Goal: Information Seeking & Learning: Learn about a topic

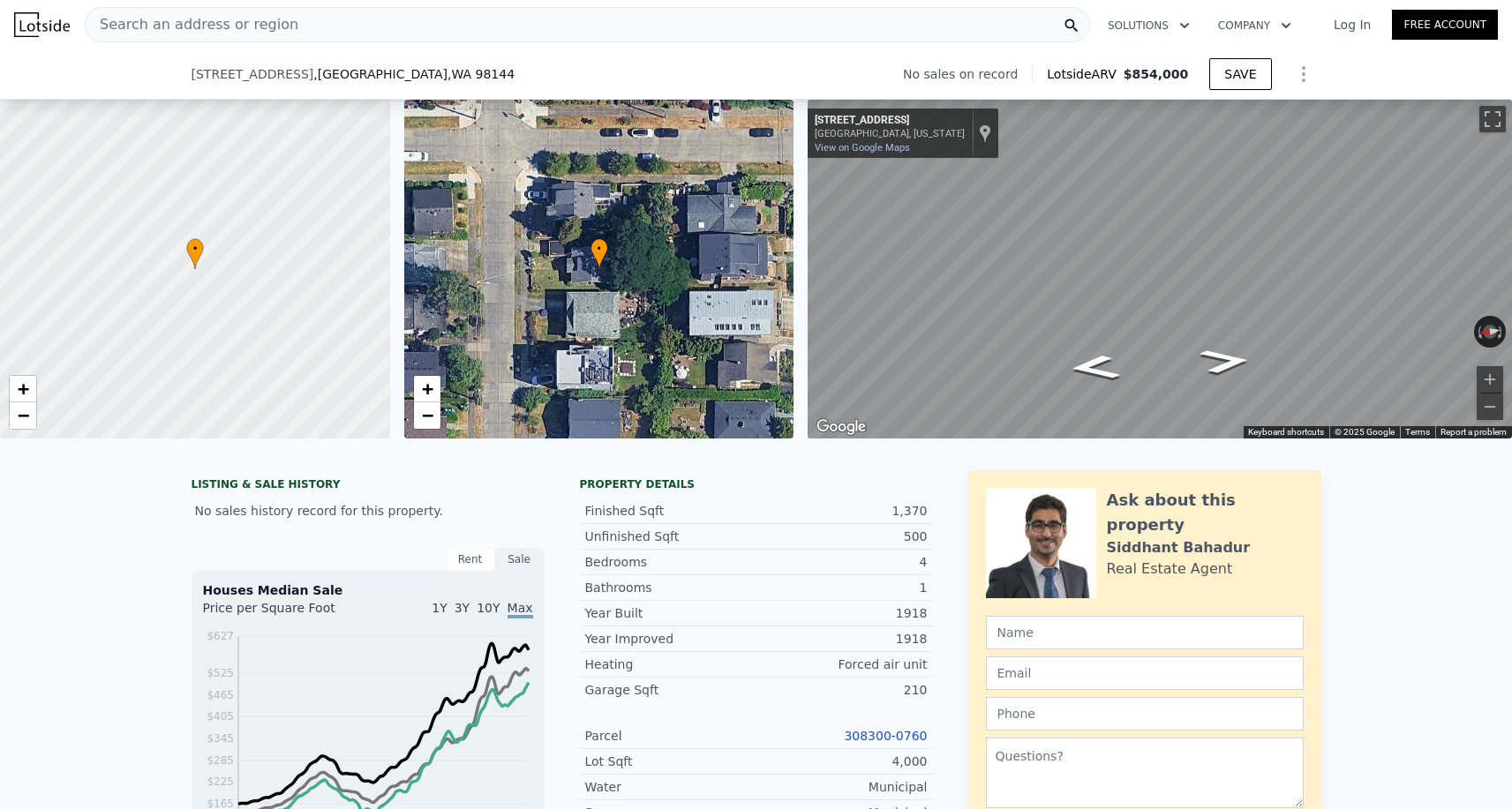
scroll to position [280, 0]
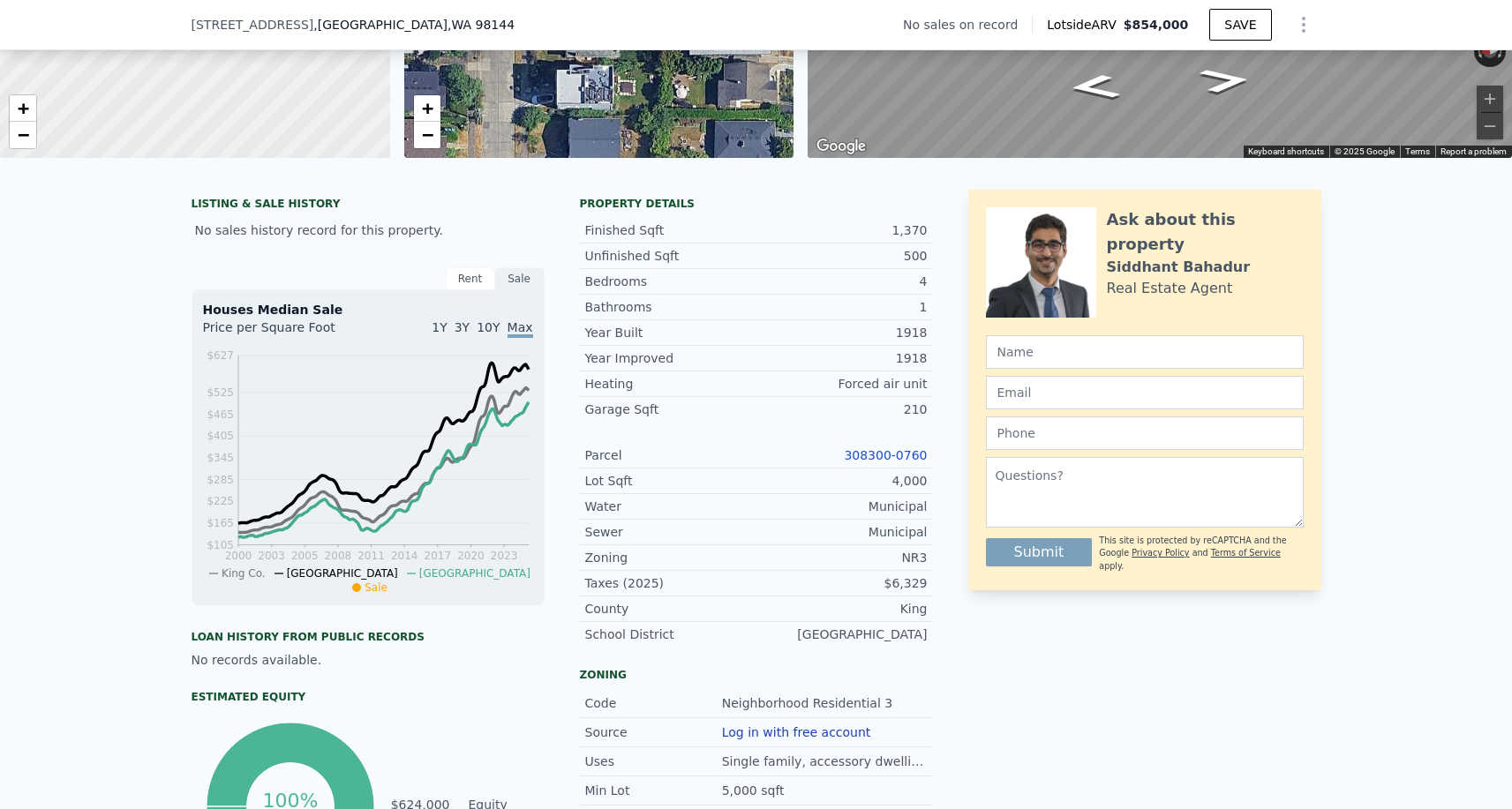
click at [893, 448] on link "308300-0760" at bounding box center [885, 455] width 83 height 14
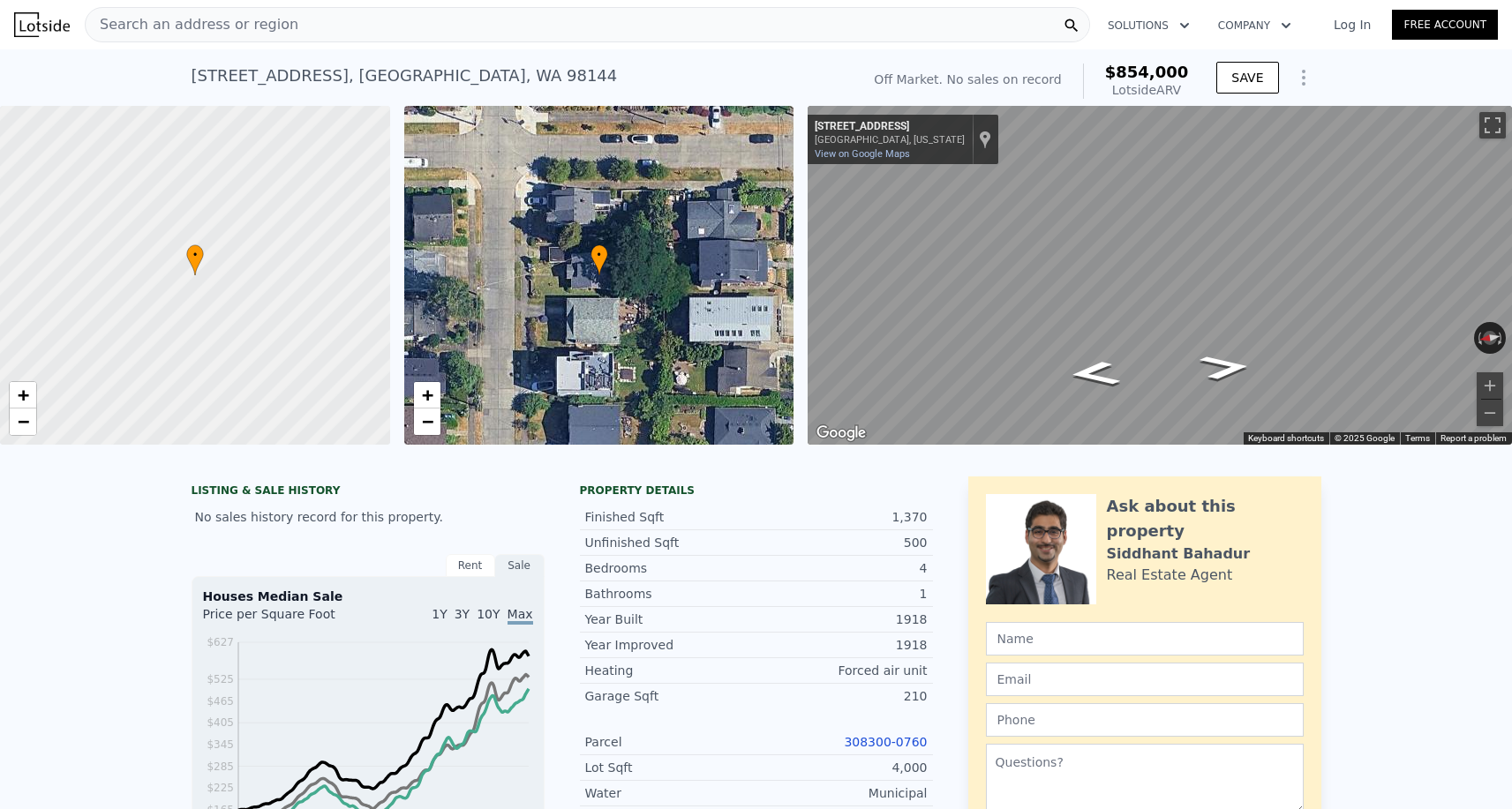
scroll to position [0, 0]
click at [342, 38] on div "Search an address or region" at bounding box center [587, 25] width 1005 height 36
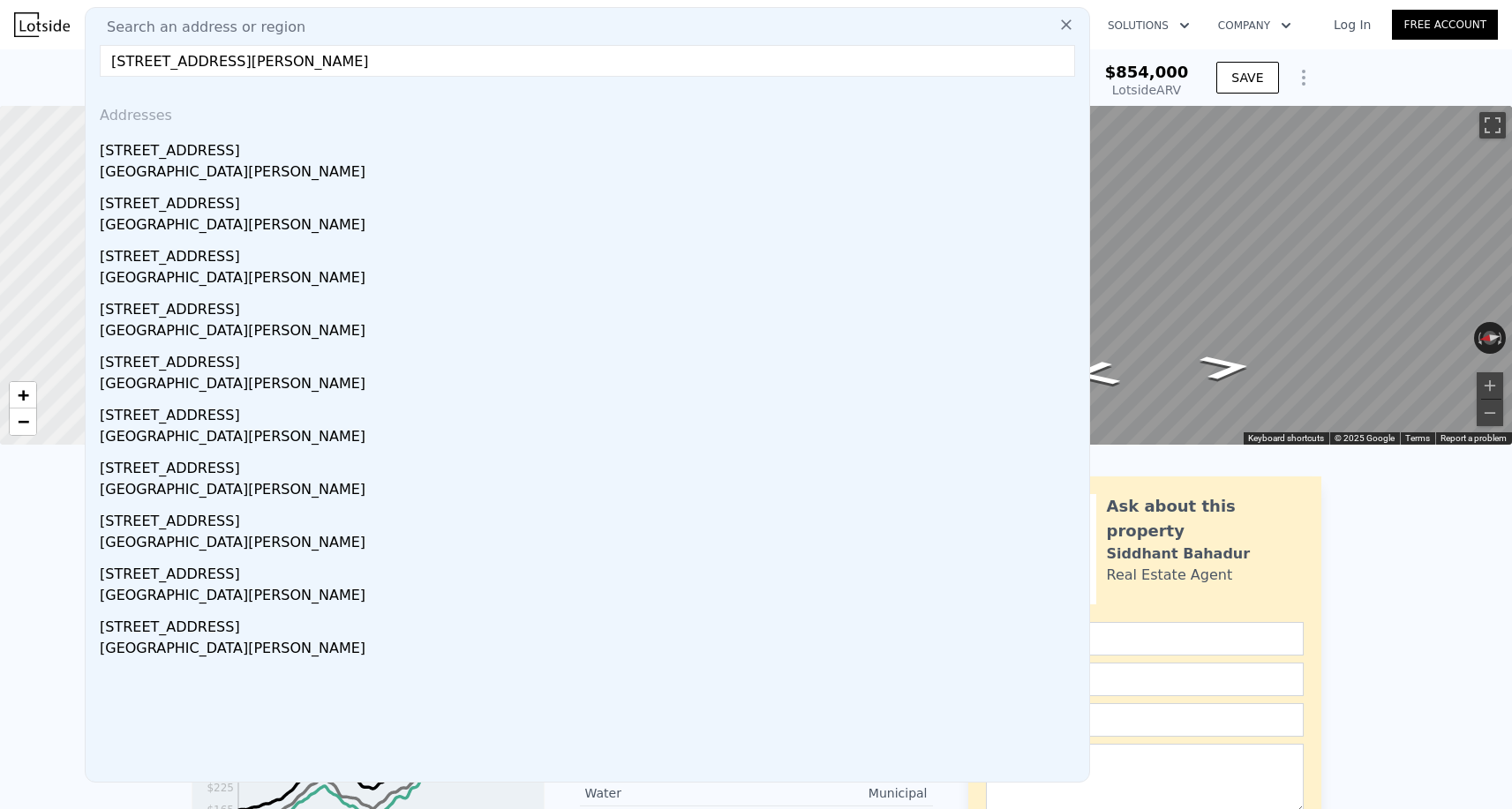
drag, startPoint x: 207, startPoint y: 66, endPoint x: 1005, endPoint y: 127, distance: 800.3
click at [1005, 127] on div "Search an address or region 15 81st Ave SE, Lake Stevens, WA 98258 Addresses 2 …" at bounding box center [587, 395] width 1005 height 775
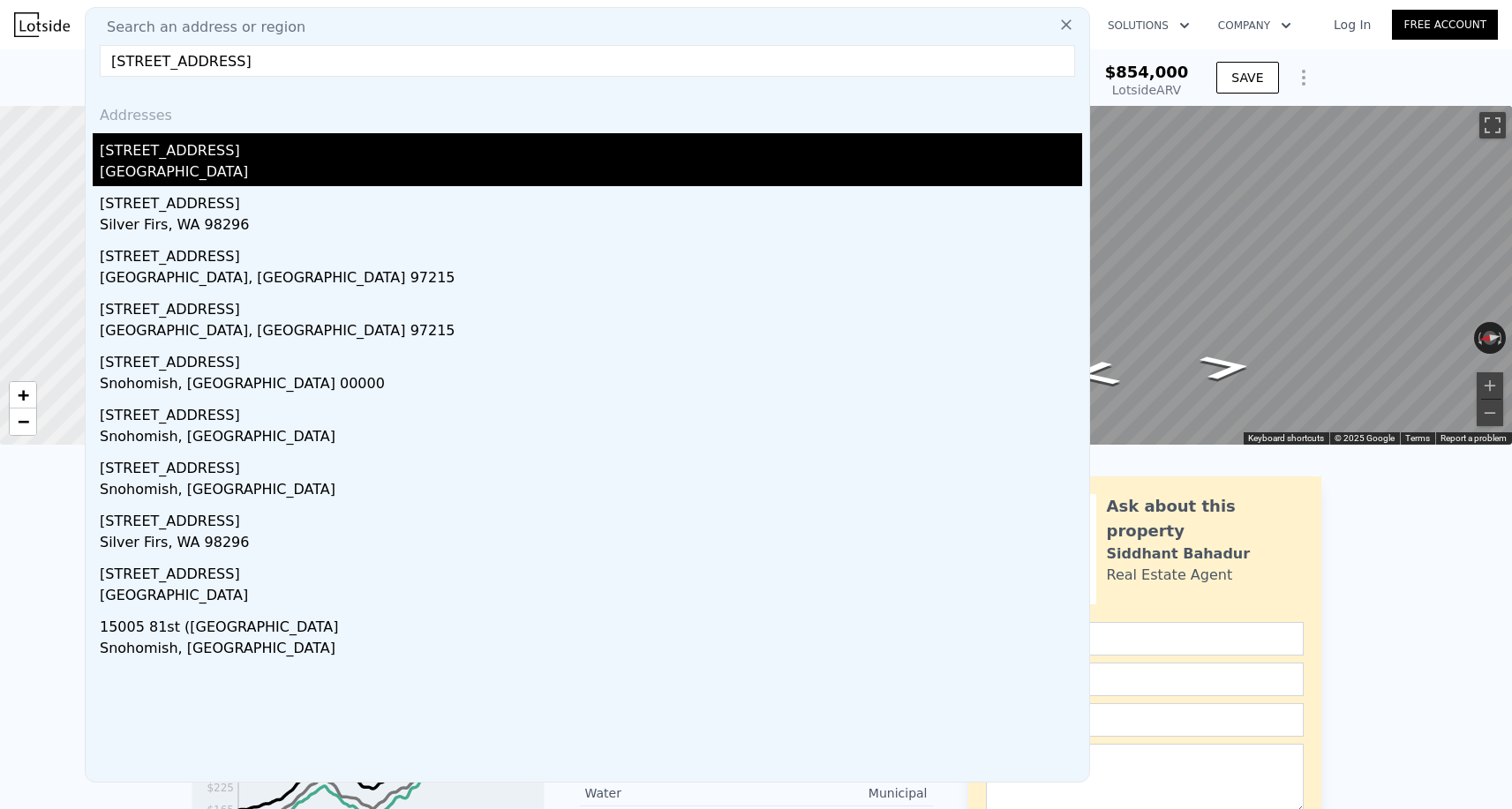
type input "15 81st Ave SE"
click at [617, 176] on div "Everett, WA 98258" at bounding box center [591, 173] width 983 height 24
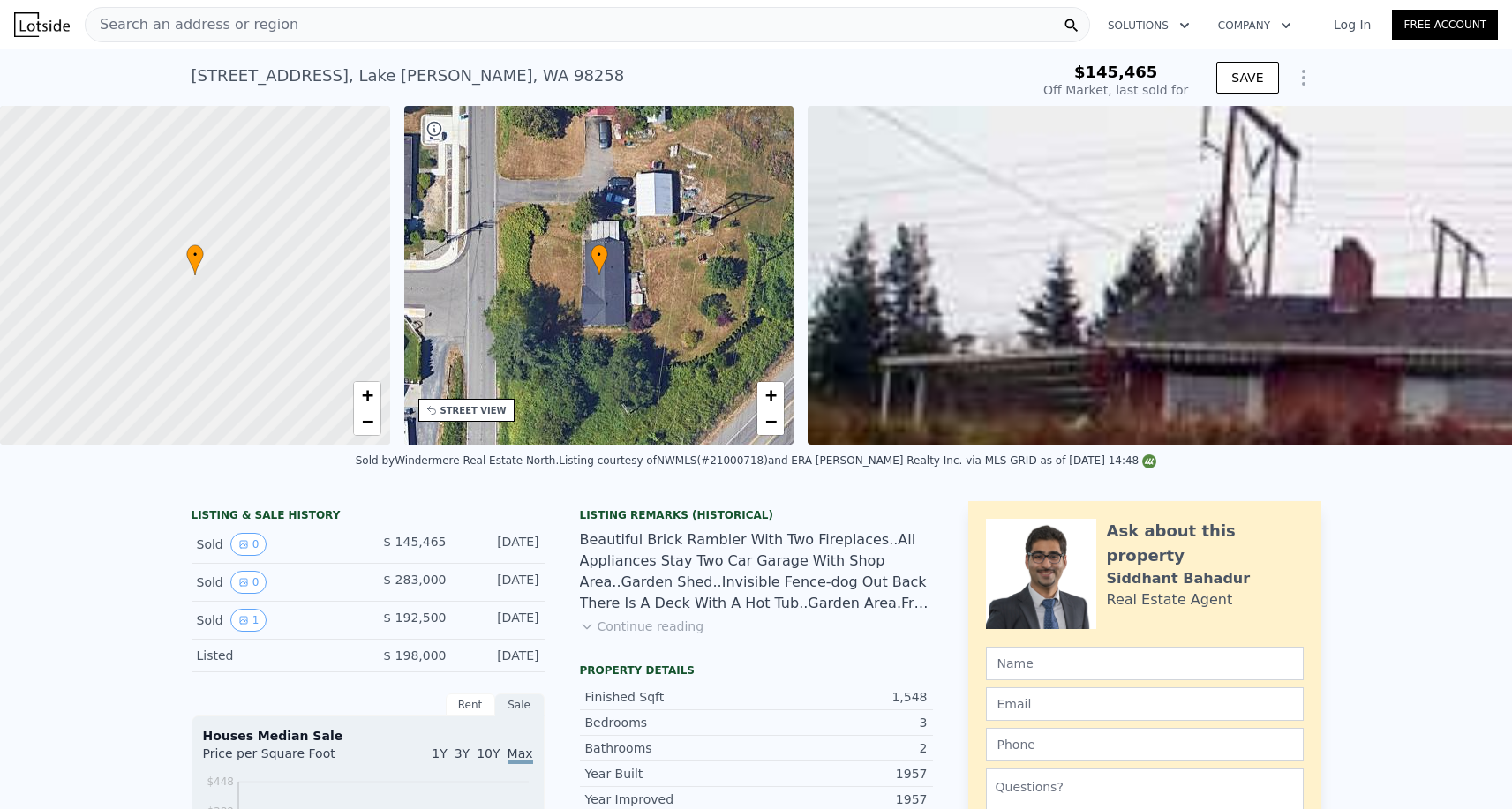
click at [1305, 68] on icon "Show Options" at bounding box center [1304, 78] width 22 height 22
click at [1185, 124] on div "Edit Structure" at bounding box center [1222, 124] width 198 height 36
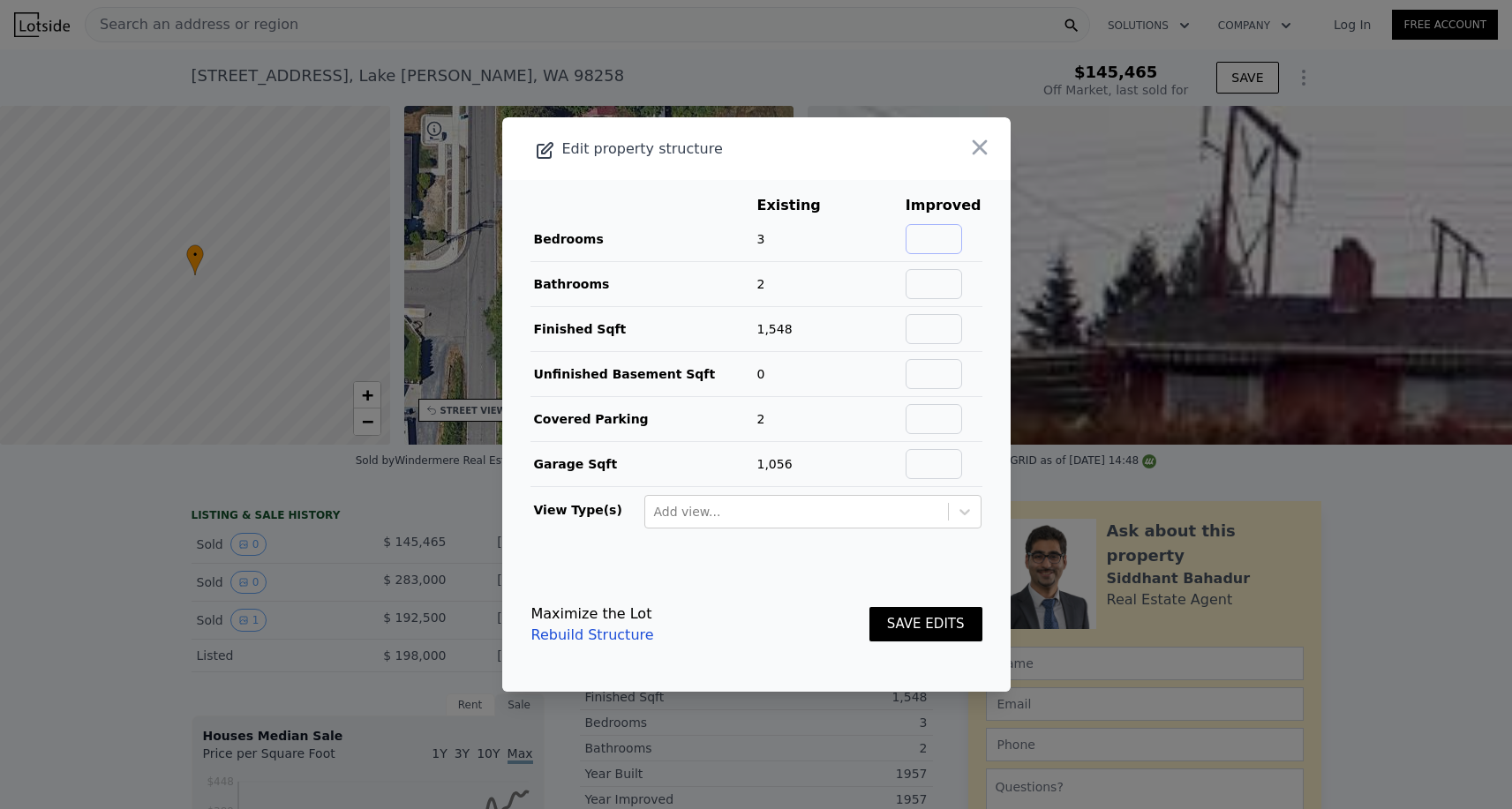
click at [957, 232] on input "text" at bounding box center [934, 239] width 56 height 30
type input "3"
click at [959, 271] on input "text" at bounding box center [934, 284] width 56 height 30
type input "2"
click at [955, 311] on td at bounding box center [944, 330] width 78 height 45
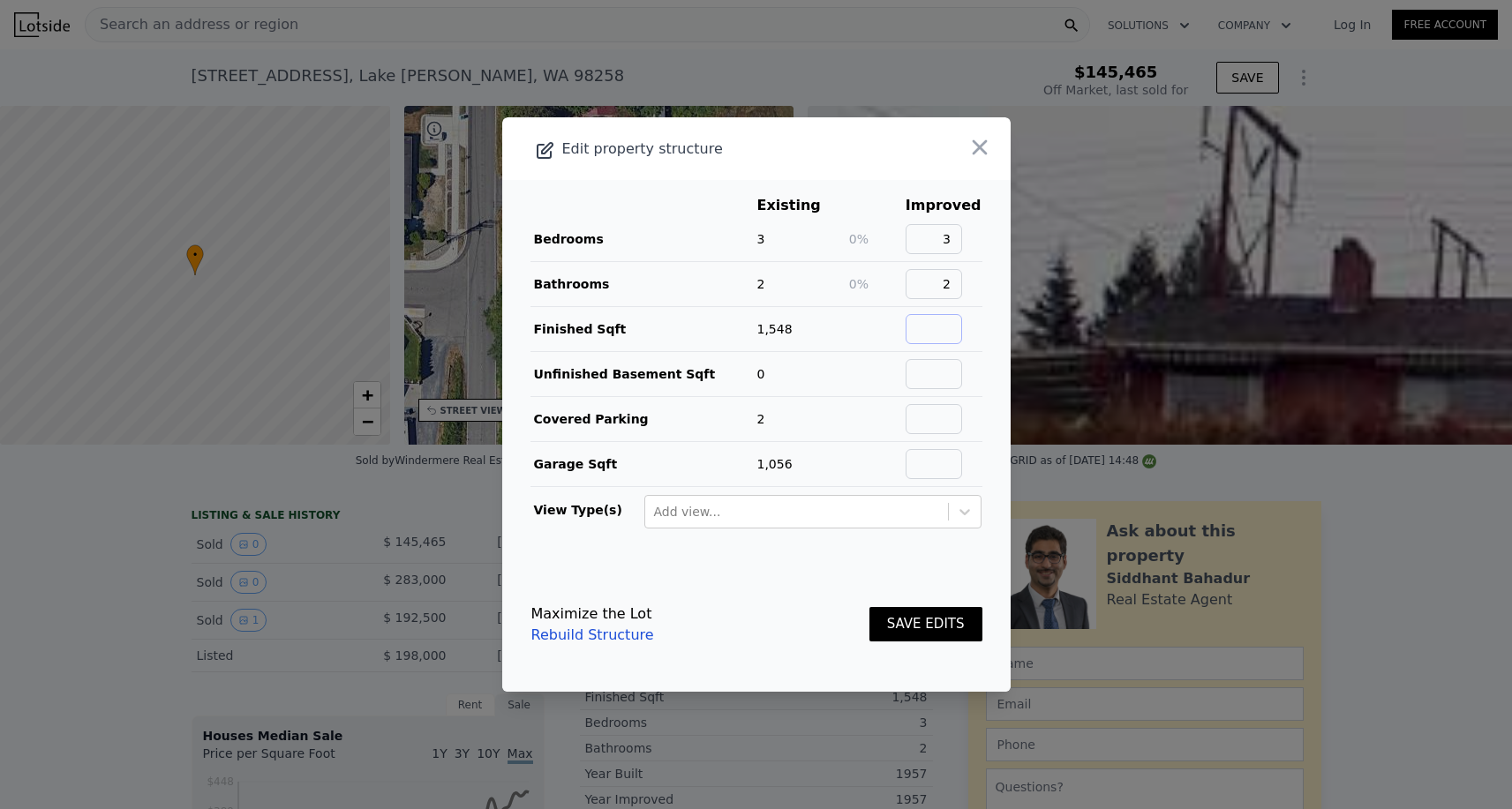
click at [955, 319] on input "text" at bounding box center [934, 329] width 56 height 30
type input "1548"
click at [951, 431] on input "text" at bounding box center [934, 419] width 56 height 30
type input "2"
click at [938, 469] on input "text" at bounding box center [934, 464] width 56 height 30
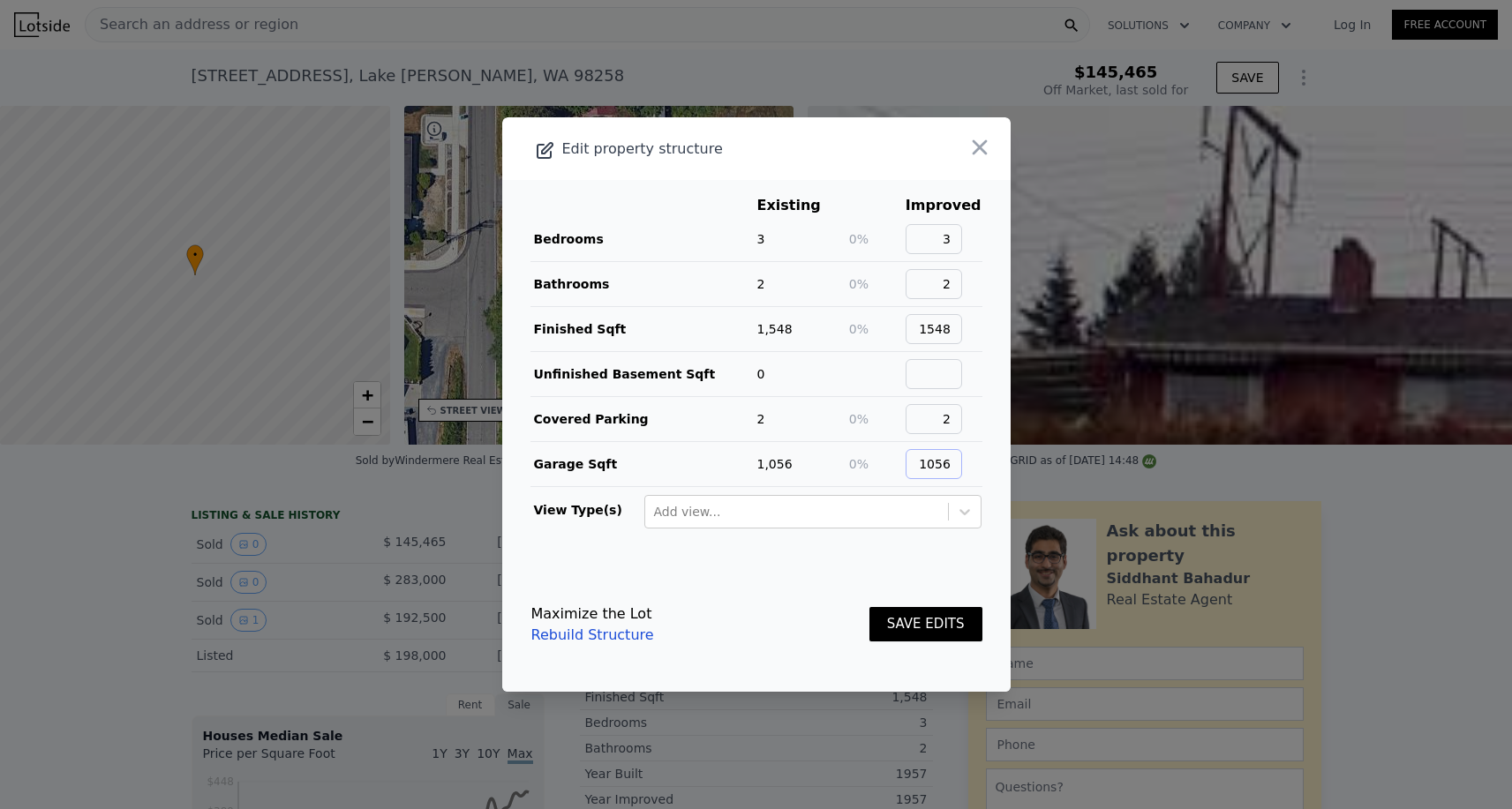
type input "1056"
click at [959, 382] on input "text" at bounding box center [934, 374] width 56 height 30
type input "0"
click at [931, 614] on button "SAVE EDITS" at bounding box center [926, 624] width 113 height 35
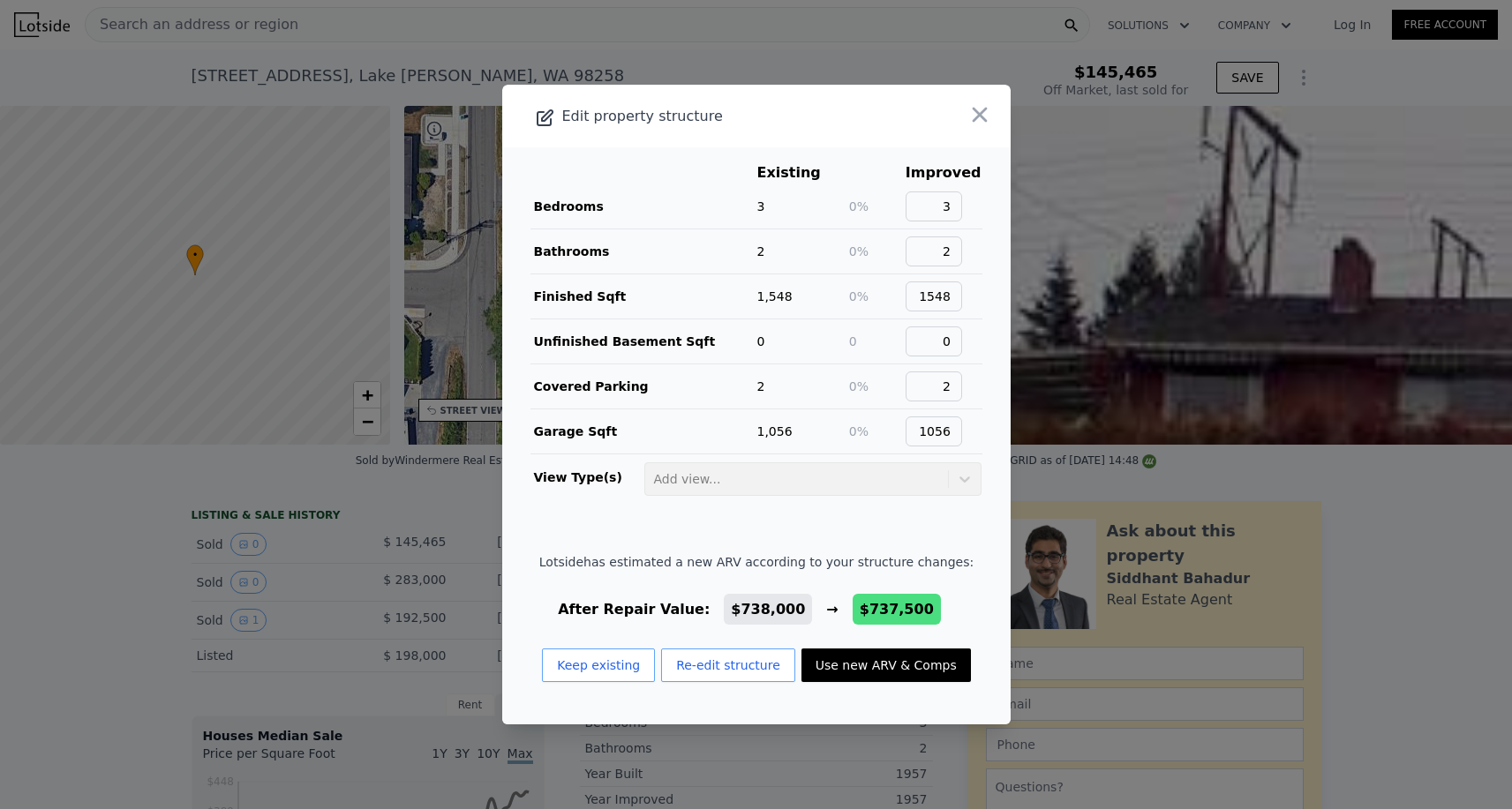
click at [884, 681] on button "Use new ARV & Comps" at bounding box center [886, 666] width 170 height 34
type input "$ 737,500"
type input "$ 474,383"
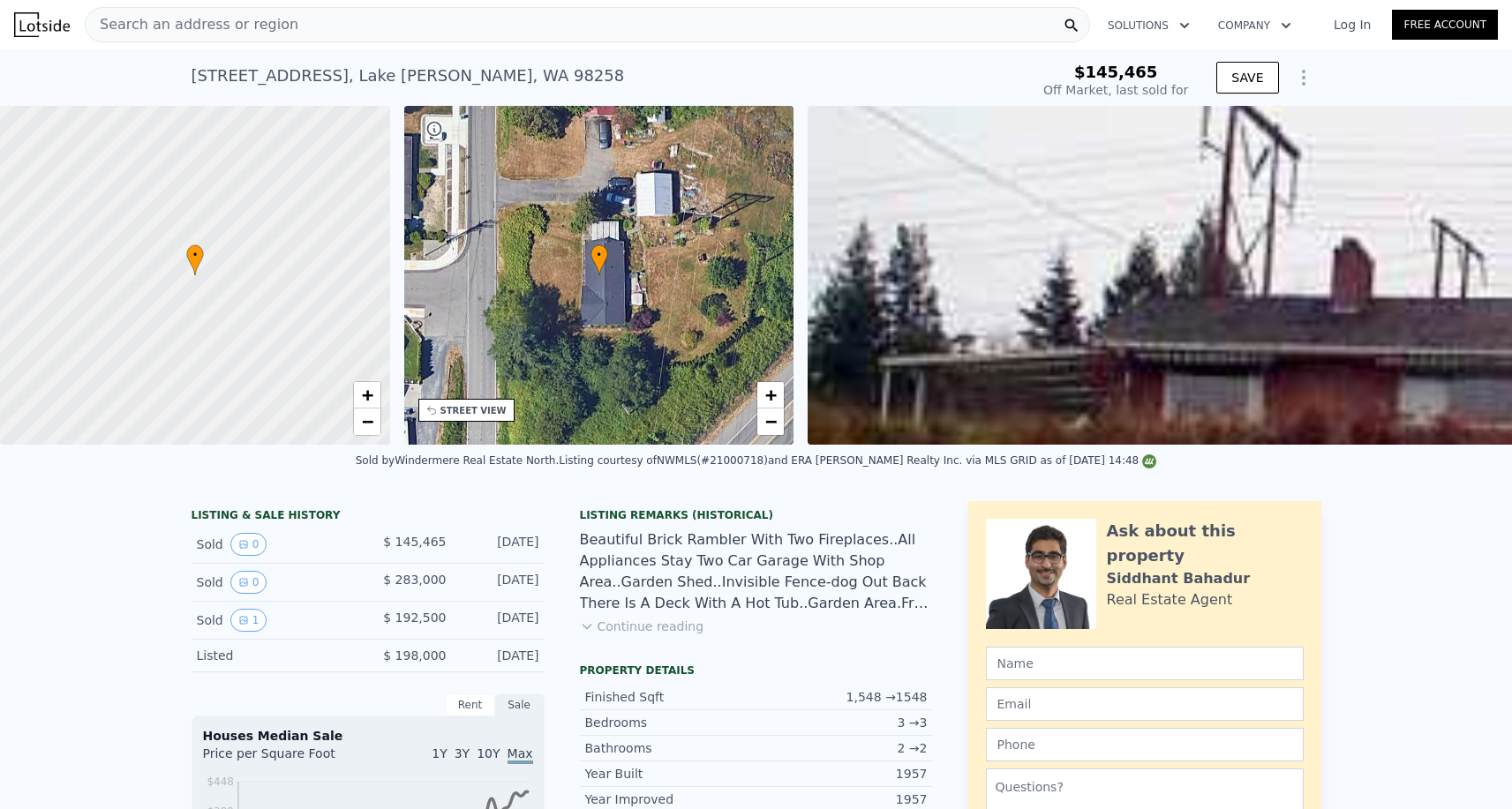
scroll to position [-5, 0]
click at [229, 35] on span "Search an address or region" at bounding box center [191, 24] width 213 height 22
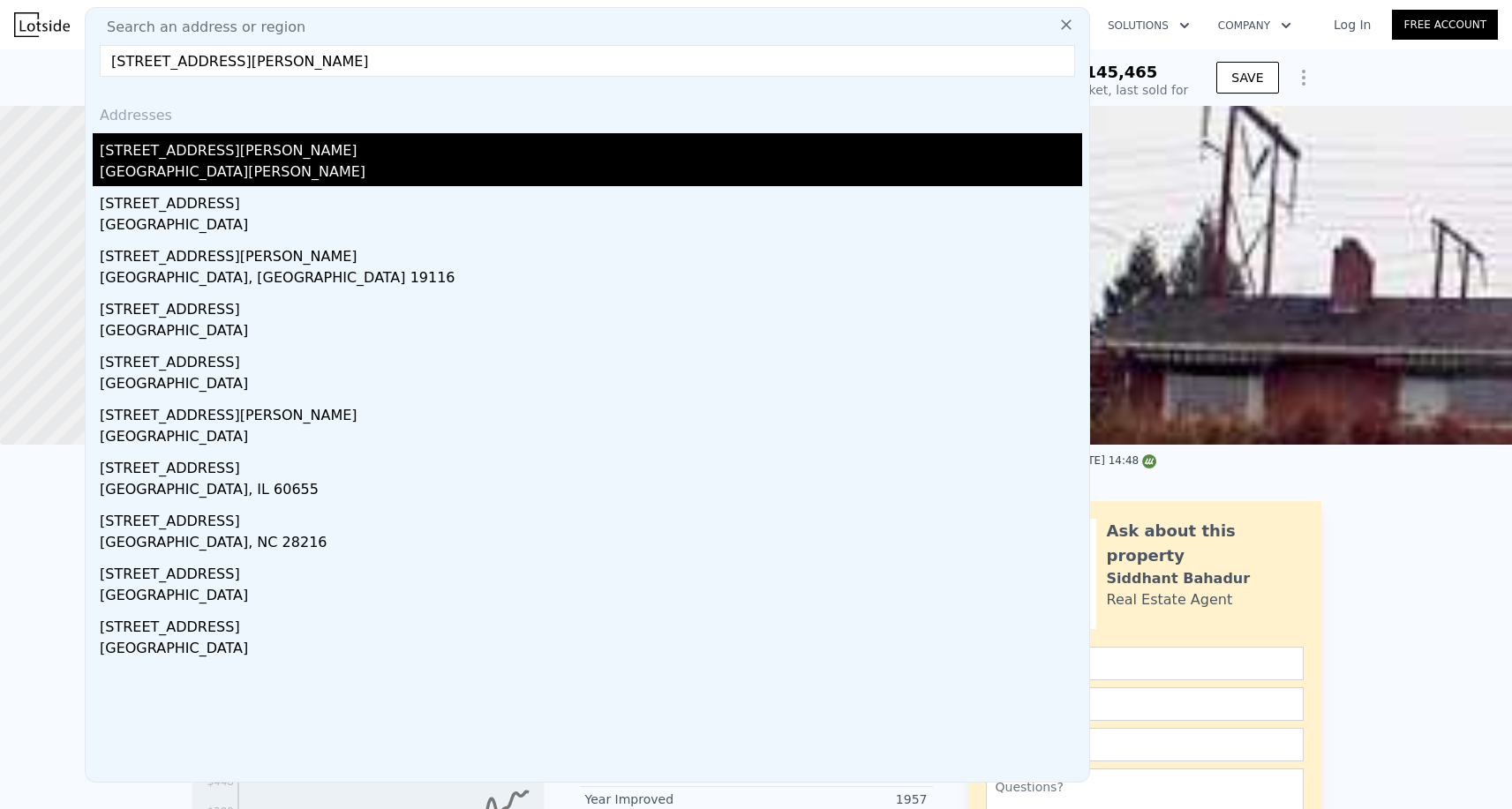
type input "11027 Vernon Rd"
click at [232, 151] on div "11027 Vernon Rd" at bounding box center [591, 147] width 983 height 28
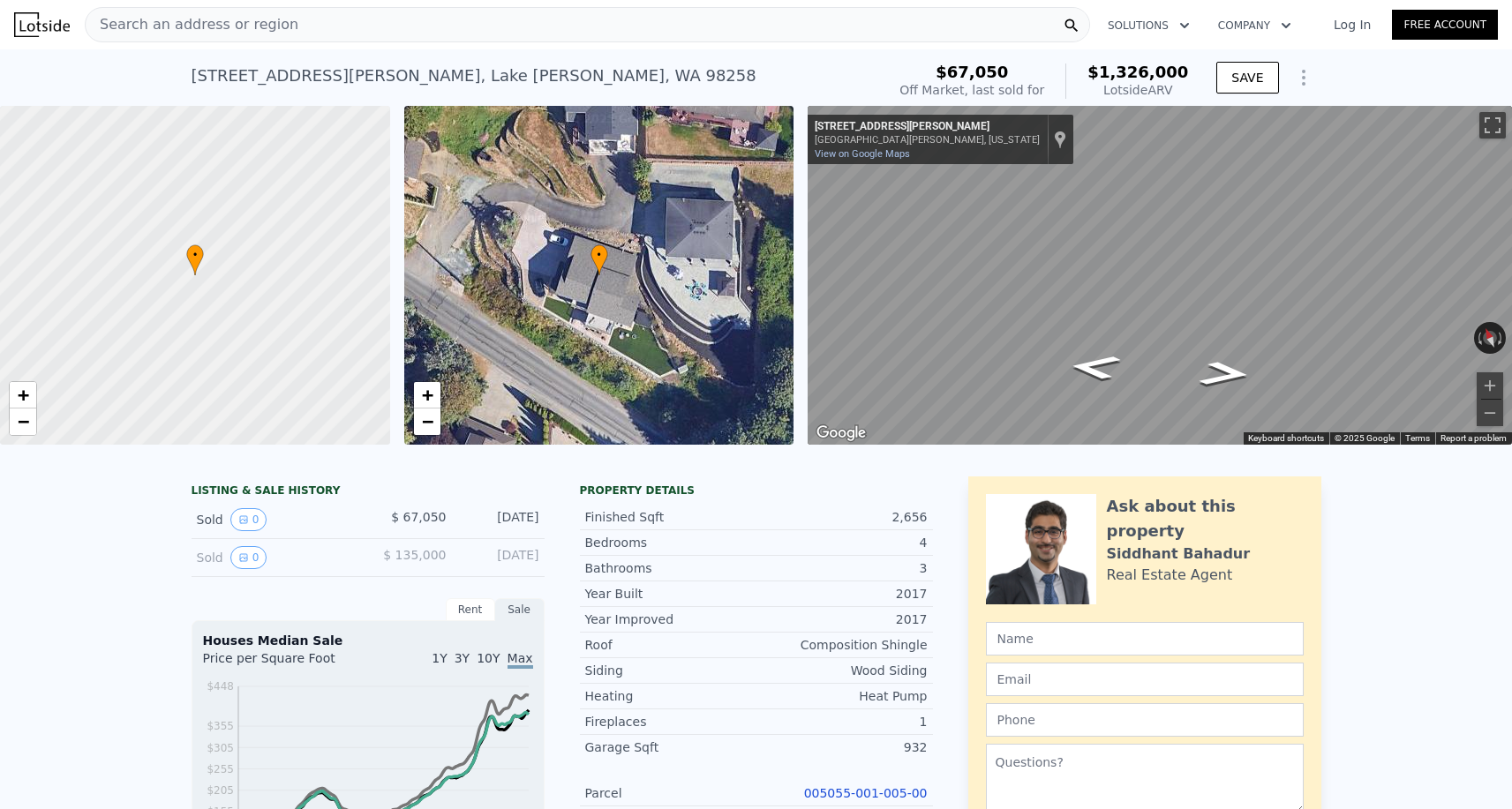
click at [179, 2] on nav "Search an address or region Solutions Company Open main menu Log In Free Account" at bounding box center [756, 24] width 1512 height 50
click at [176, 19] on span "Search an address or region" at bounding box center [191, 24] width 213 height 22
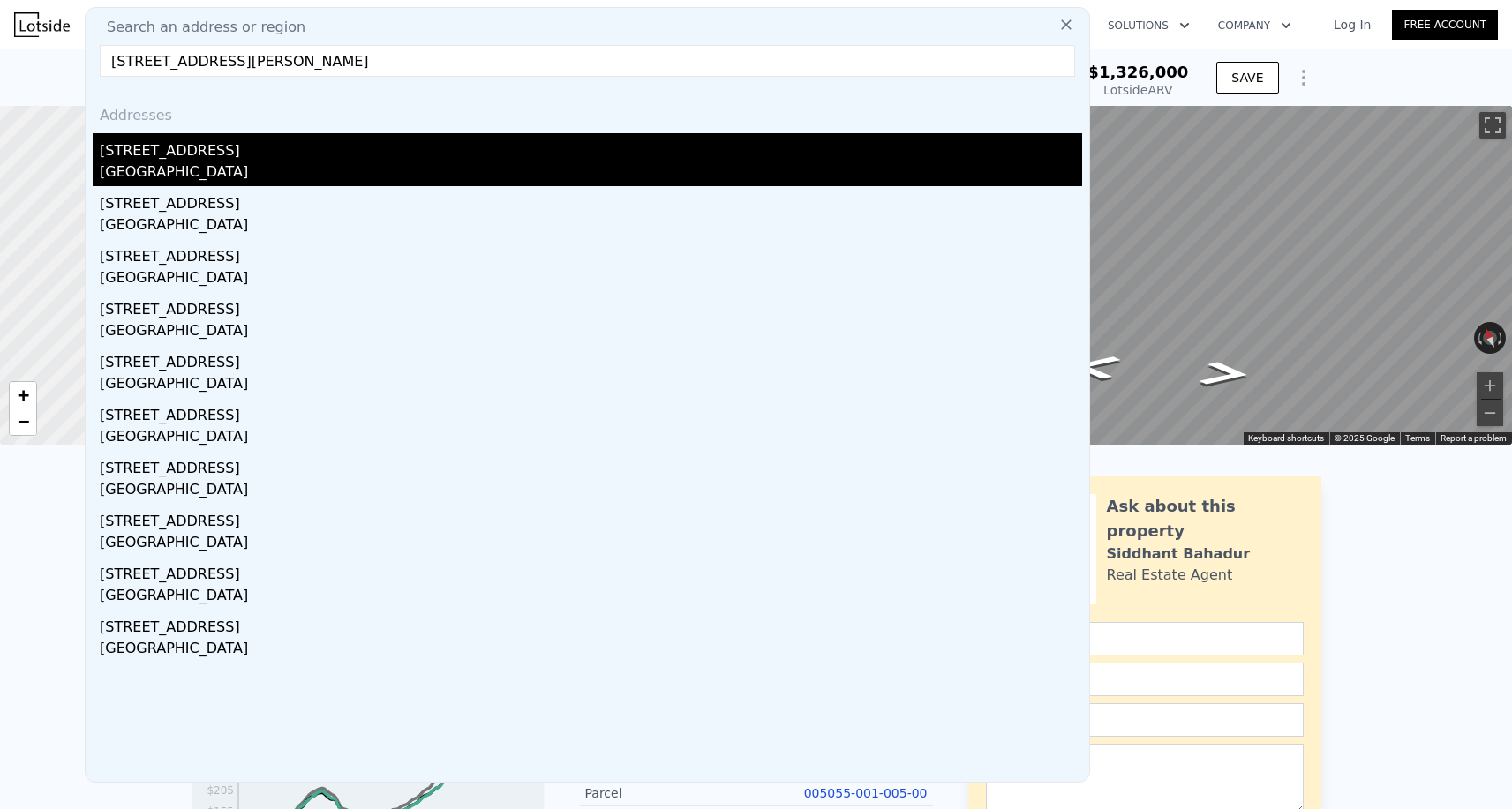
type input "6622 Svea Ct NE, Lacey, WA 98516"
click at [197, 171] on div "Lacey, WA 98516" at bounding box center [591, 173] width 983 height 24
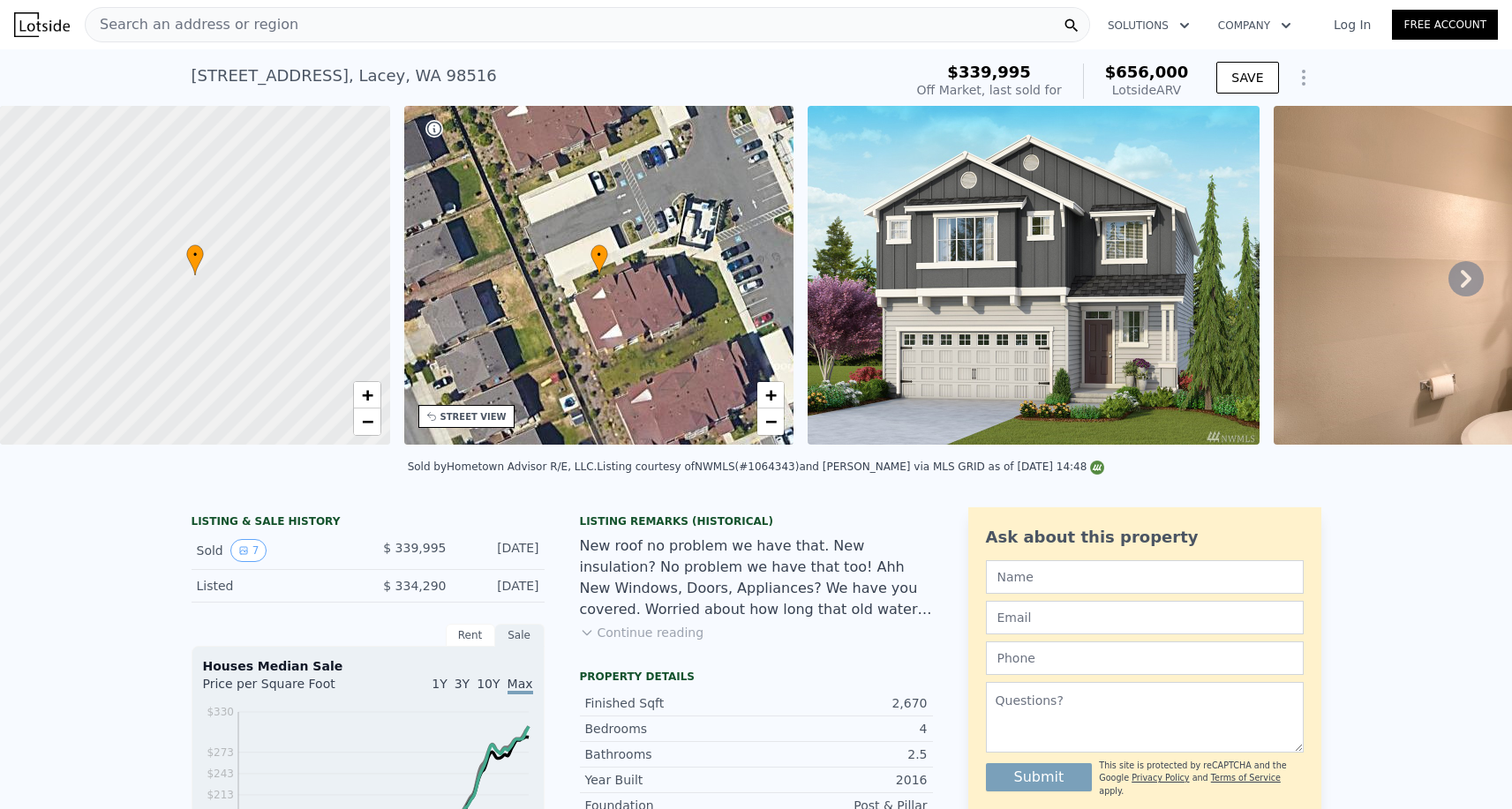
scroll to position [-4, 0]
click at [231, 39] on div "Search an address or region" at bounding box center [191, 24] width 213 height 34
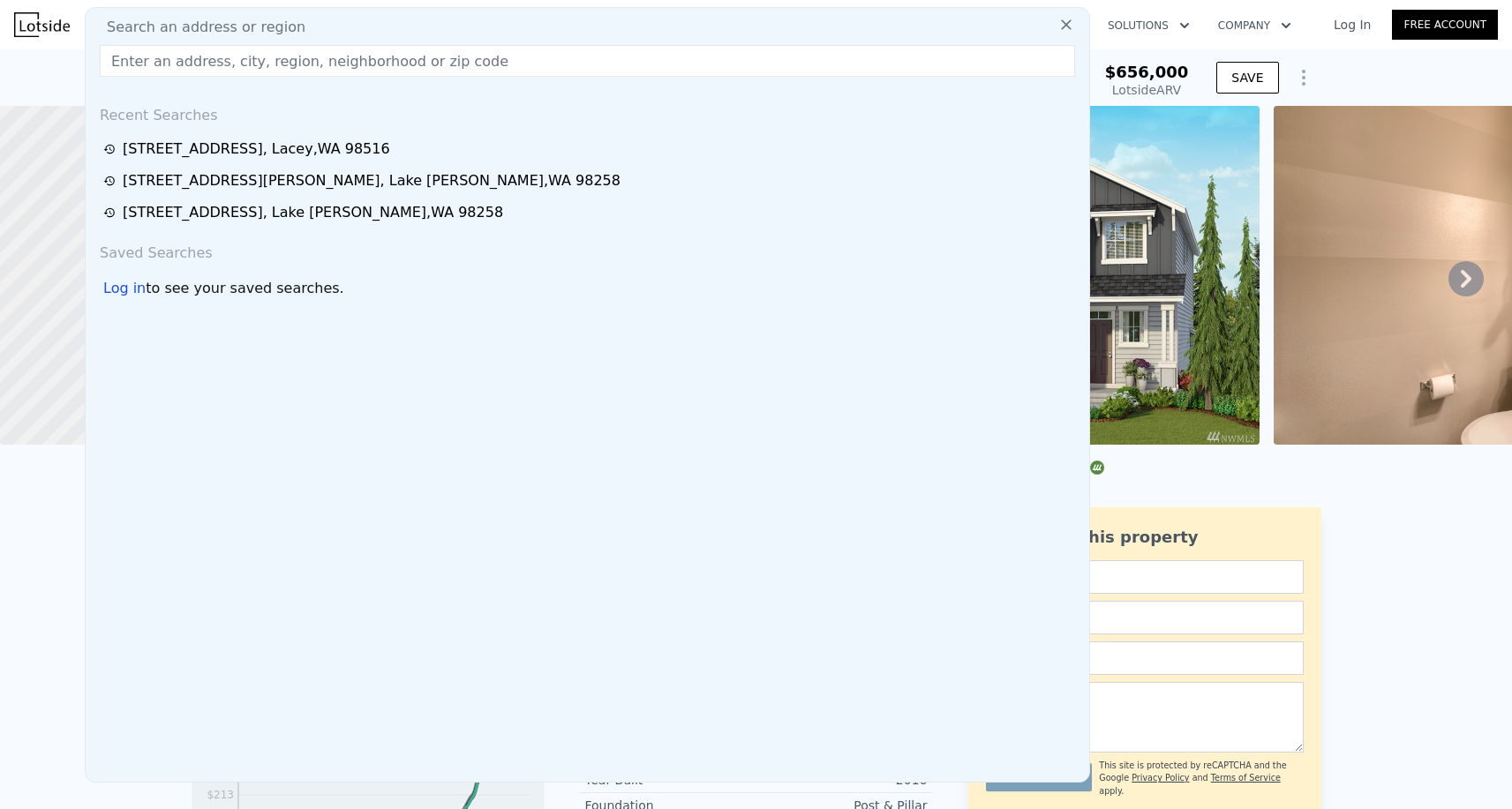
paste input "3702 81st Avenue Ct NW, Gig Harbor, WA 98335"
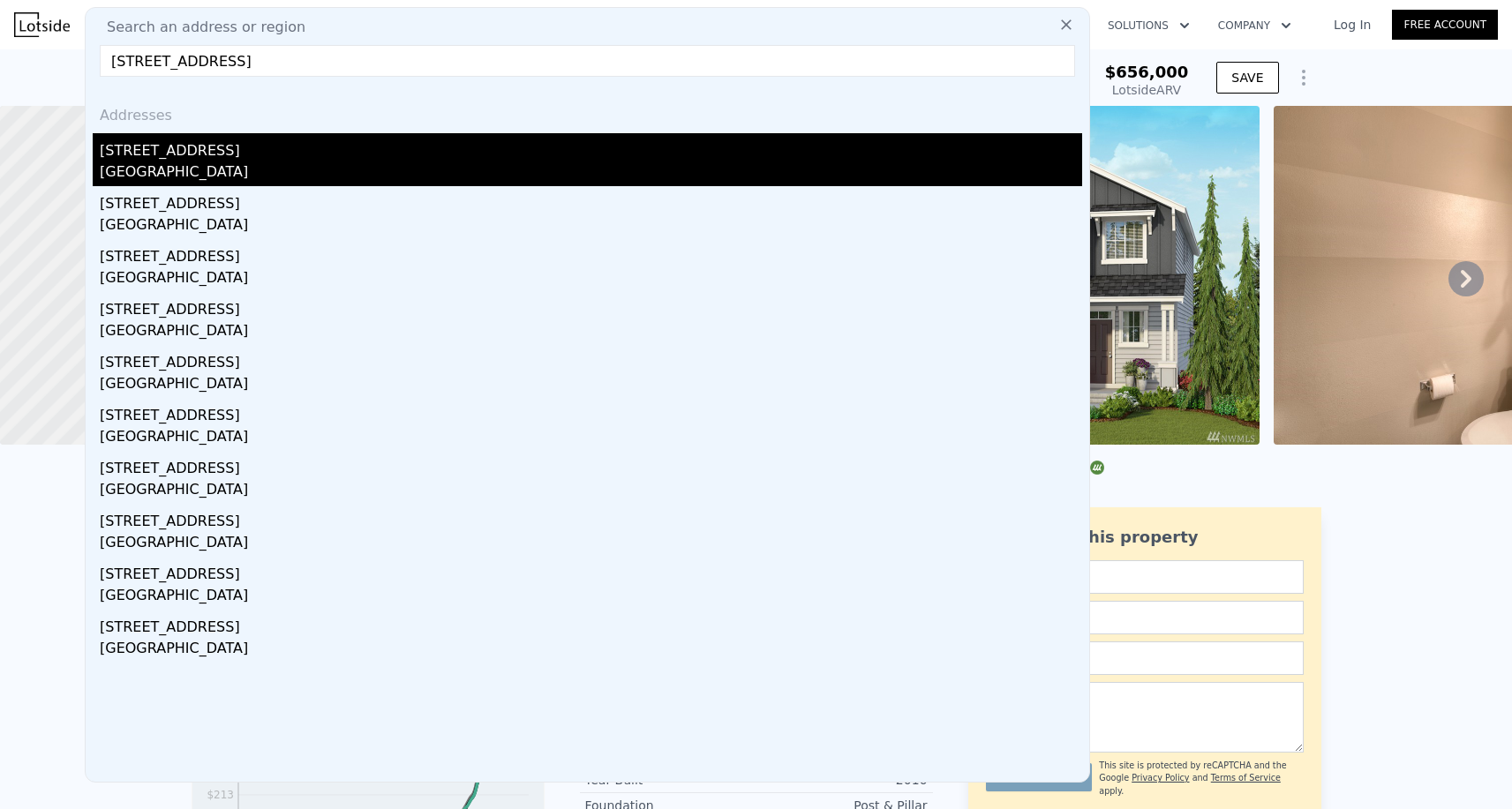
type input "3702 81st Avenue Ct NW, Gig Harbor, WA 98335"
click at [181, 160] on div "3702 81st Avenue Ct NW" at bounding box center [591, 147] width 983 height 28
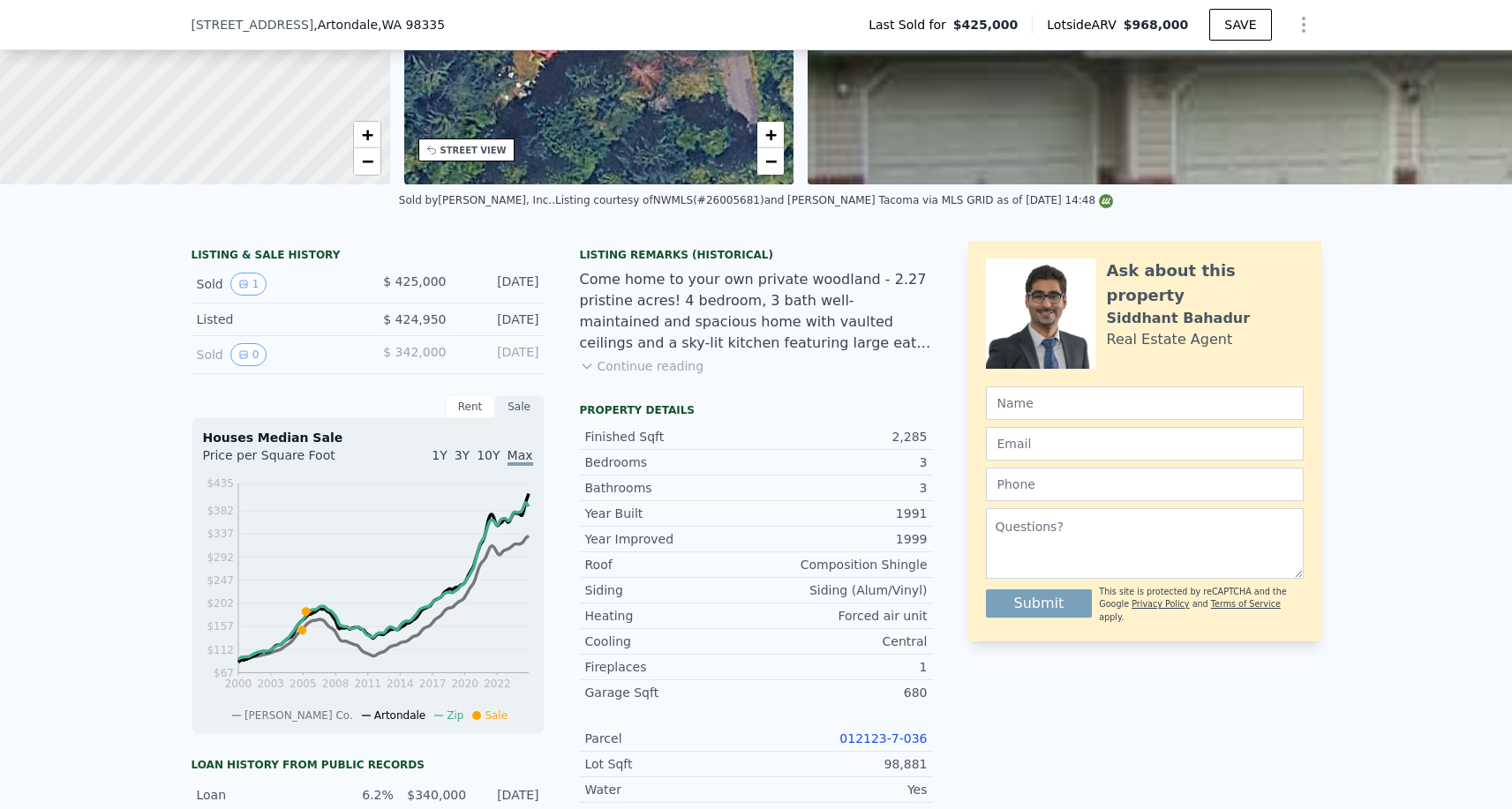
scroll to position [321, 0]
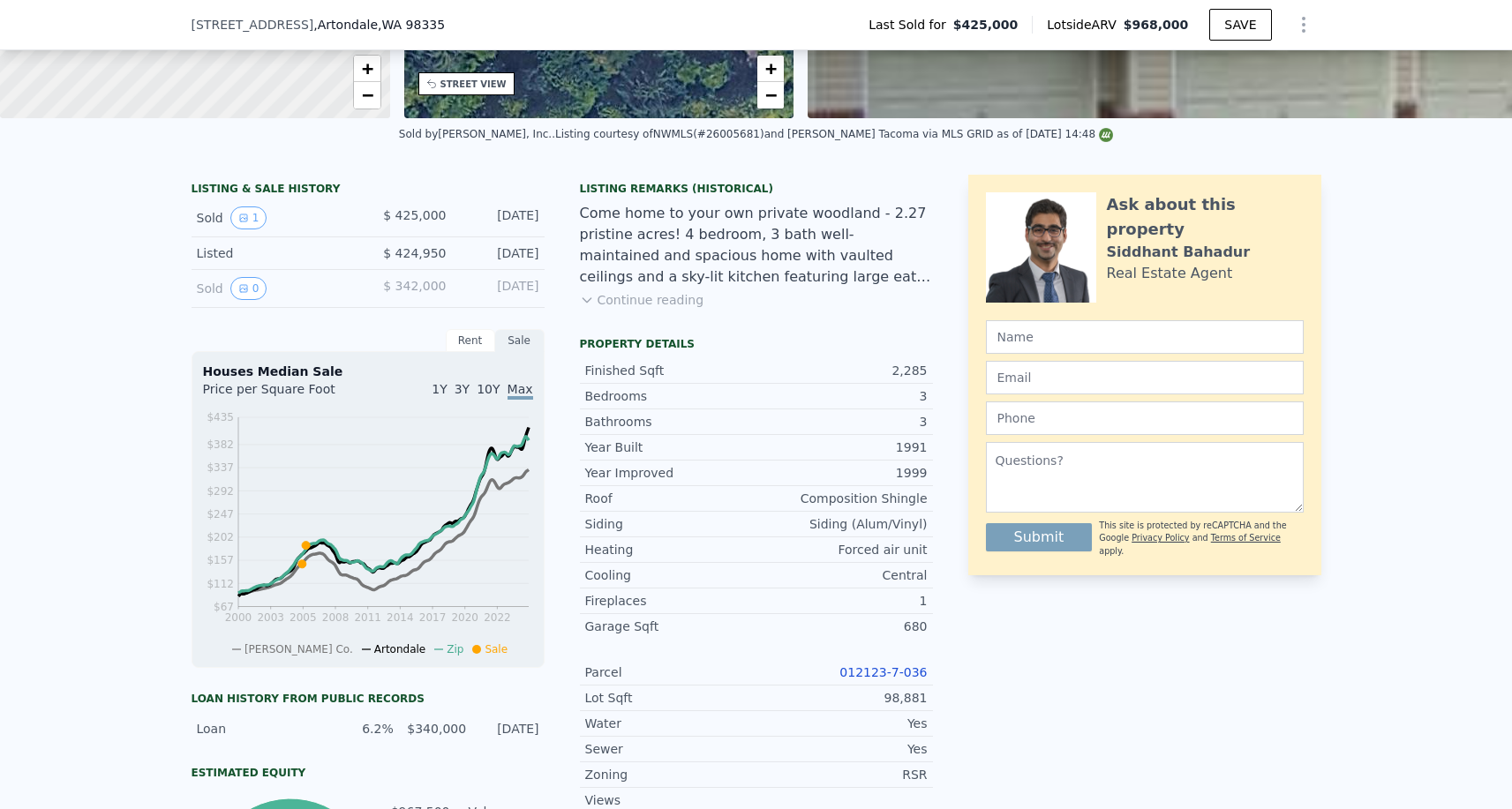
click at [880, 662] on div "Parcel 012123-7-036" at bounding box center [756, 672] width 353 height 25
click at [880, 668] on link "012123-7-036" at bounding box center [883, 672] width 87 height 14
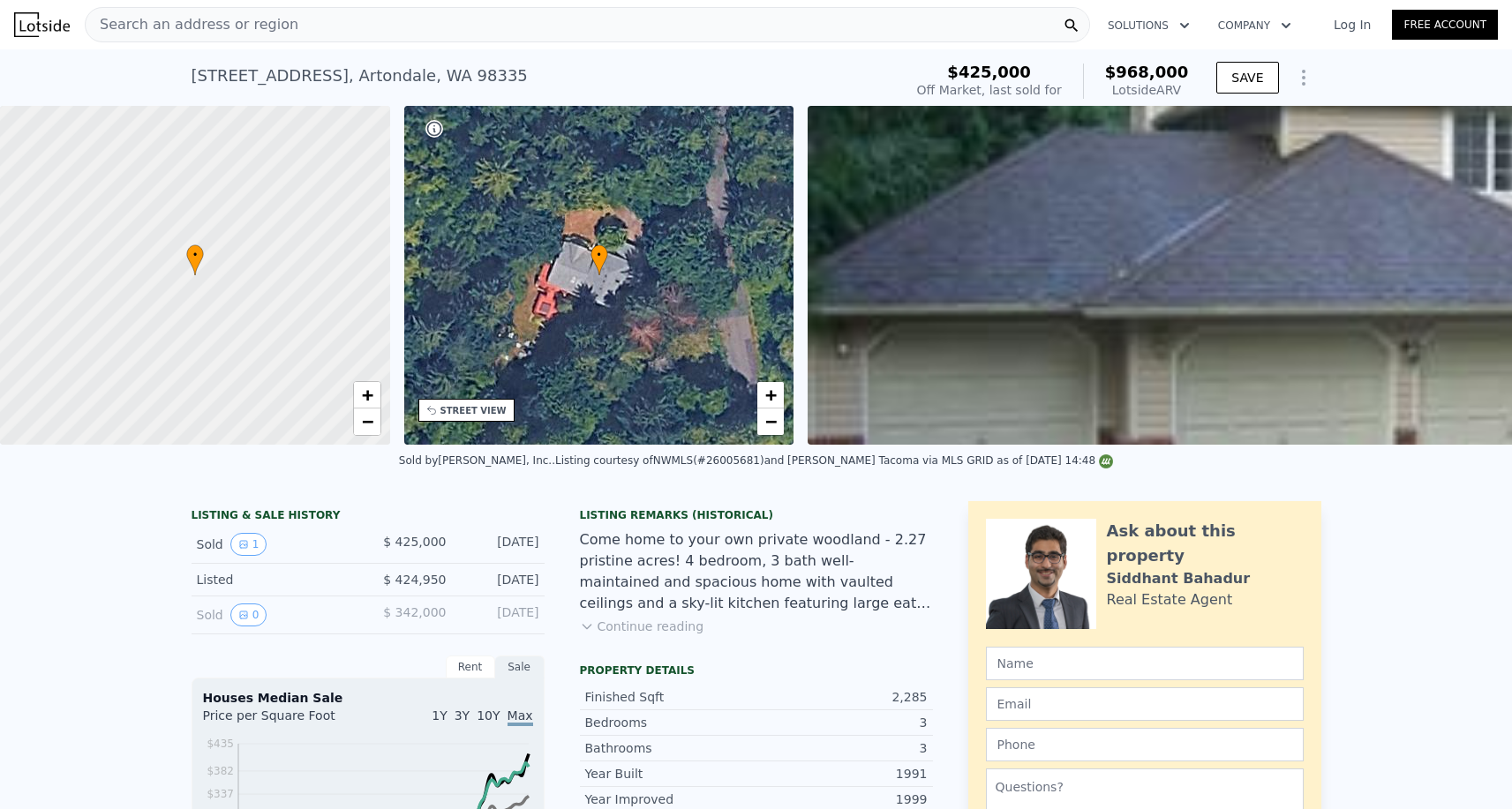
scroll to position [-1, 0]
click at [339, 23] on div "Search an address or region" at bounding box center [587, 25] width 1005 height 36
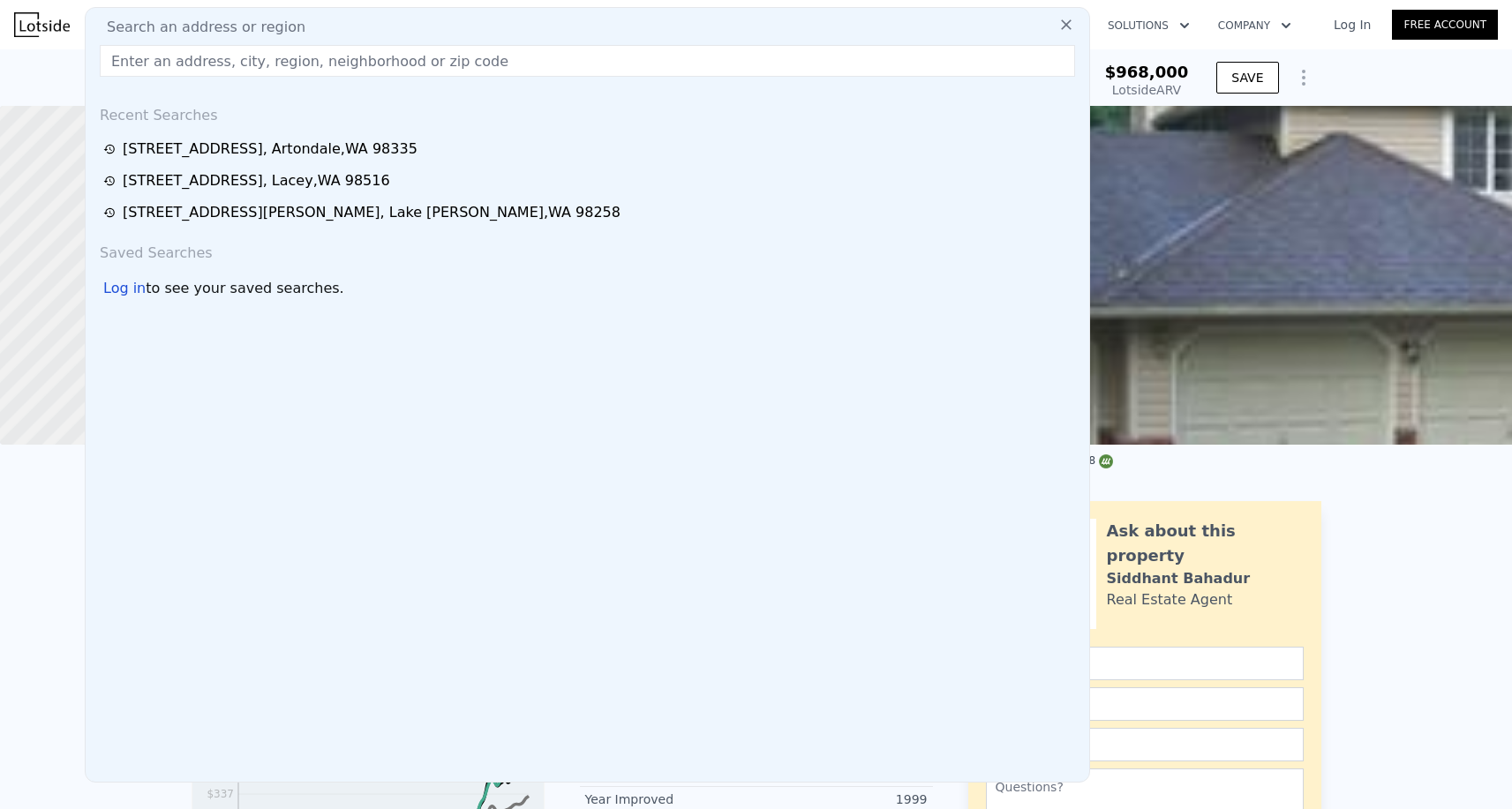
scroll to position [0, 0]
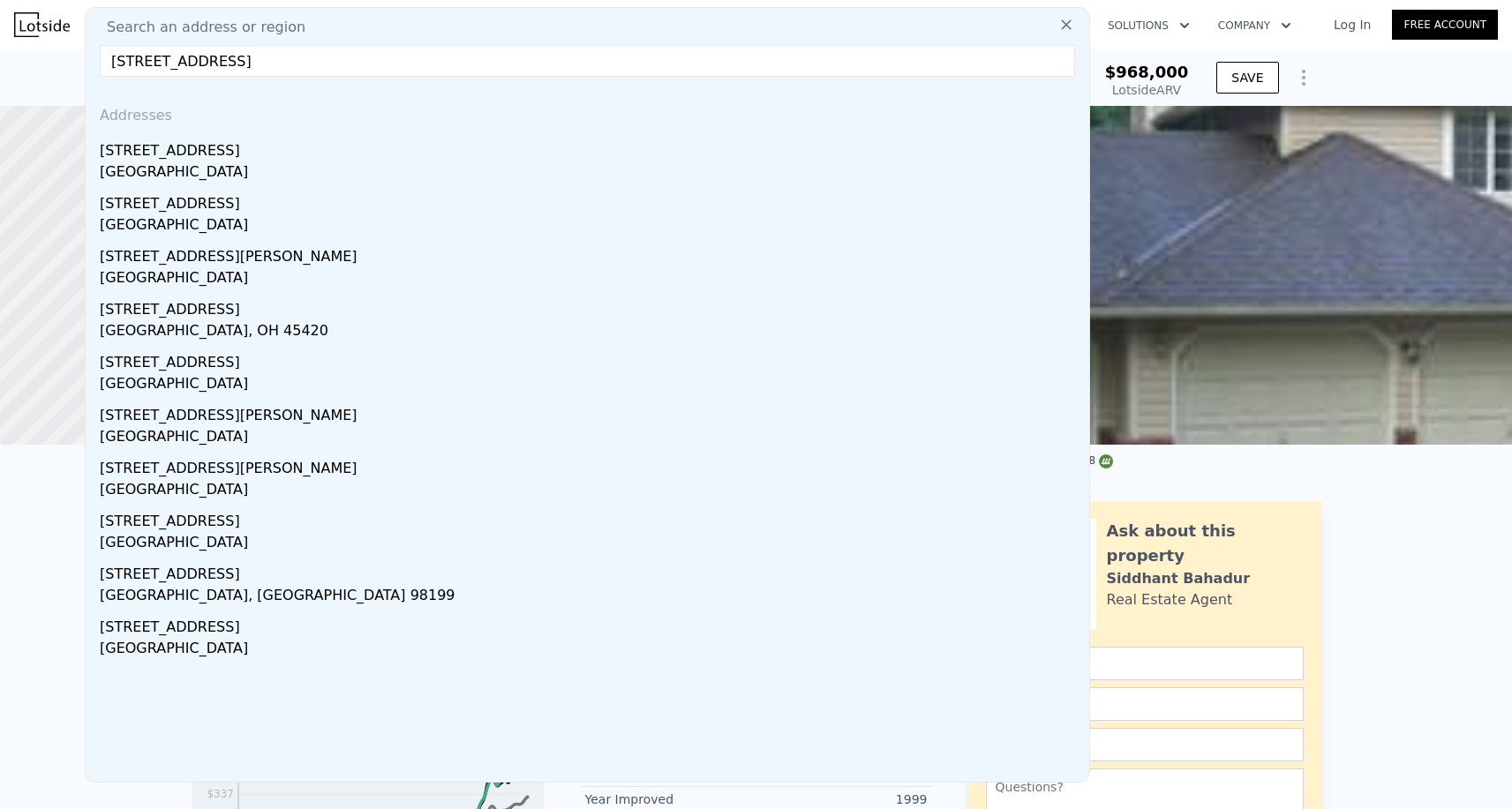
type input "4411 Dayton Avenue North, Seattle"
click at [238, 127] on div "Addresses" at bounding box center [587, 112] width 990 height 42
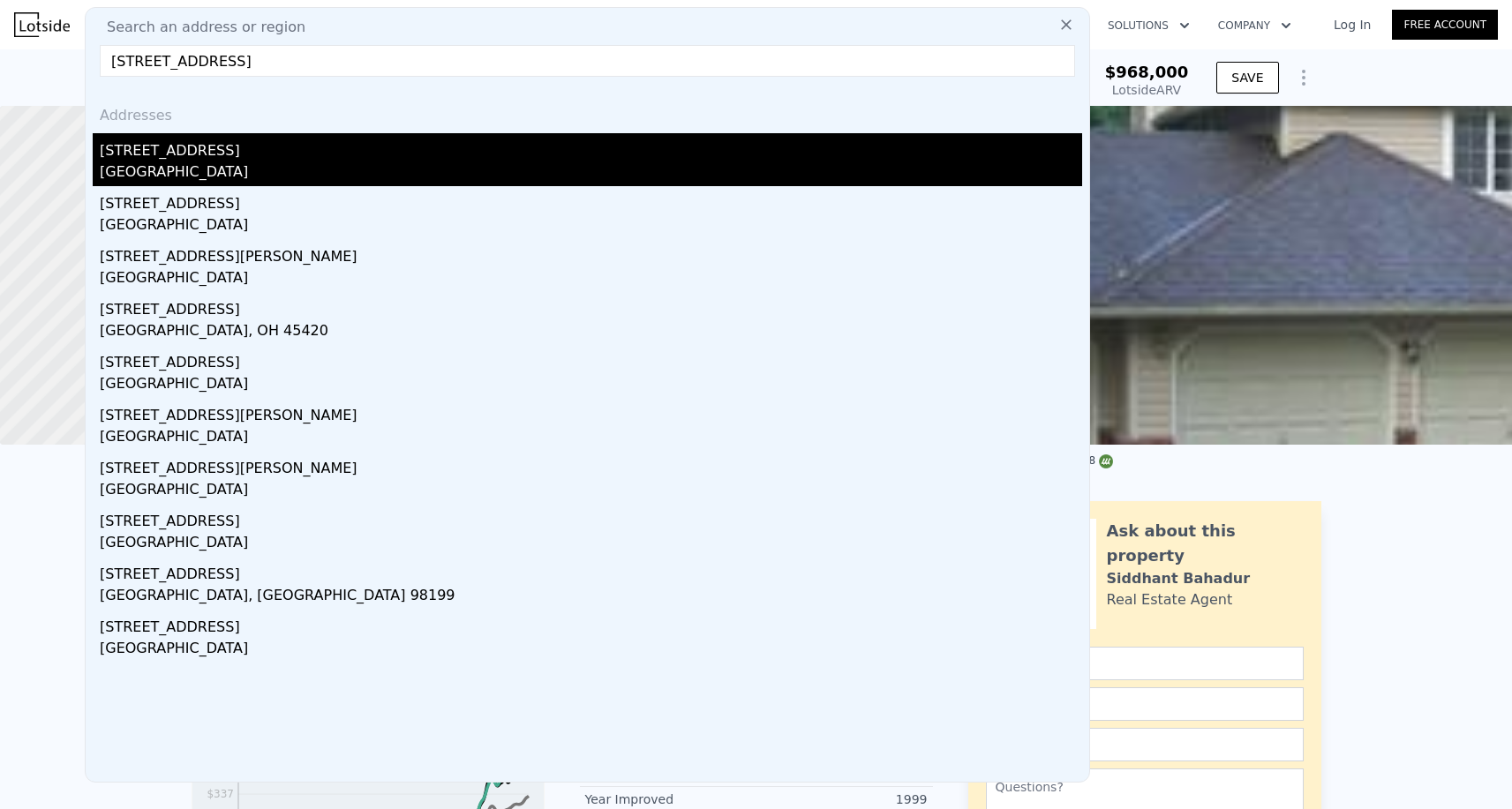
click at [230, 157] on div "4411 Dayton Ave N" at bounding box center [591, 147] width 983 height 28
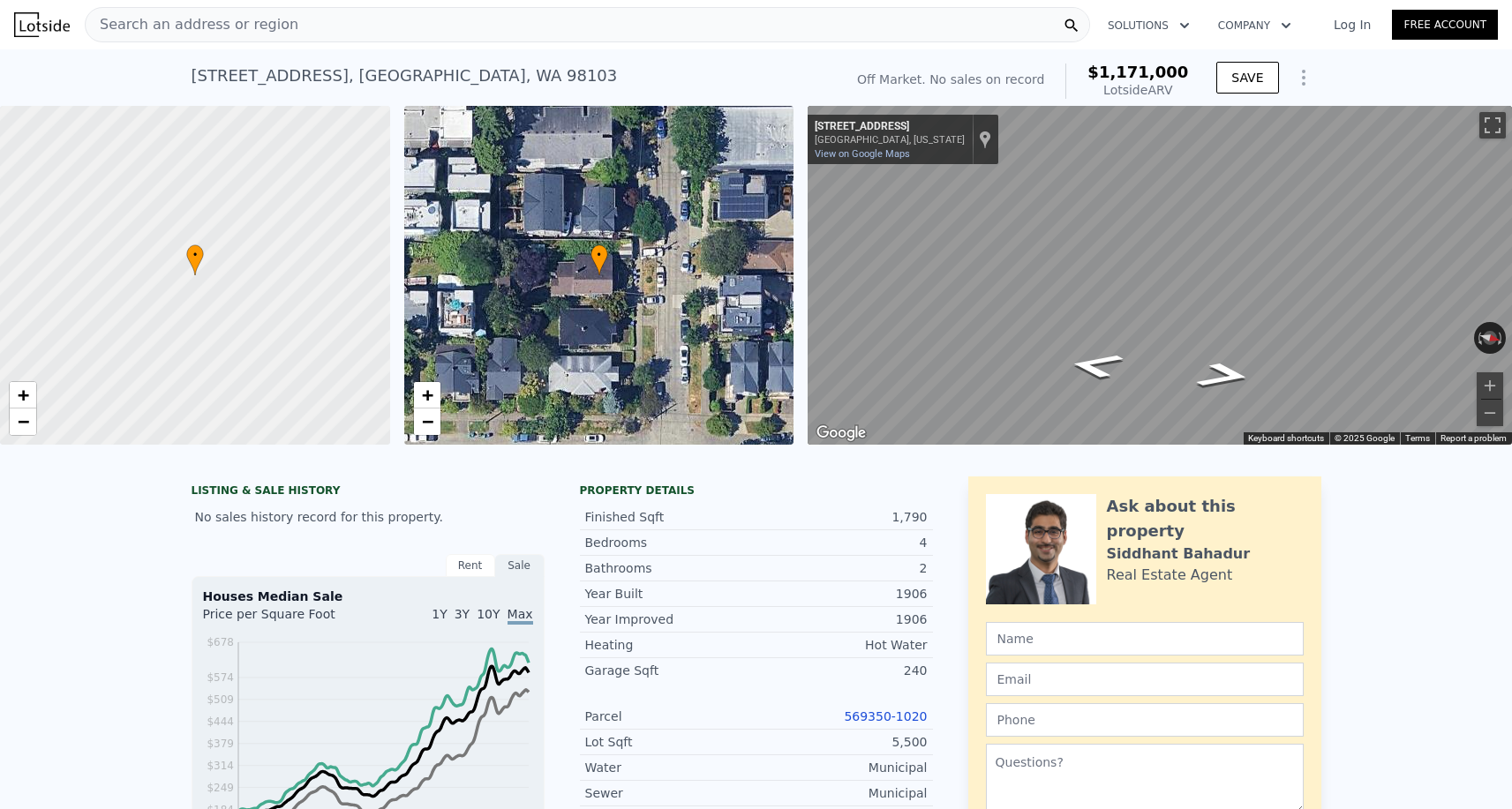
scroll to position [502, 0]
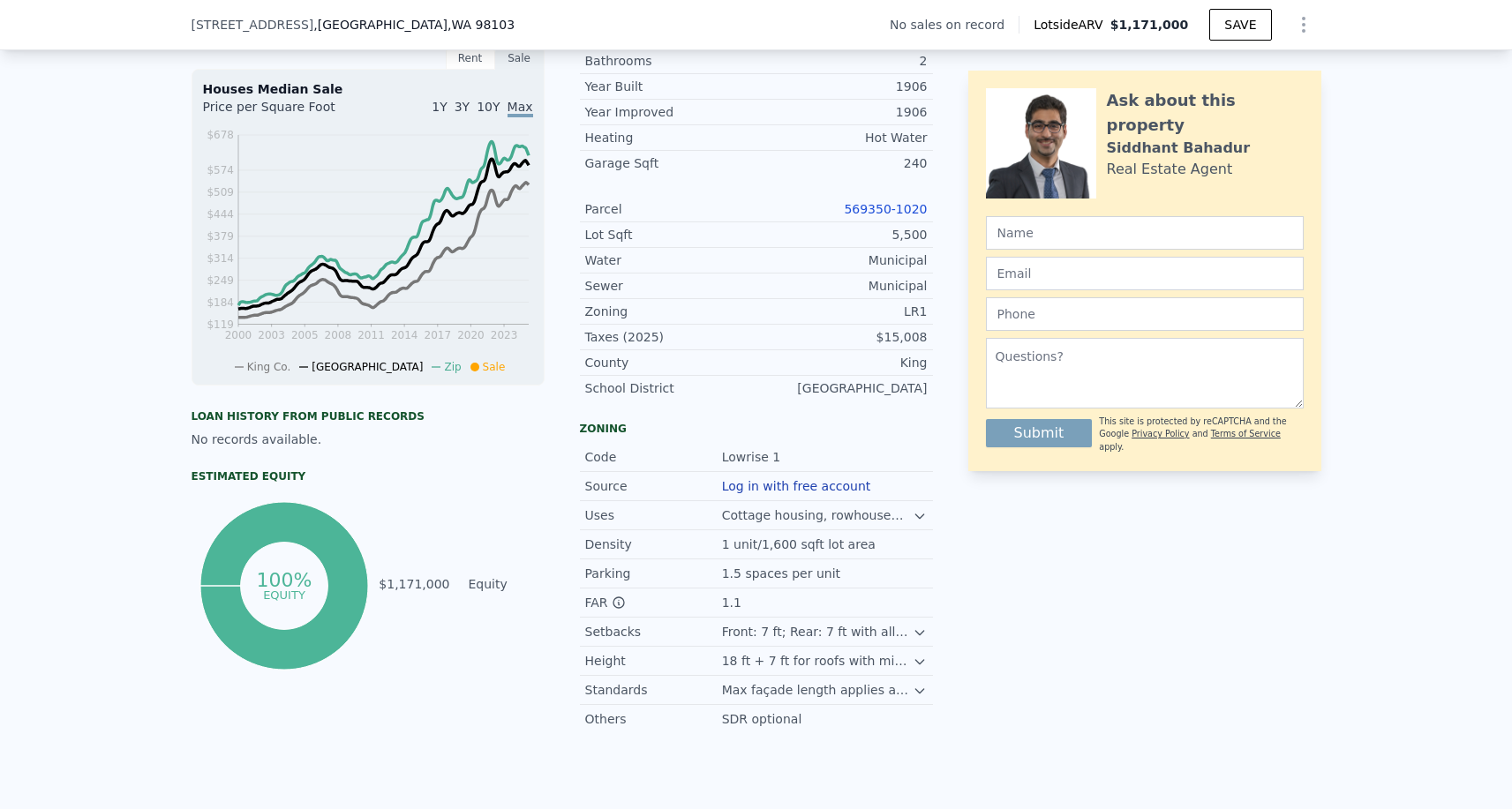
click at [871, 202] on link "569350-1020" at bounding box center [885, 209] width 83 height 14
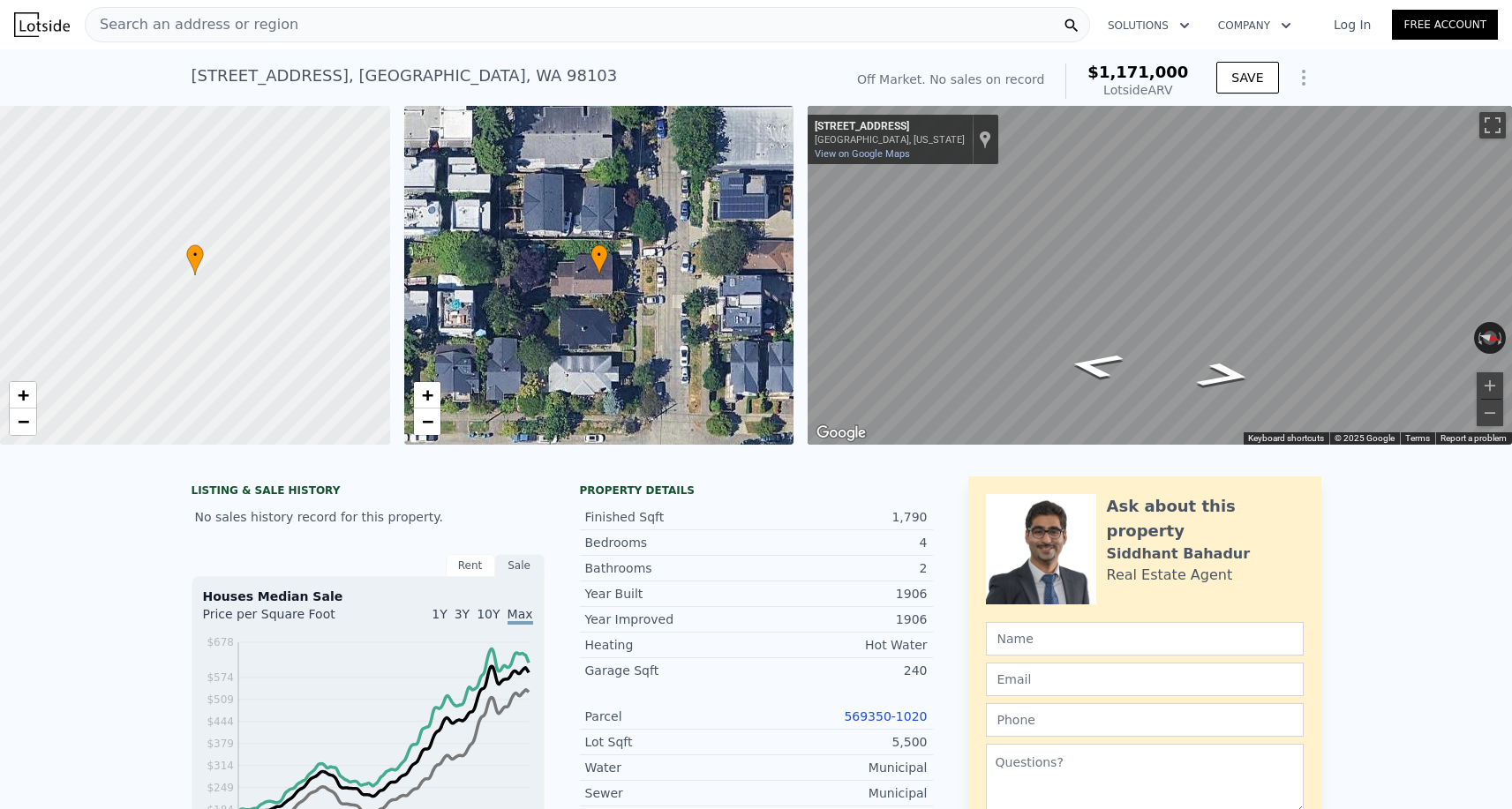
scroll to position [0, 0]
click at [241, 17] on span "Search an address or region" at bounding box center [191, 24] width 213 height 22
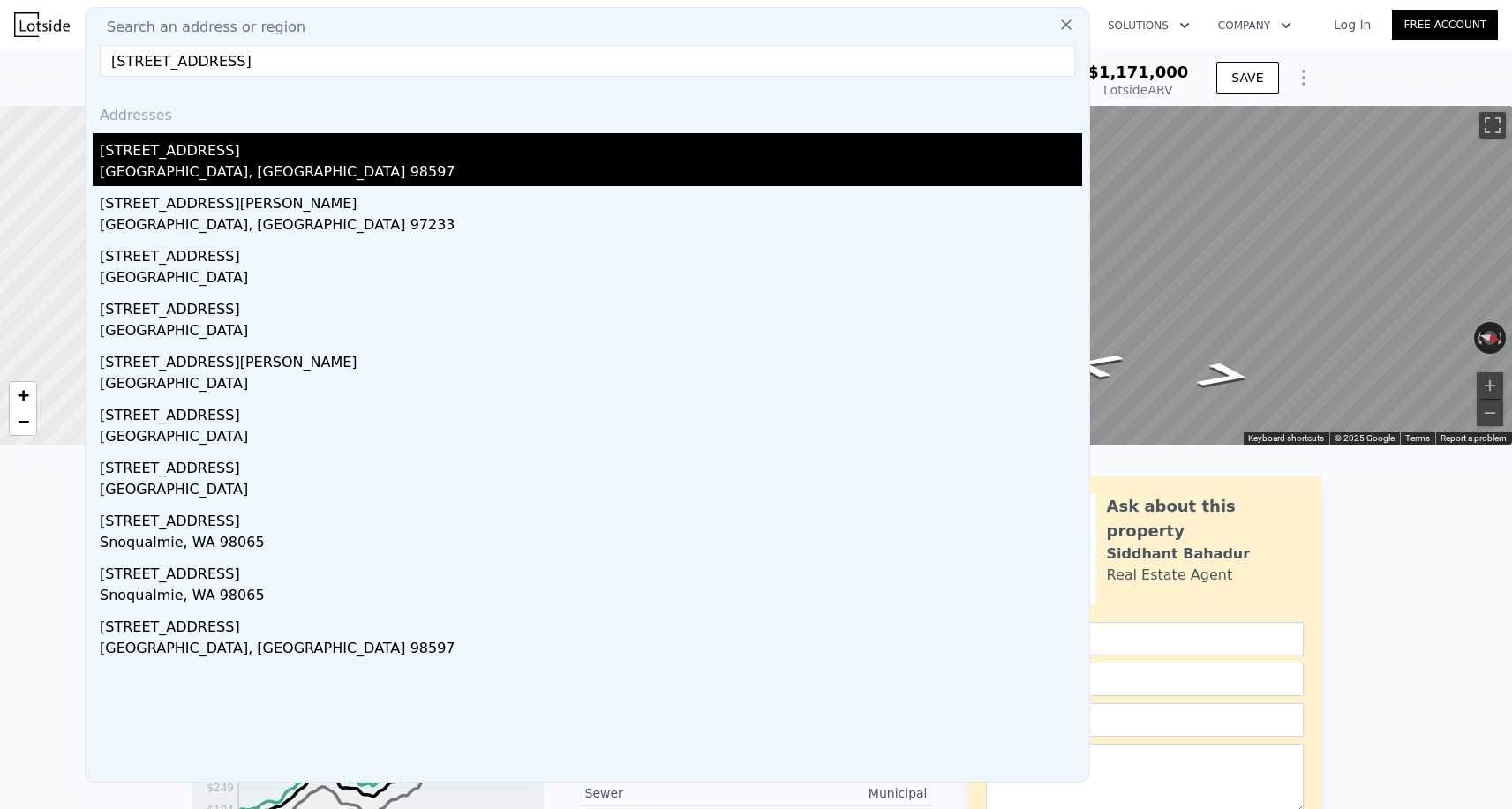
type input "16125 85th Ct SE"
click at [254, 146] on div "16125 85th Ct SE" at bounding box center [591, 147] width 983 height 28
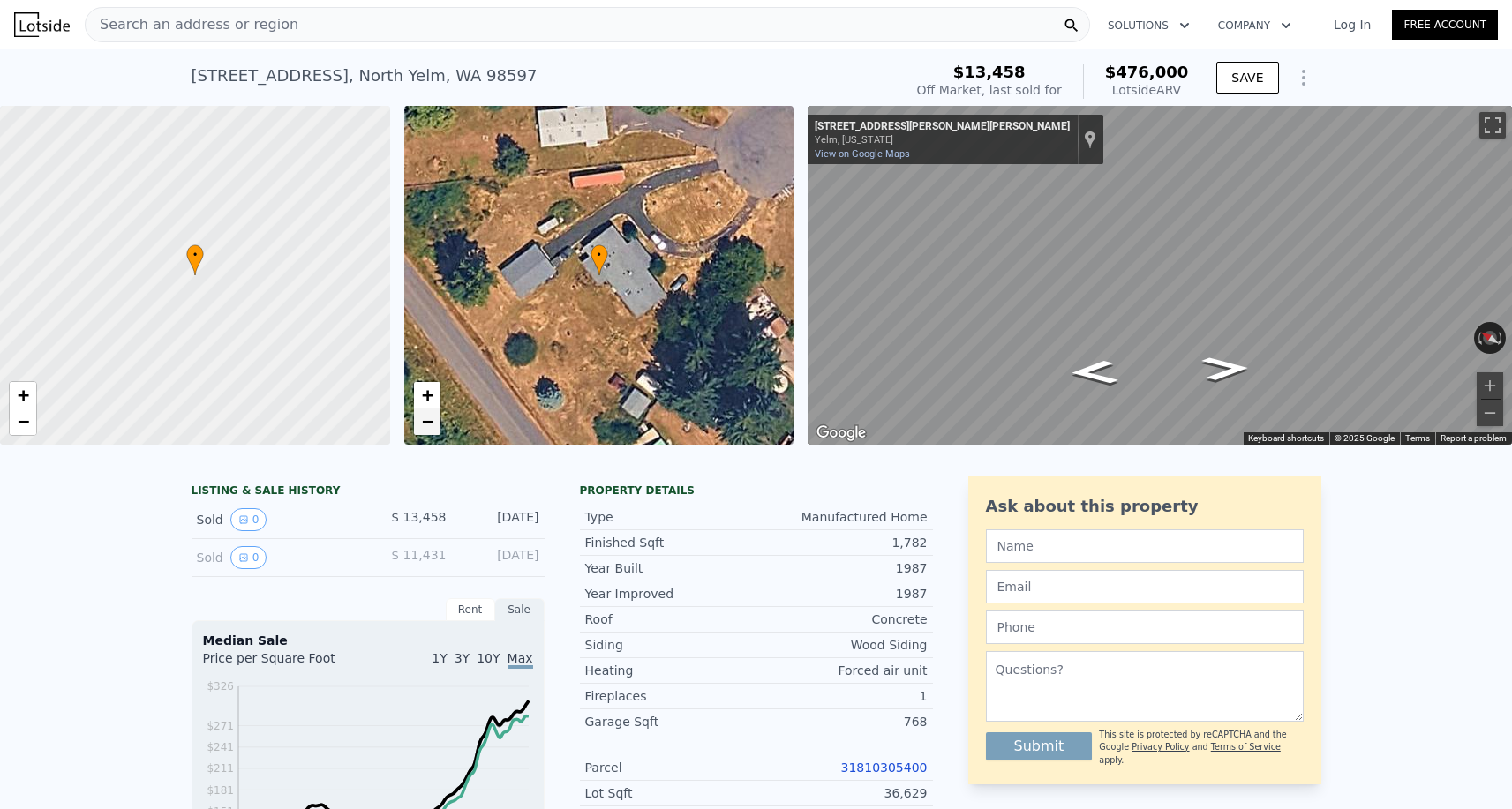
click at [423, 419] on span "−" at bounding box center [427, 422] width 11 height 22
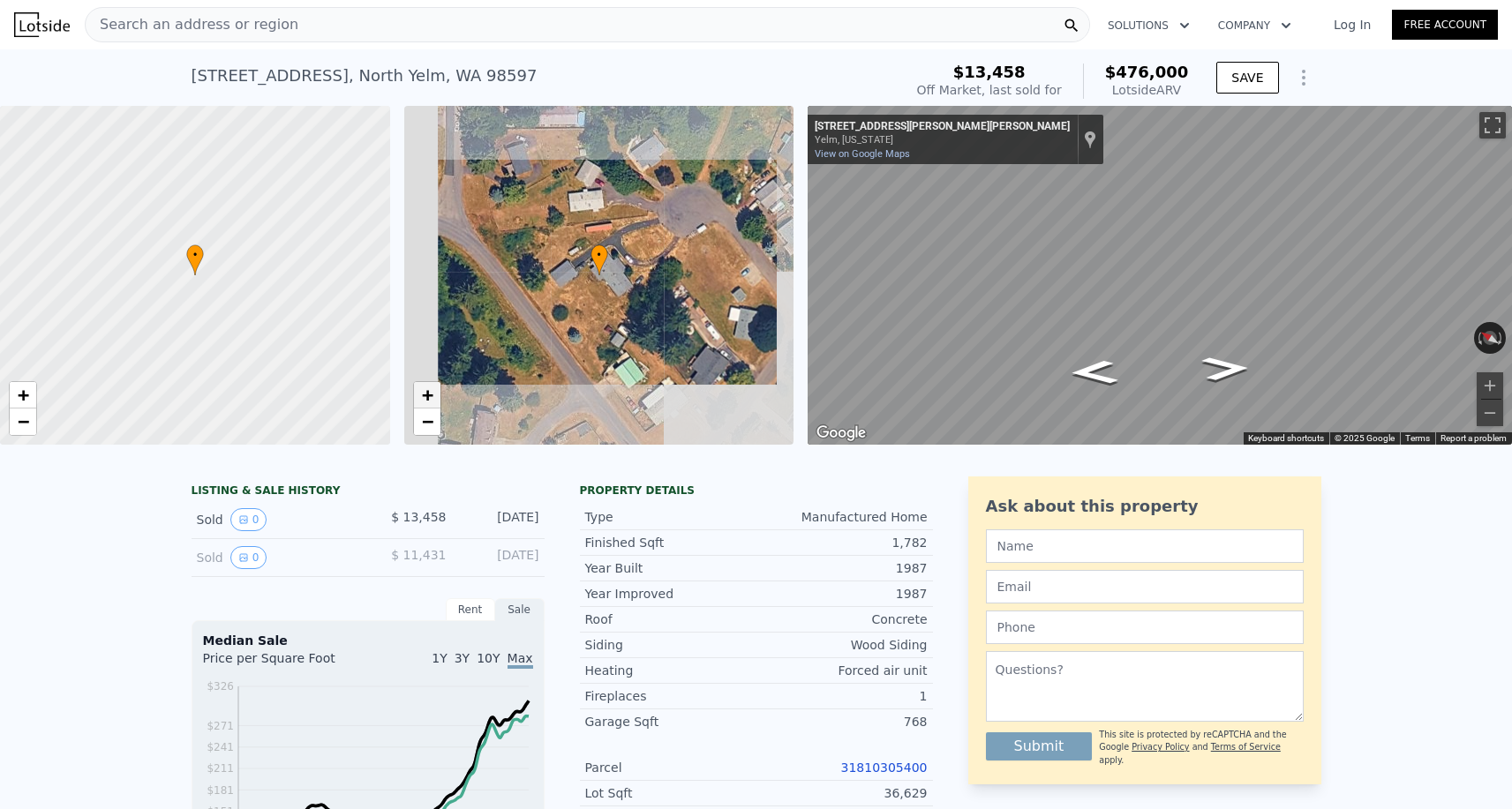
click at [423, 403] on span "+" at bounding box center [427, 395] width 11 height 22
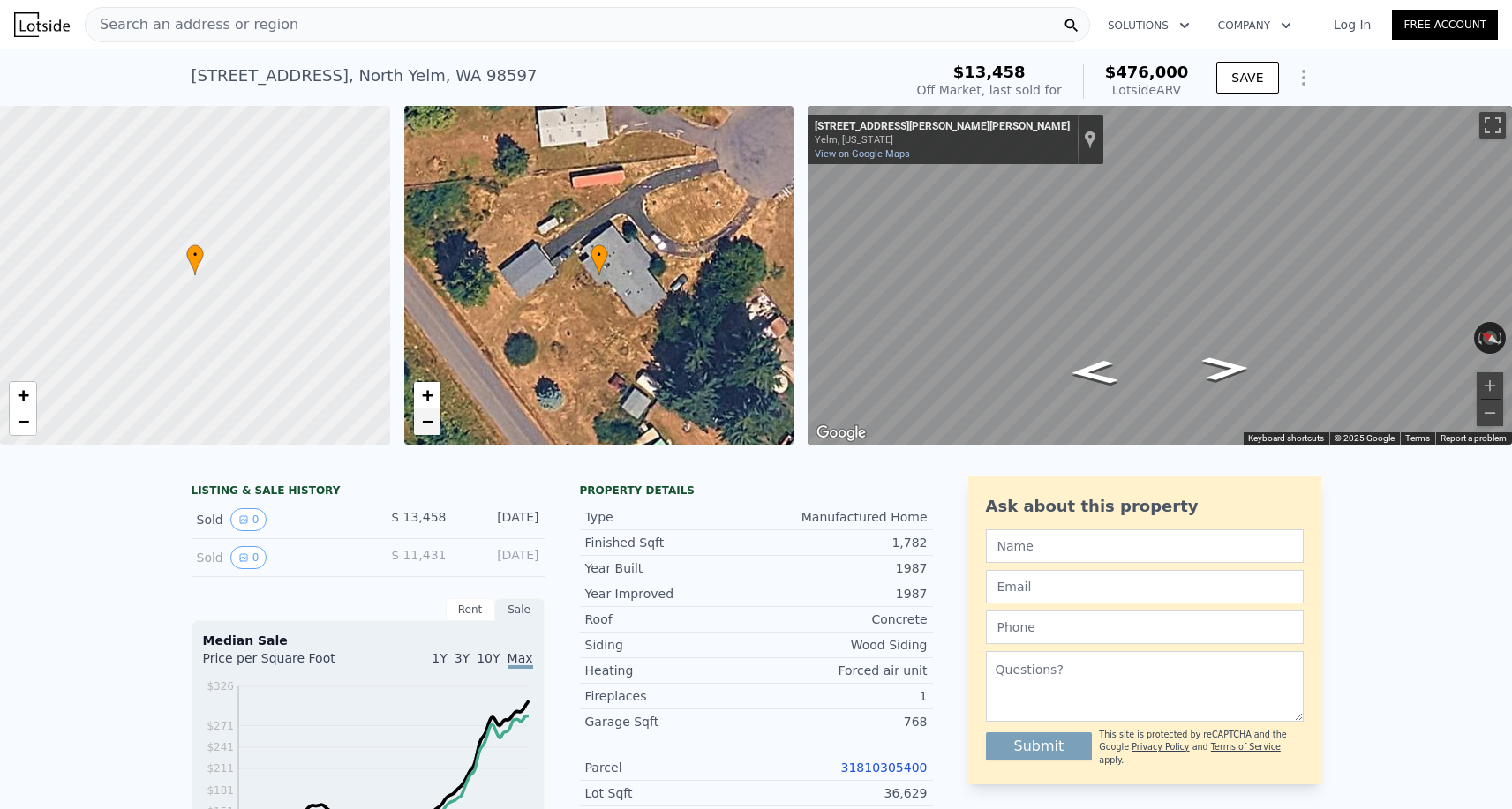
click at [427, 417] on span "−" at bounding box center [427, 422] width 11 height 22
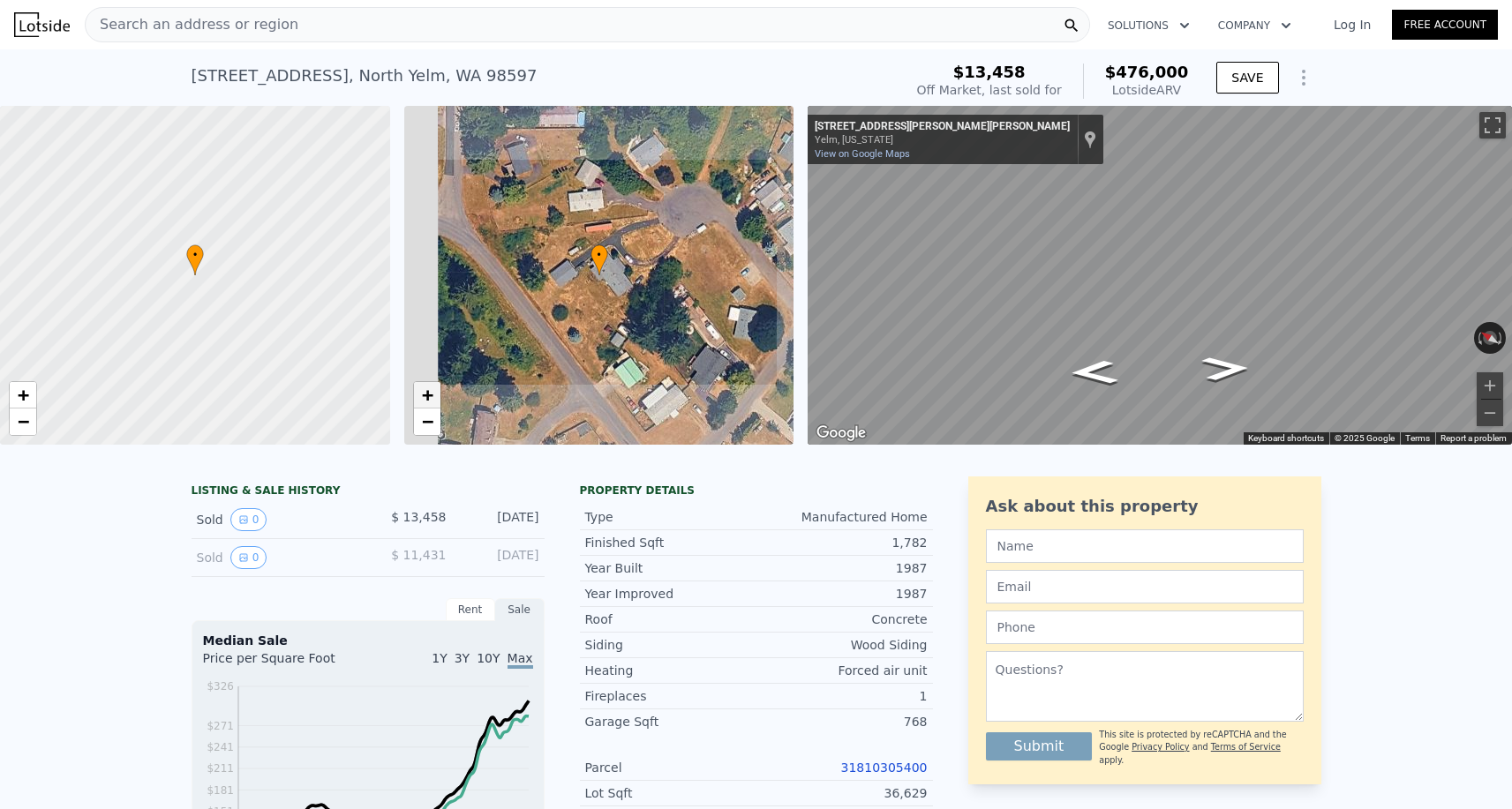
click at [427, 401] on span "+" at bounding box center [427, 395] width 11 height 22
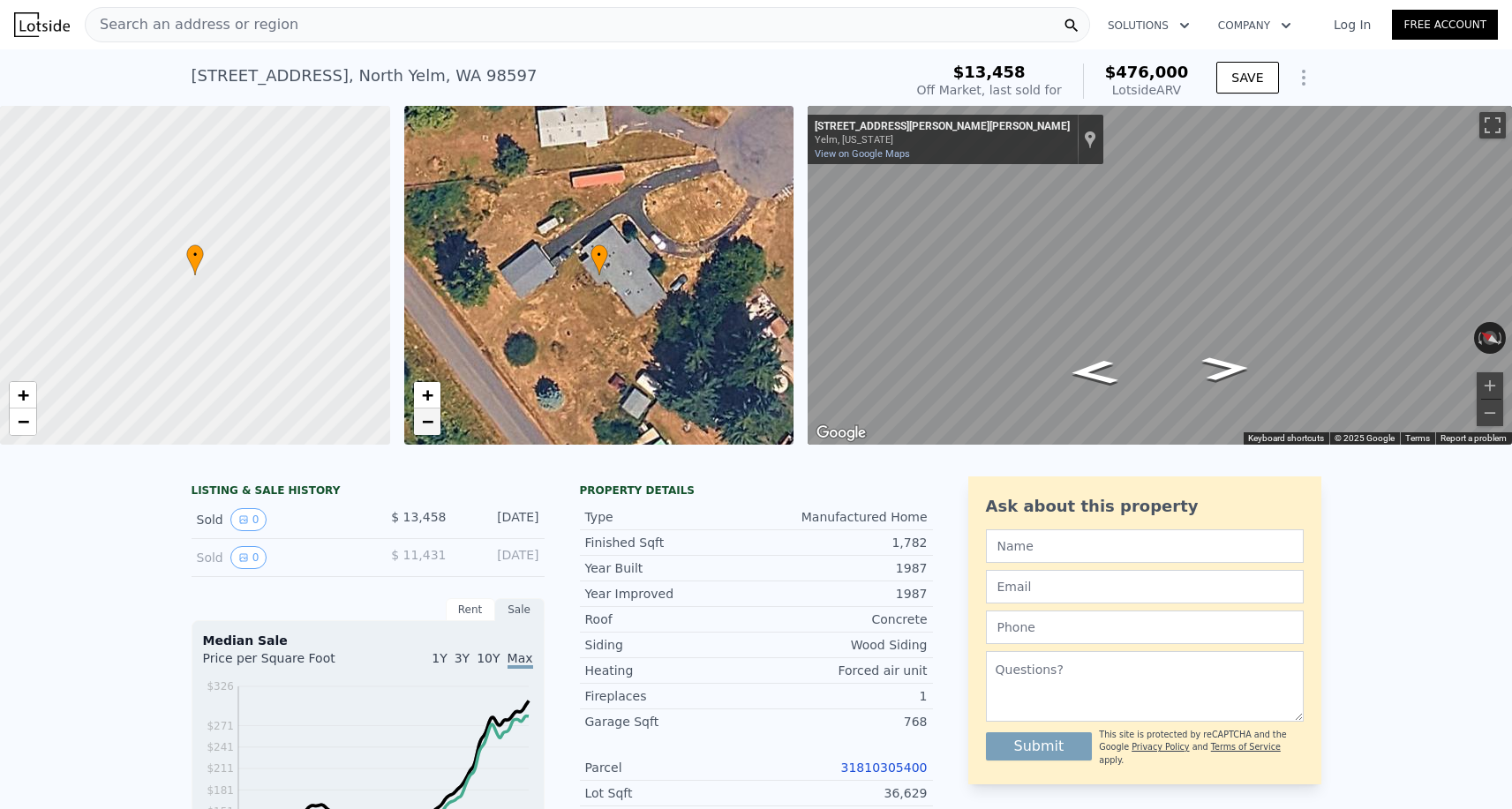
click at [427, 423] on span "−" at bounding box center [427, 422] width 11 height 22
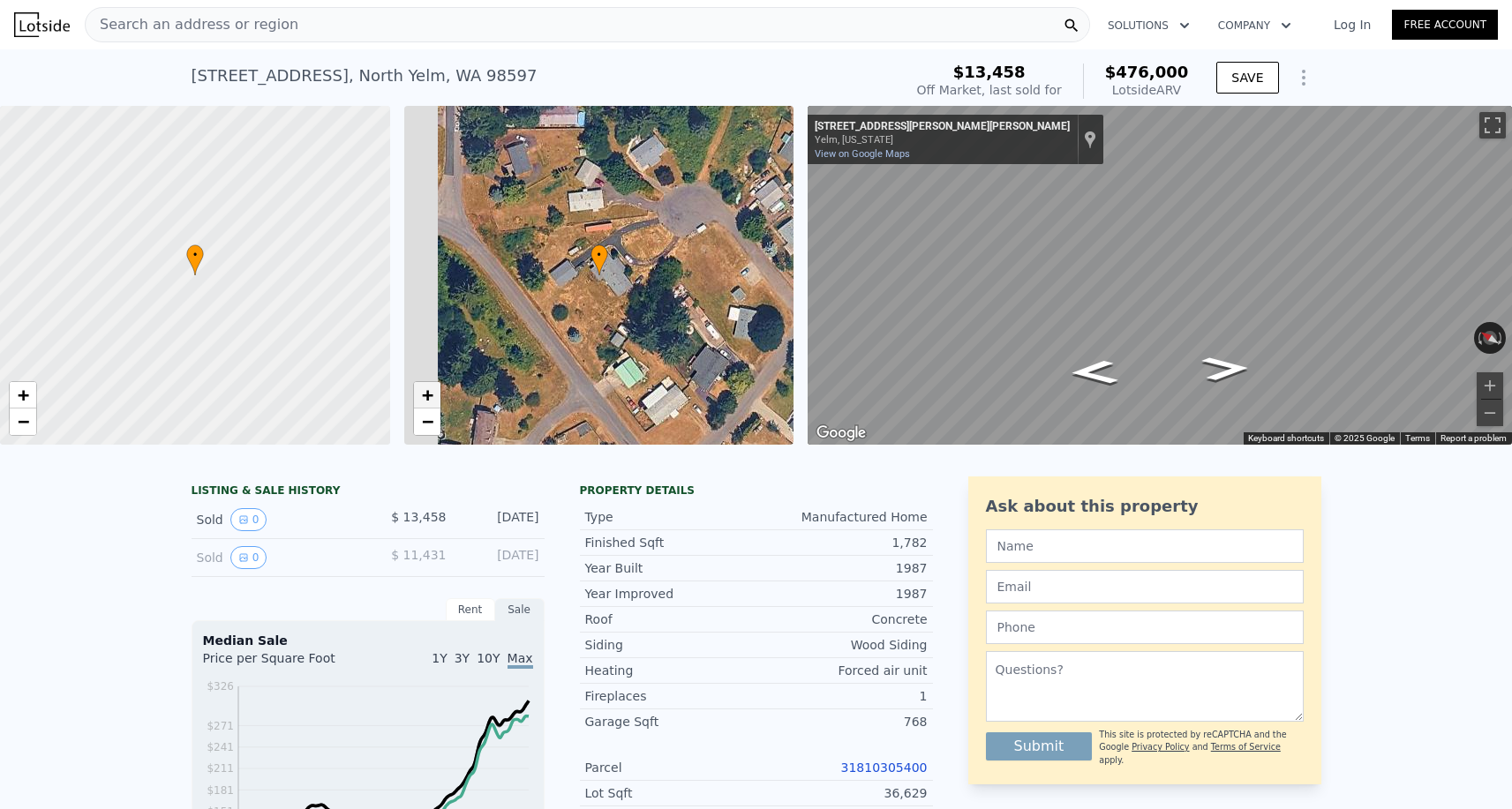
click at [427, 400] on span "+" at bounding box center [427, 395] width 11 height 22
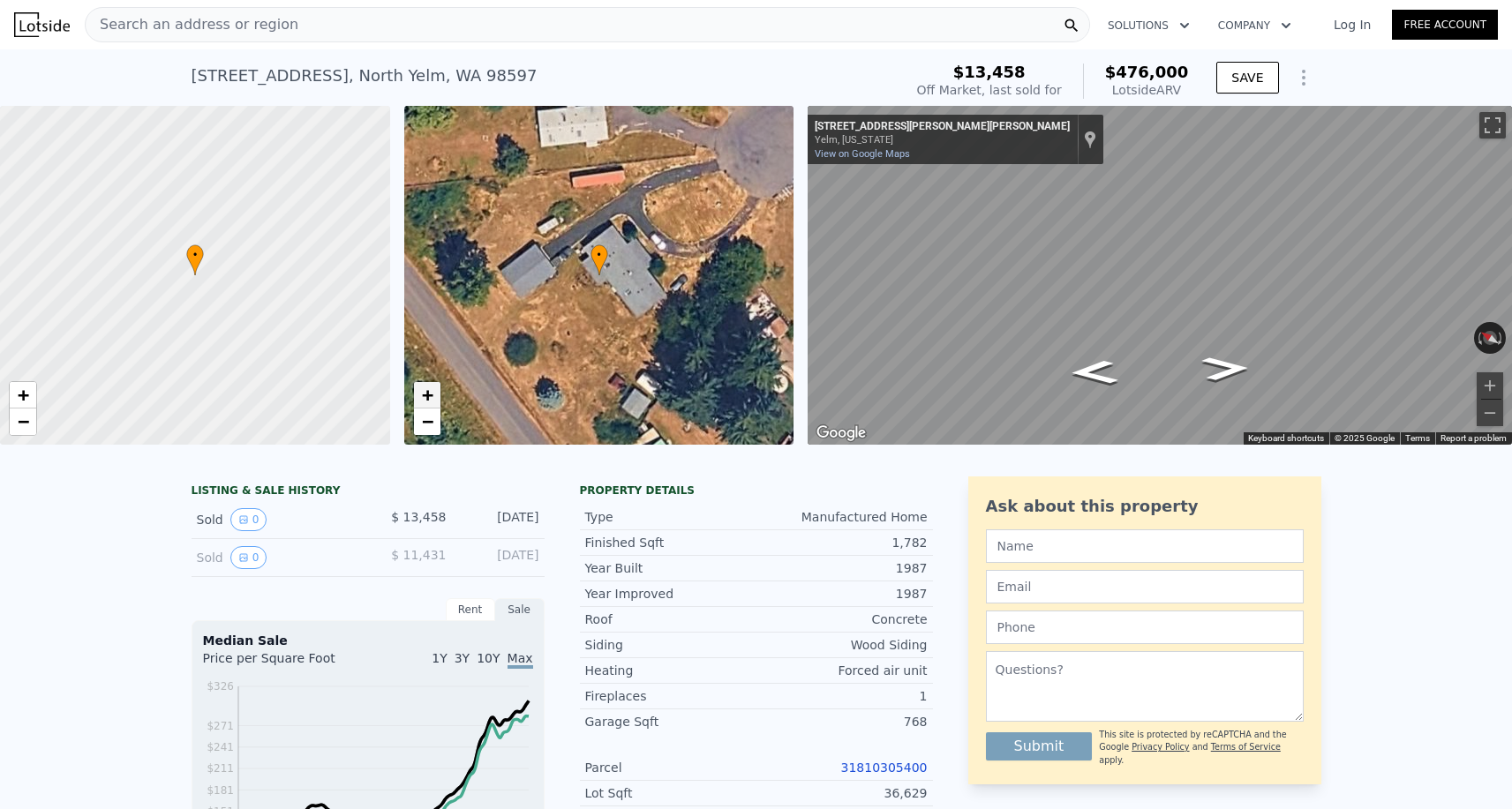
click at [427, 400] on span "+" at bounding box center [427, 395] width 11 height 22
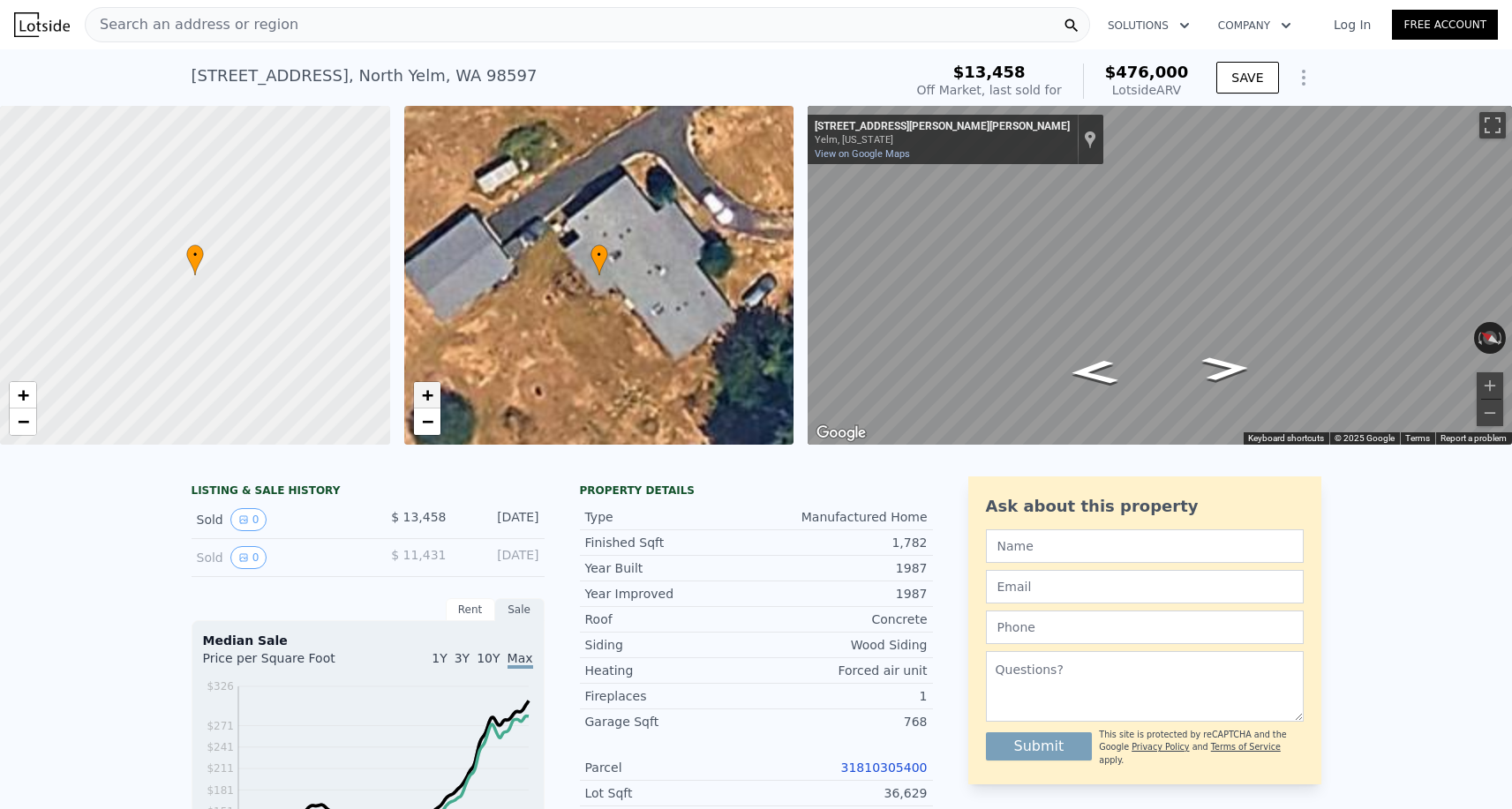
click at [427, 400] on span "+" at bounding box center [427, 395] width 11 height 22
click at [425, 427] on span "−" at bounding box center [427, 422] width 11 height 22
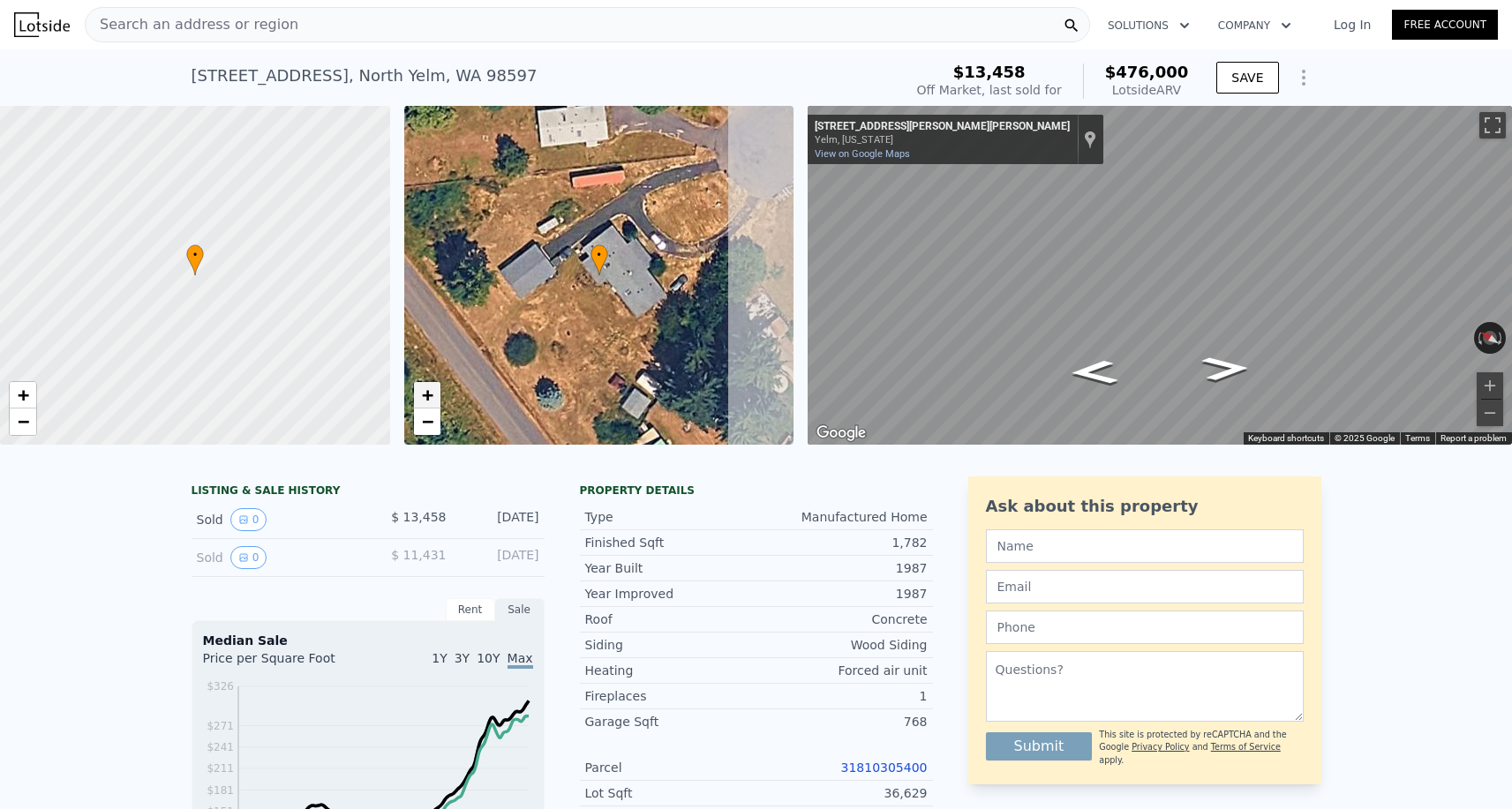
click at [425, 403] on span "+" at bounding box center [427, 395] width 11 height 22
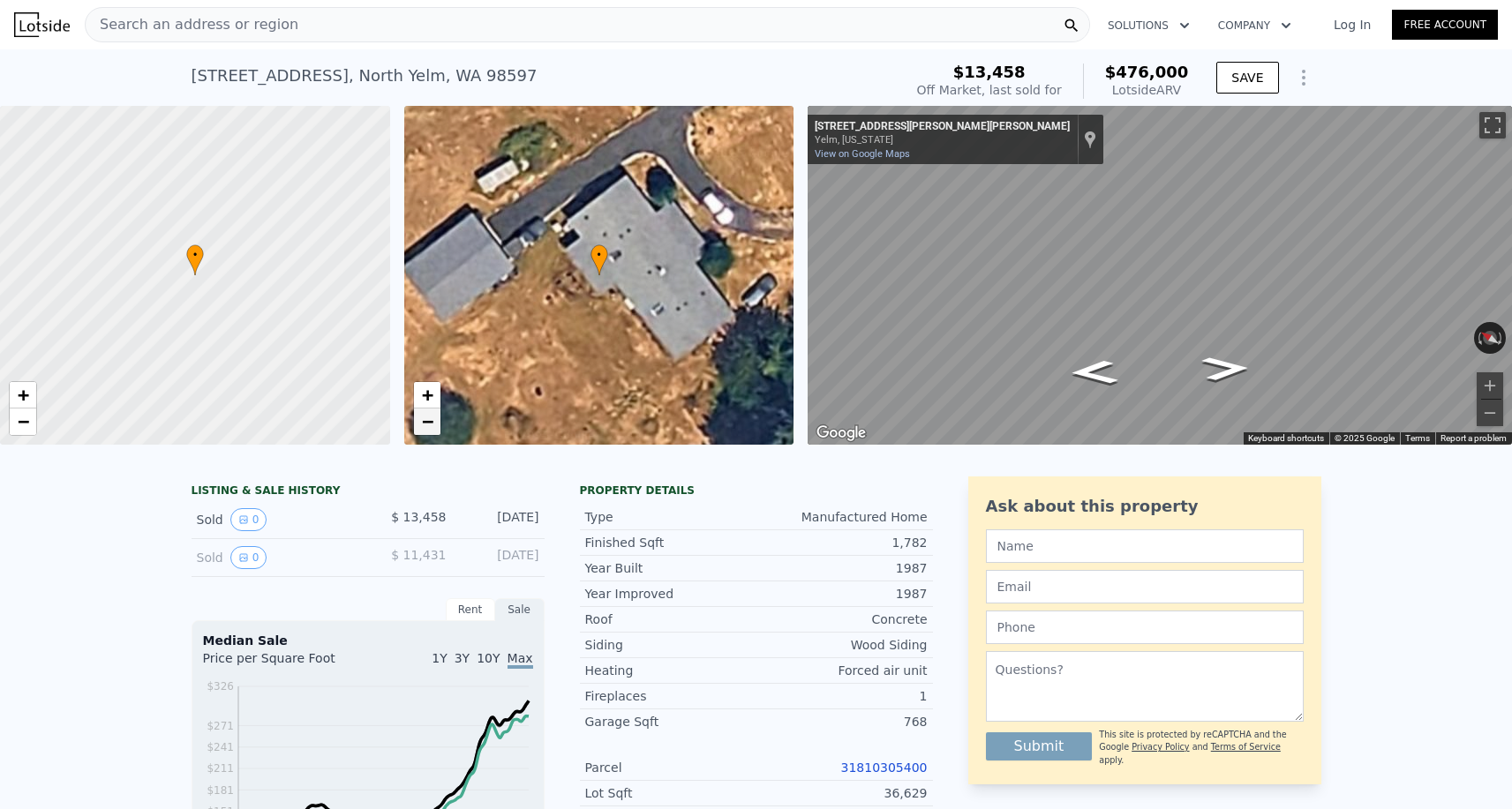
click at [425, 418] on span "−" at bounding box center [427, 422] width 11 height 22
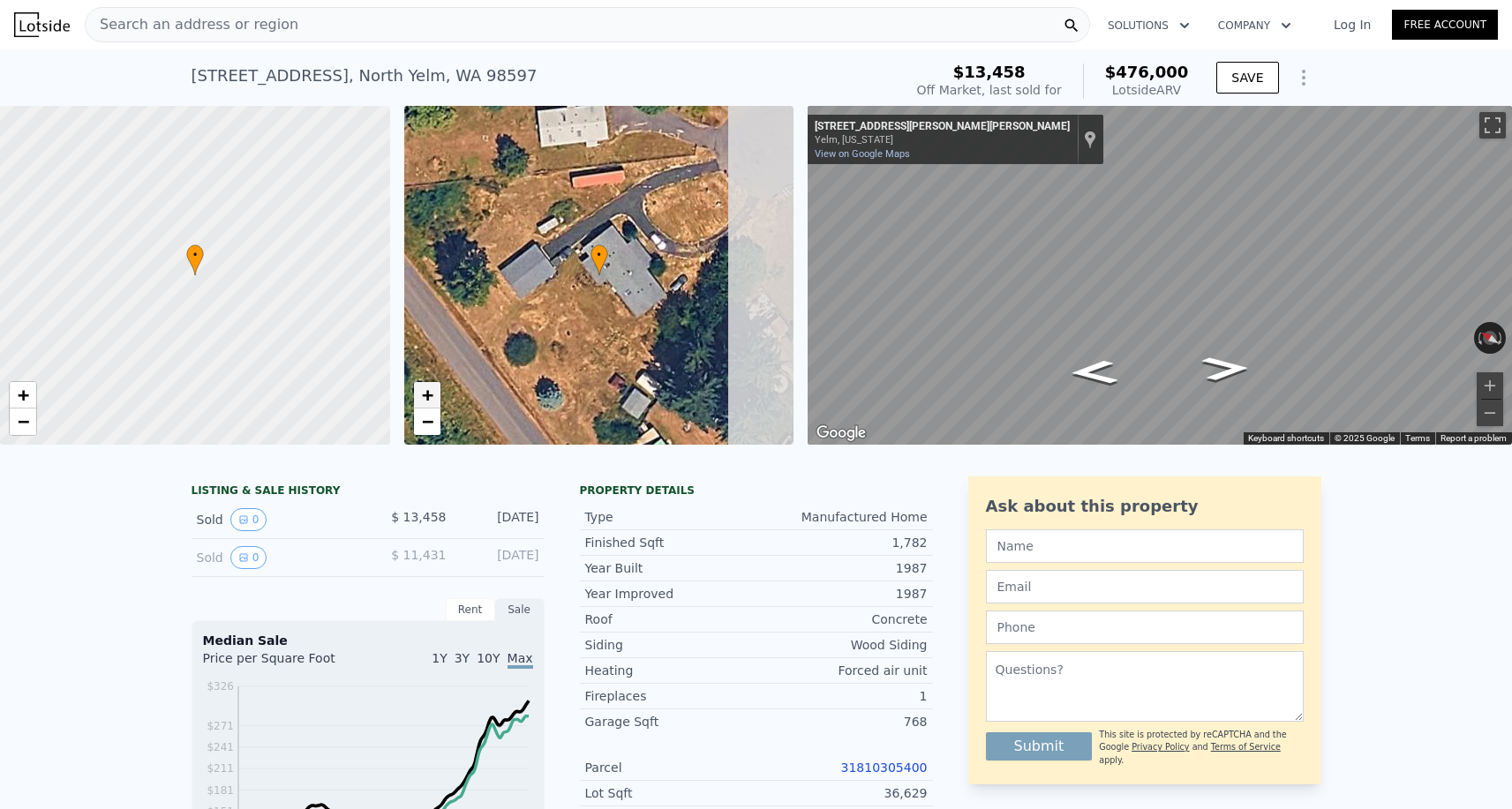
click at [425, 392] on span "+" at bounding box center [427, 395] width 11 height 22
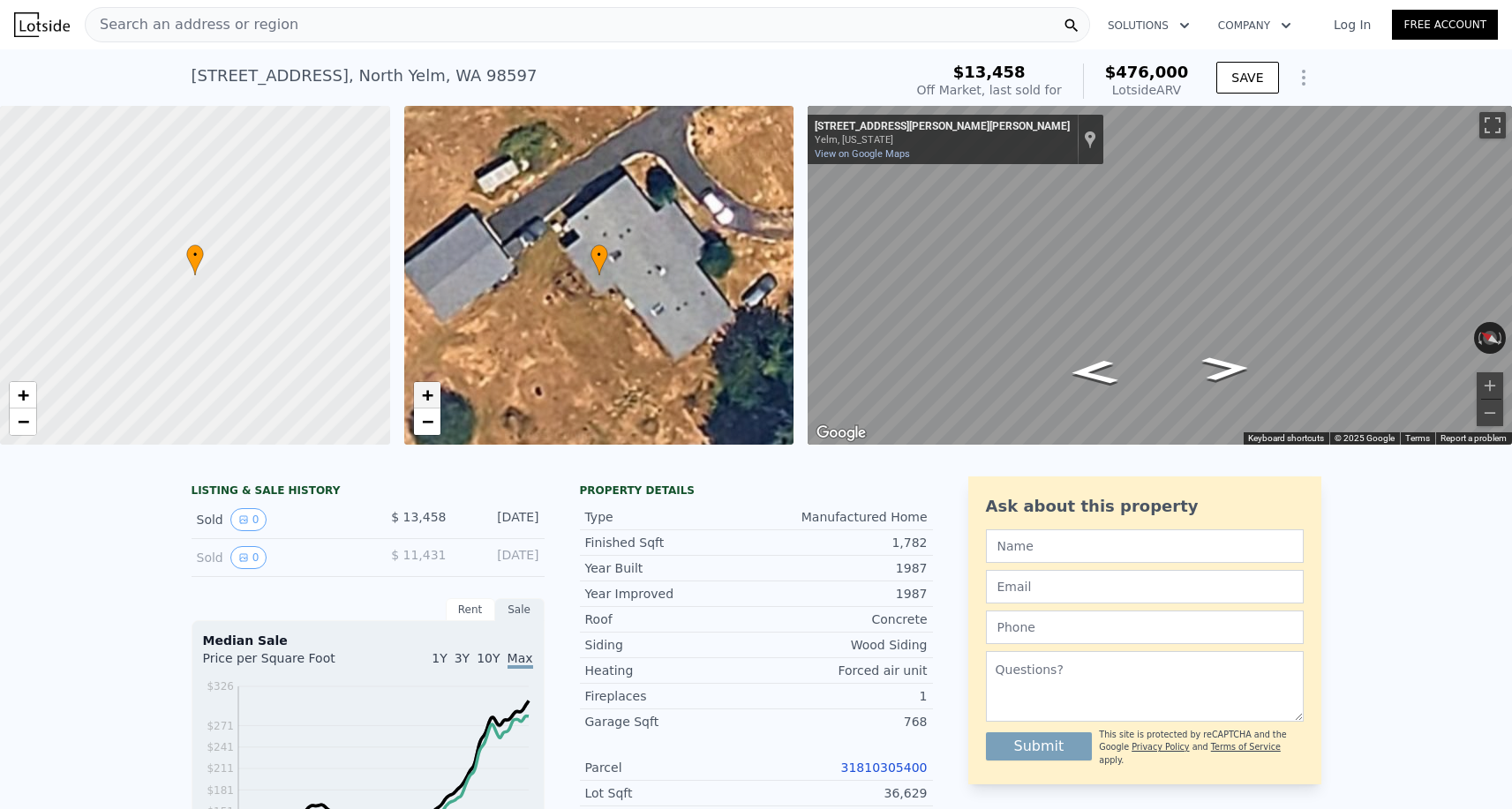
click at [425, 392] on span "+" at bounding box center [427, 395] width 11 height 22
click at [323, 29] on div "Search an address or region" at bounding box center [587, 25] width 1005 height 36
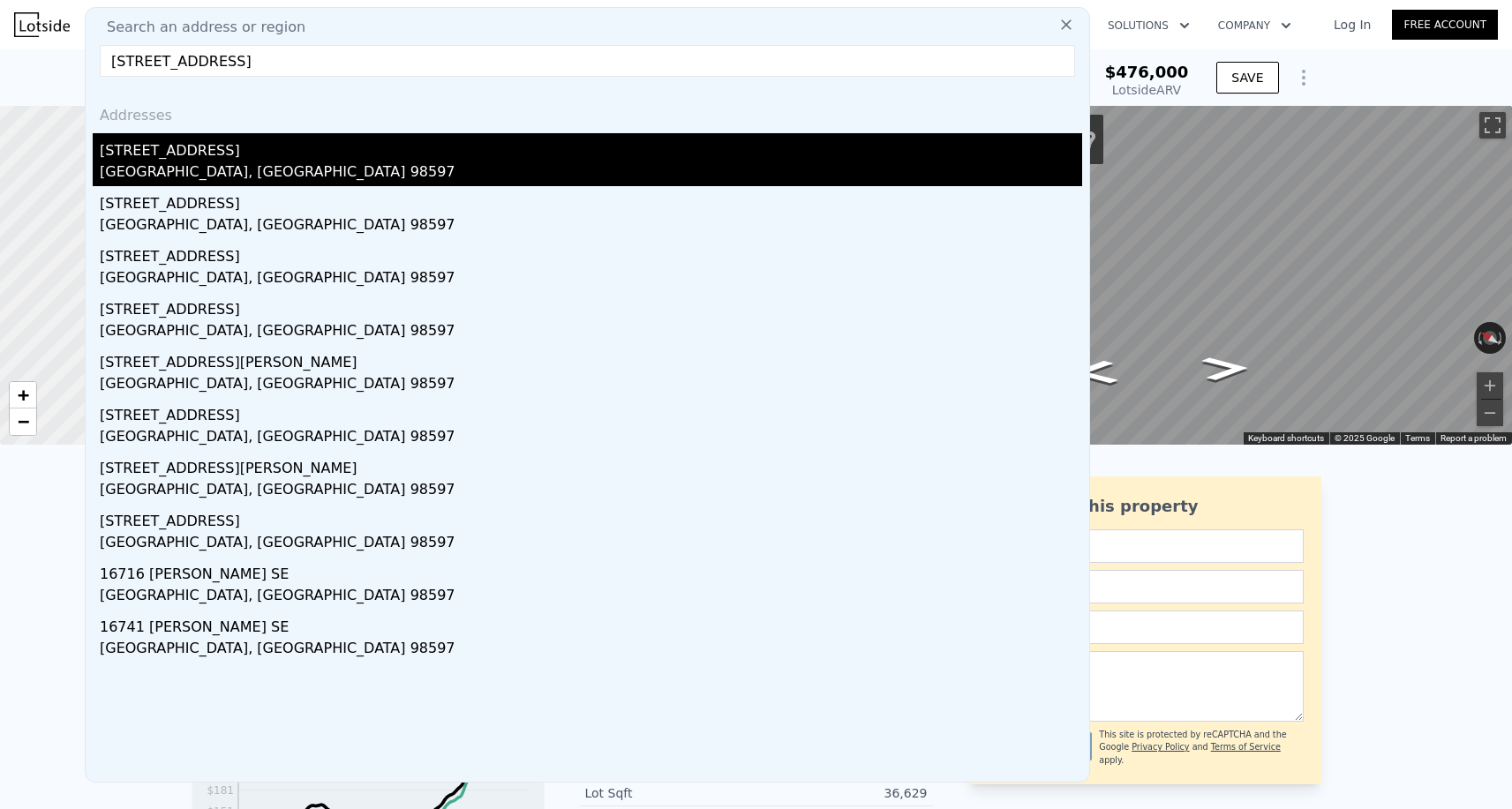
type input "16125 85th Ct SE, Yelm, WA 98597"
click at [230, 168] on div "North Yelm, WA 98597" at bounding box center [591, 173] width 983 height 24
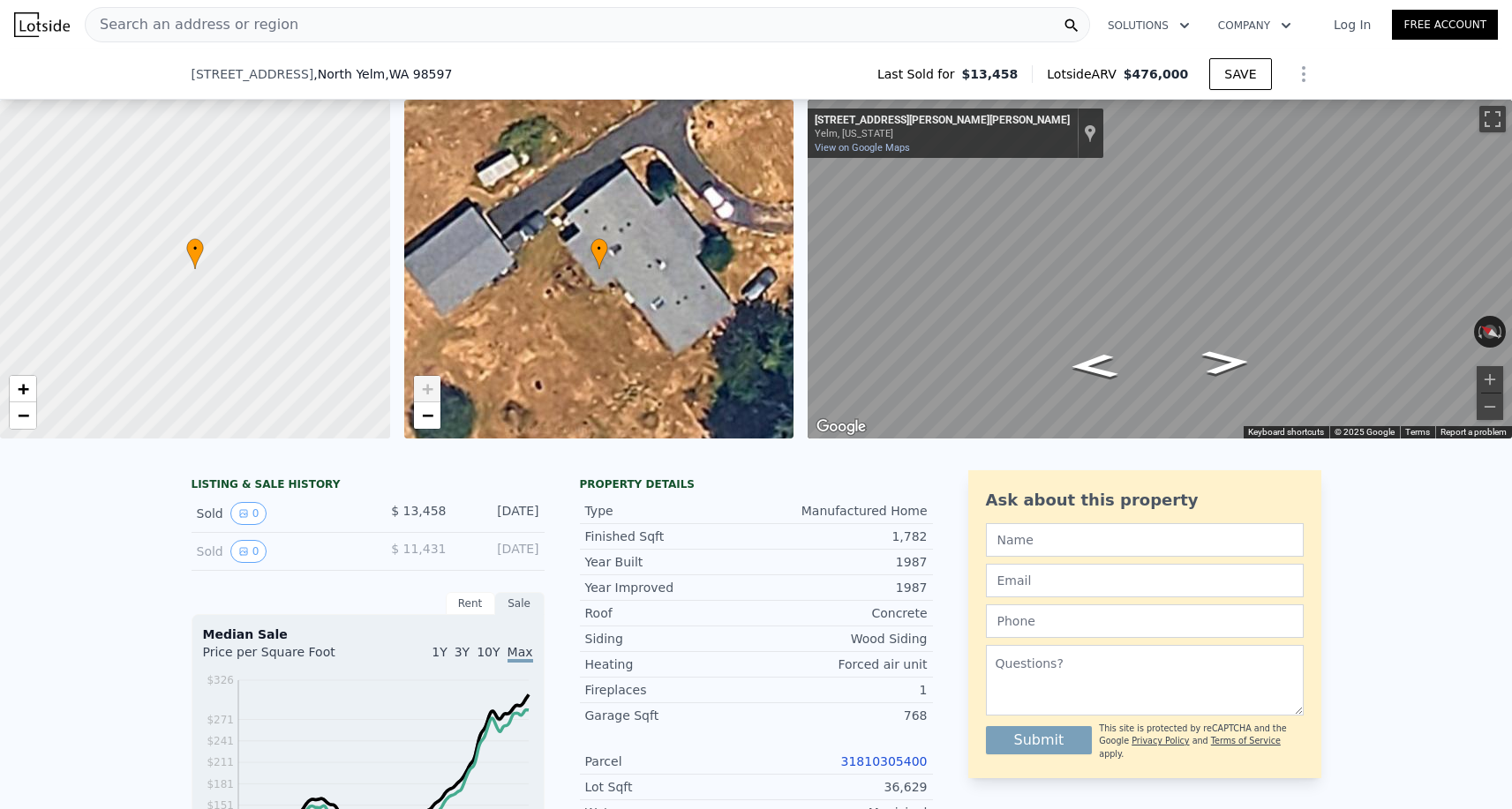
scroll to position [217, 0]
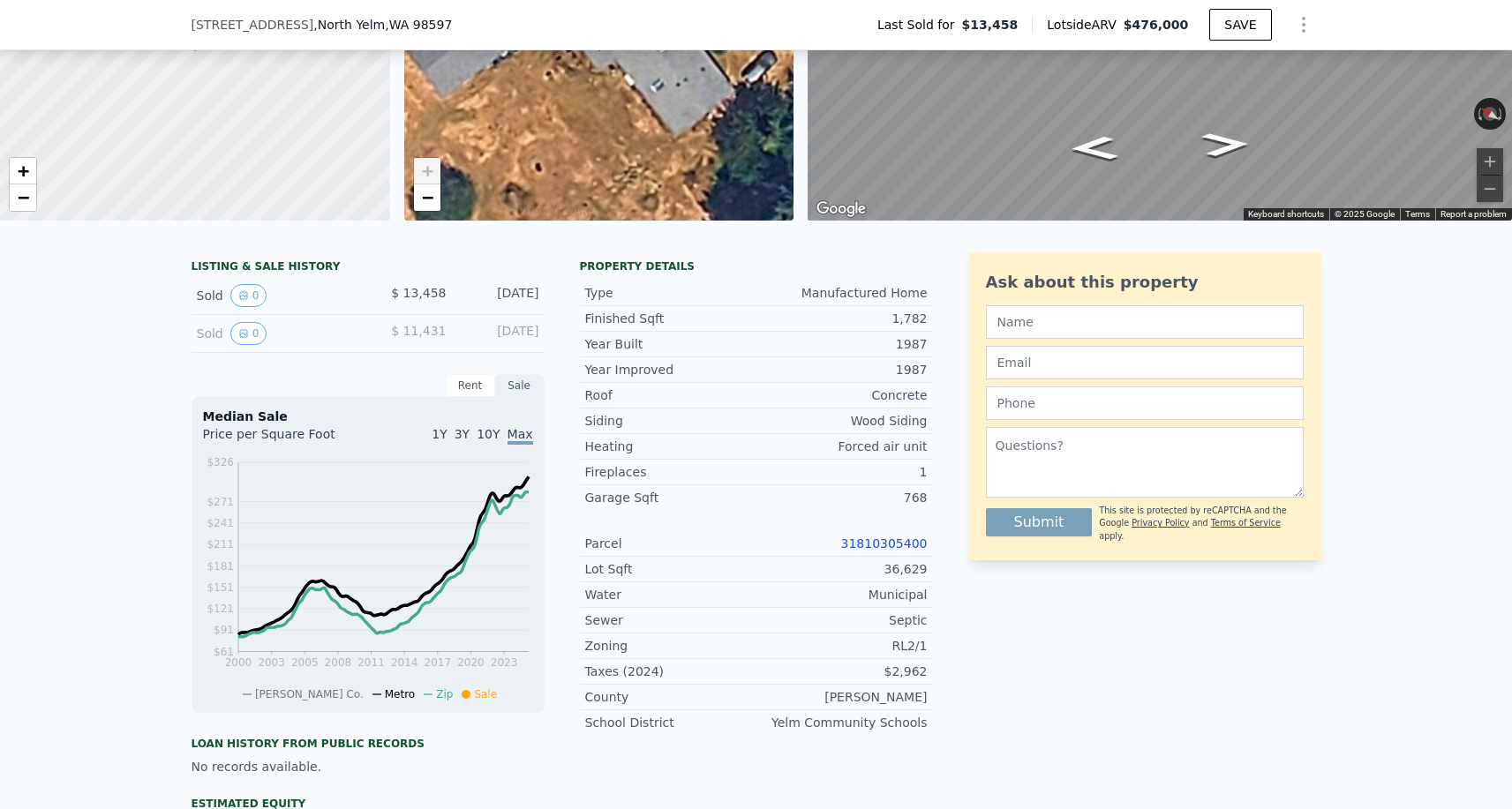
click at [863, 546] on link "31810305400" at bounding box center [885, 543] width 86 height 14
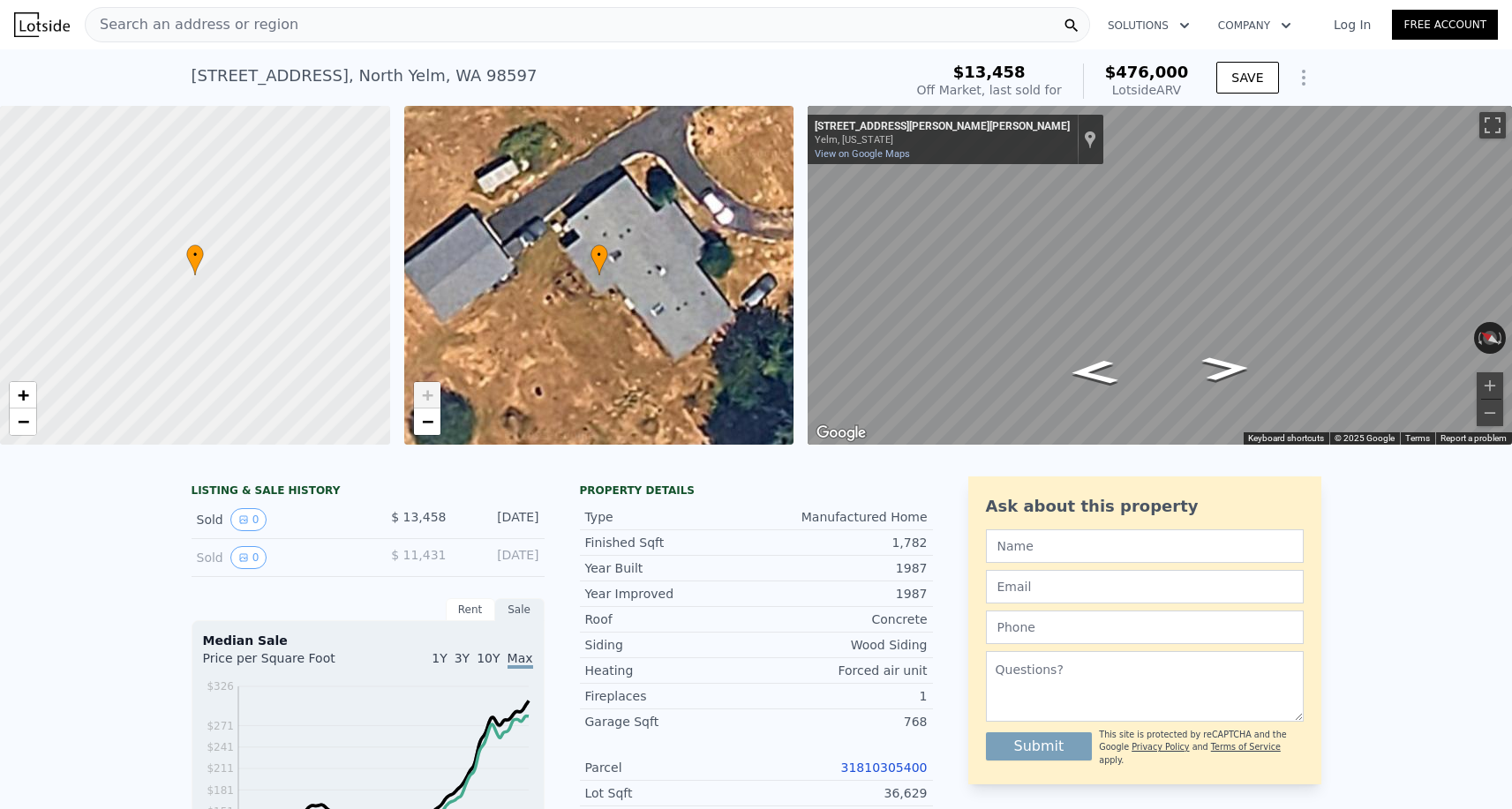
scroll to position [0, 0]
click at [1488, 390] on button "Zoom in" at bounding box center [1490, 385] width 26 height 26
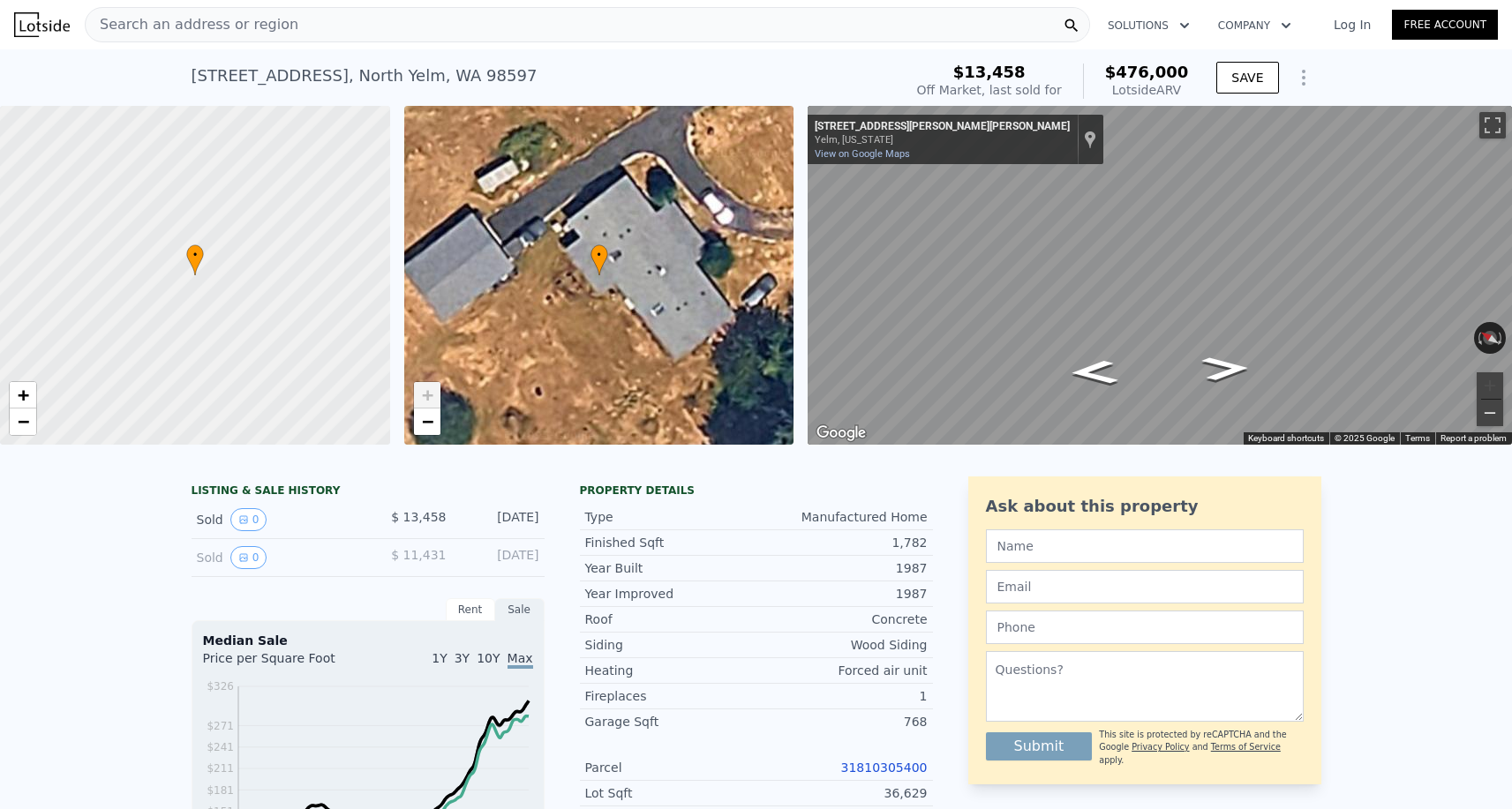
click at [1495, 418] on button "Zoom out" at bounding box center [1490, 412] width 26 height 26
click at [428, 427] on span "−" at bounding box center [427, 422] width 11 height 22
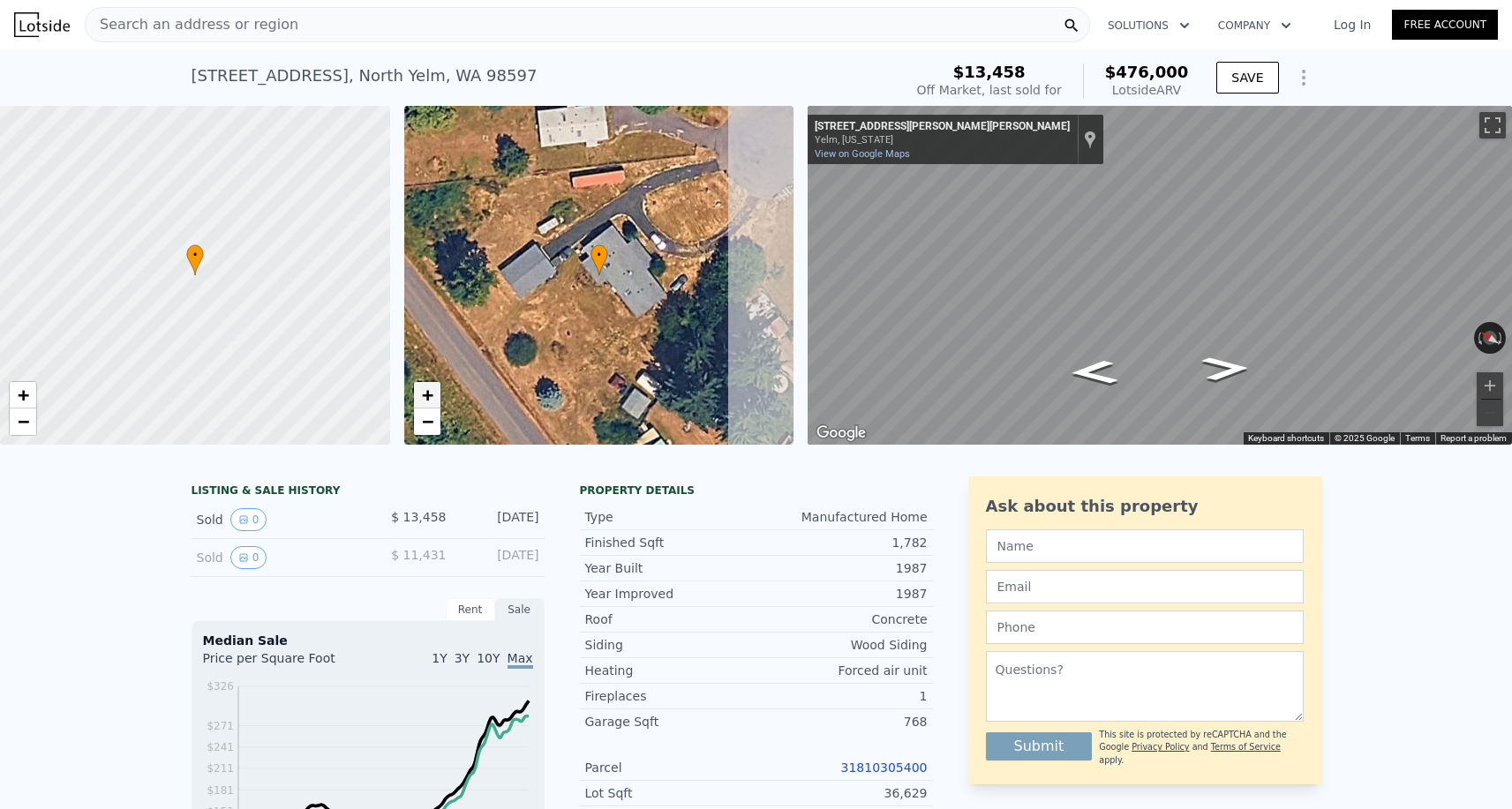
click at [428, 393] on span "+" at bounding box center [427, 395] width 11 height 22
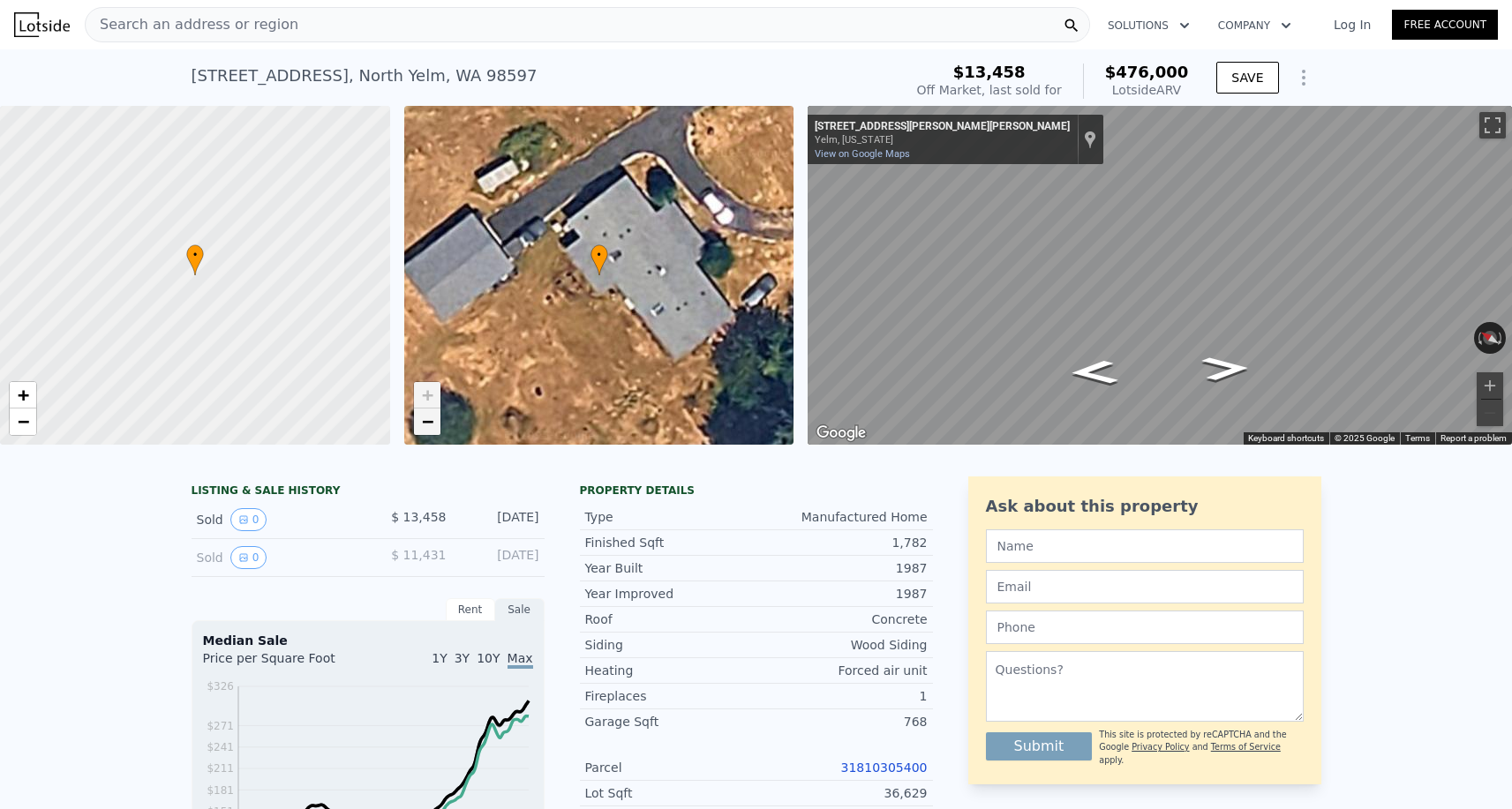
click at [428, 424] on span "−" at bounding box center [427, 422] width 11 height 22
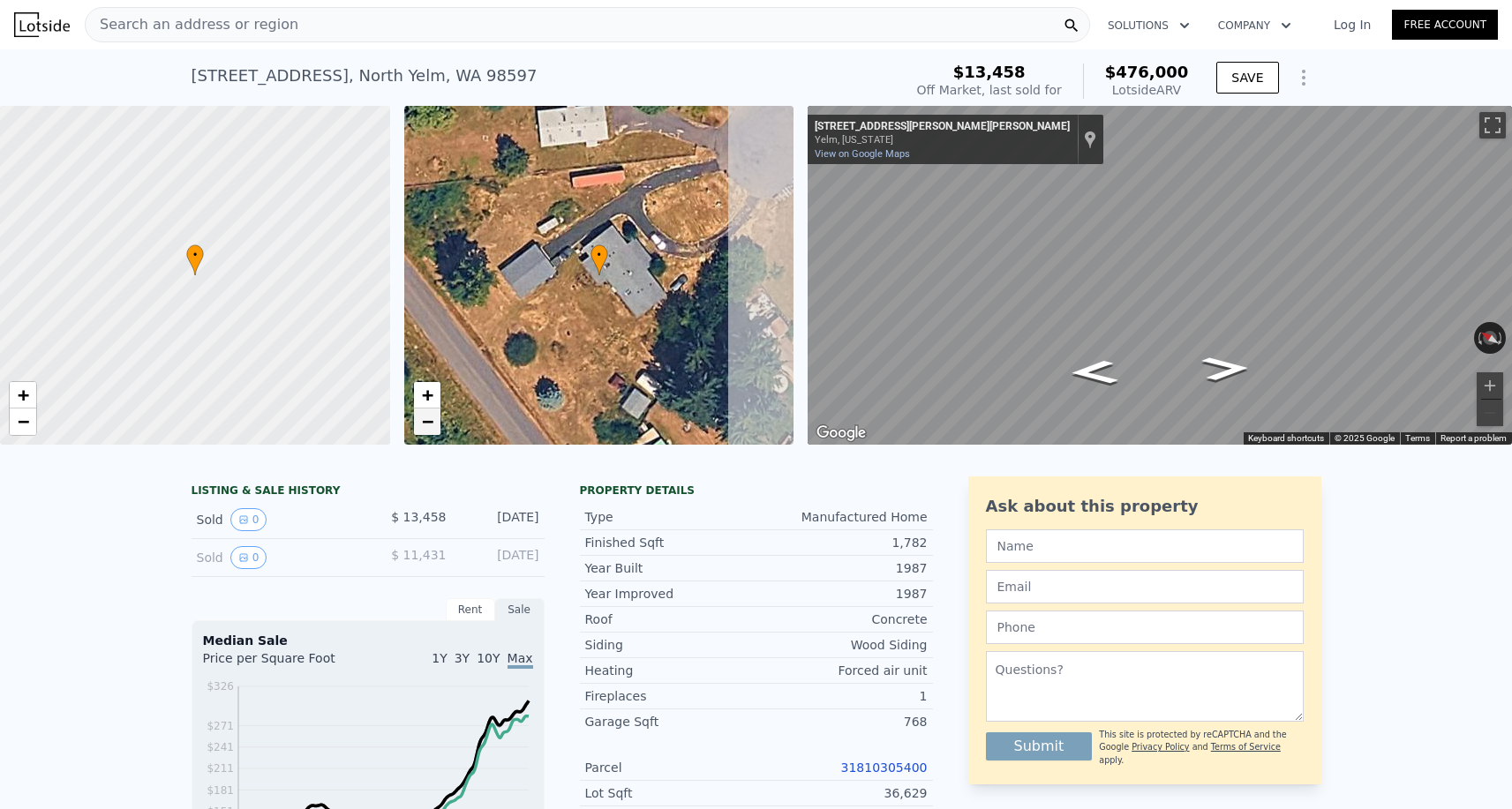
click at [428, 411] on span "−" at bounding box center [427, 422] width 11 height 22
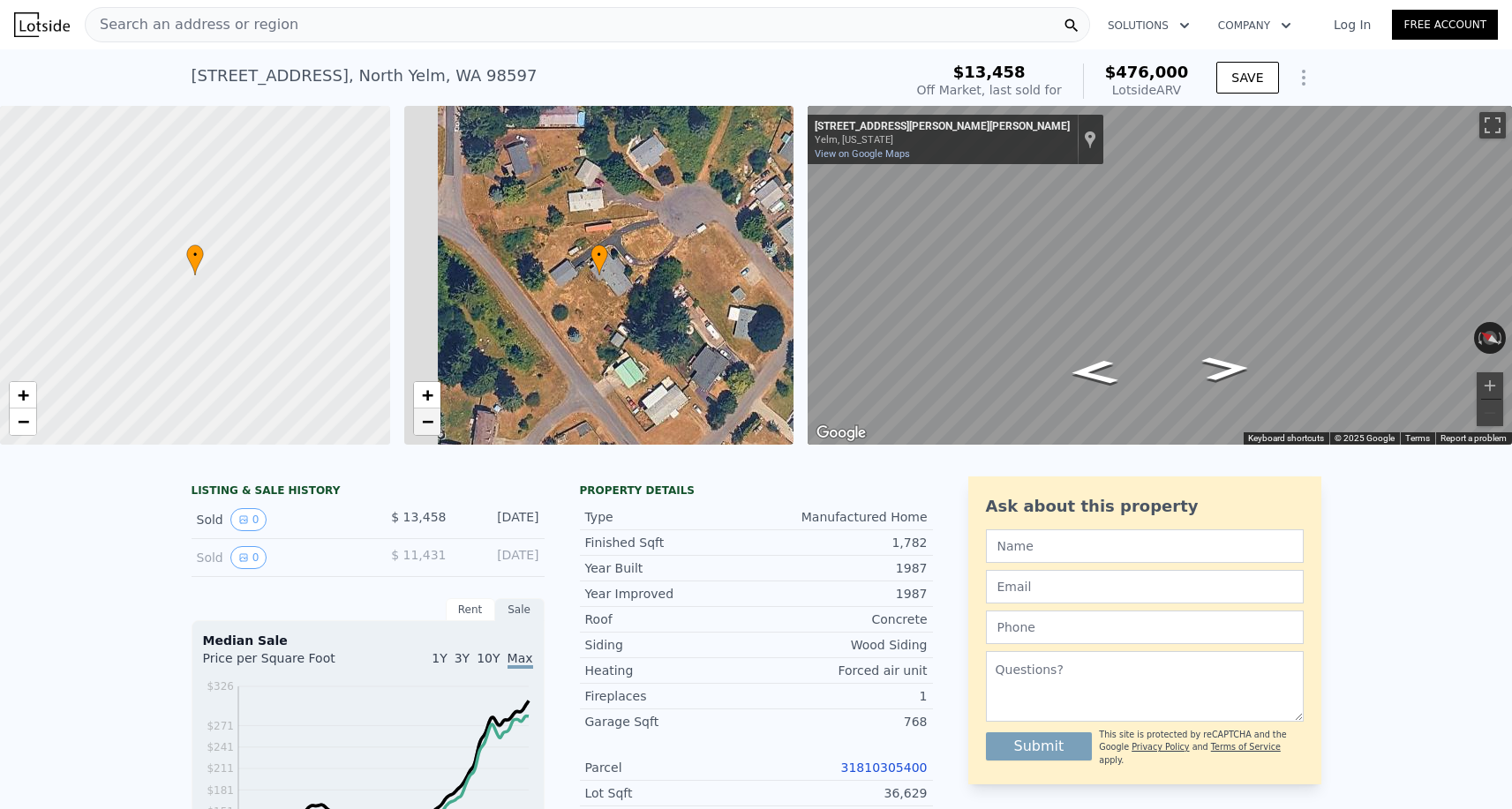
click at [428, 417] on span "−" at bounding box center [427, 422] width 11 height 22
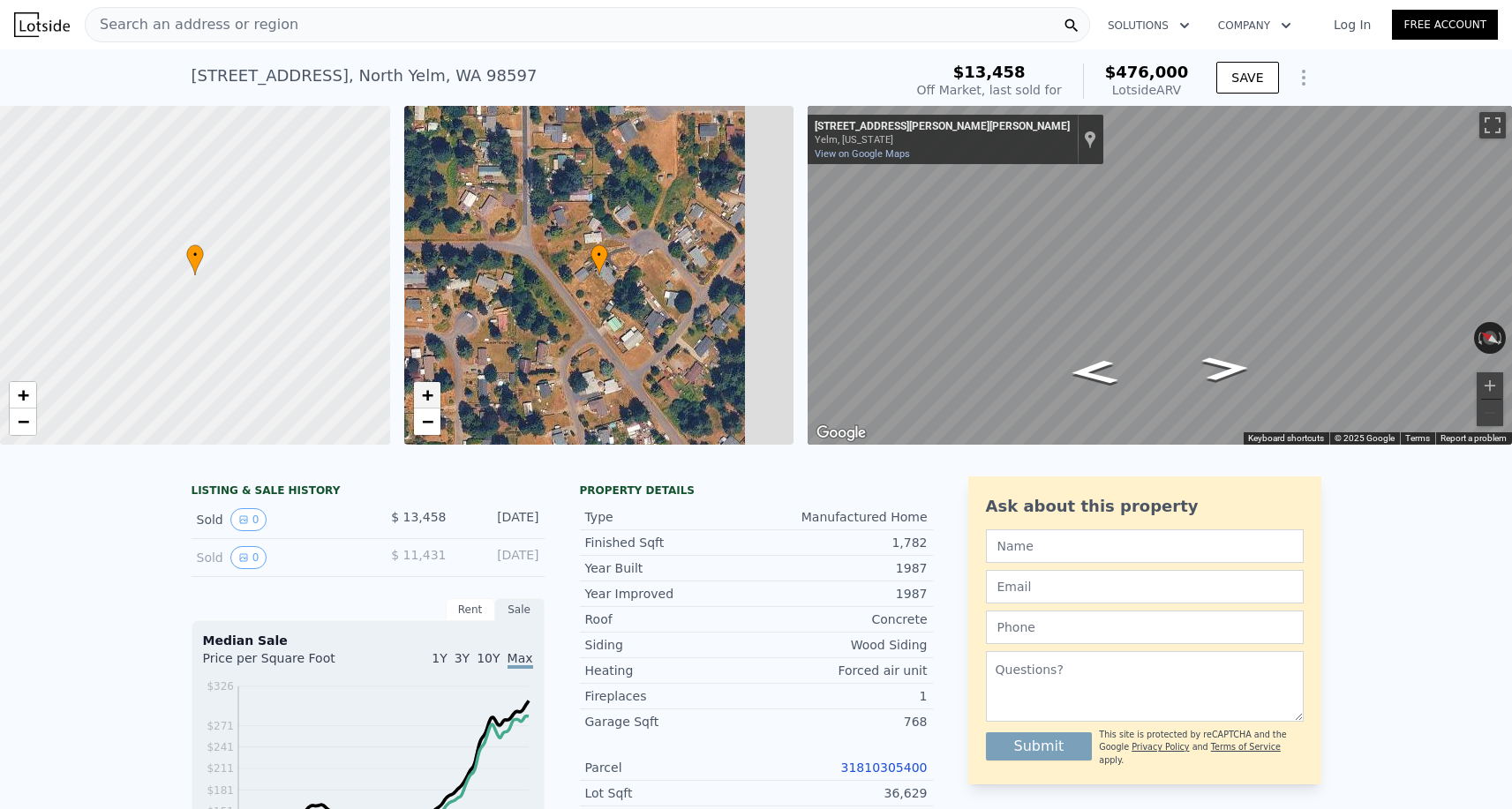
click at [425, 390] on span "+" at bounding box center [427, 395] width 11 height 22
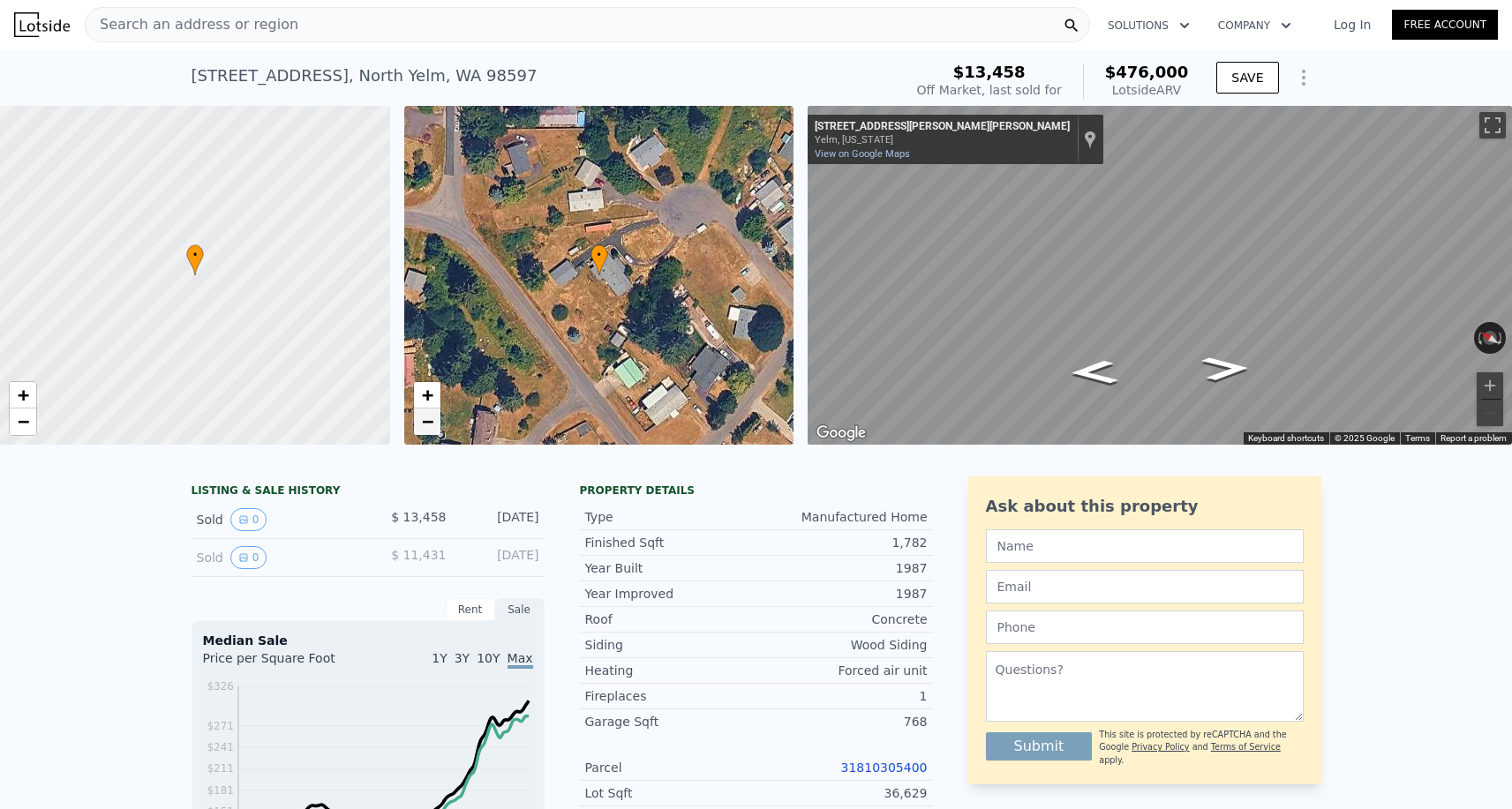
click at [428, 429] on span "−" at bounding box center [427, 422] width 11 height 22
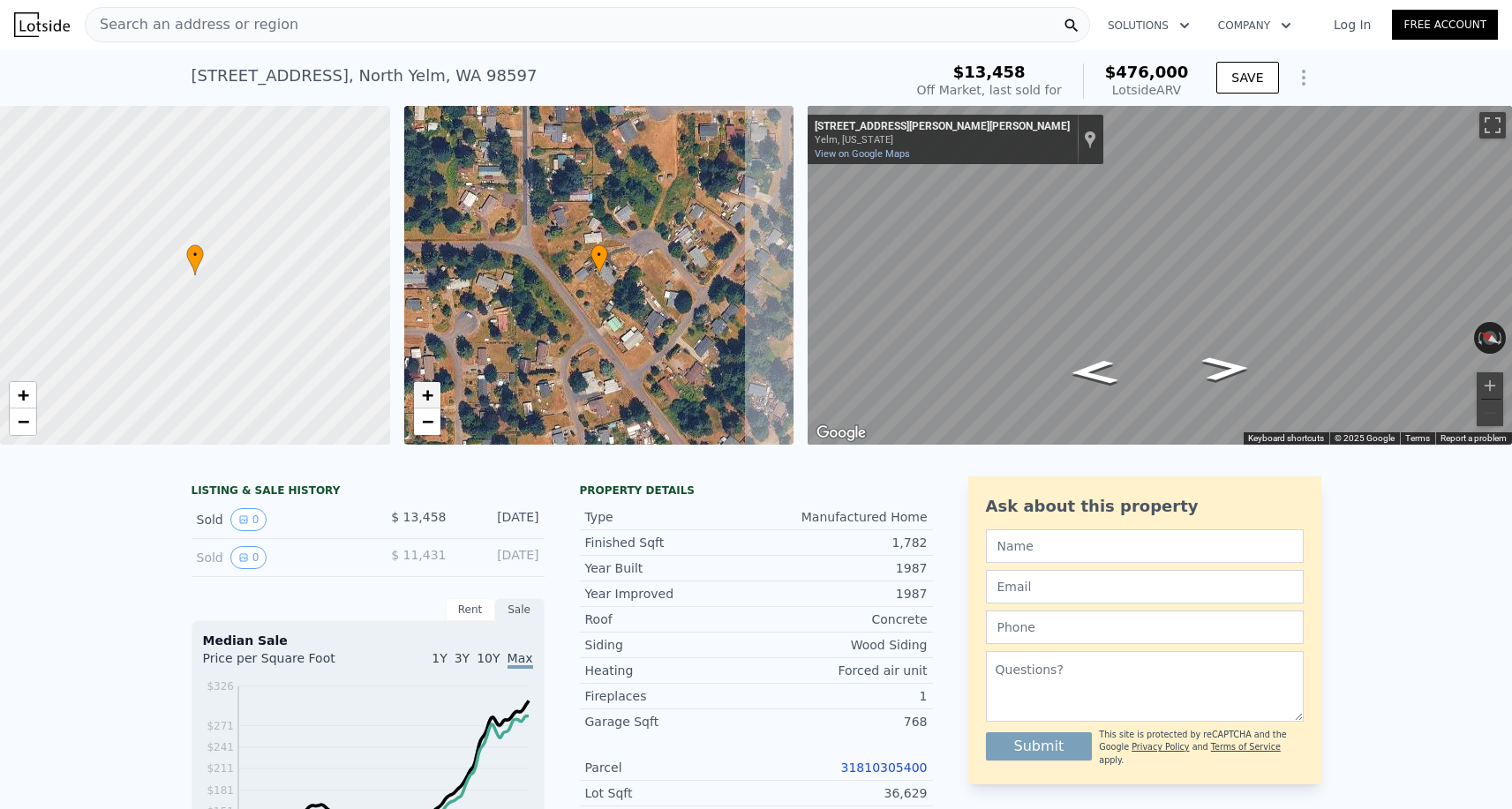
click at [428, 397] on span "+" at bounding box center [427, 395] width 11 height 22
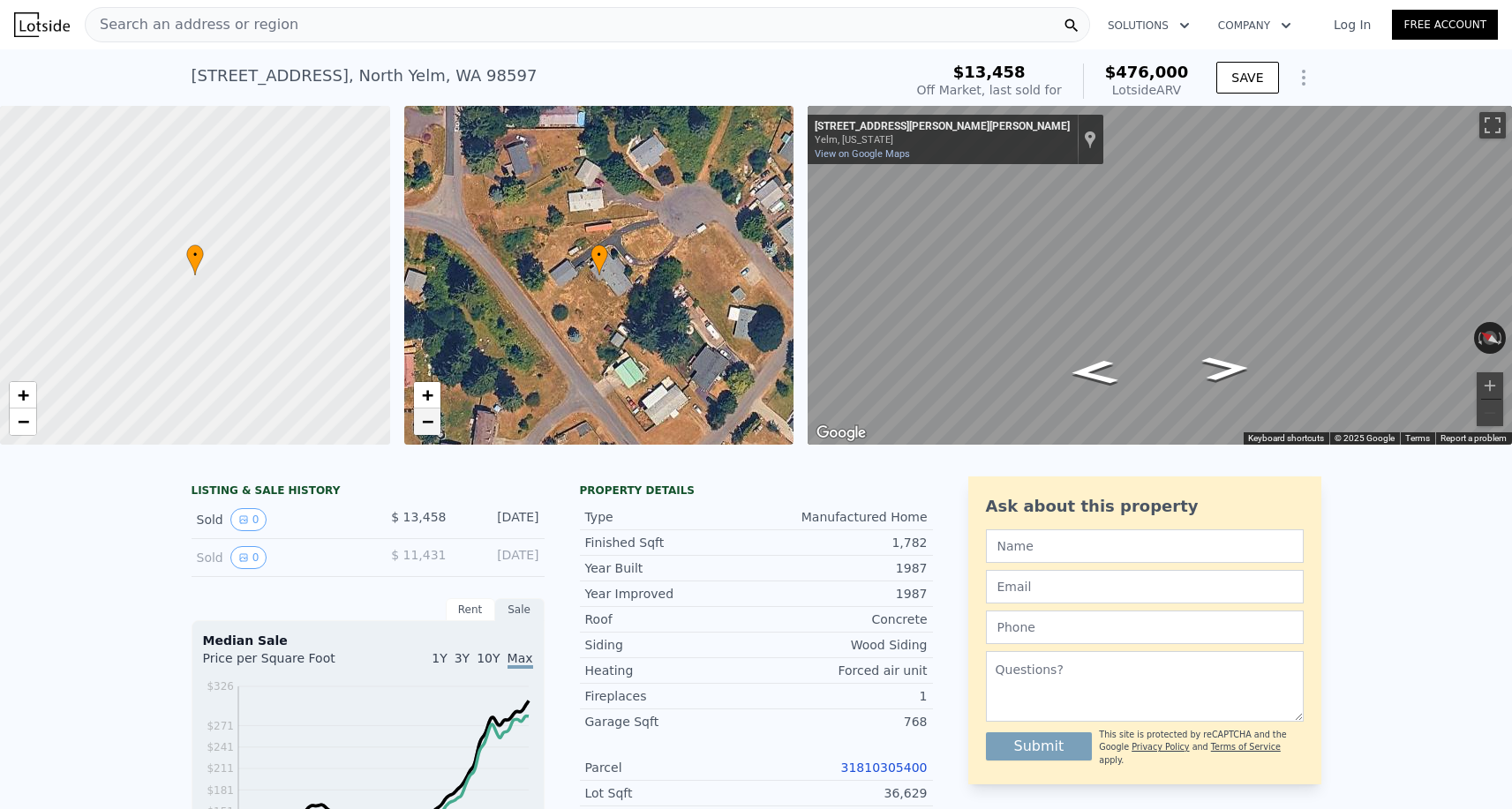
click at [425, 424] on span "−" at bounding box center [427, 422] width 11 height 22
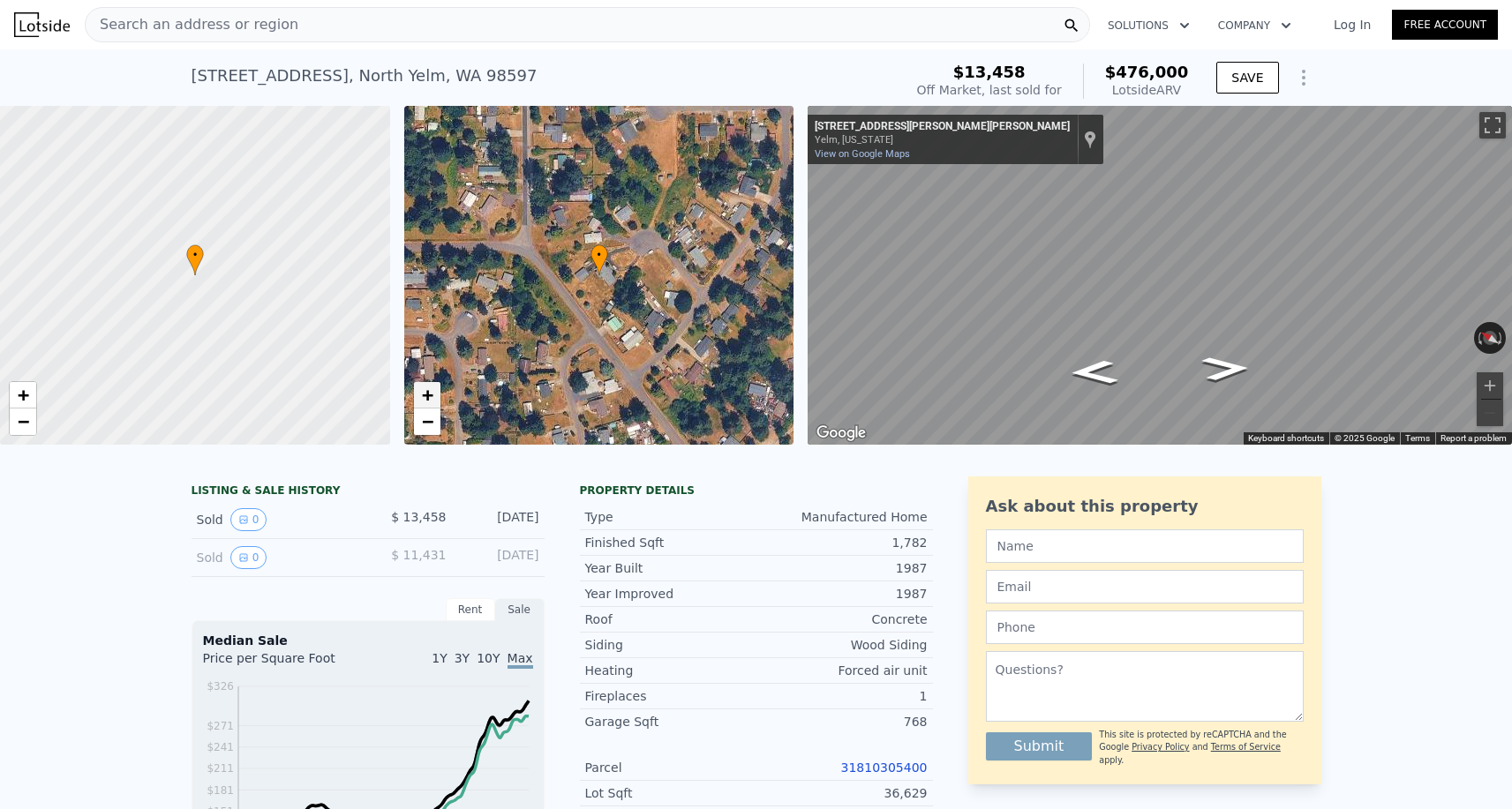
click at [428, 397] on span "+" at bounding box center [427, 395] width 11 height 22
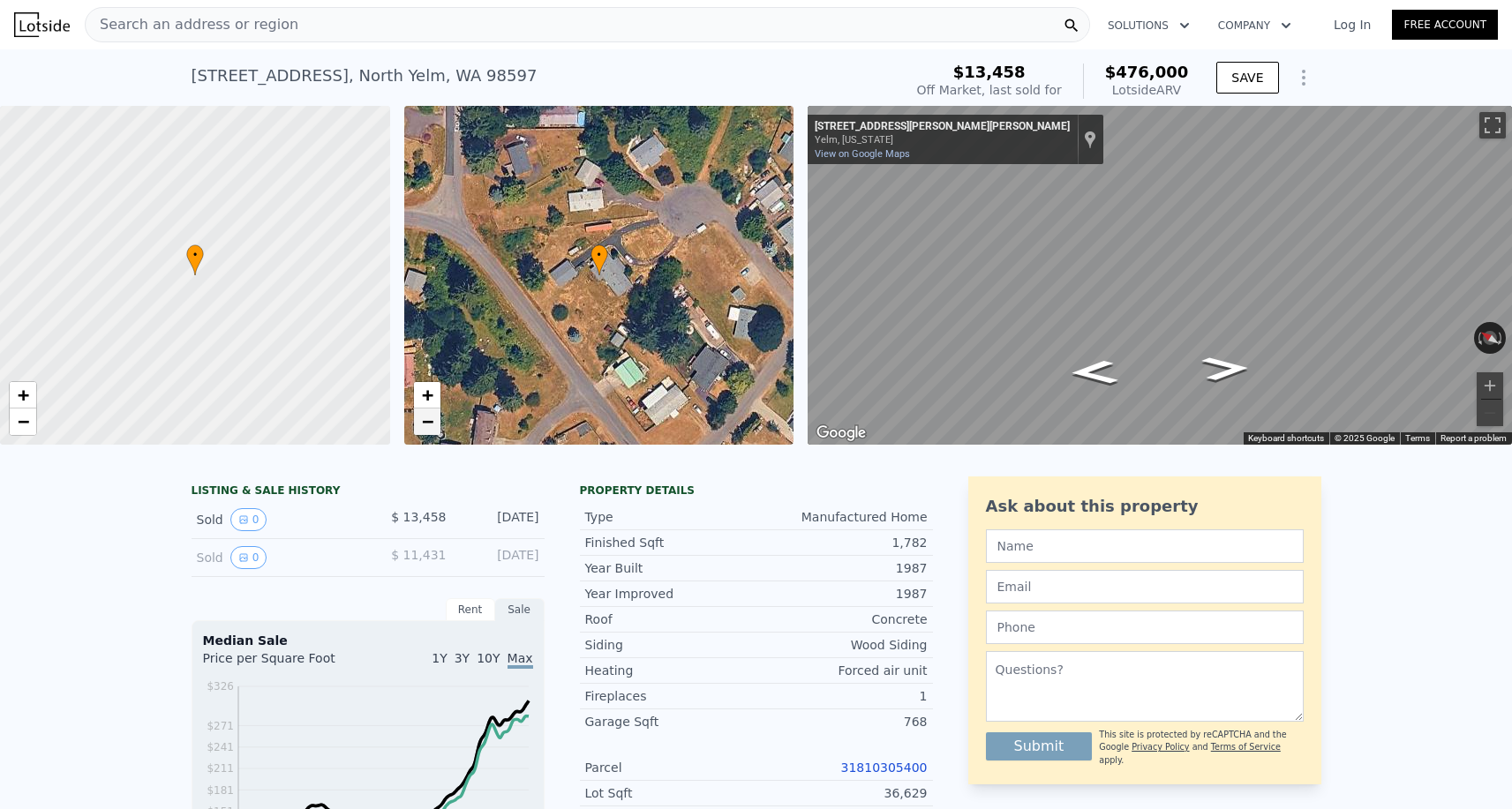
click at [427, 426] on span "−" at bounding box center [427, 422] width 11 height 22
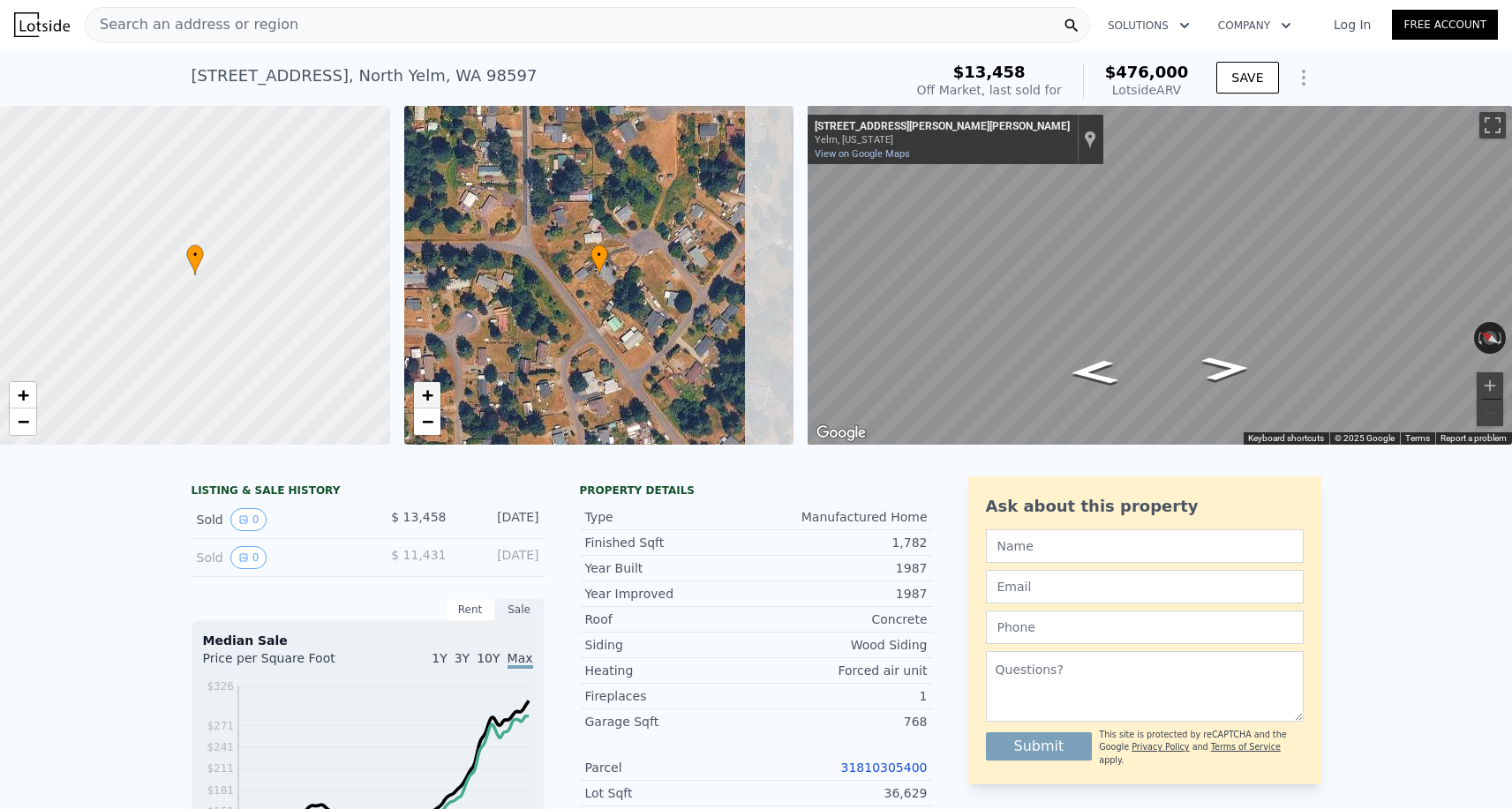
click at [427, 406] on span "+" at bounding box center [427, 395] width 11 height 22
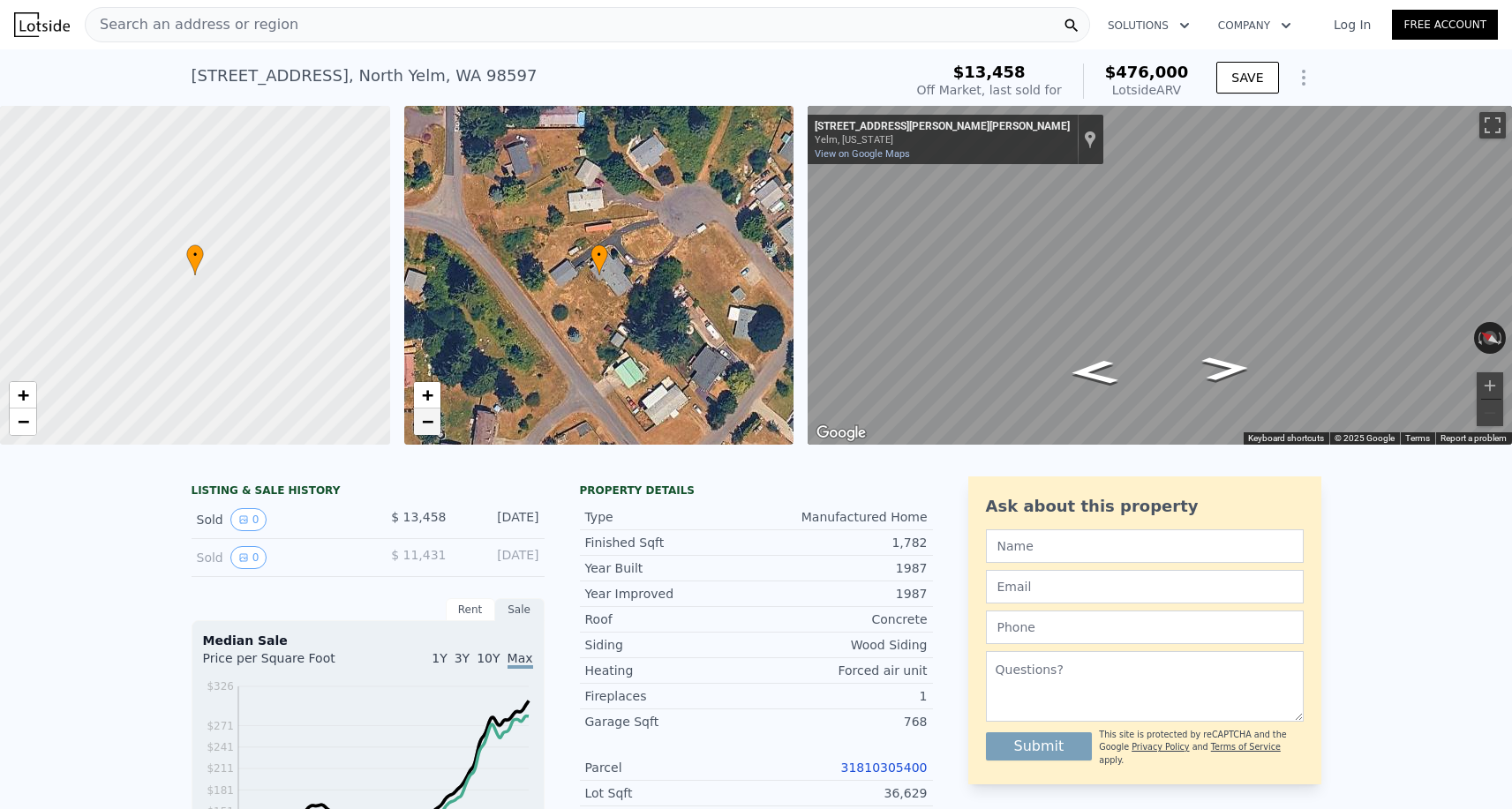
click at [426, 429] on span "−" at bounding box center [427, 422] width 11 height 22
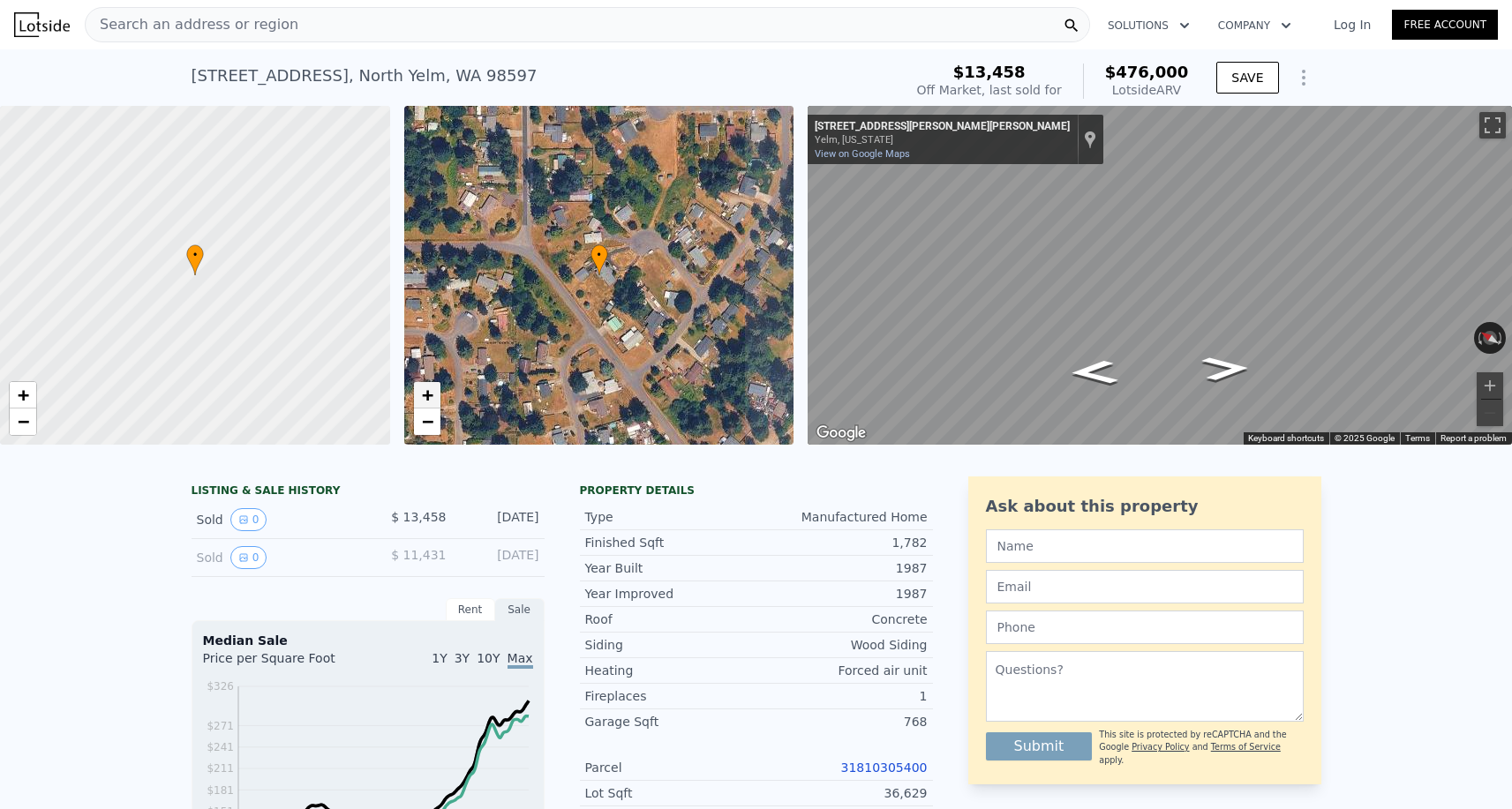
click at [426, 397] on span "+" at bounding box center [427, 395] width 11 height 22
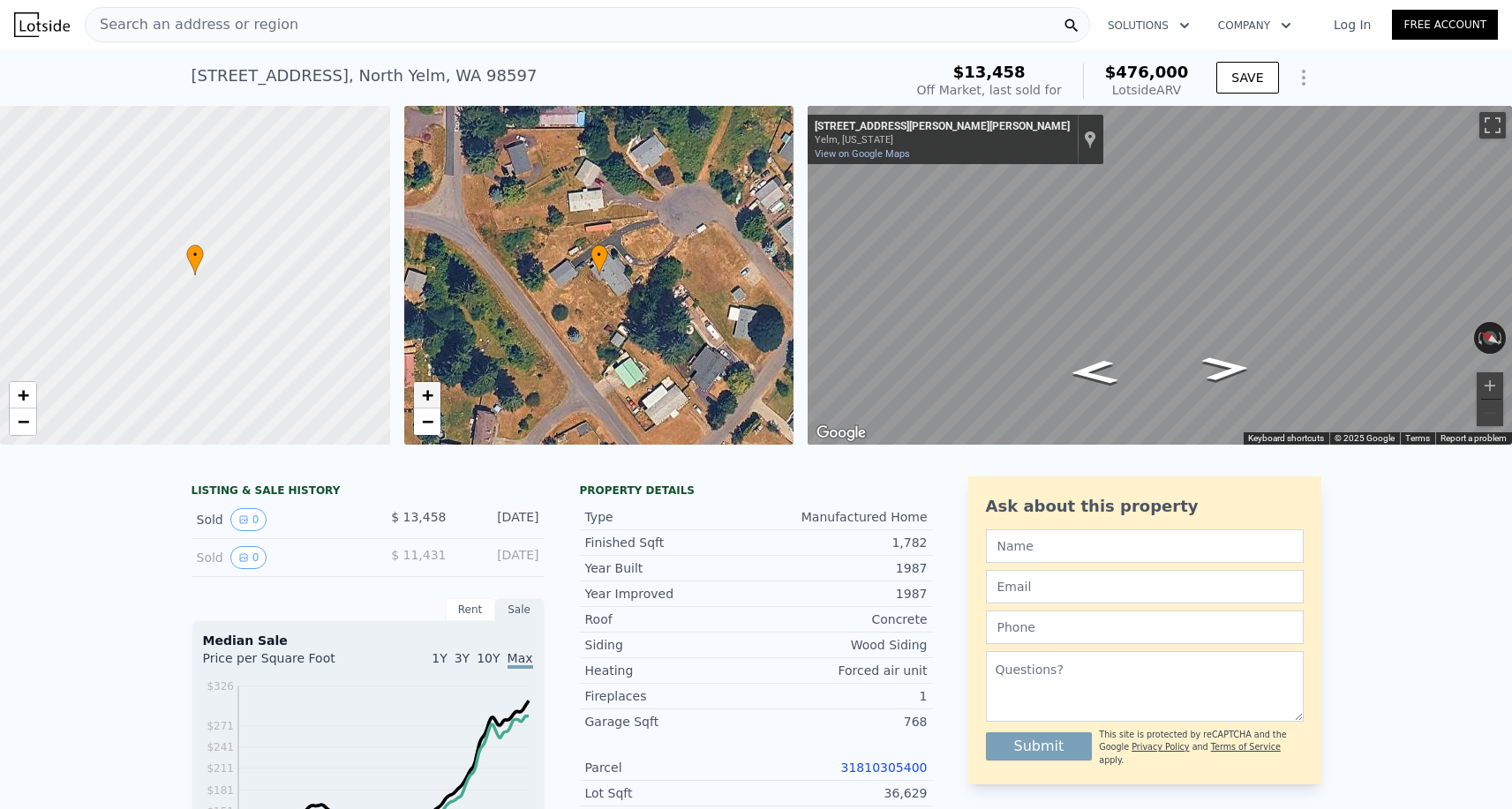
click at [426, 406] on span "+" at bounding box center [427, 395] width 11 height 22
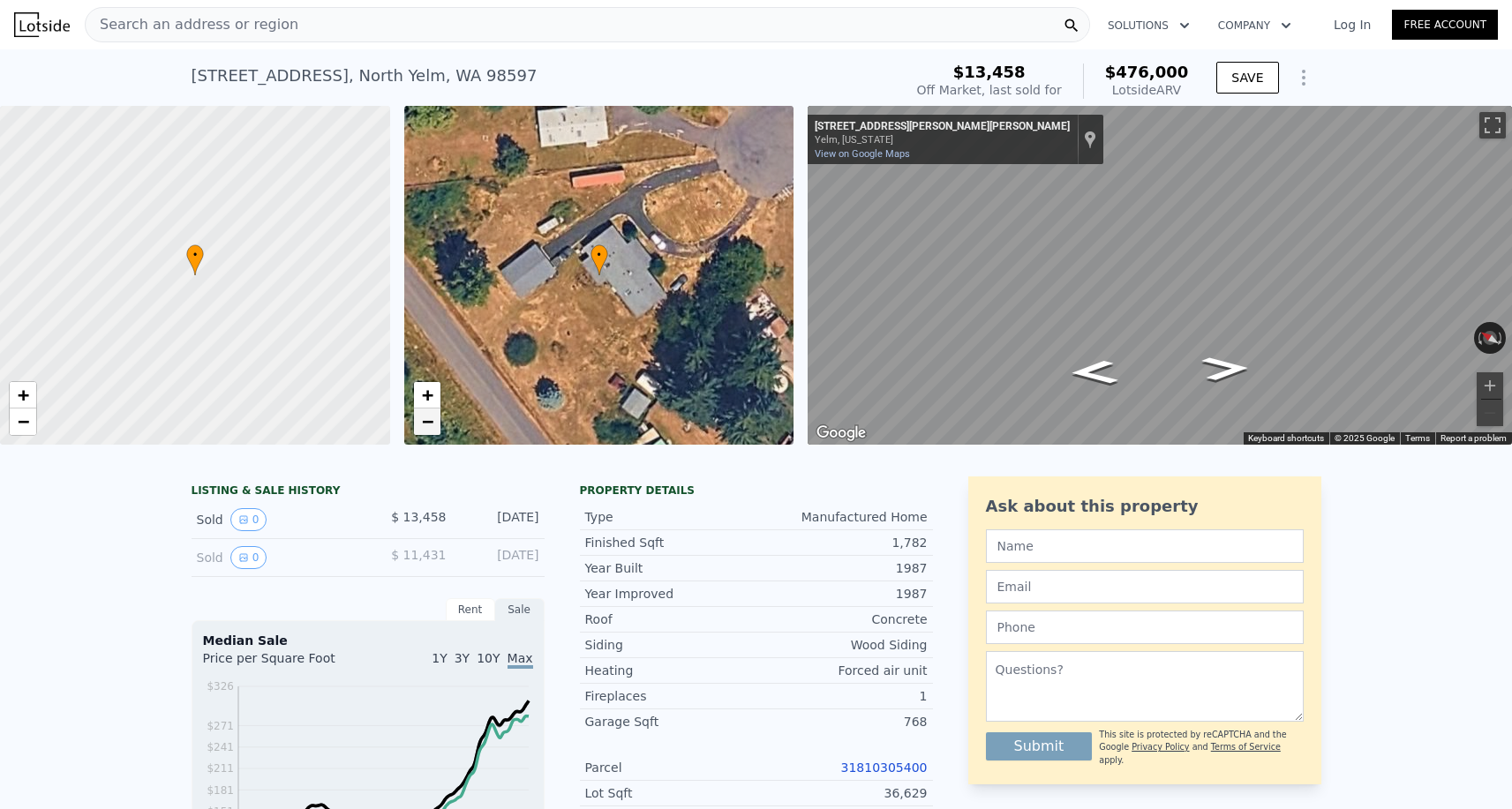
click at [426, 412] on span "−" at bounding box center [427, 422] width 11 height 22
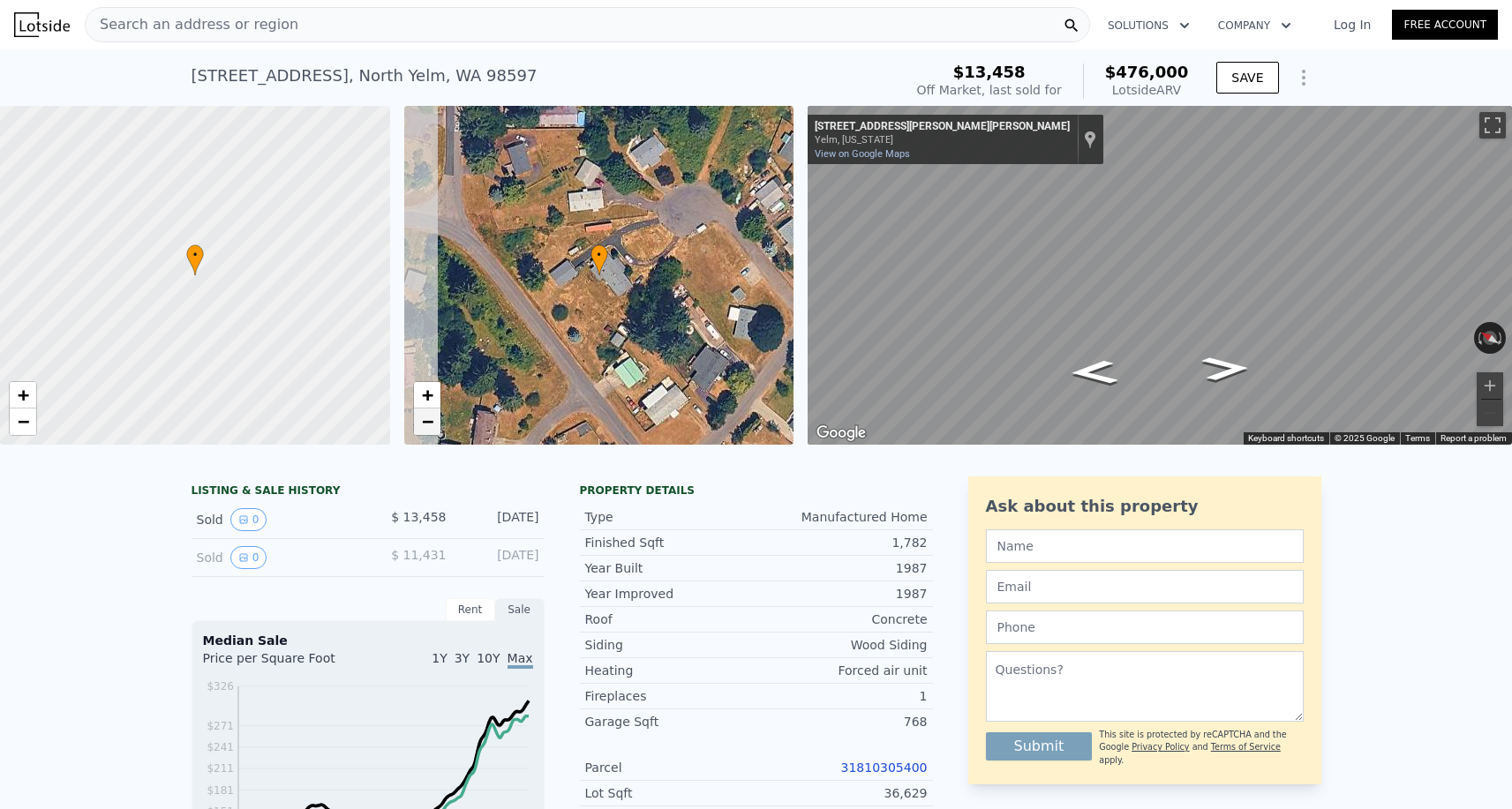
click at [426, 418] on span "−" at bounding box center [427, 422] width 11 height 22
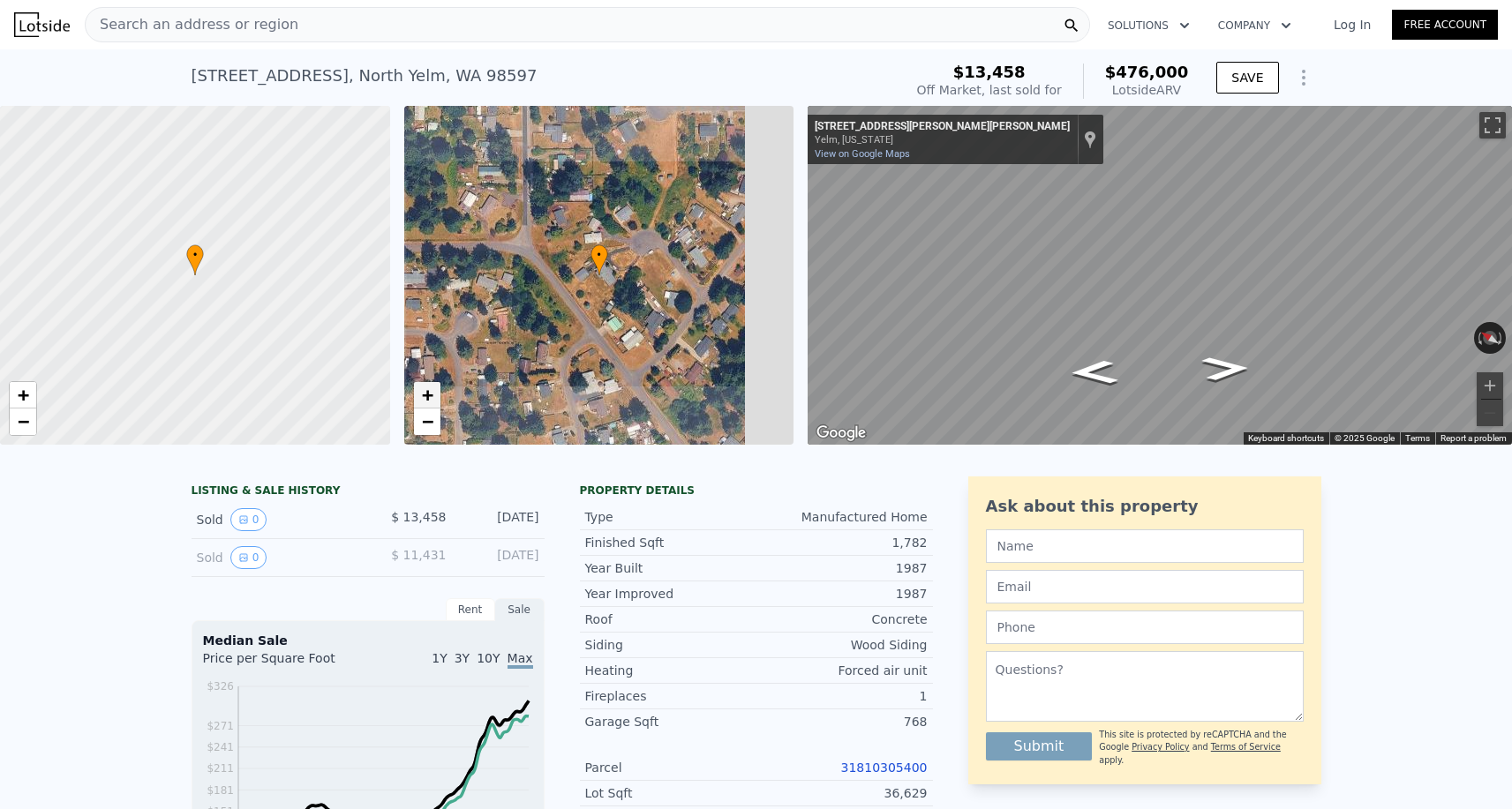
click at [426, 397] on span "+" at bounding box center [427, 395] width 11 height 22
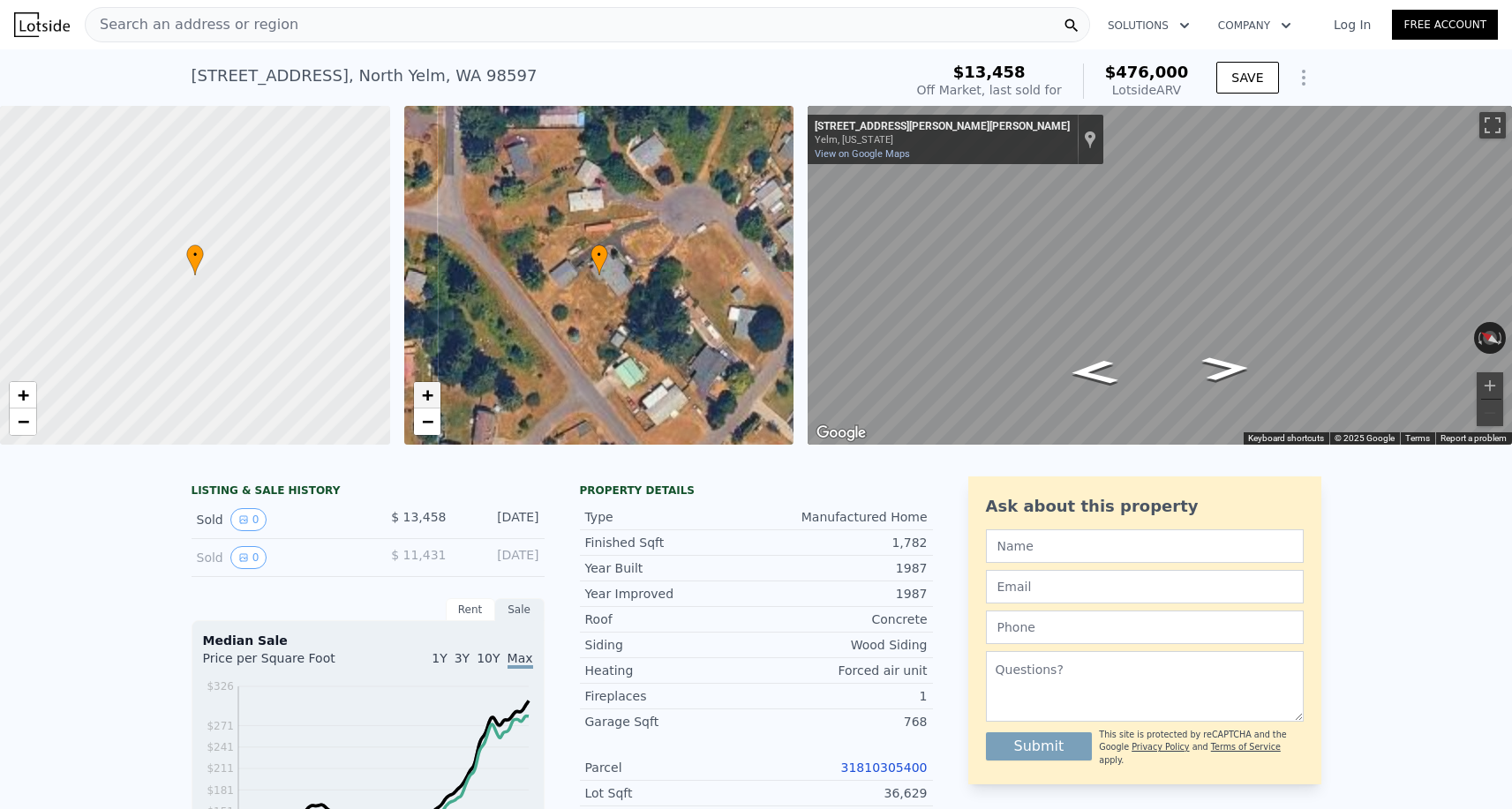
click at [426, 397] on span "+" at bounding box center [427, 395] width 11 height 22
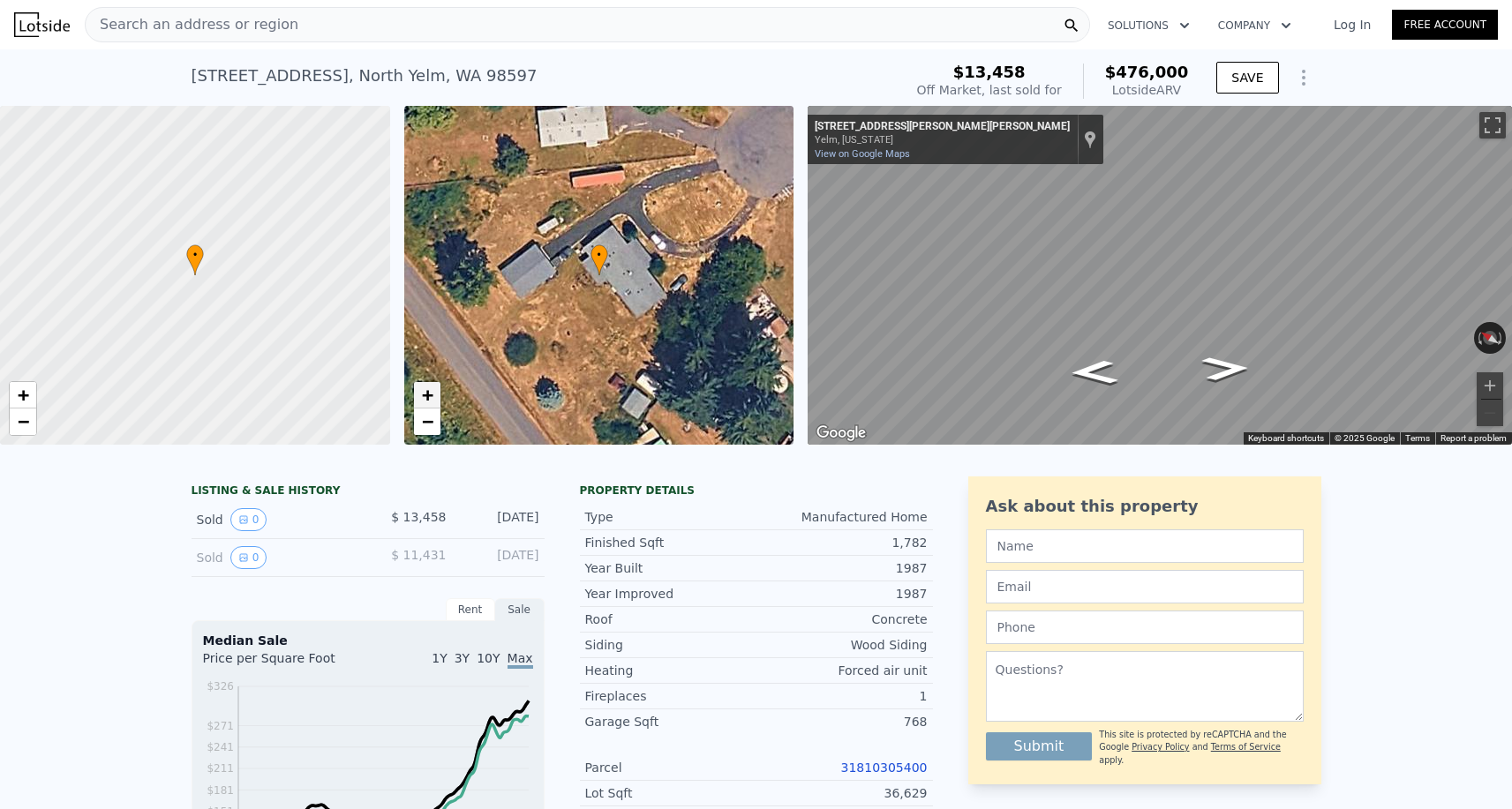
click at [426, 397] on span "+" at bounding box center [427, 395] width 11 height 22
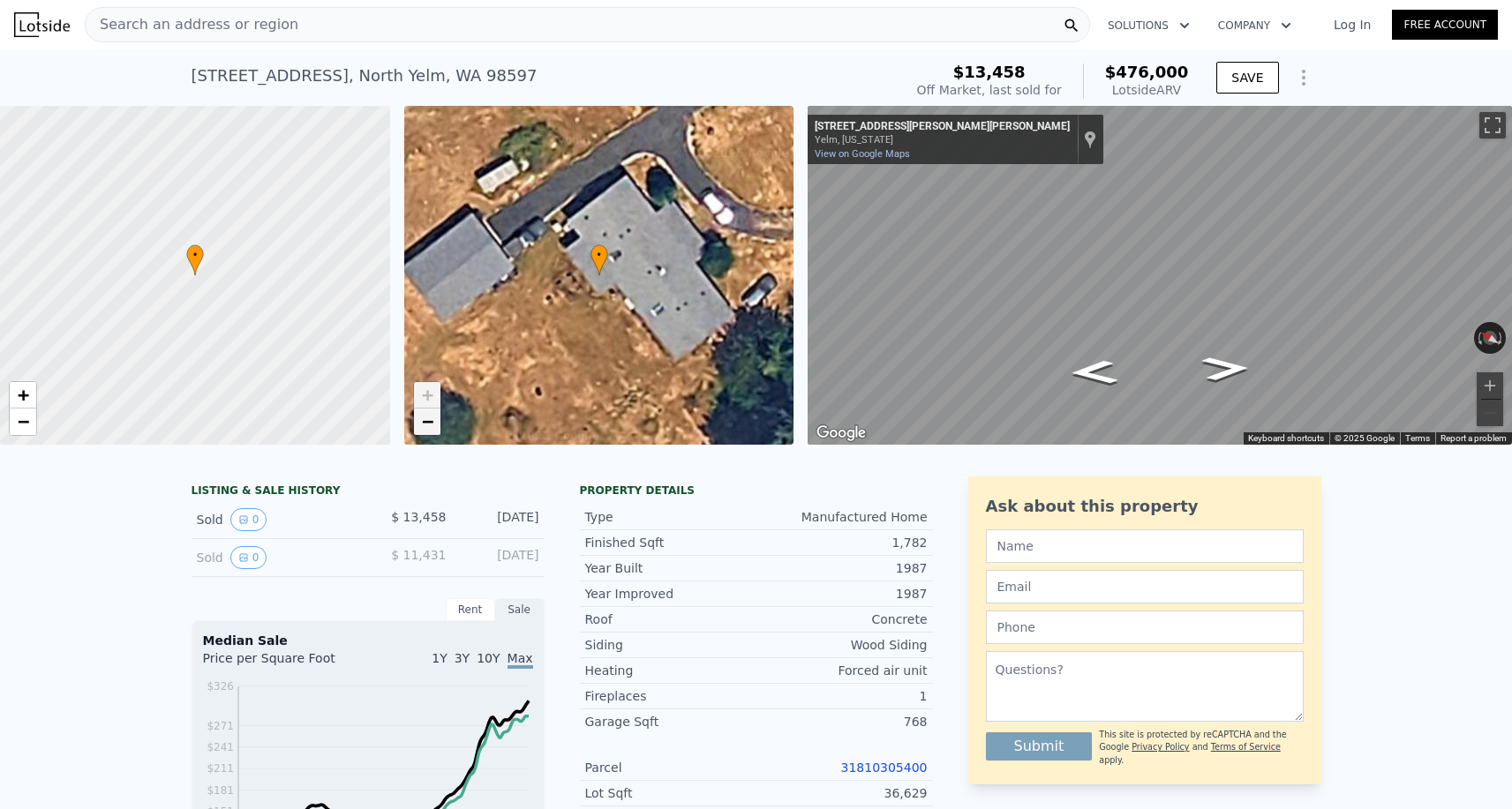
click at [426, 420] on span "−" at bounding box center [427, 422] width 11 height 22
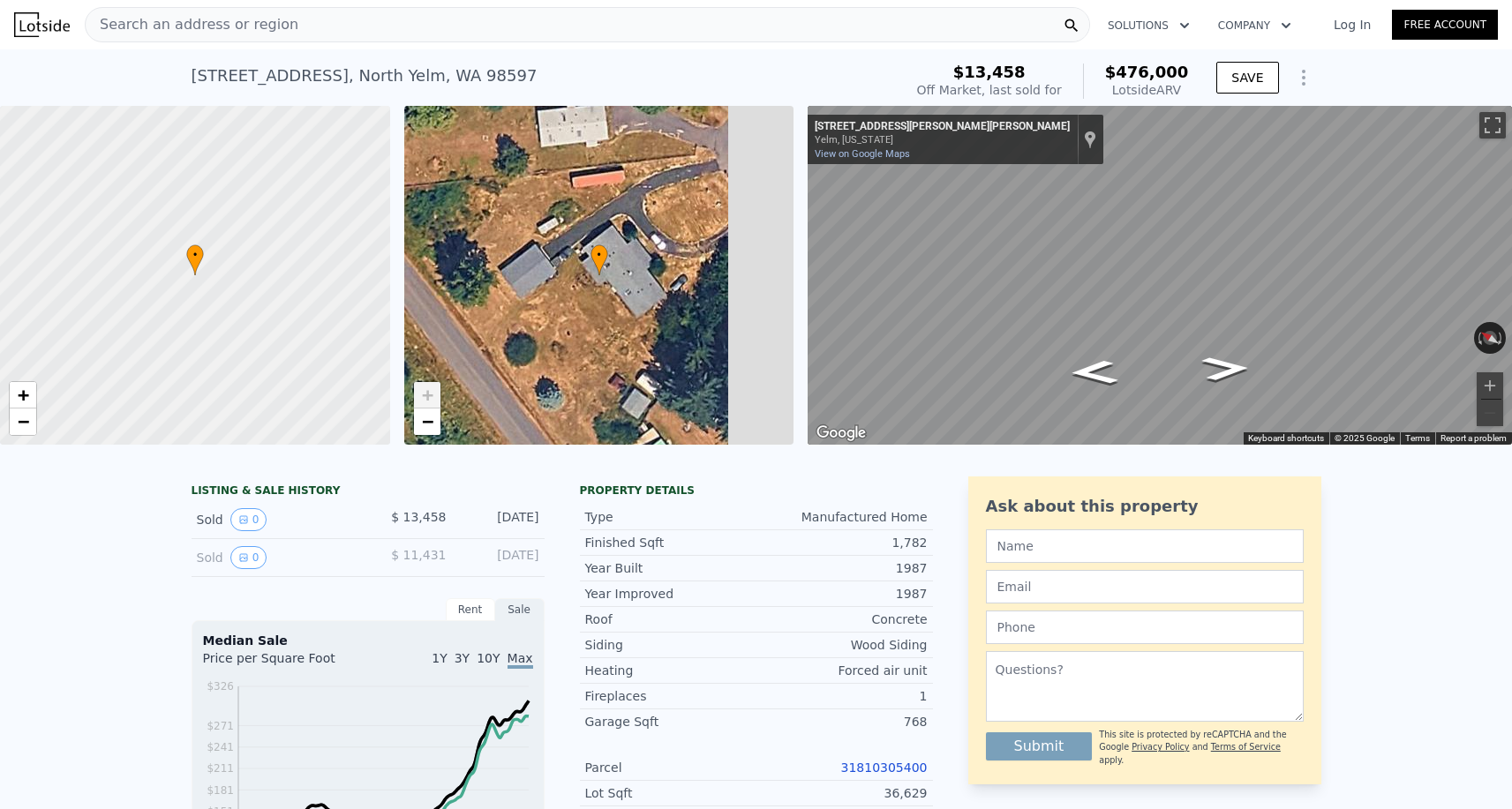
click at [426, 397] on span "+" at bounding box center [427, 395] width 11 height 22
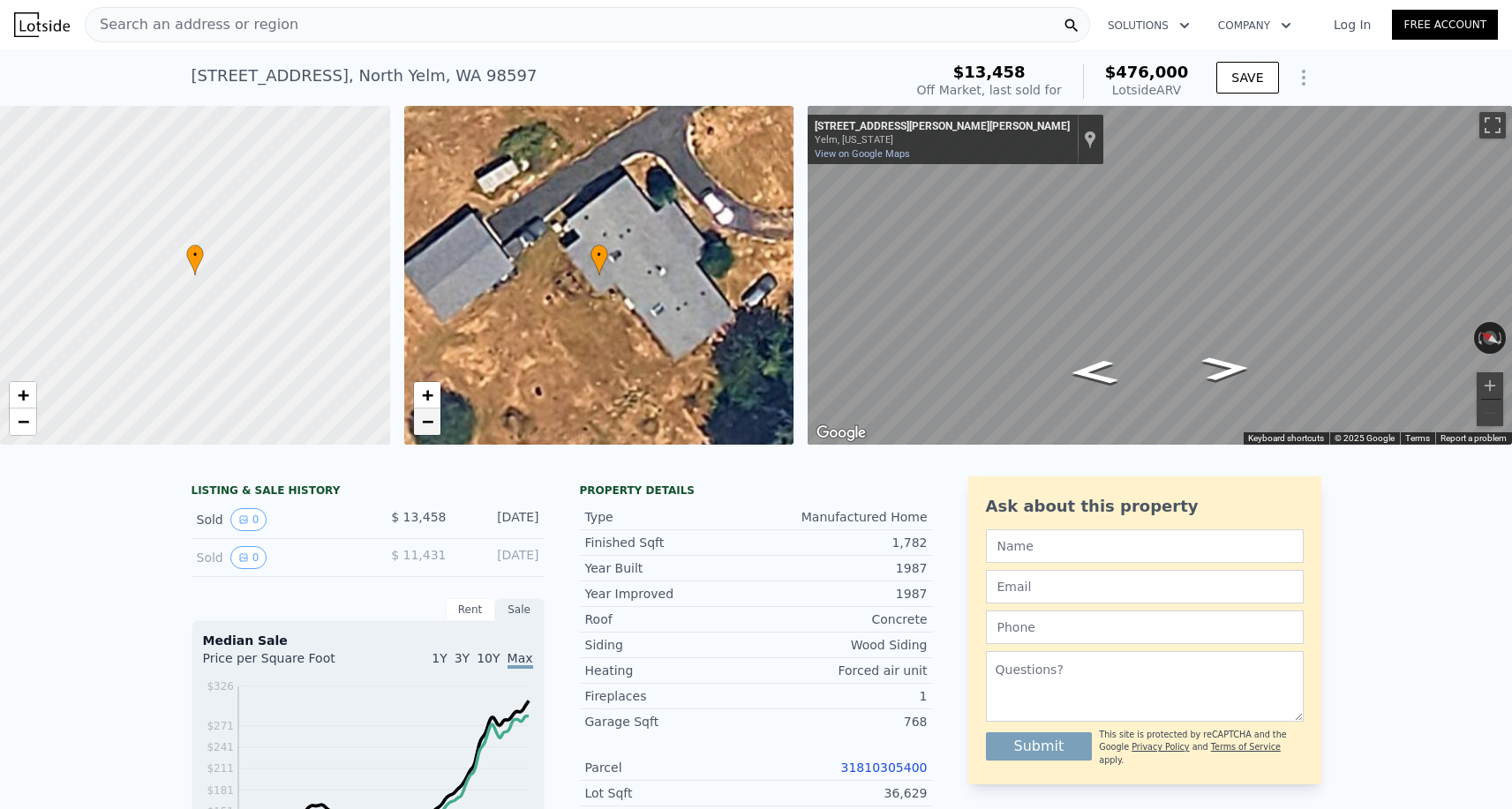
click at [426, 418] on span "−" at bounding box center [427, 422] width 11 height 22
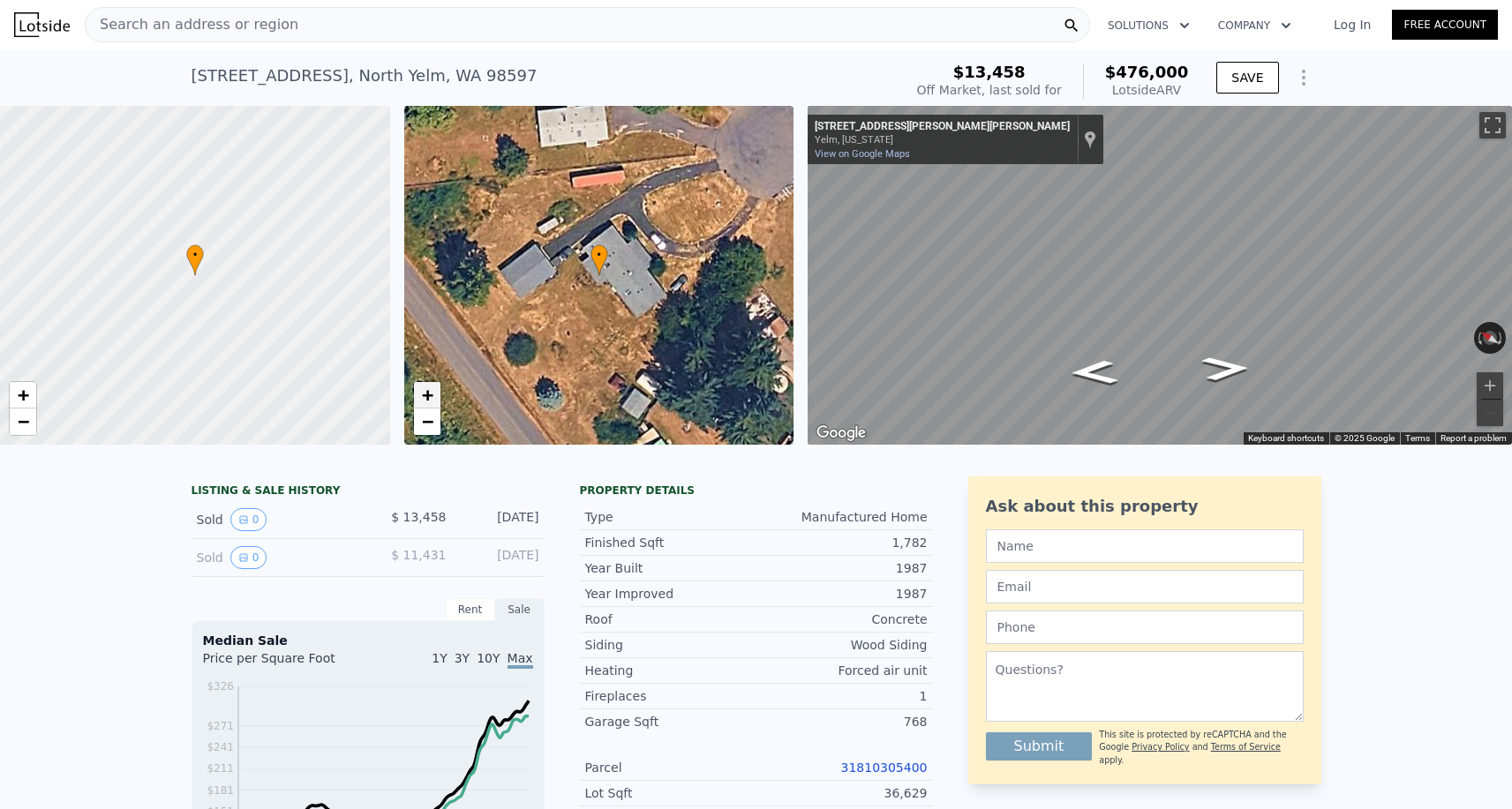
click at [428, 396] on span "+" at bounding box center [427, 395] width 11 height 22
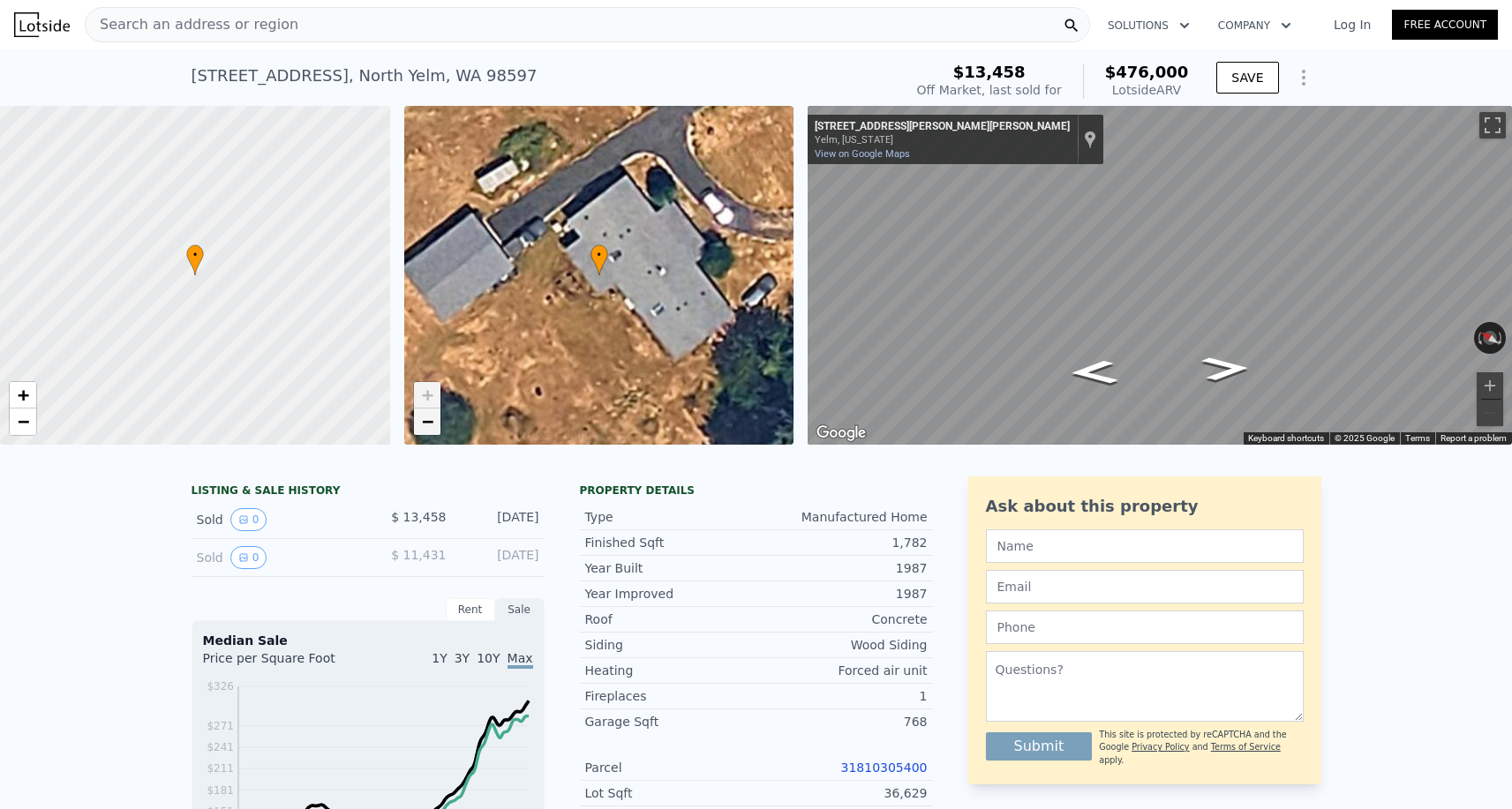
click at [427, 424] on span "−" at bounding box center [427, 422] width 11 height 22
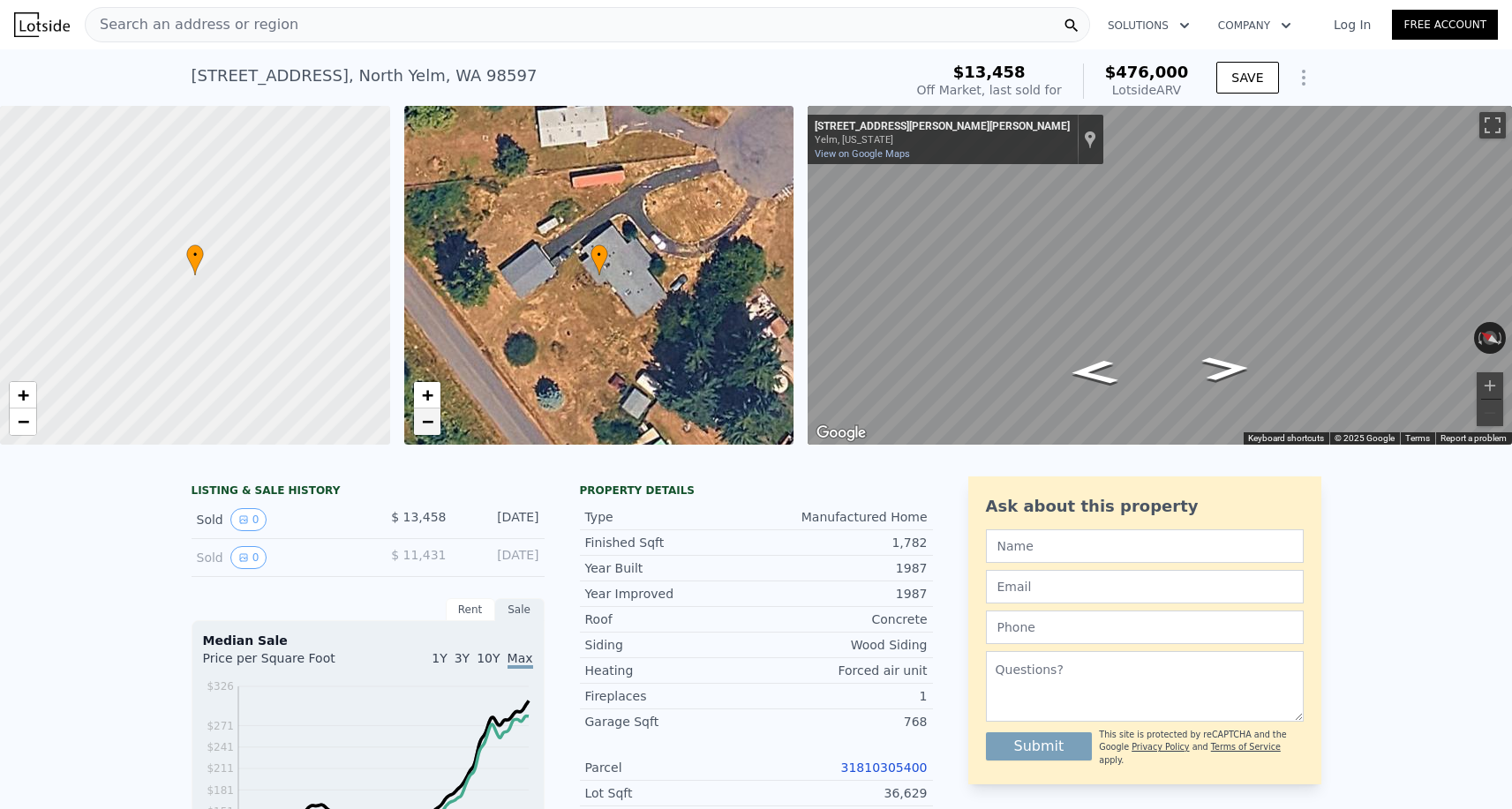
click at [427, 415] on span "−" at bounding box center [427, 422] width 11 height 22
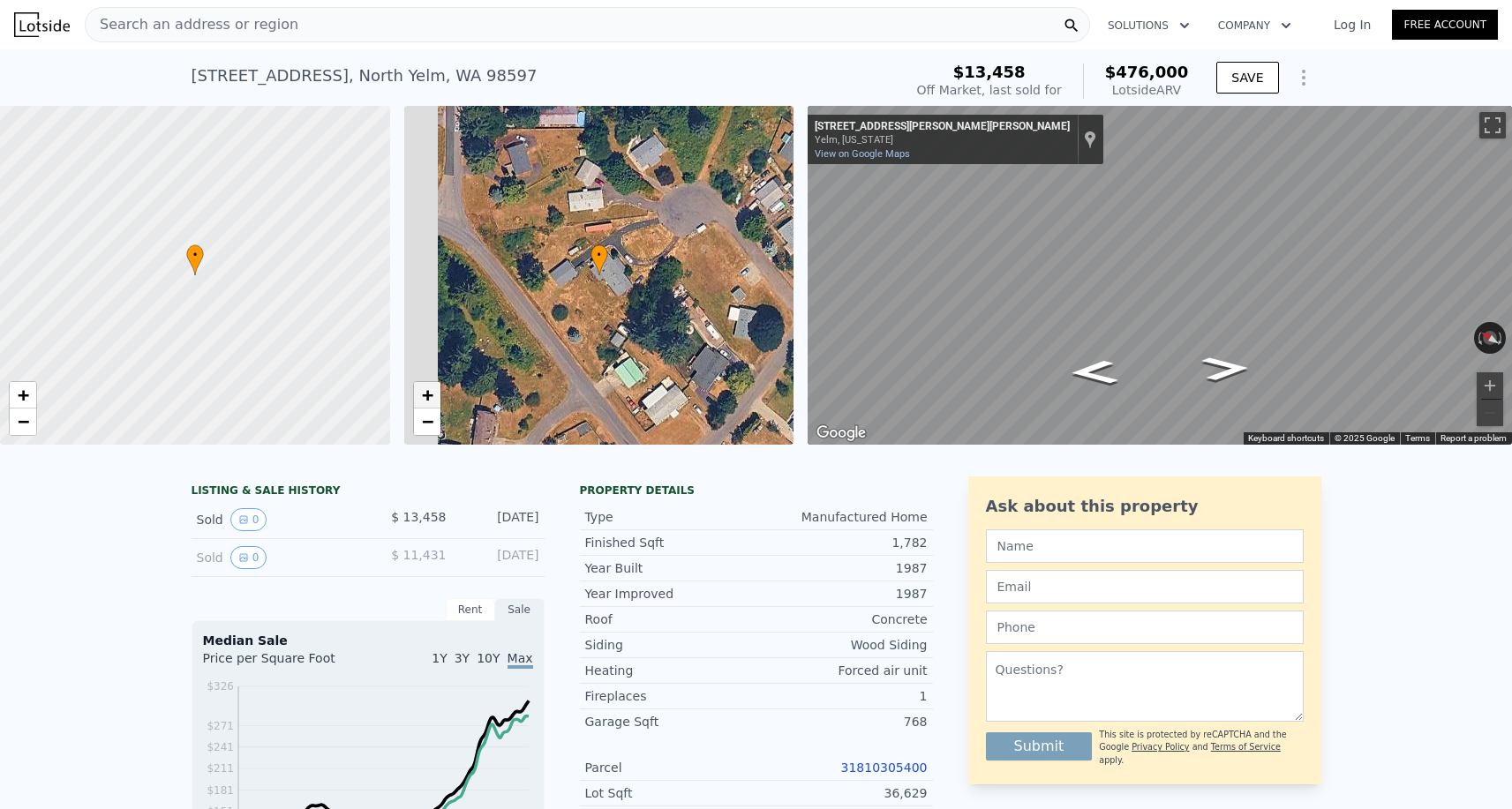
click at [427, 398] on span "+" at bounding box center [427, 395] width 11 height 22
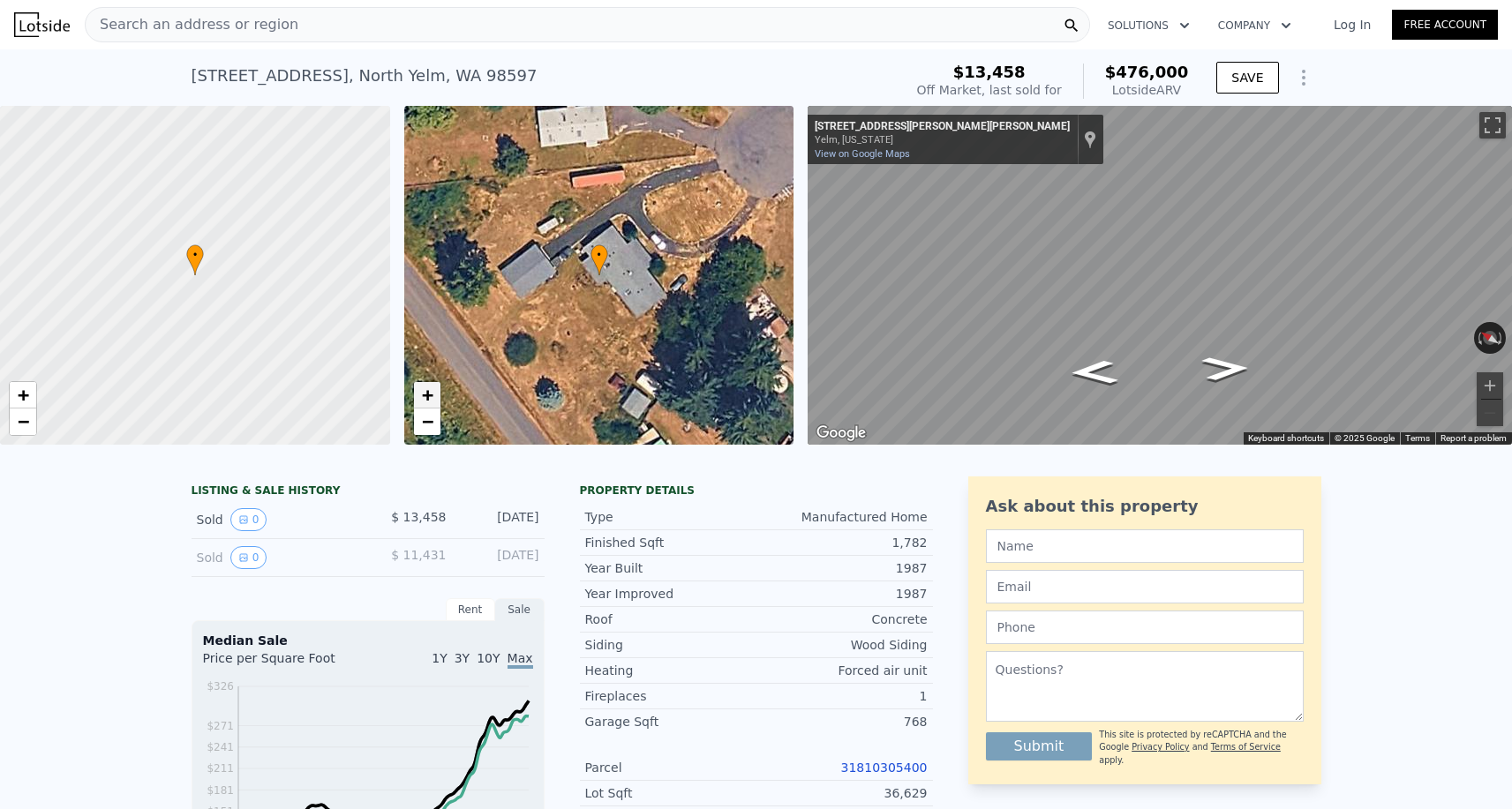
click at [424, 400] on span "+" at bounding box center [427, 395] width 11 height 22
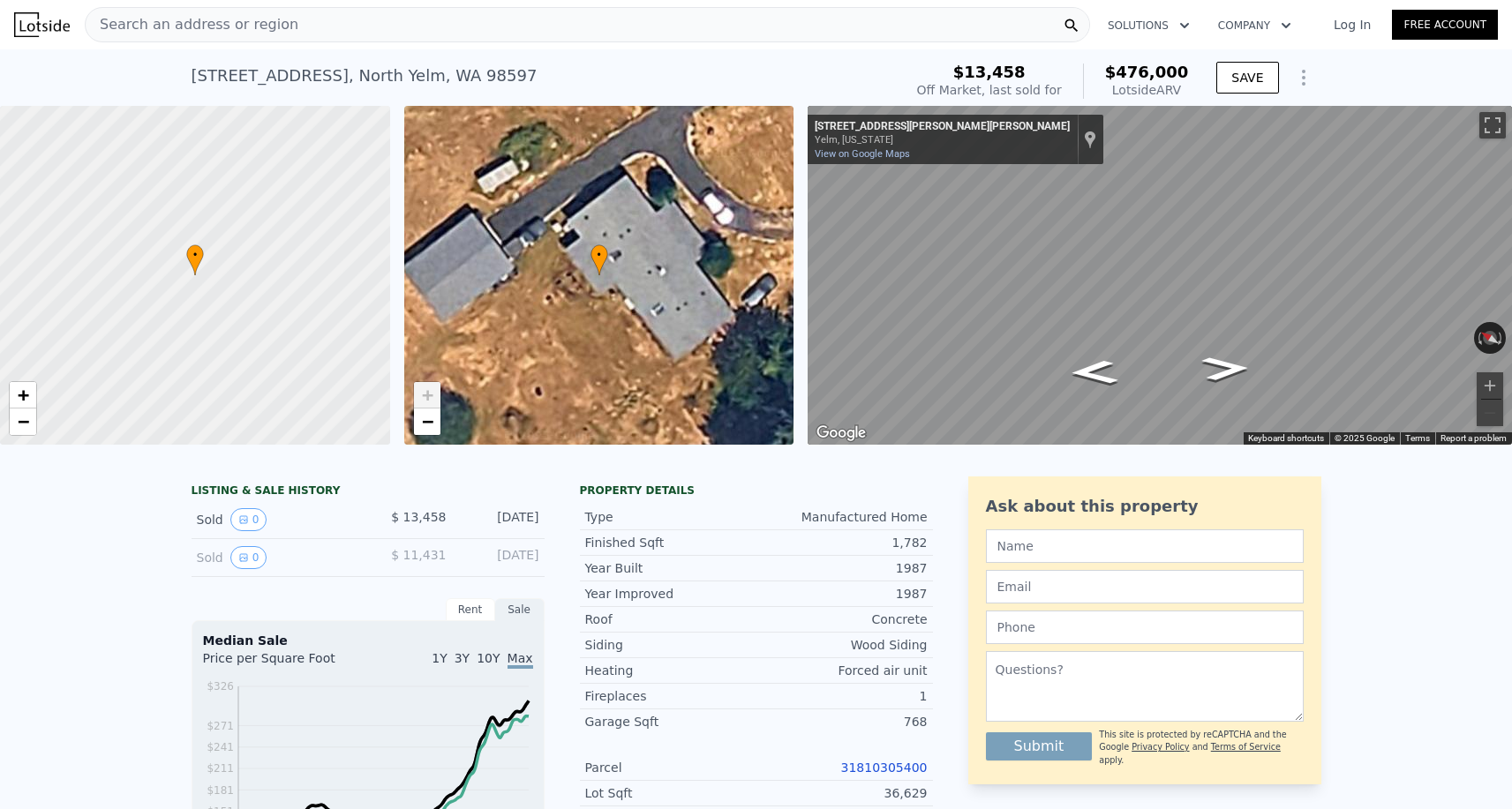
click at [424, 400] on span "+" at bounding box center [427, 395] width 11 height 22
click at [424, 422] on span "−" at bounding box center [427, 422] width 11 height 22
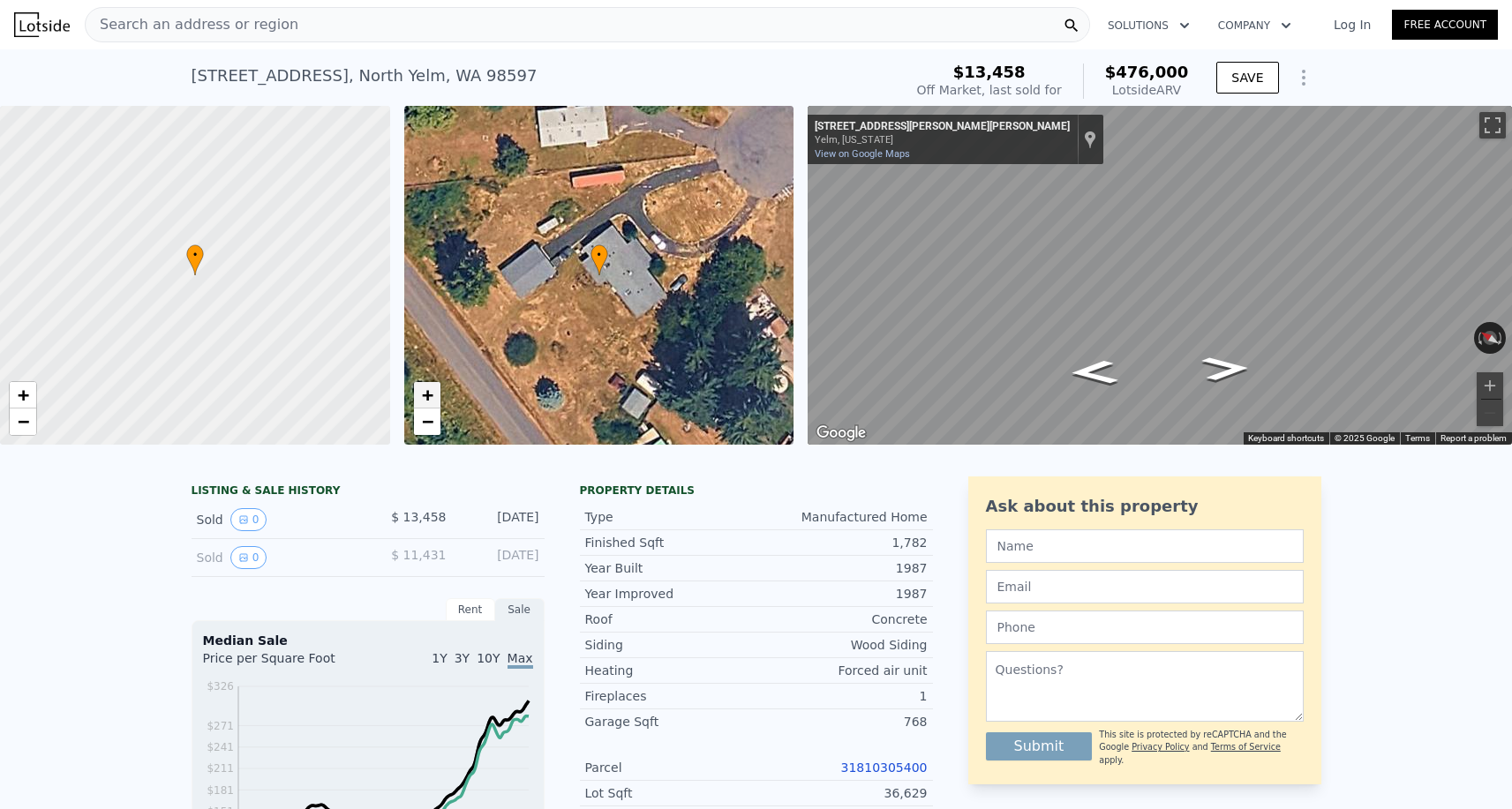
click at [426, 398] on span "+" at bounding box center [427, 395] width 11 height 22
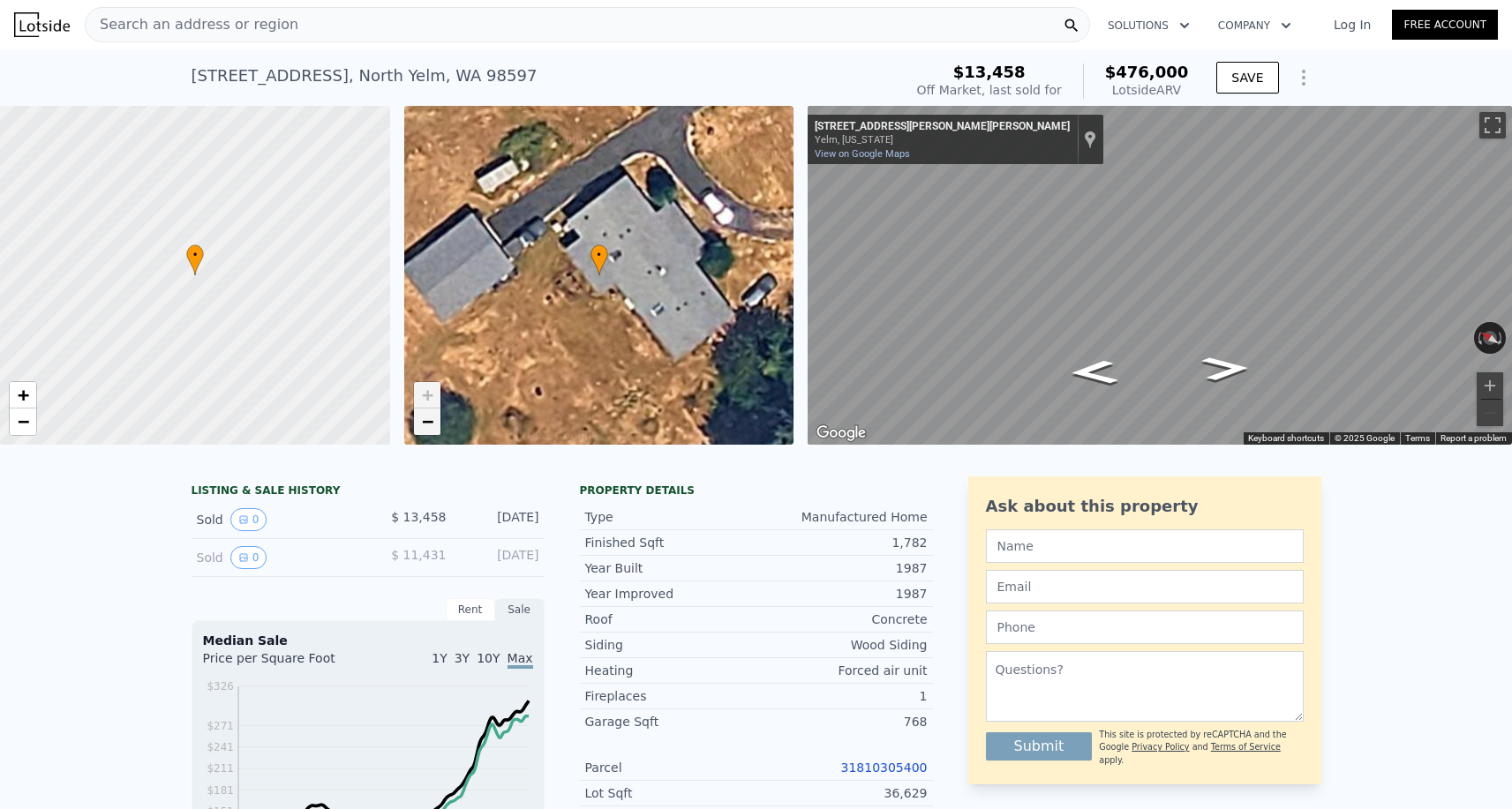
click at [426, 417] on span "−" at bounding box center [427, 422] width 11 height 22
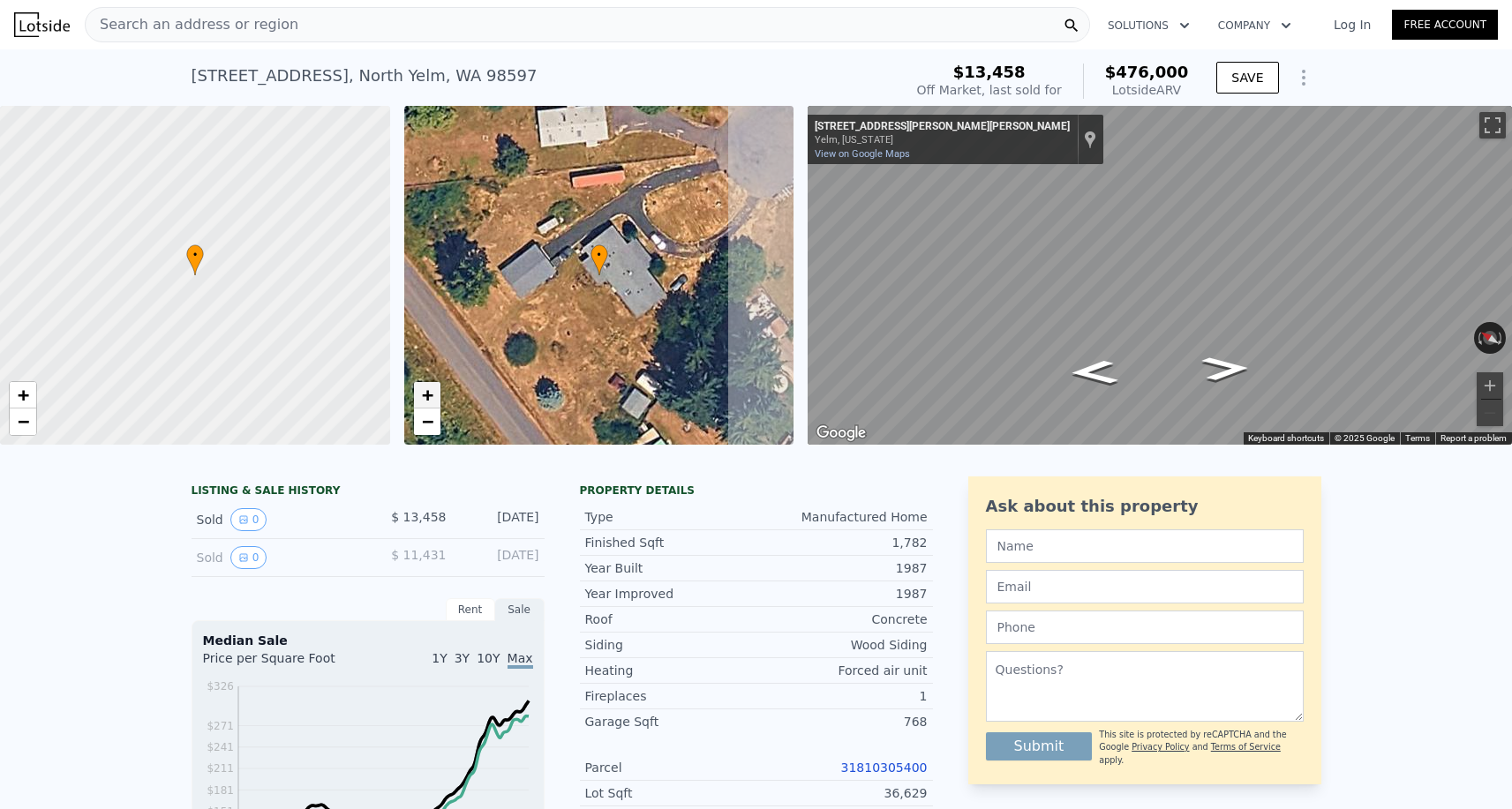
click at [426, 396] on span "+" at bounding box center [427, 395] width 11 height 22
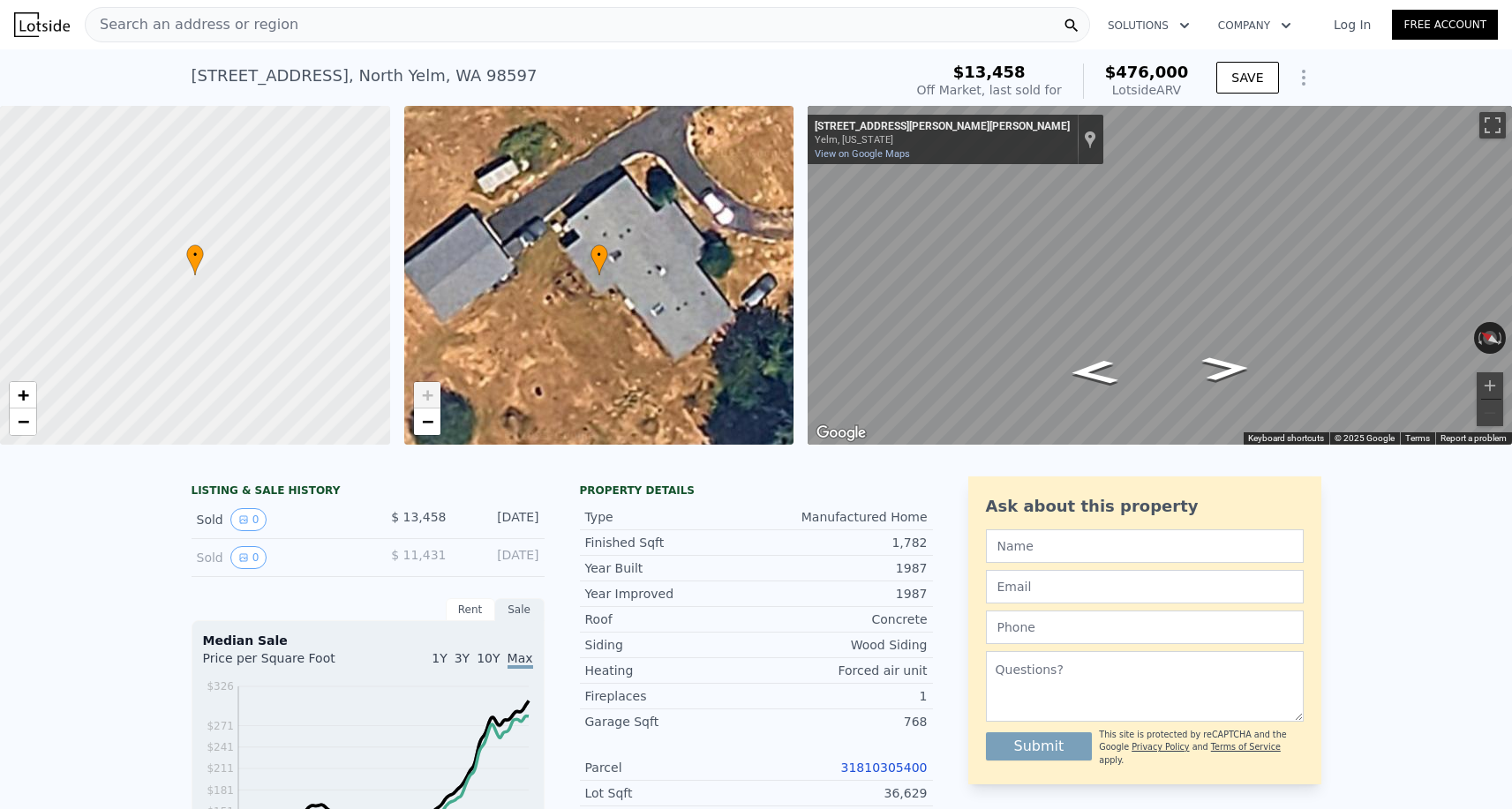
click at [68, 4] on div "Search an address or region Solutions Company Open main menu Log In Free Account" at bounding box center [756, 24] width 1484 height 42
click at [1499, 382] on button "Zoom in" at bounding box center [1490, 385] width 26 height 26
click at [1496, 411] on button "Zoom out" at bounding box center [1490, 412] width 26 height 26
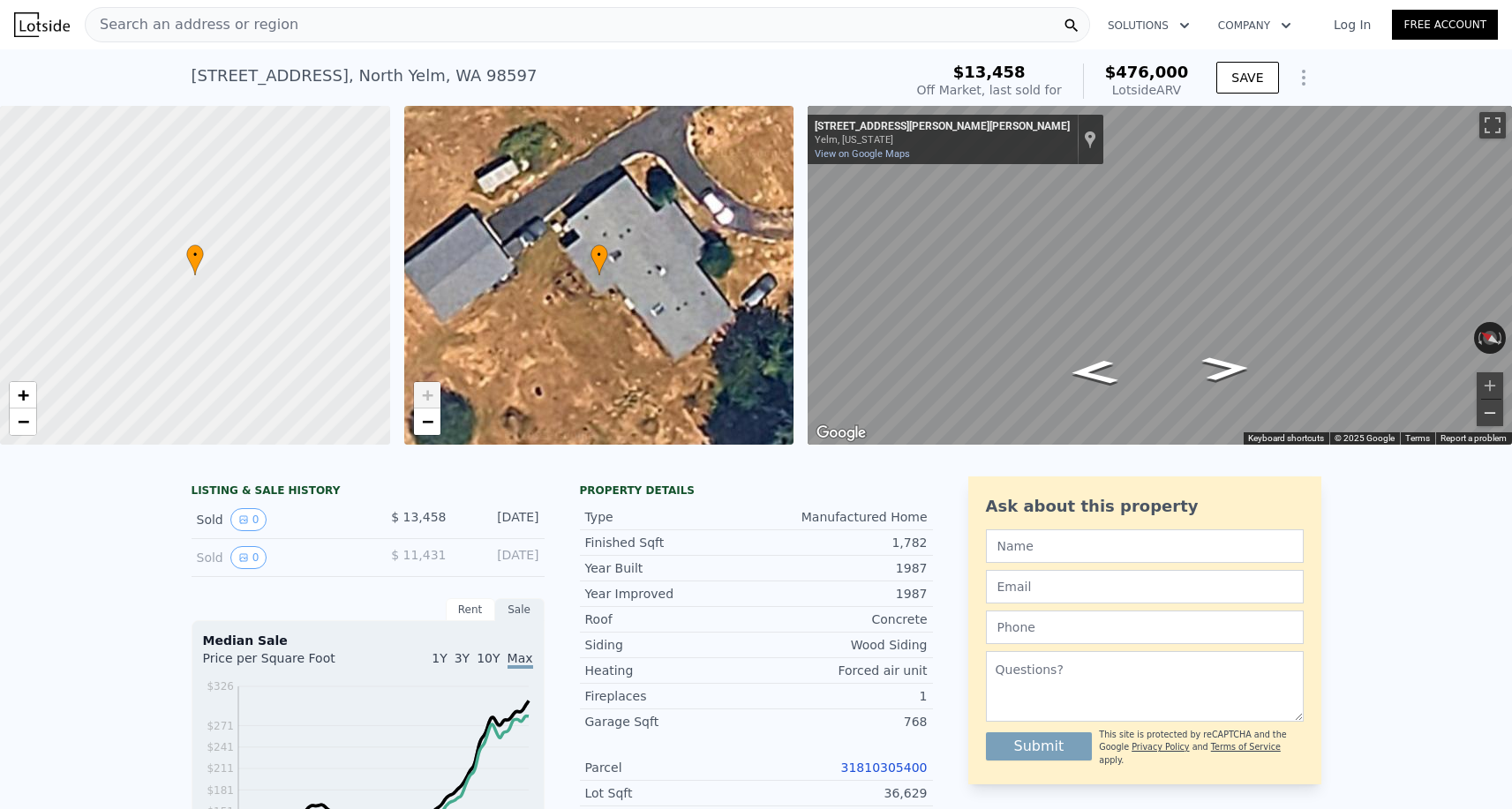
click at [1496, 411] on button "Zoom out" at bounding box center [1490, 412] width 26 height 26
click at [1485, 387] on button "Zoom in" at bounding box center [1490, 385] width 26 height 26
click at [407, 30] on div "Search an address or region" at bounding box center [587, 25] width 1005 height 36
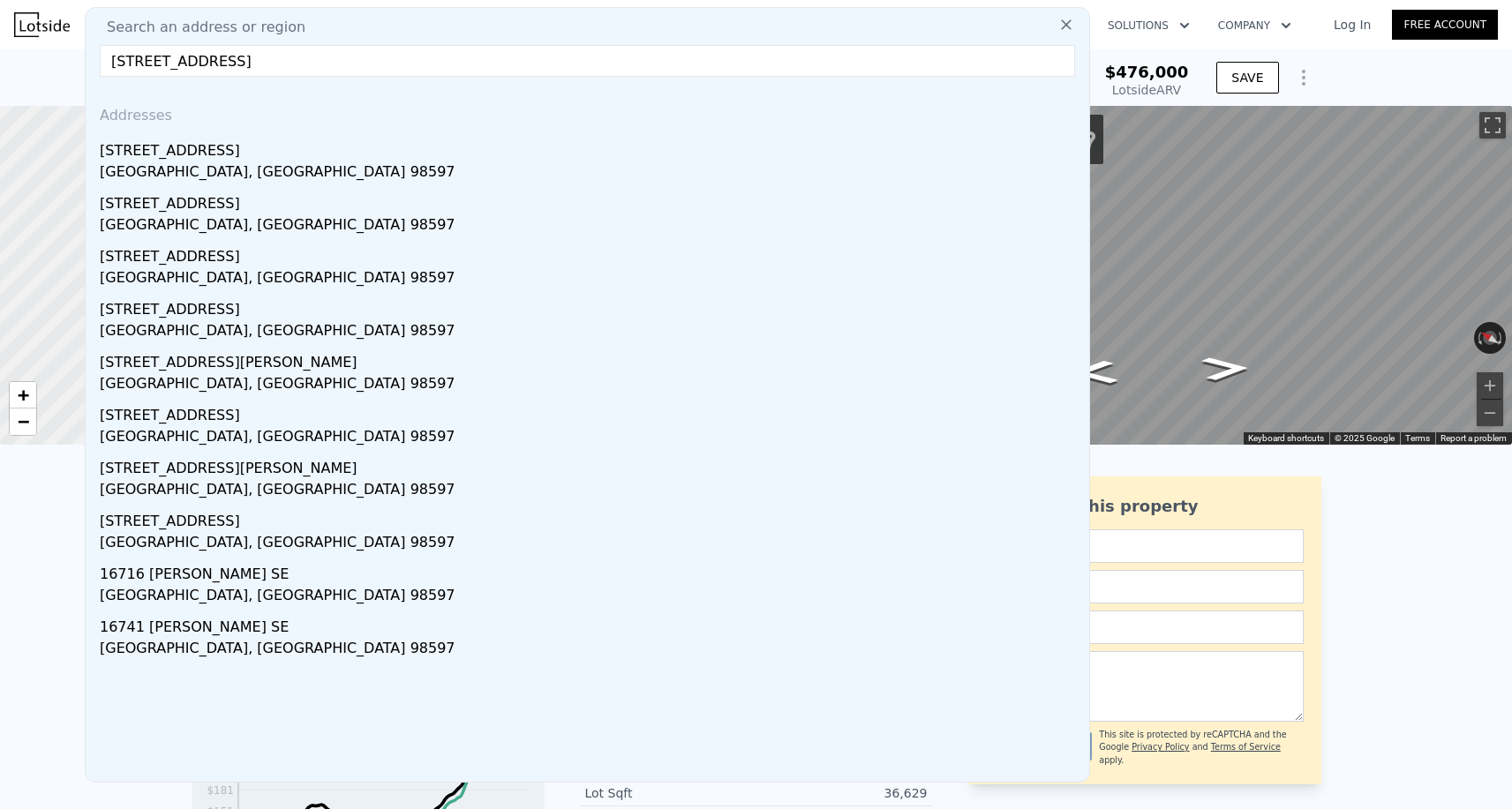
click at [149, 62] on input "16125 85th Ct SE, Yelm, WA 98597" at bounding box center [587, 61] width 975 height 32
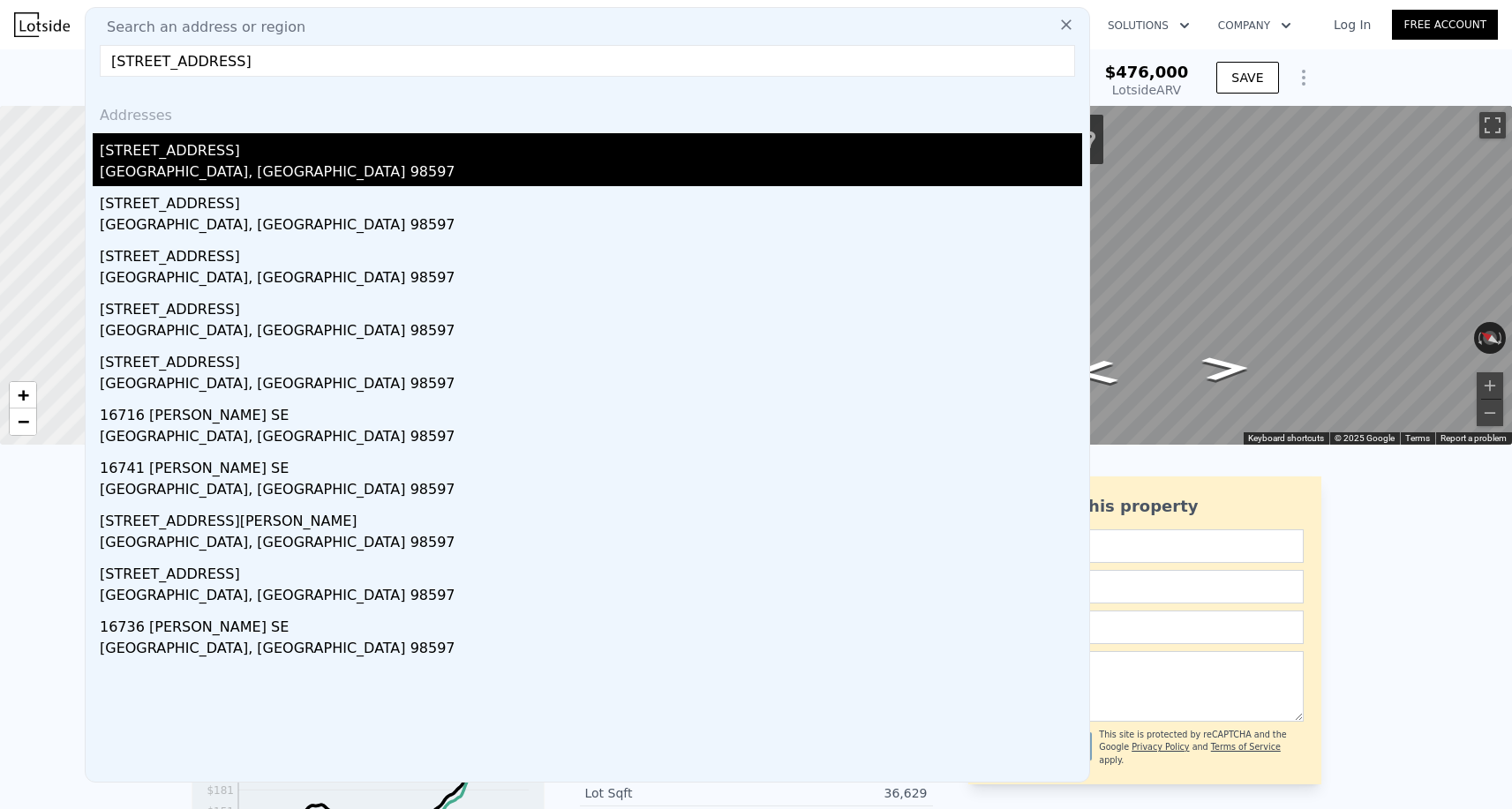
type input "16119 85th Ct SE, Yelm, WA 98597"
click at [219, 145] on div "16119 85th Ct SE" at bounding box center [591, 147] width 983 height 28
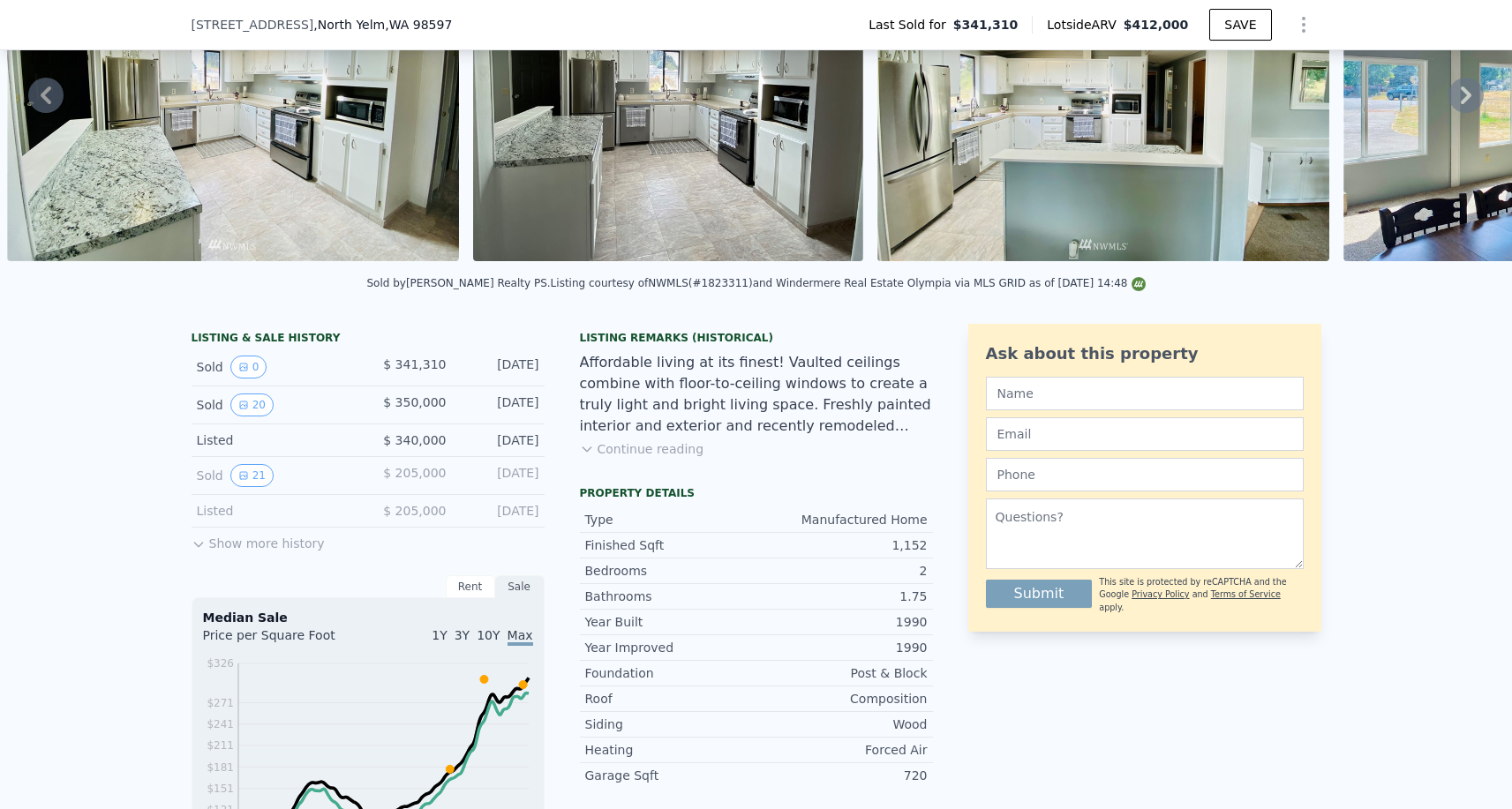
scroll to position [620, 0]
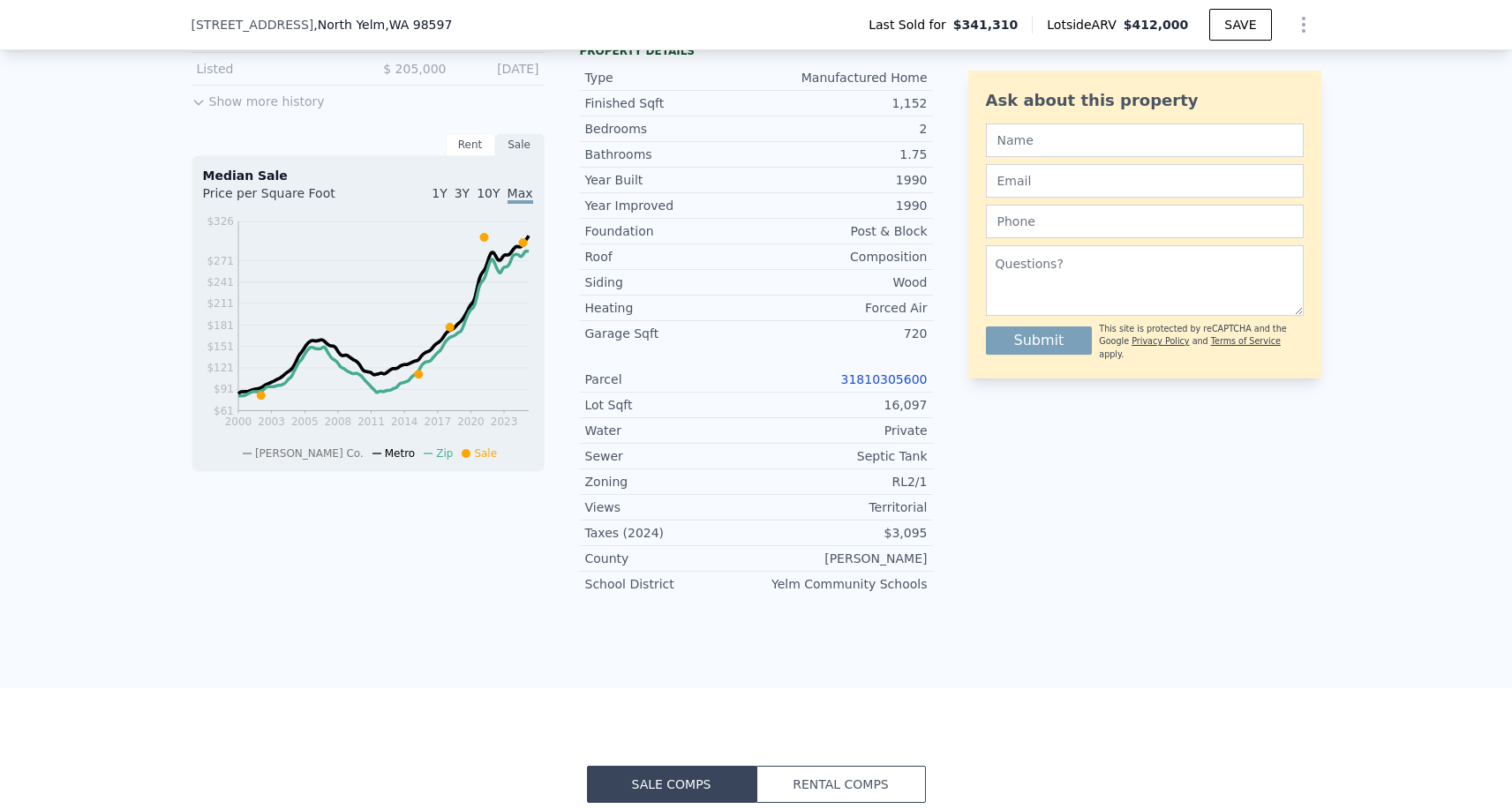
click at [875, 375] on link "31810305600" at bounding box center [885, 379] width 86 height 14
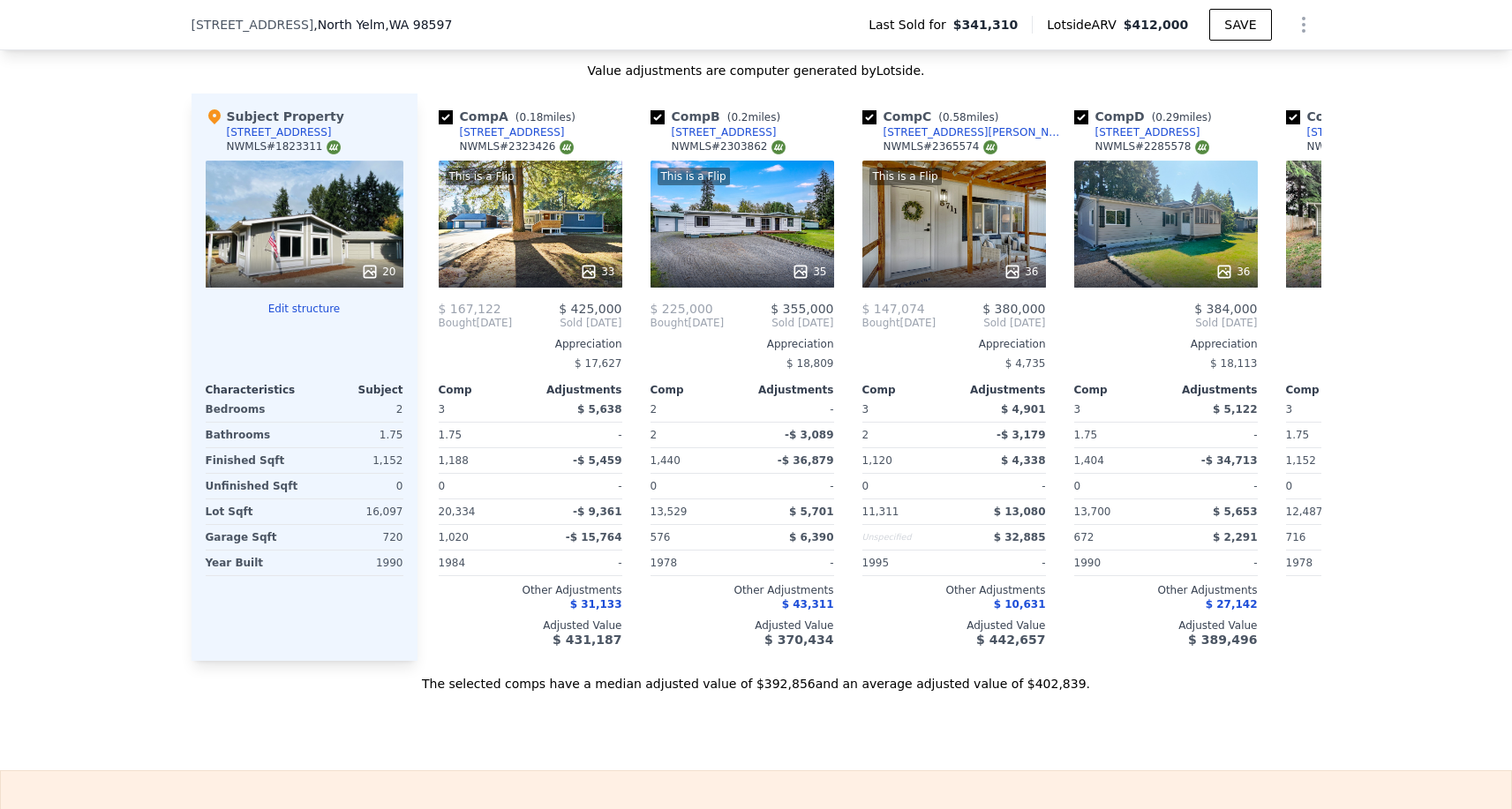
scroll to position [0, 0]
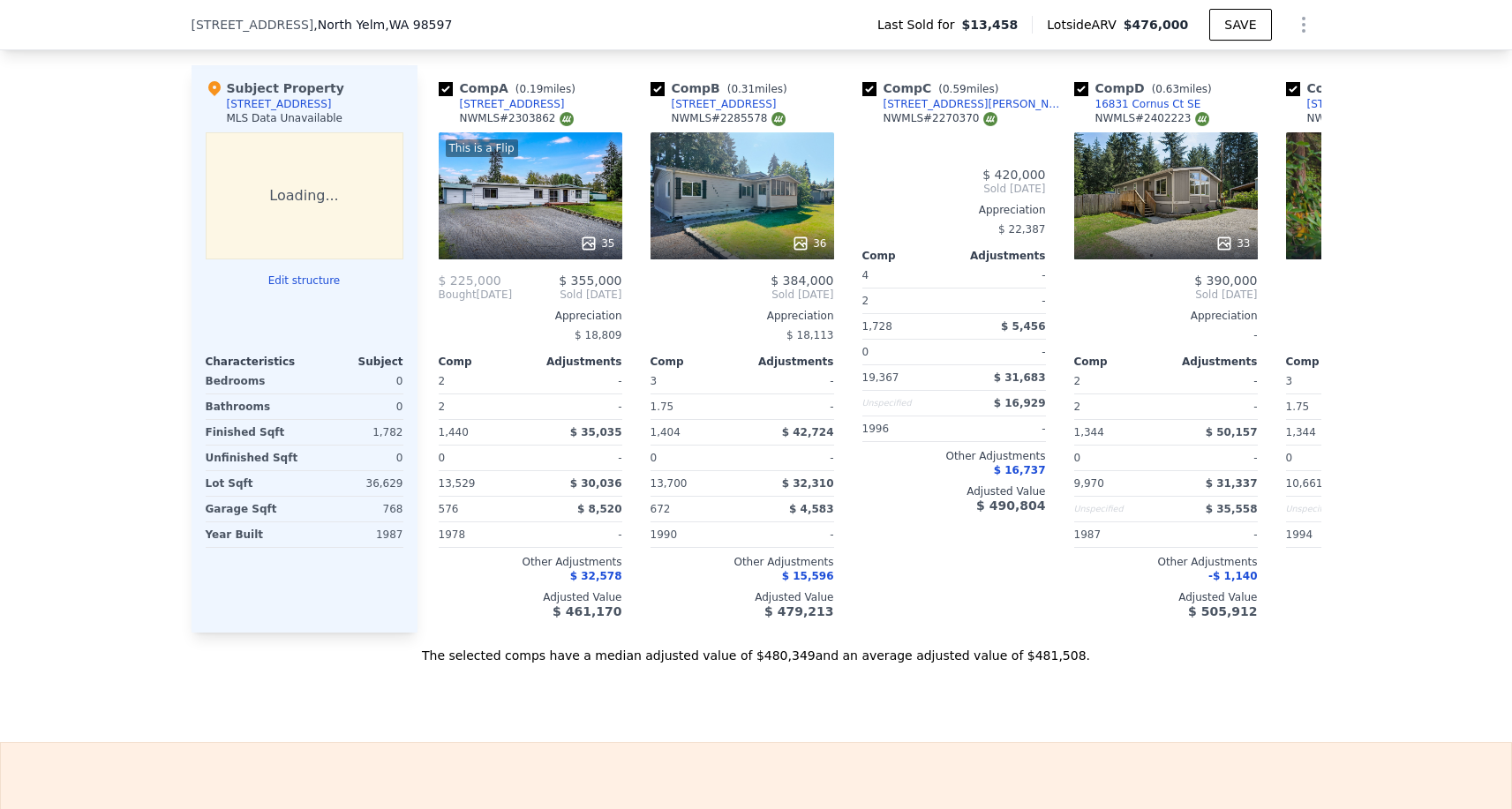
checkbox input "true"
type input "$ 476,000"
type input "4"
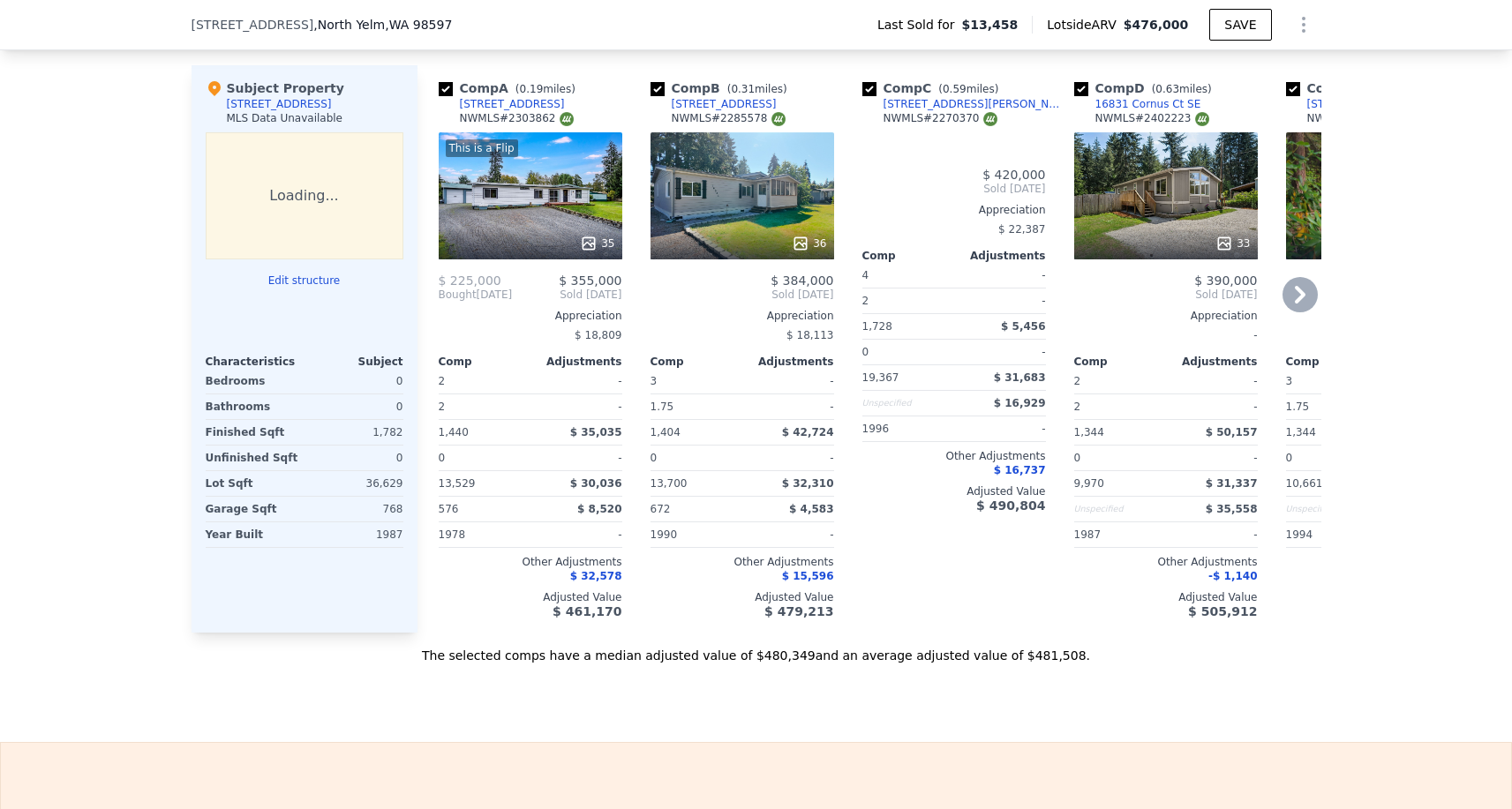
type input "2"
type input "1288"
type input "1776"
type input "9148"
type input "217800"
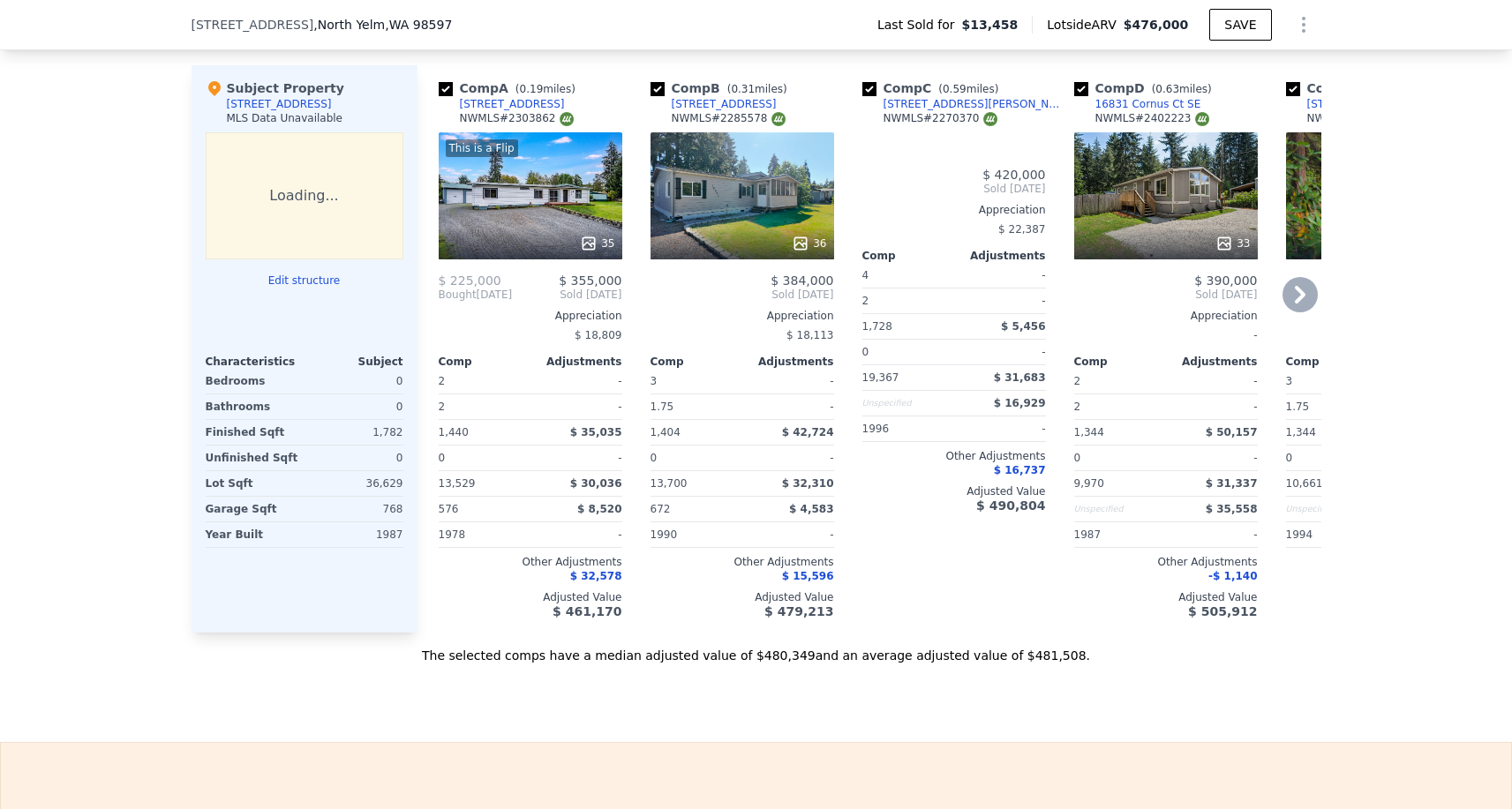
type input "$ 425,629"
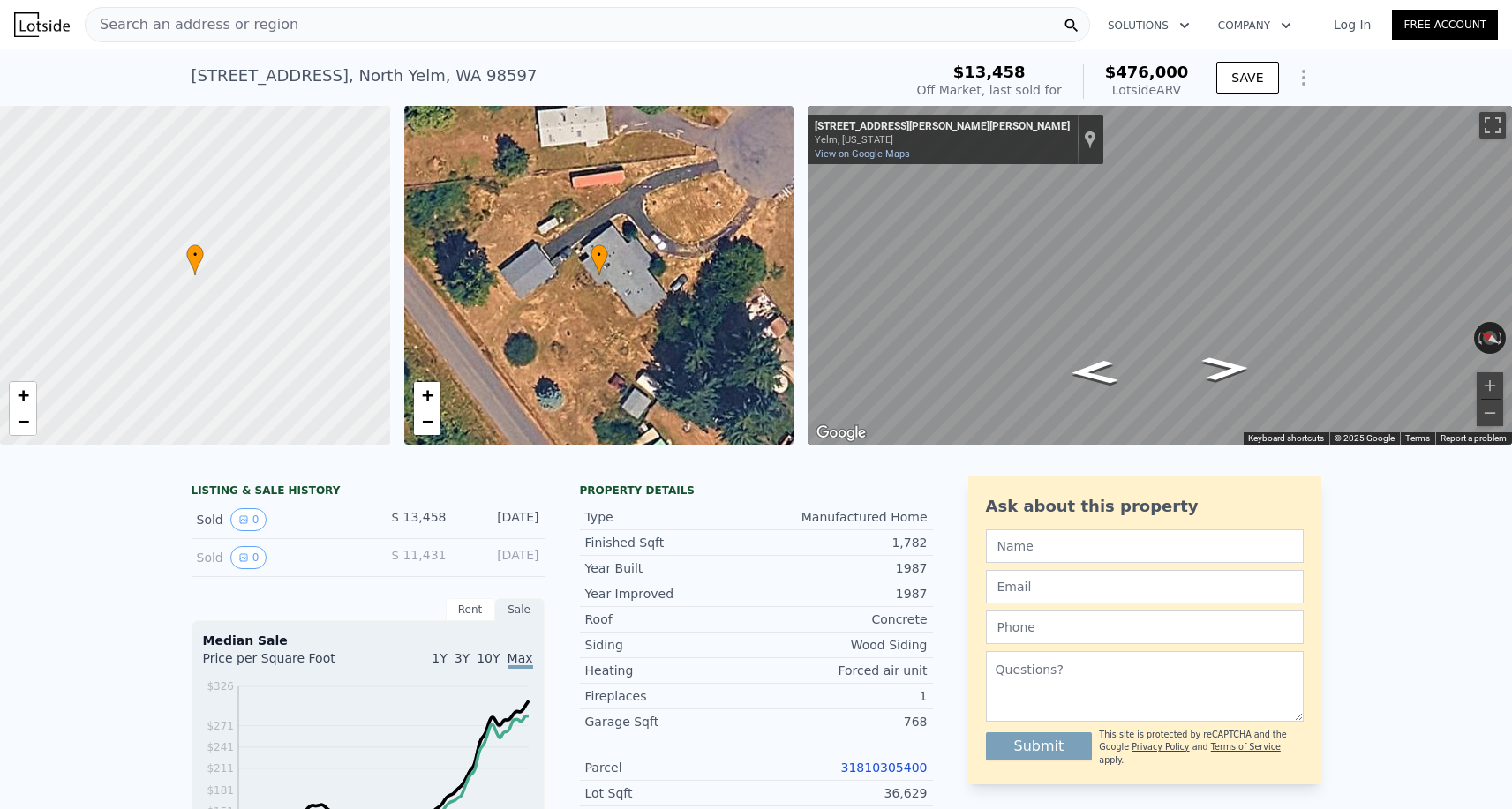
scroll to position [0, 0]
click at [880, 760] on link "31810305400" at bounding box center [885, 767] width 86 height 14
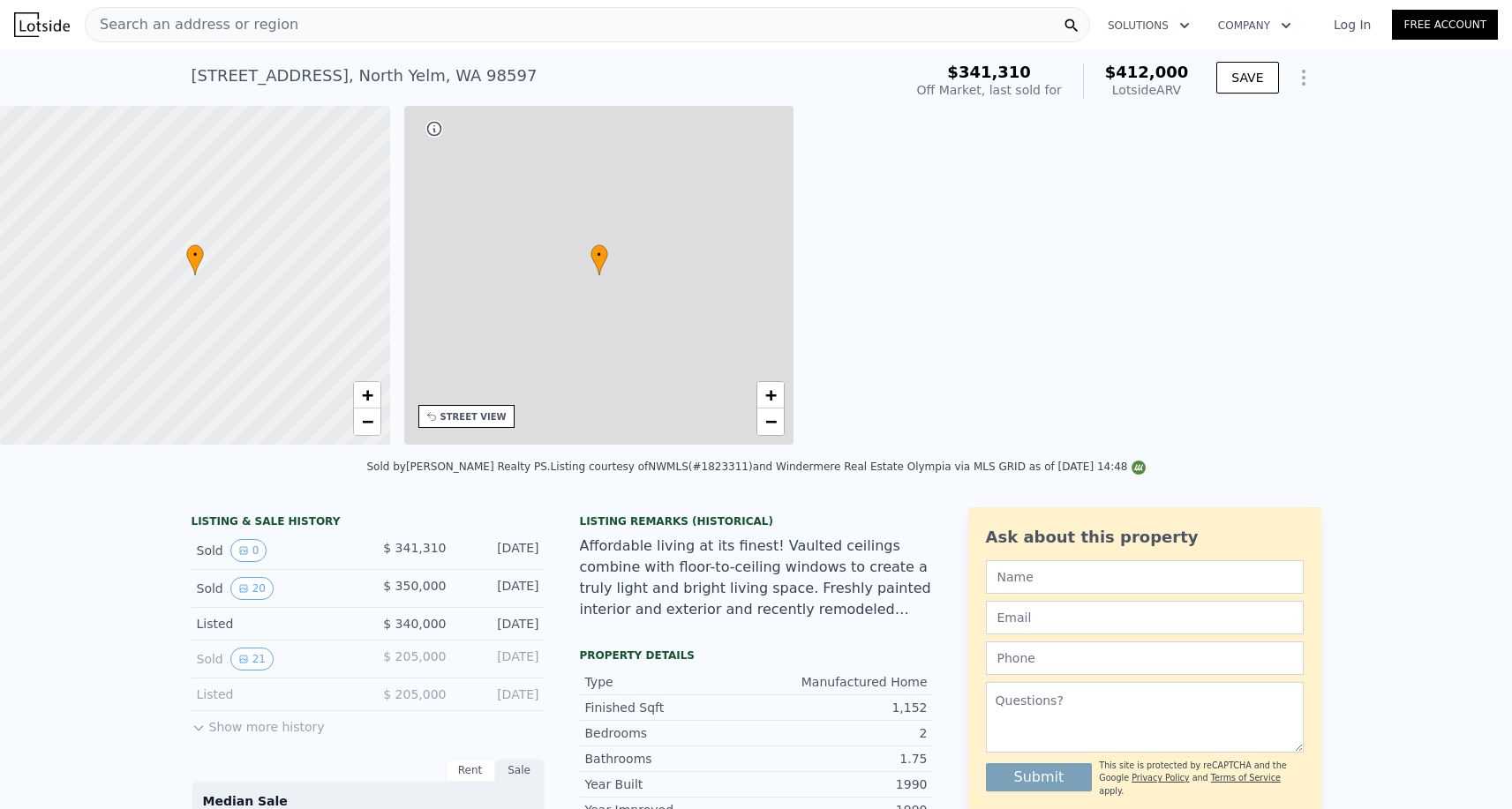
checkbox input "false"
type input "$ 412,000"
type input "3"
type input "2.25"
type input "1080"
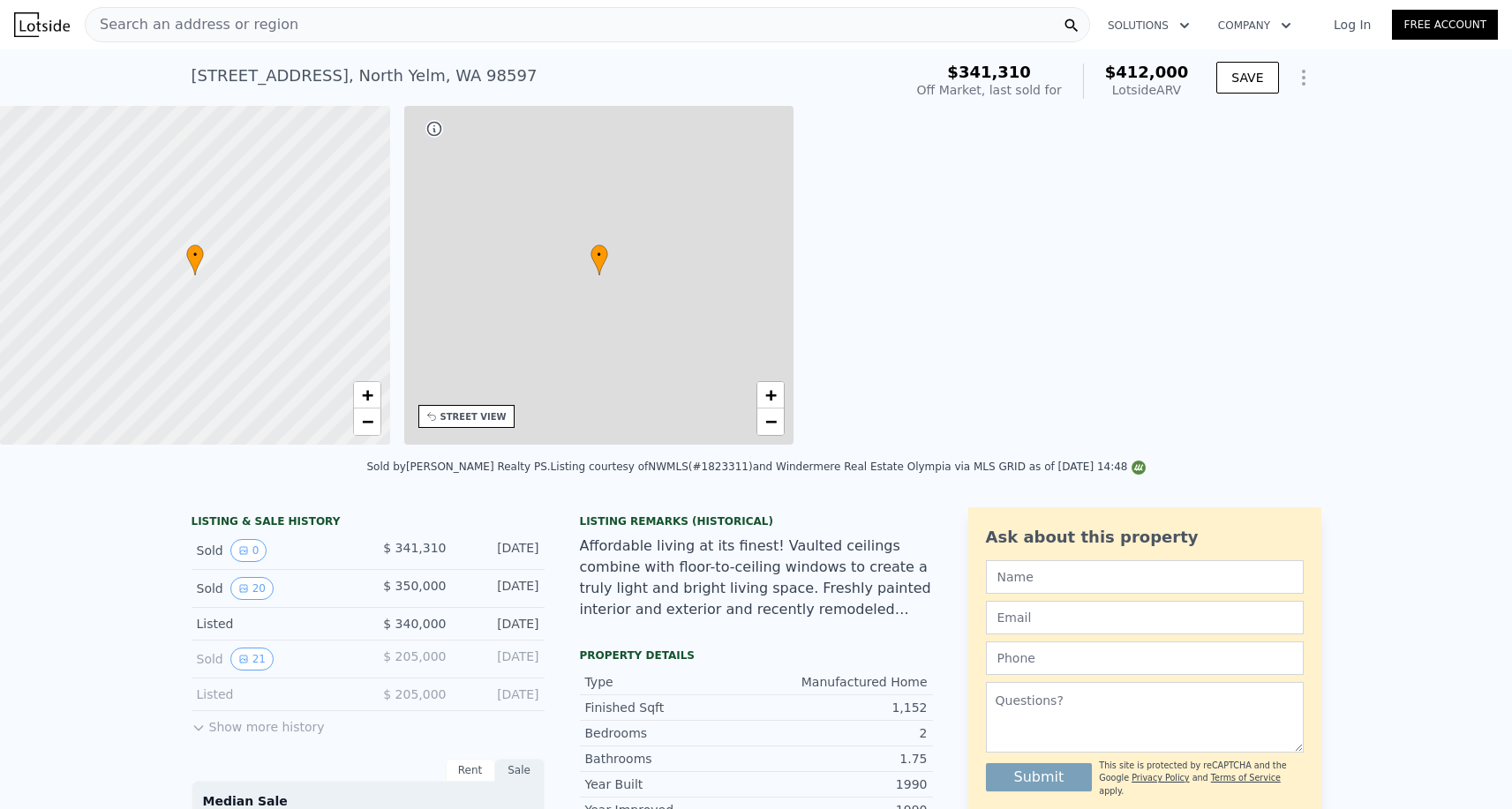
type input "1440"
type input "9883"
type input "27200"
type input "$ 13,263"
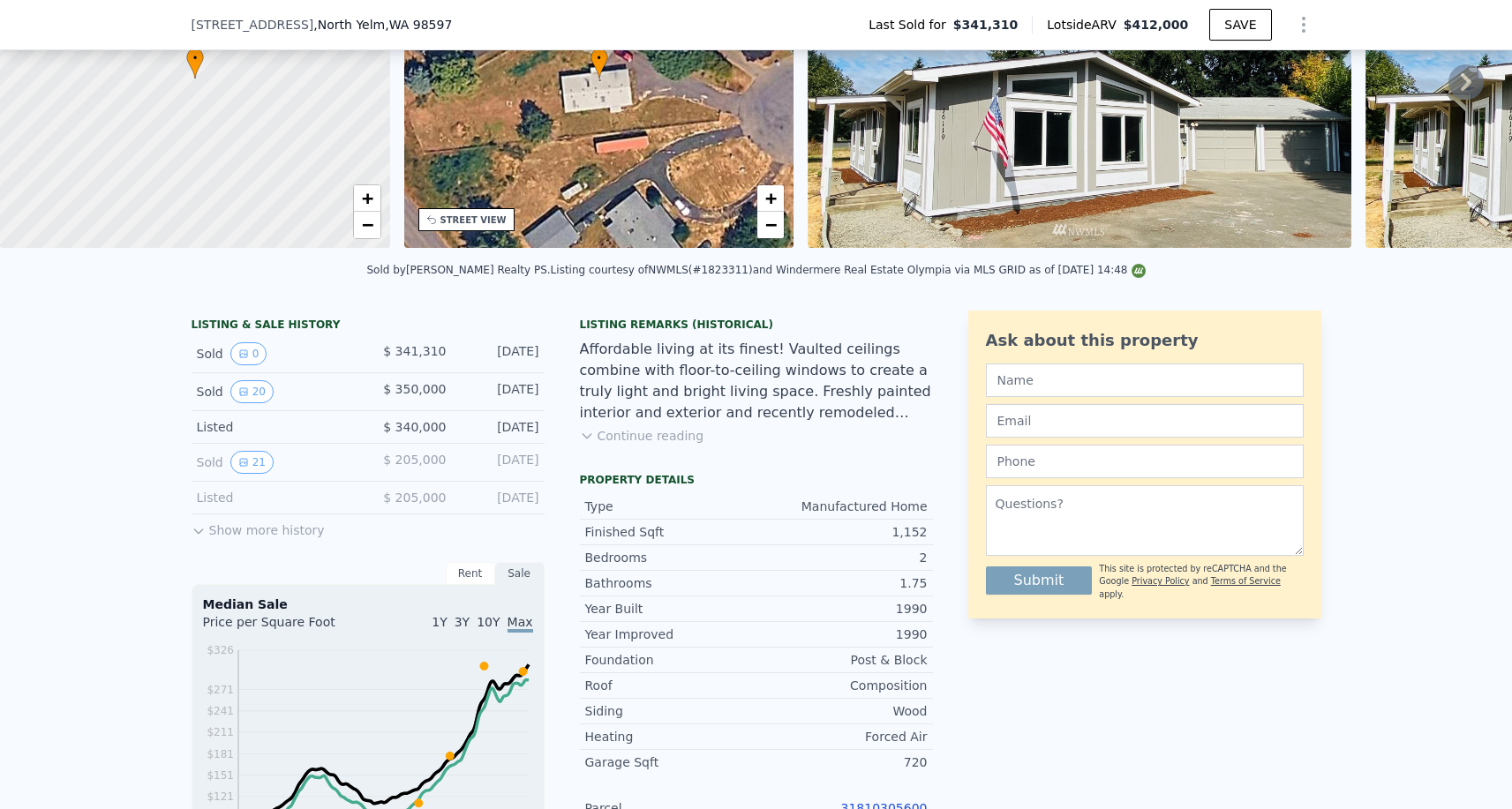
scroll to position [423, 0]
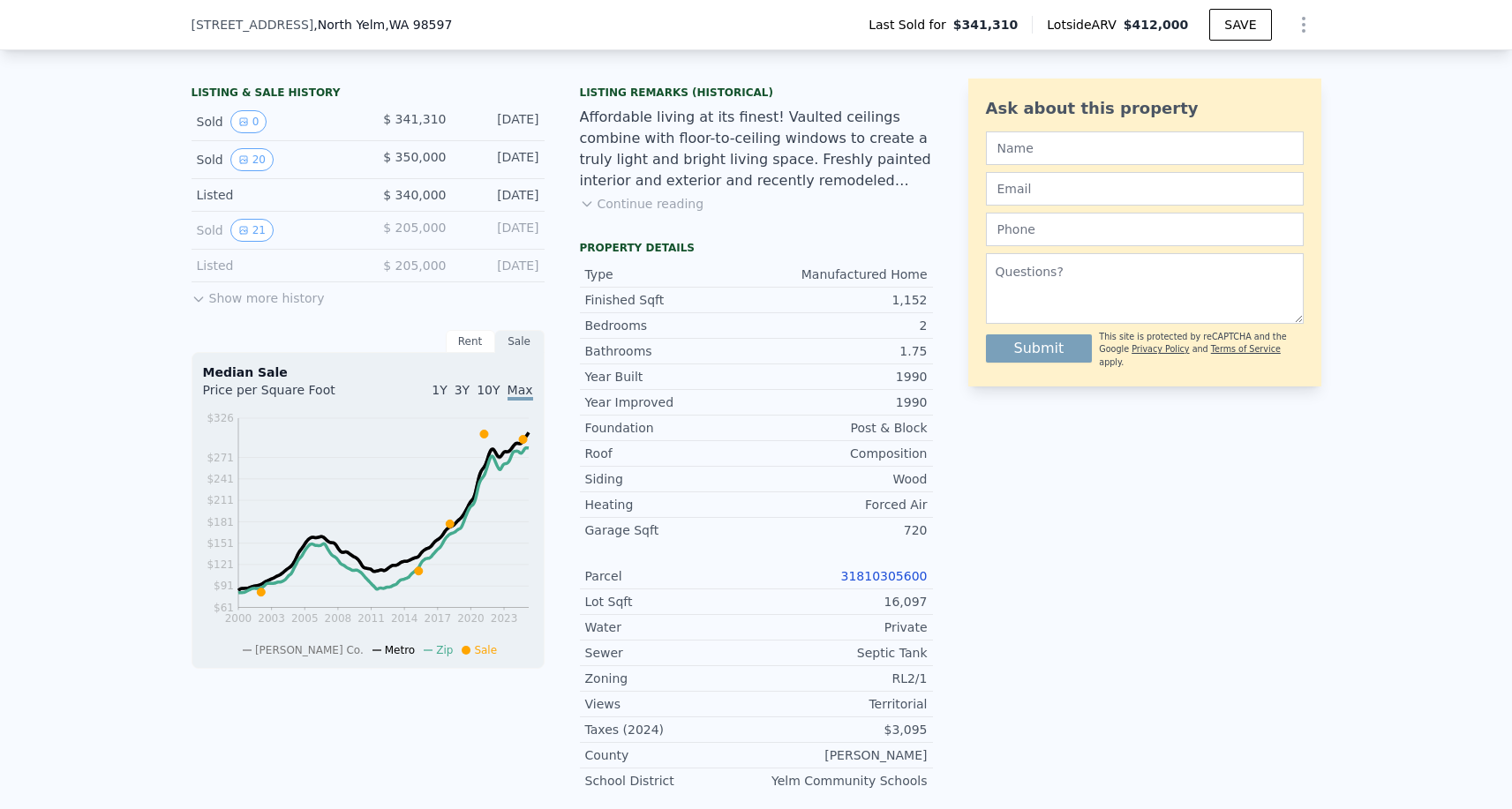
click at [878, 562] on div "Year Improved 1990 Foundation Post & Block Roof Composition Siding Wood Heating…" at bounding box center [756, 591] width 353 height 404
click at [878, 583] on div "31810305600" at bounding box center [842, 576] width 172 height 18
click at [878, 579] on link "31810305600" at bounding box center [885, 576] width 86 height 14
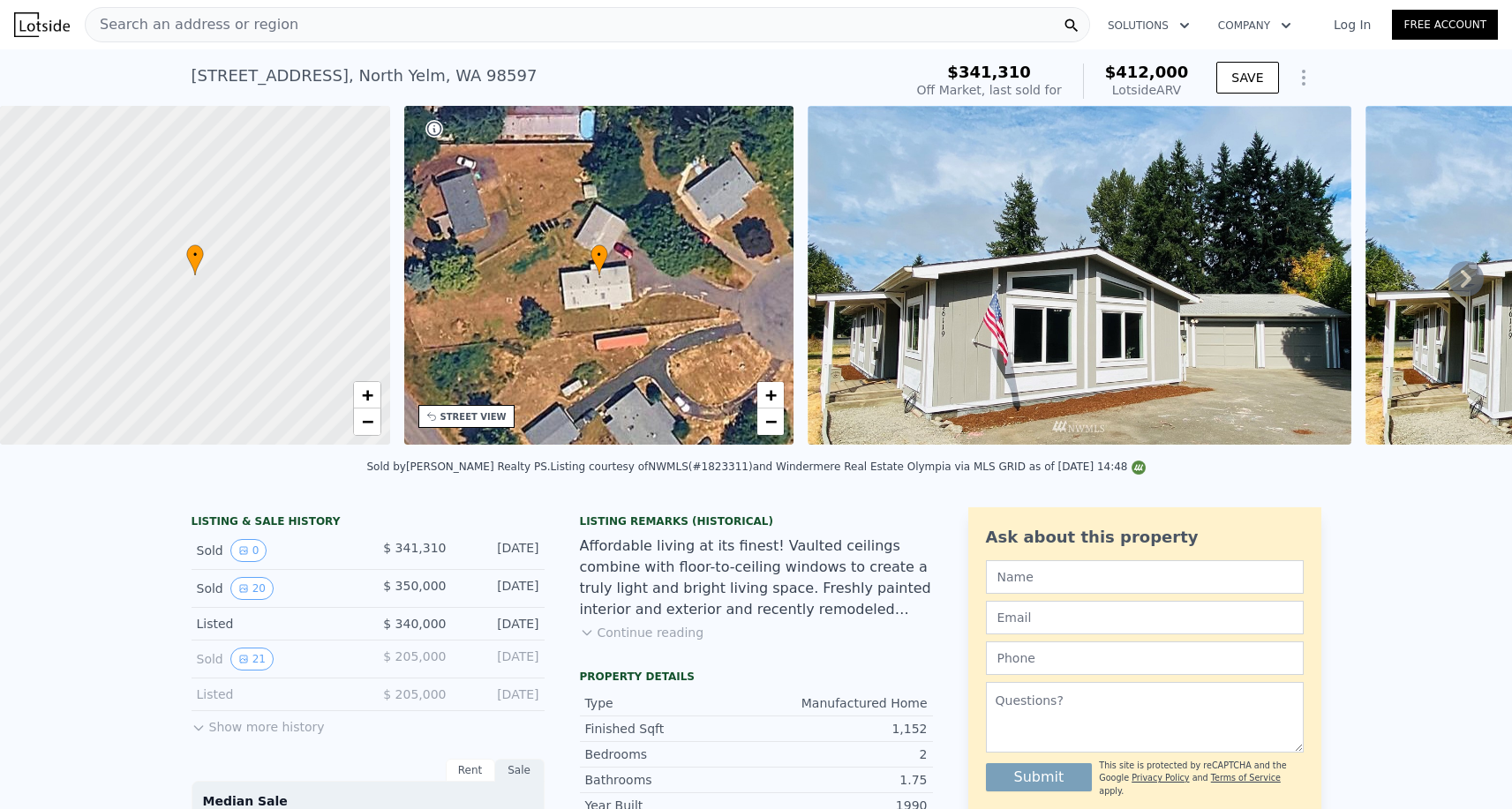
scroll to position [0, 0]
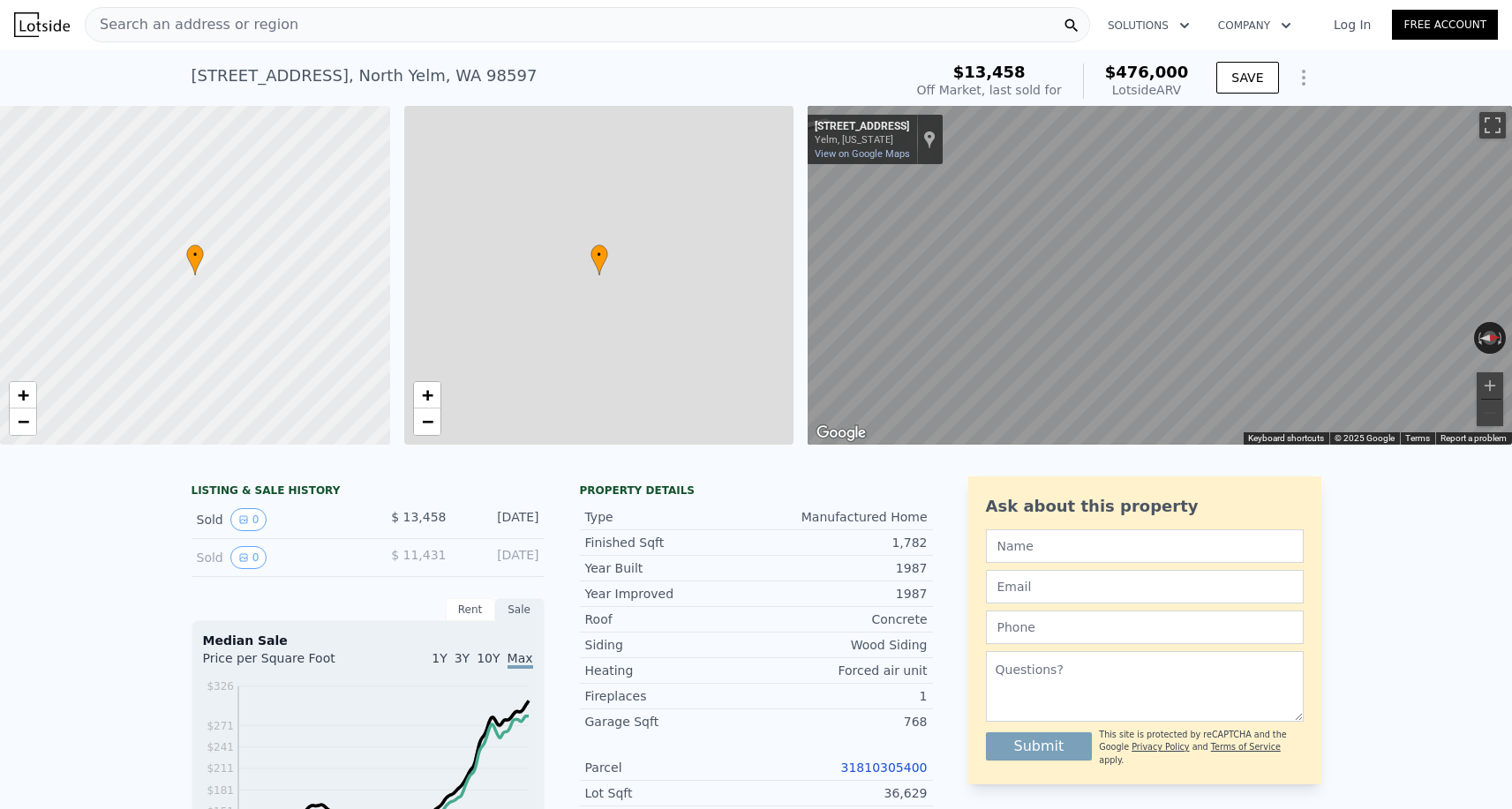
checkbox input "true"
type input "$ 476,000"
checkbox input "true"
type input "4"
type input "2"
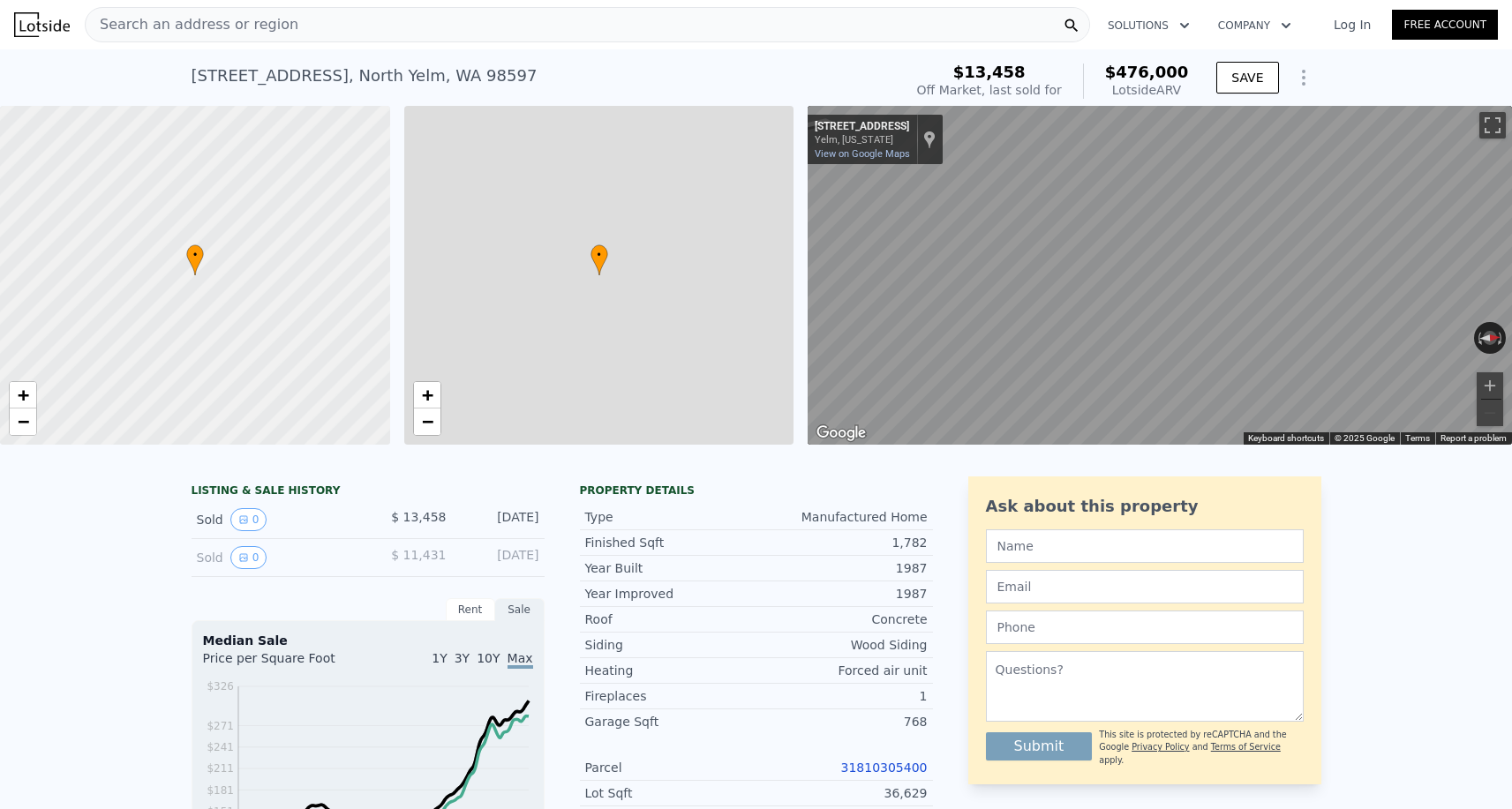
type input "1288"
type input "1776"
type input "9148"
type input "217800"
type input "$ 425,629"
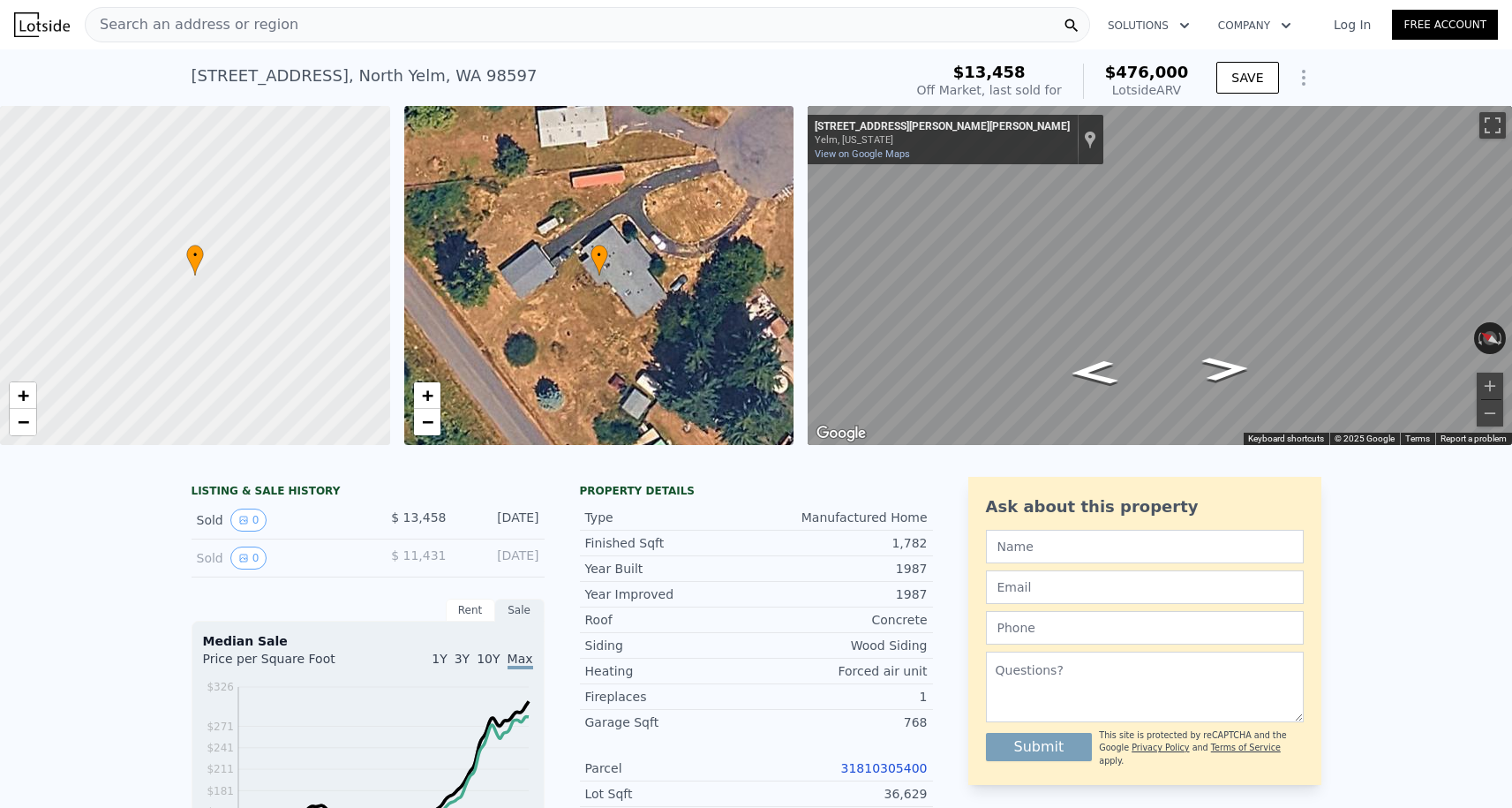
click at [264, 19] on span "Search an address or region" at bounding box center [191, 24] width 213 height 22
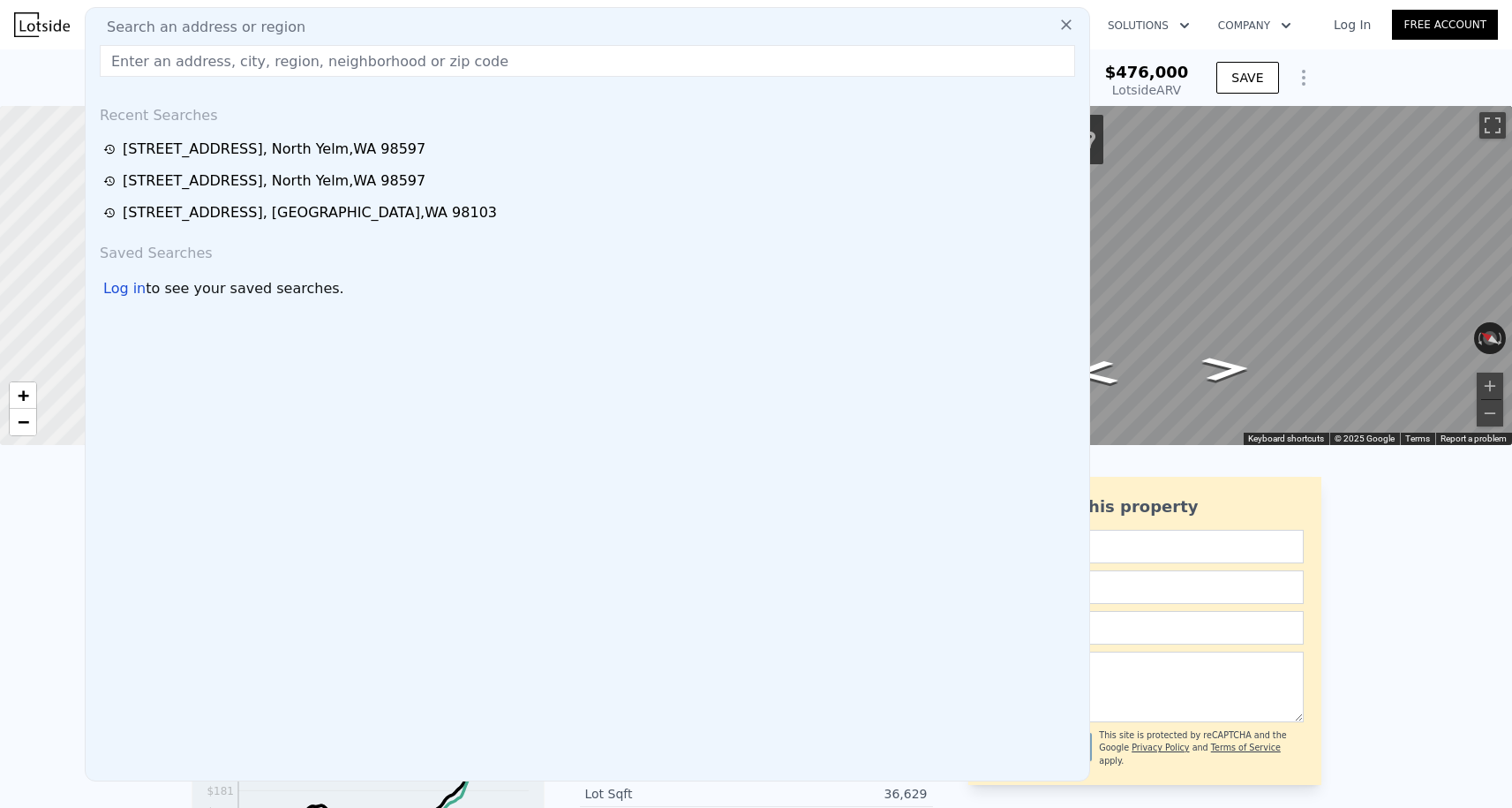
paste input "7012 S Junett St"
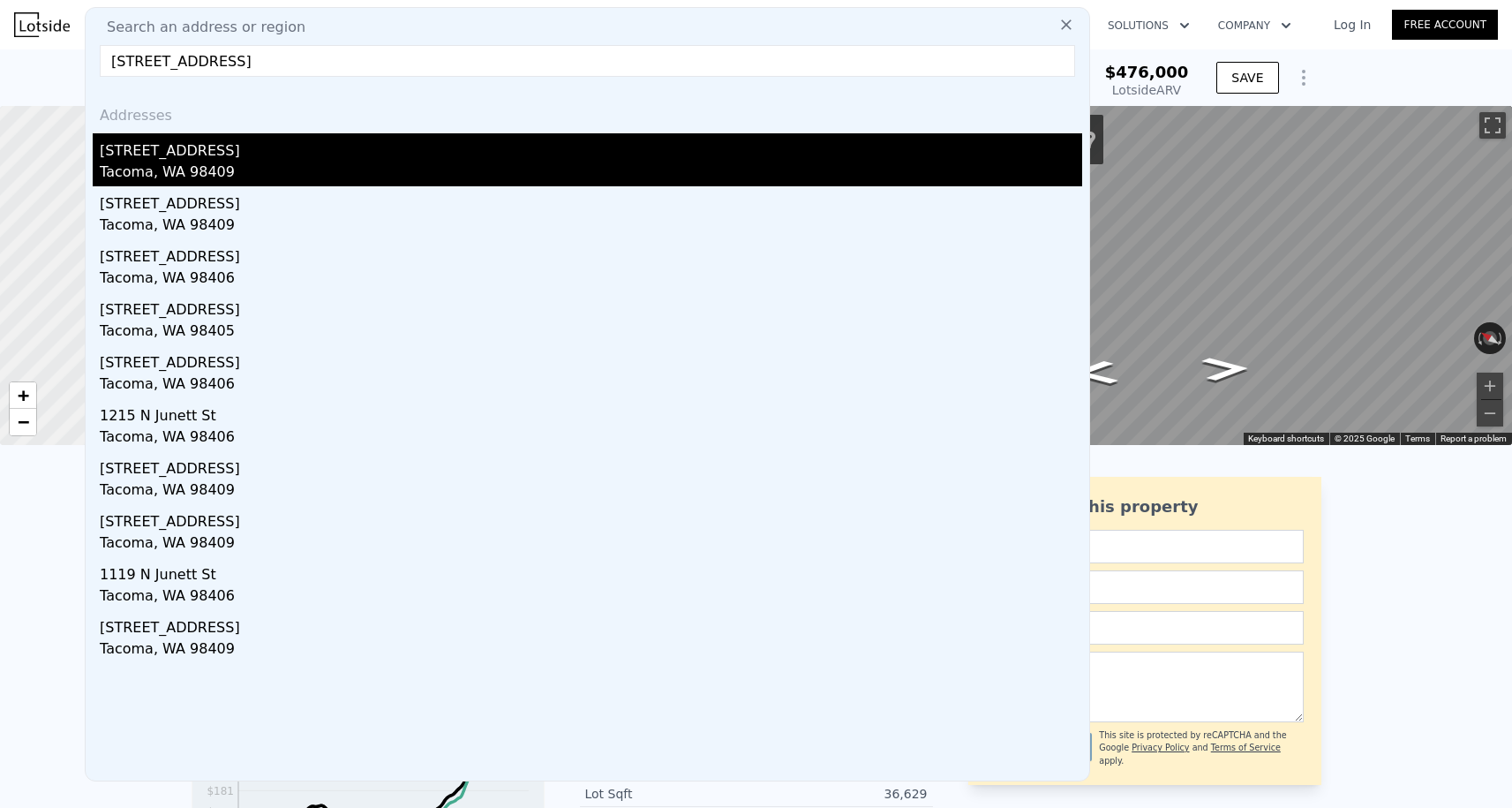
type input "7012 S Junett St"
click at [266, 160] on div "7012 S Junett St" at bounding box center [591, 147] width 983 height 28
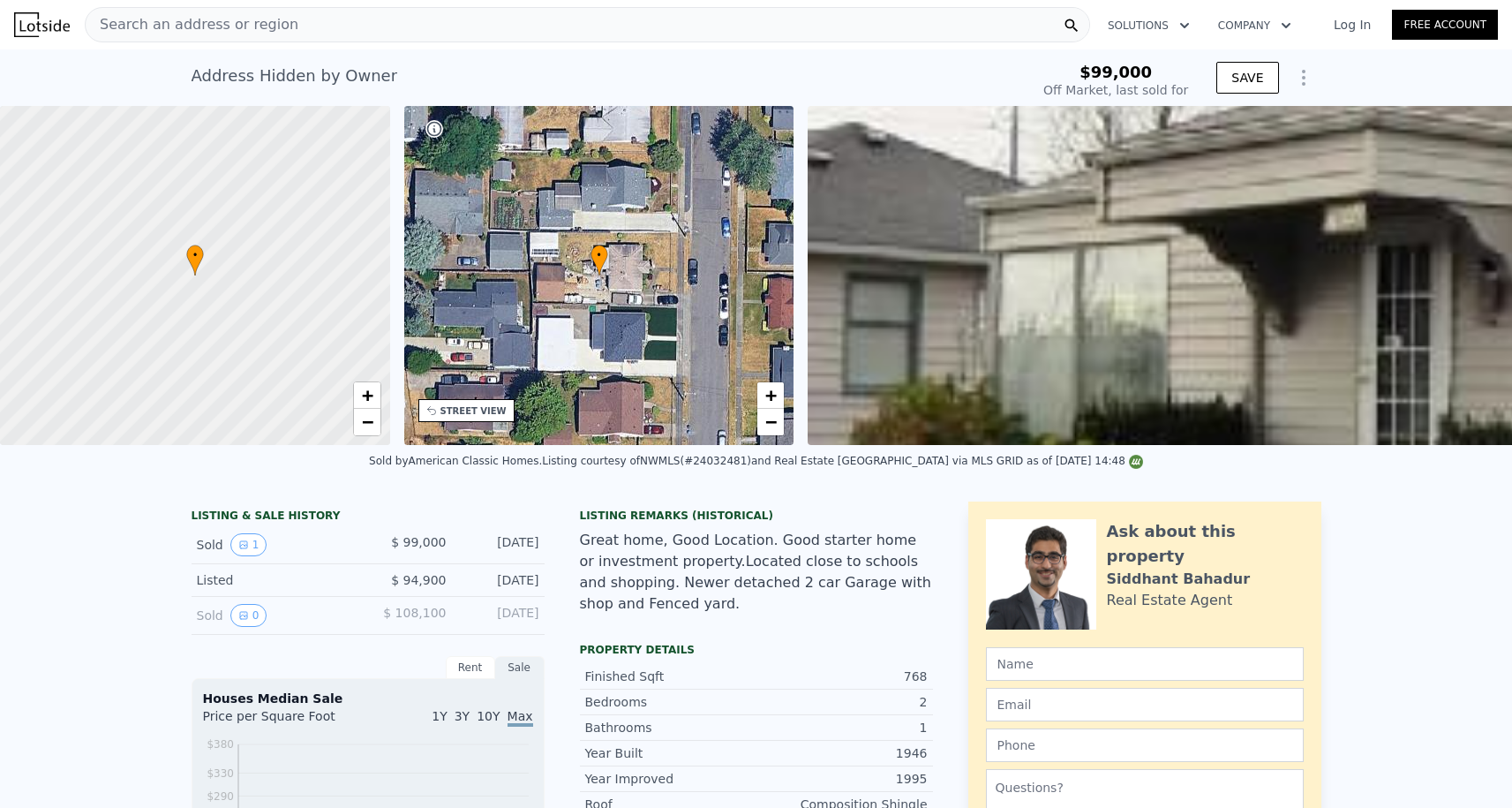
click at [1308, 71] on icon "Show Options" at bounding box center [1304, 78] width 22 height 22
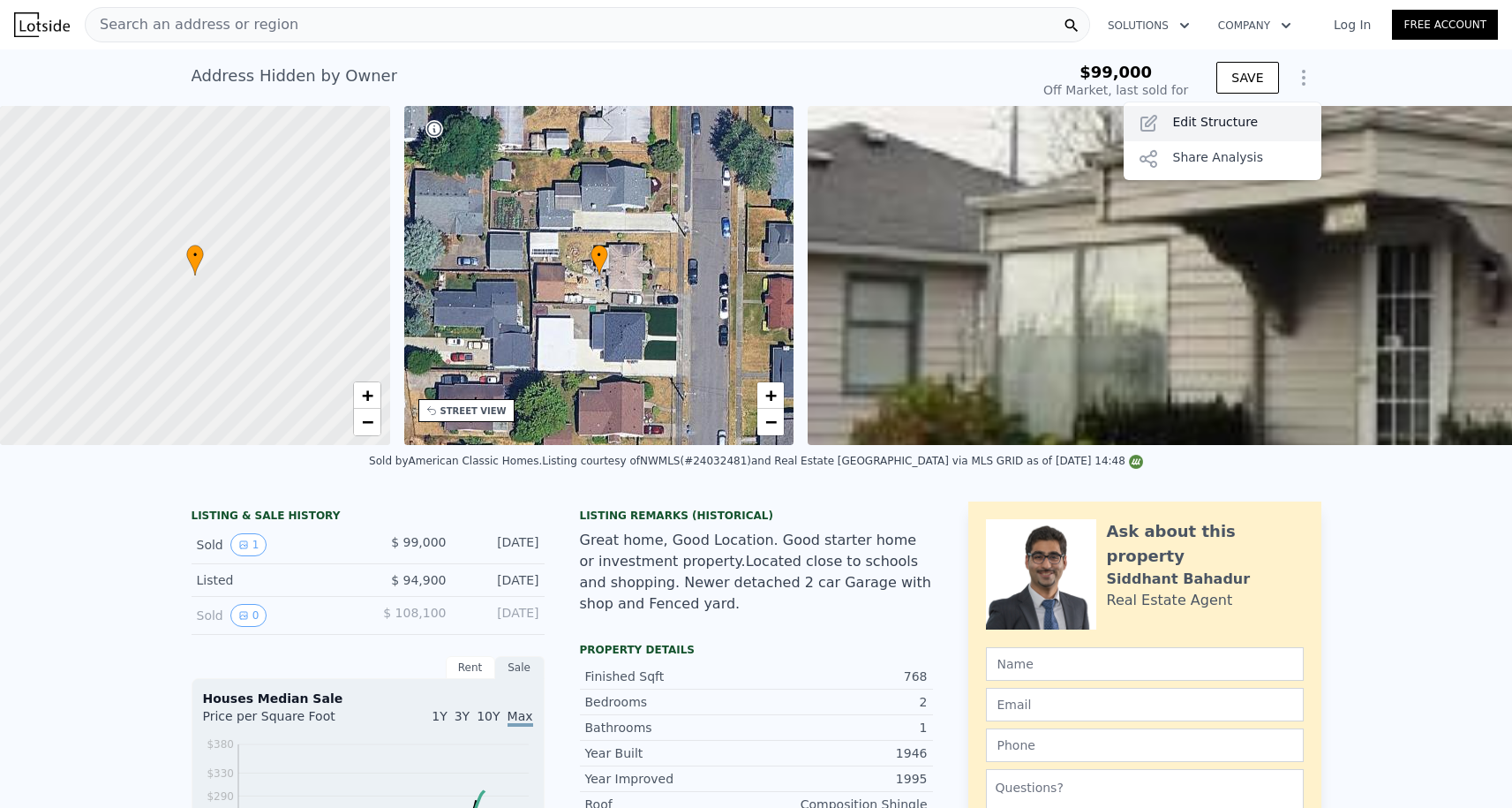
click at [1233, 113] on div "Edit Structure" at bounding box center [1222, 124] width 198 height 36
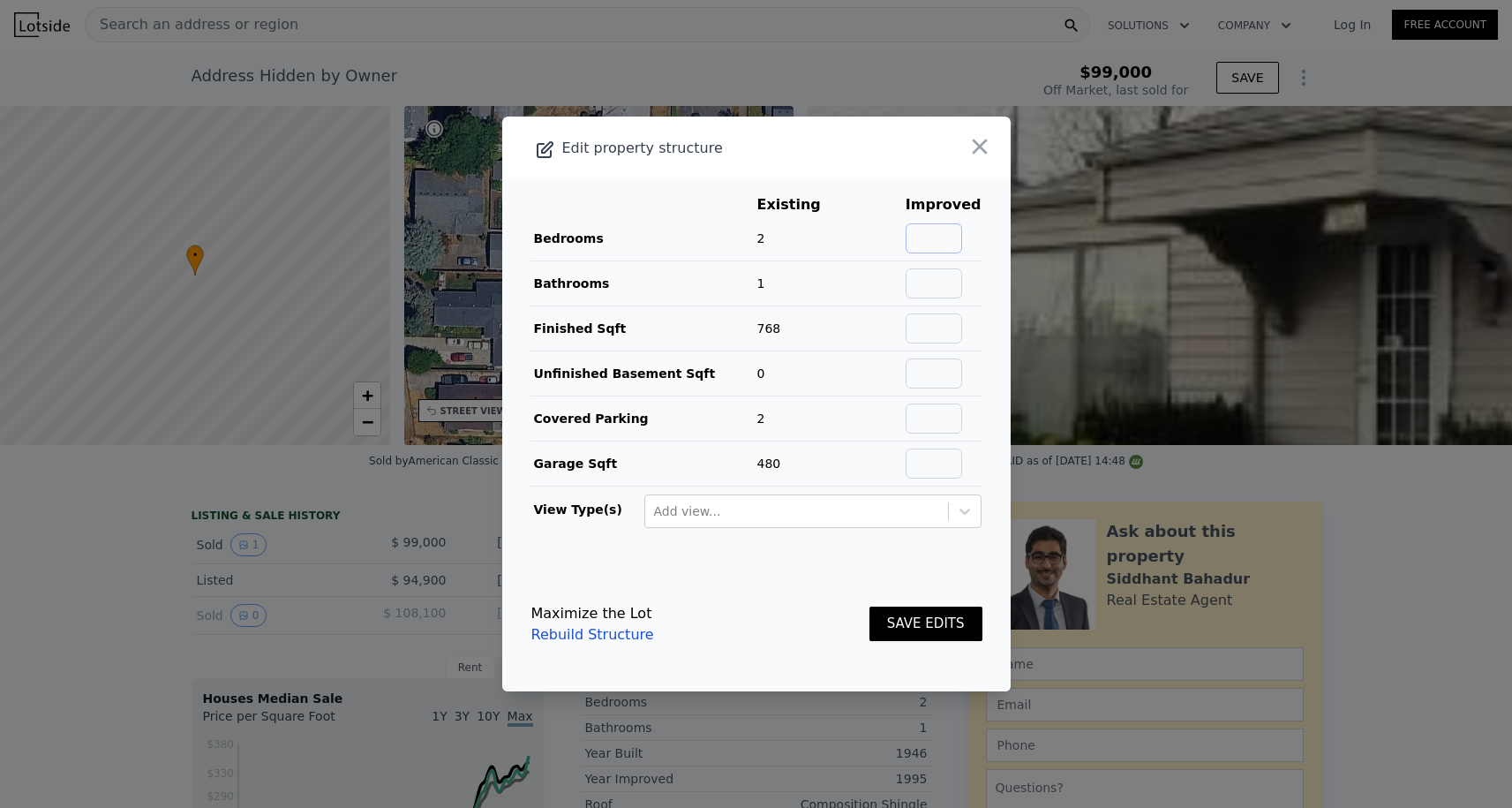
click at [942, 223] on input "text" at bounding box center [934, 238] width 56 height 30
type input "2"
click at [947, 297] on input "text" at bounding box center [934, 283] width 56 height 30
type input "1"
click at [945, 323] on input "text" at bounding box center [934, 328] width 56 height 30
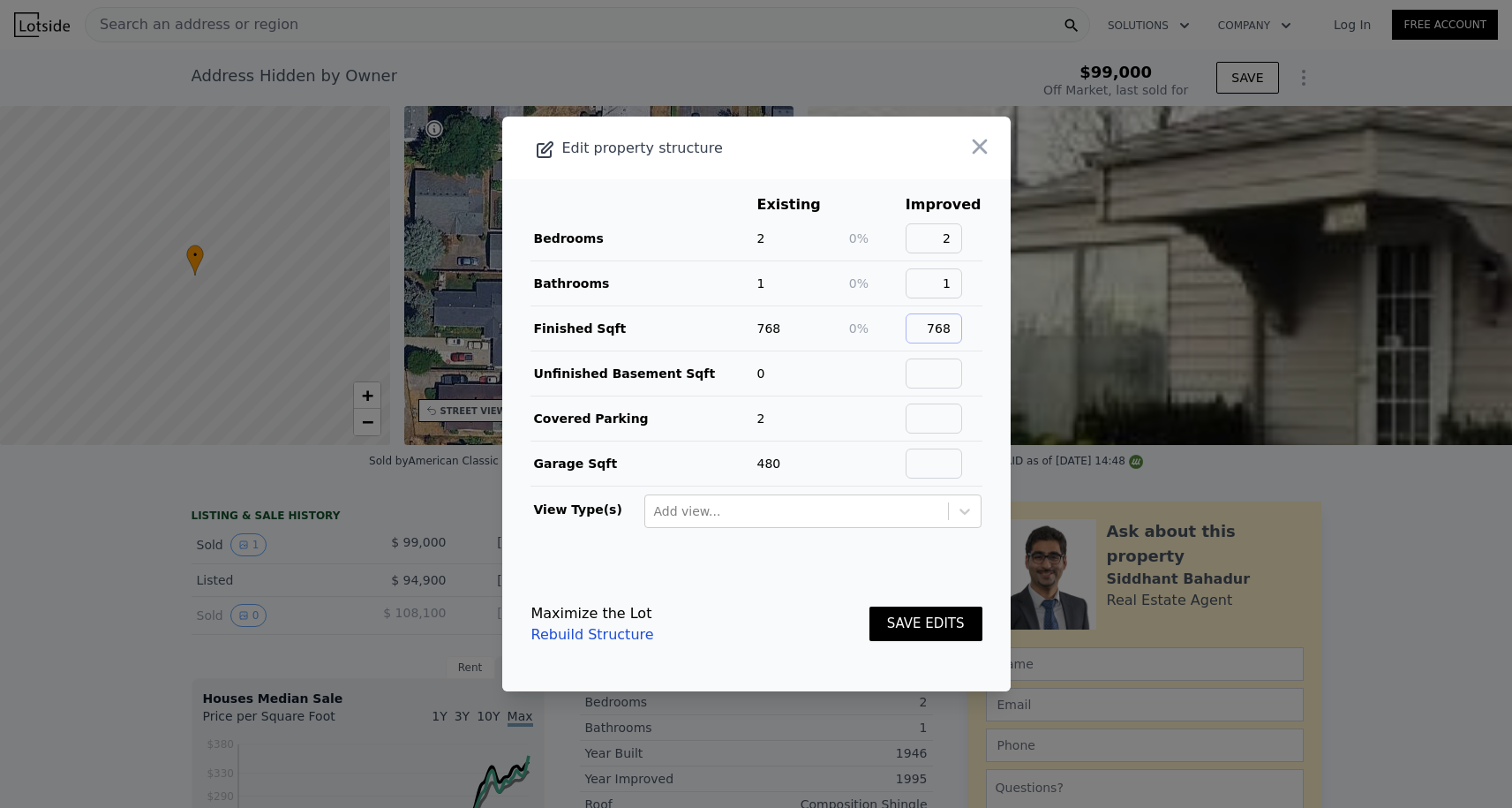
type input "768"
click at [962, 381] on input "text" at bounding box center [934, 374] width 56 height 30
type input "0"
click at [962, 428] on input "text" at bounding box center [934, 419] width 56 height 30
type input "2"
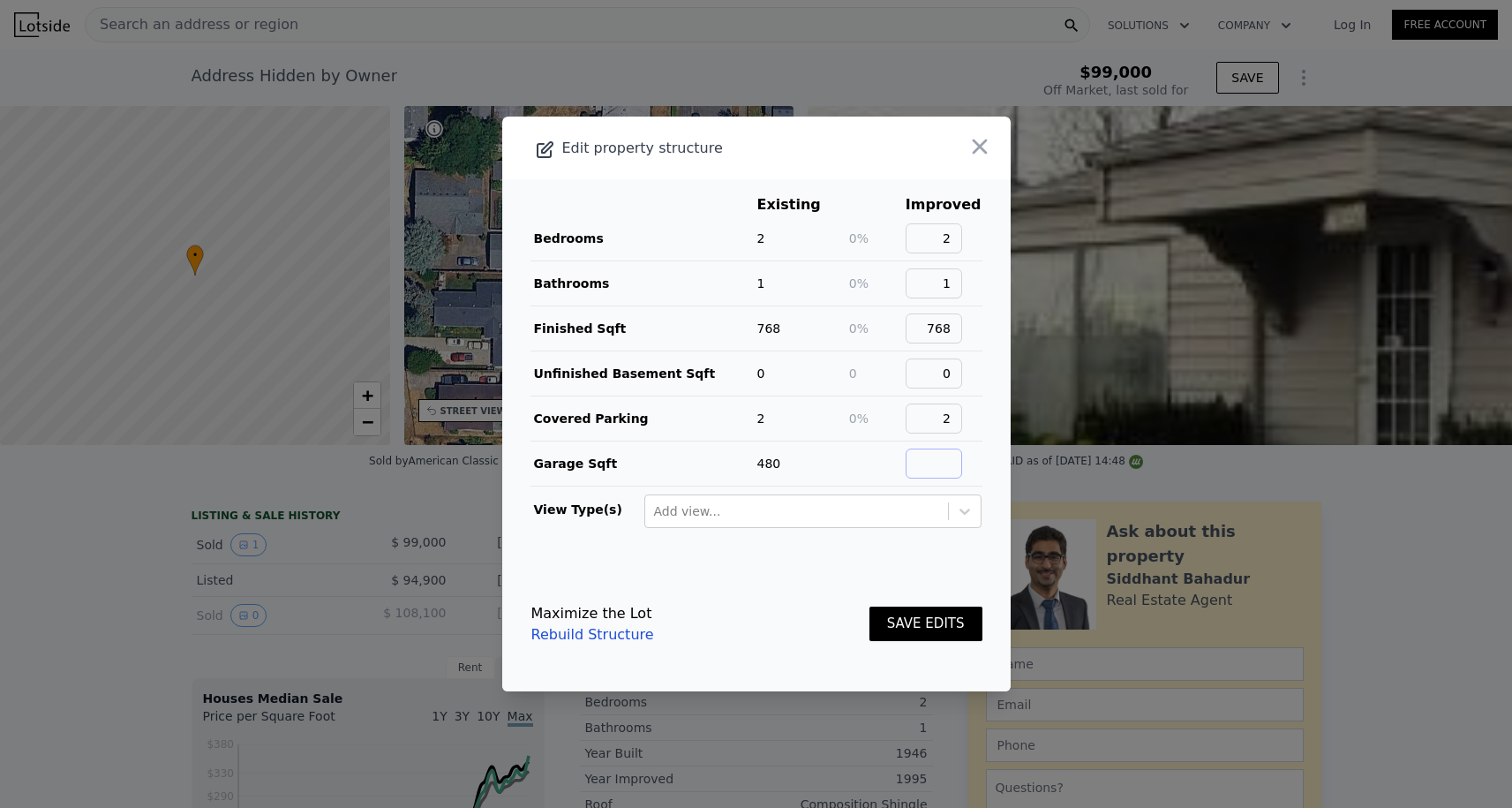
click at [940, 460] on input "text" at bounding box center [934, 464] width 56 height 30
type input "480"
click at [915, 634] on button "SAVE EDITS" at bounding box center [926, 624] width 113 height 35
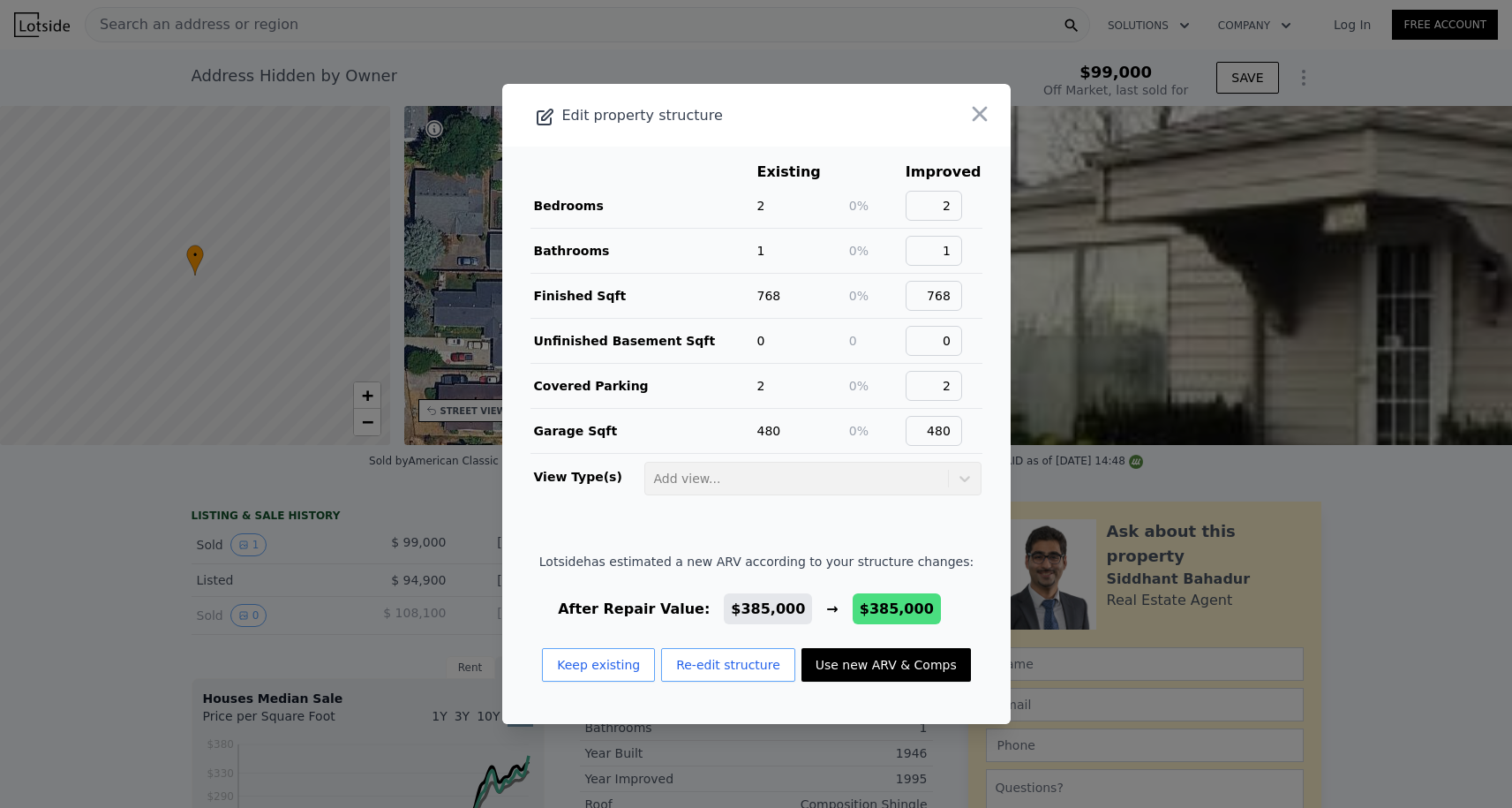
click at [878, 652] on button "Use new ARV & Comps" at bounding box center [886, 665] width 170 height 34
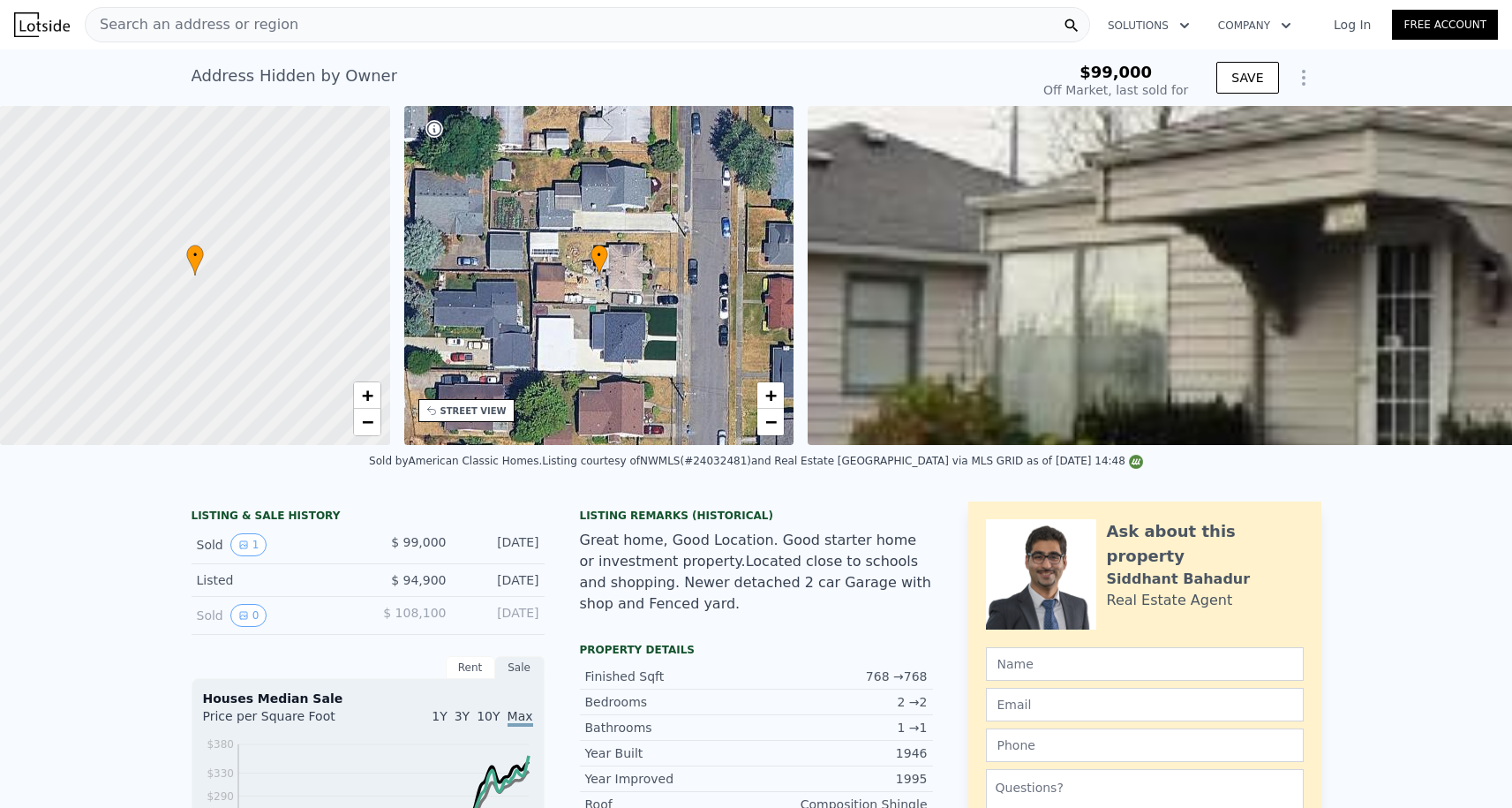
type input "$ 385,000"
type input "$ 250,133"
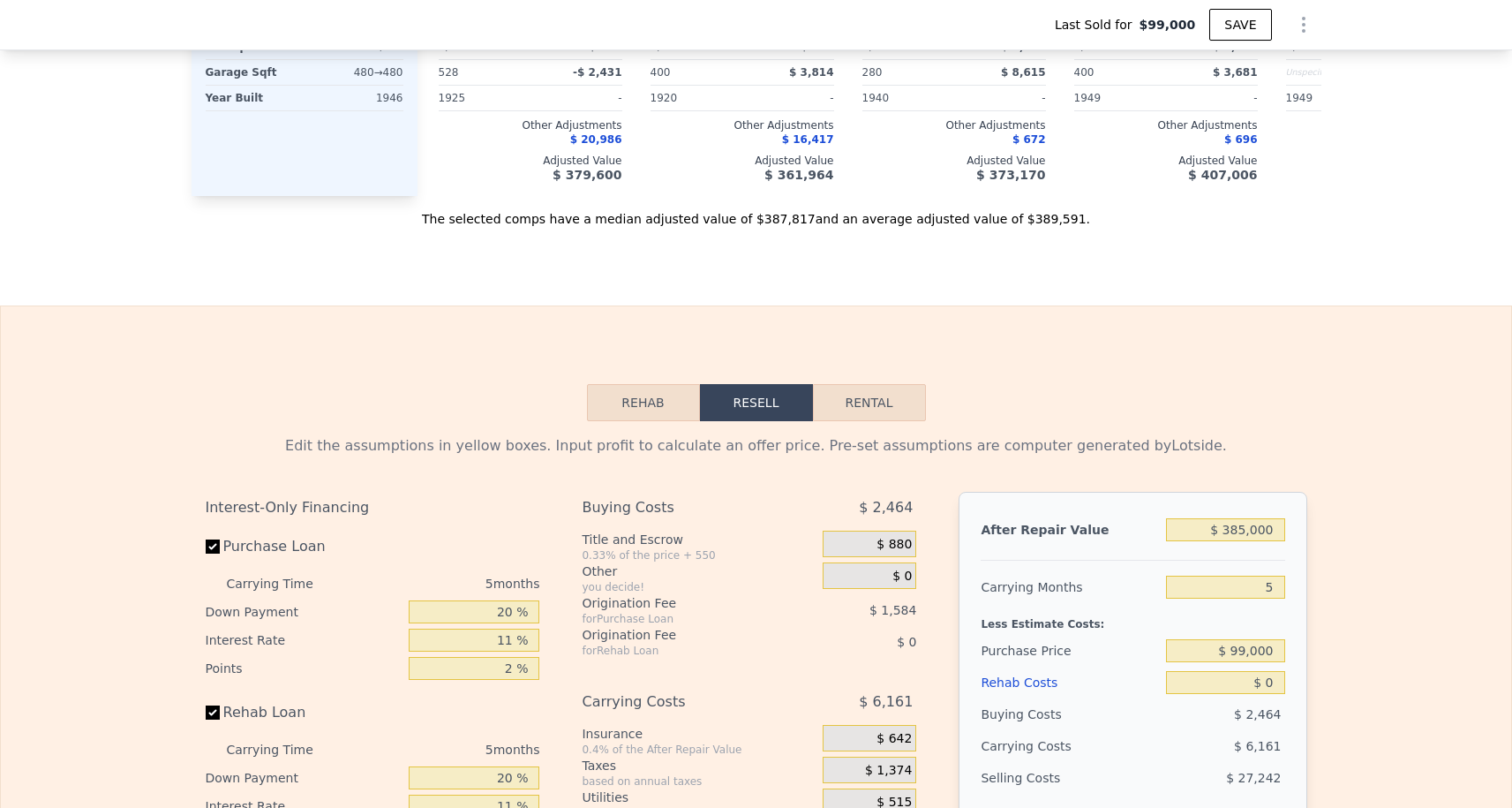
scroll to position [2668, 0]
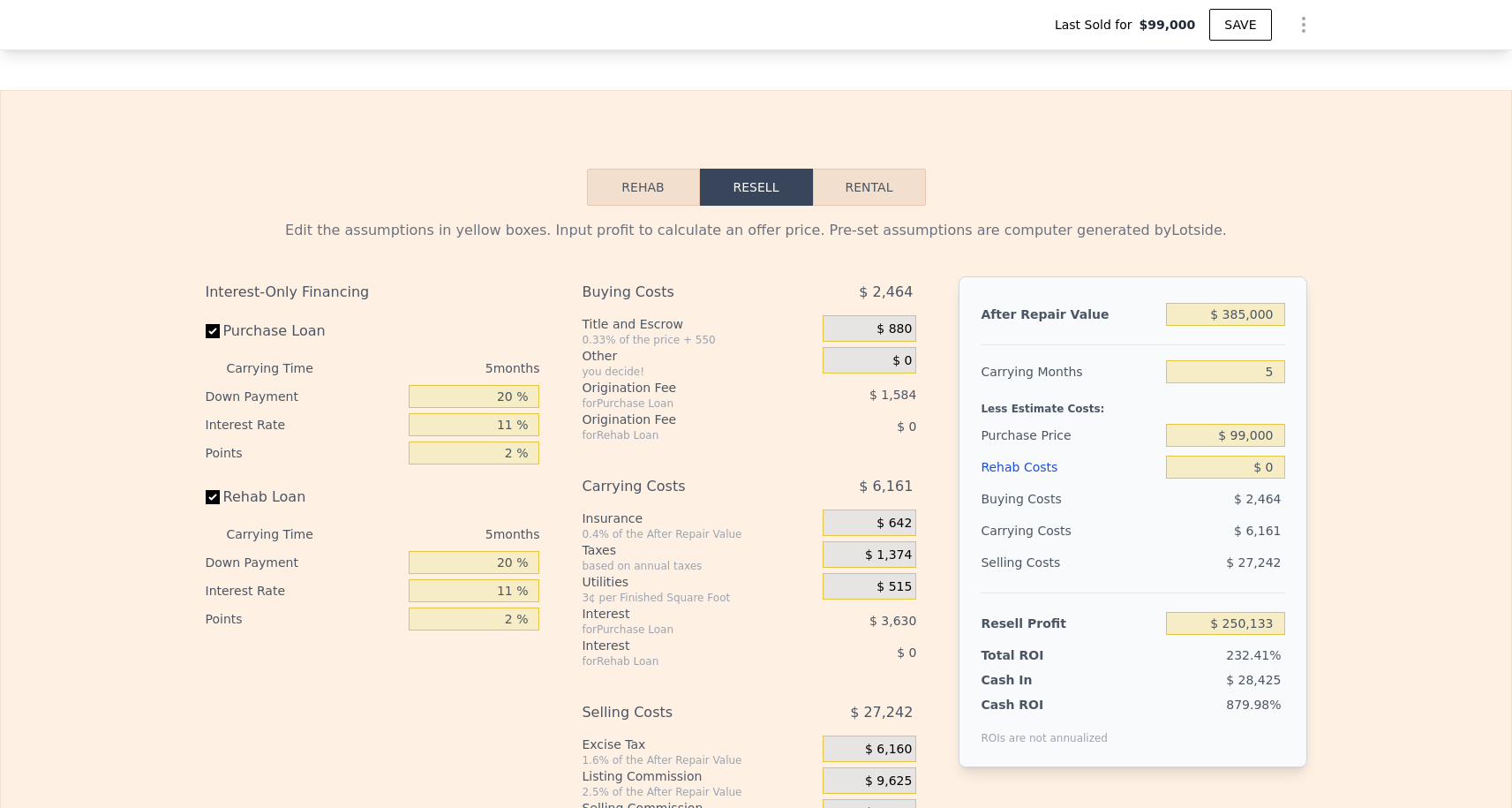
click at [1225, 328] on div "$ 385,000" at bounding box center [1225, 314] width 118 height 32
click at [1225, 323] on input "$ 385,000" at bounding box center [1225, 314] width 118 height 23
type input "$ 4"
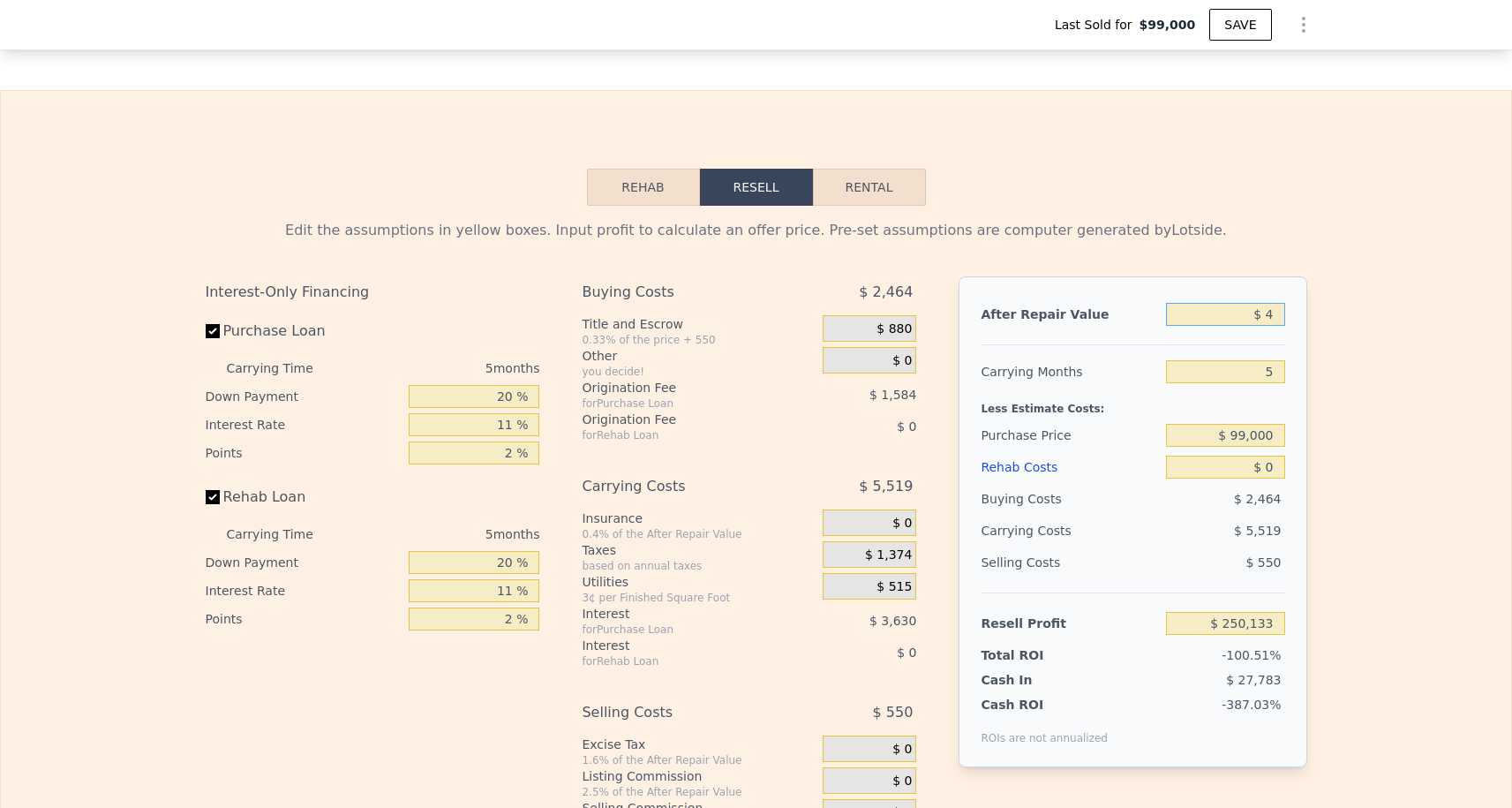
type input "-$ 107,529"
type input "$ 40"
type input "-$ 107,496"
type input "$ 400"
type input "-$ 107,161"
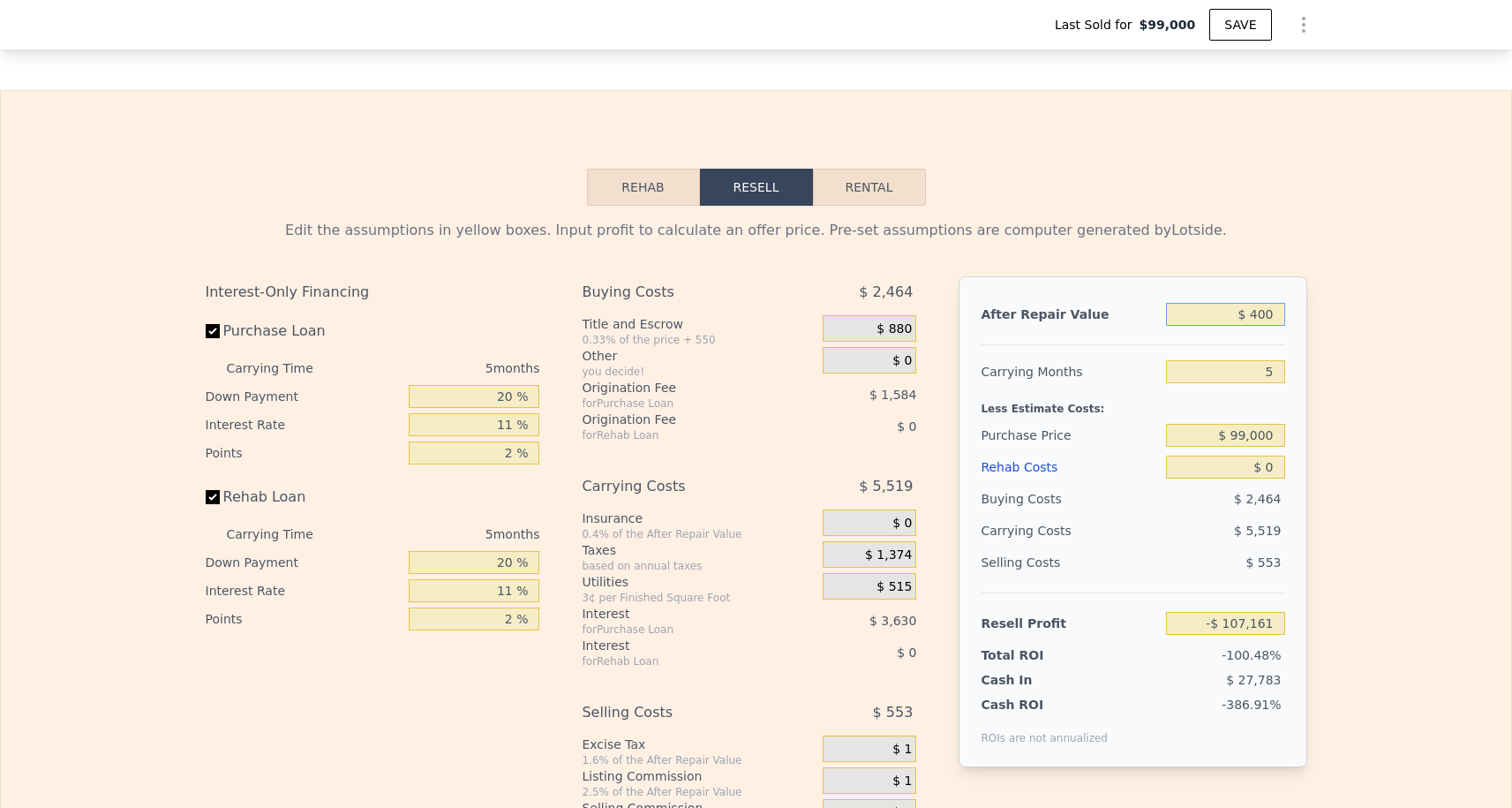
type input "$ 4,000"
type input "-$ 103,817"
type input "$ 40,000"
type input "-$ 70,373"
type input "$ 400,000"
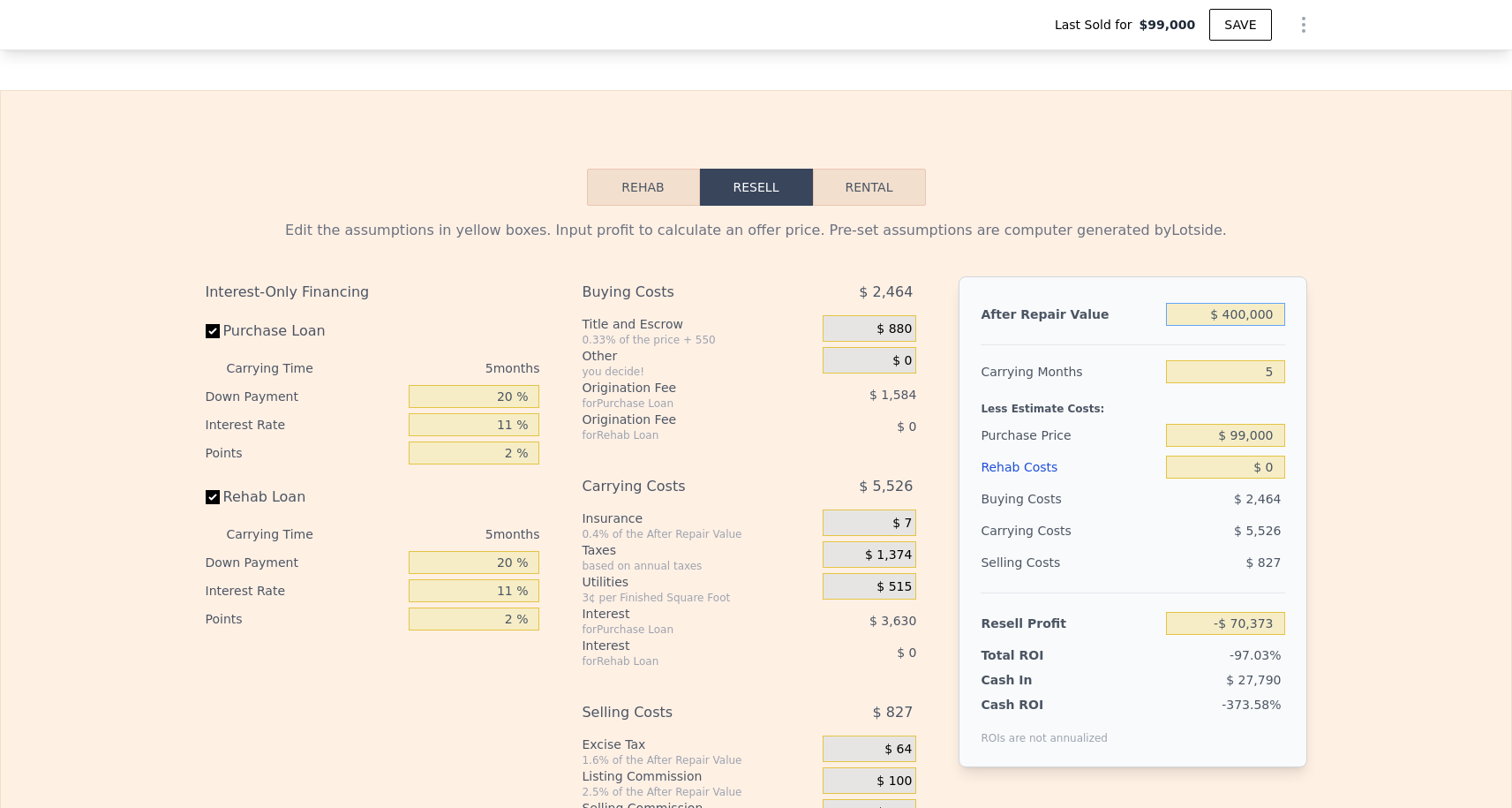
type input "$ 264,068"
click at [1278, 380] on input "5" at bounding box center [1225, 372] width 118 height 23
type input "3"
type input "$ 266,542"
type input "3"
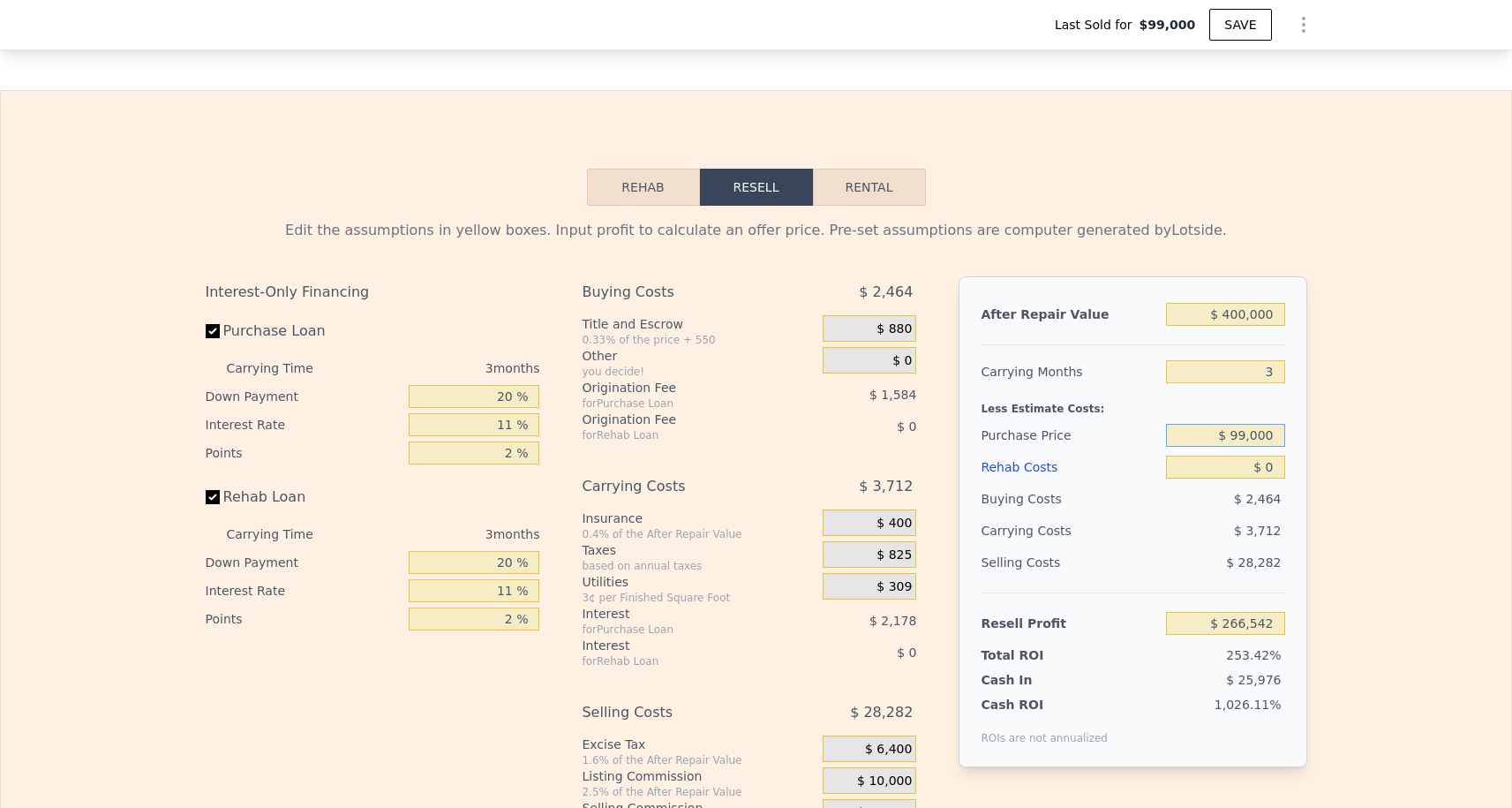
click at [1247, 443] on input "$ 99,000" at bounding box center [1225, 435] width 118 height 23
type input "$ 250,000"
click at [1273, 467] on input "$ 0" at bounding box center [1225, 467] width 118 height 23
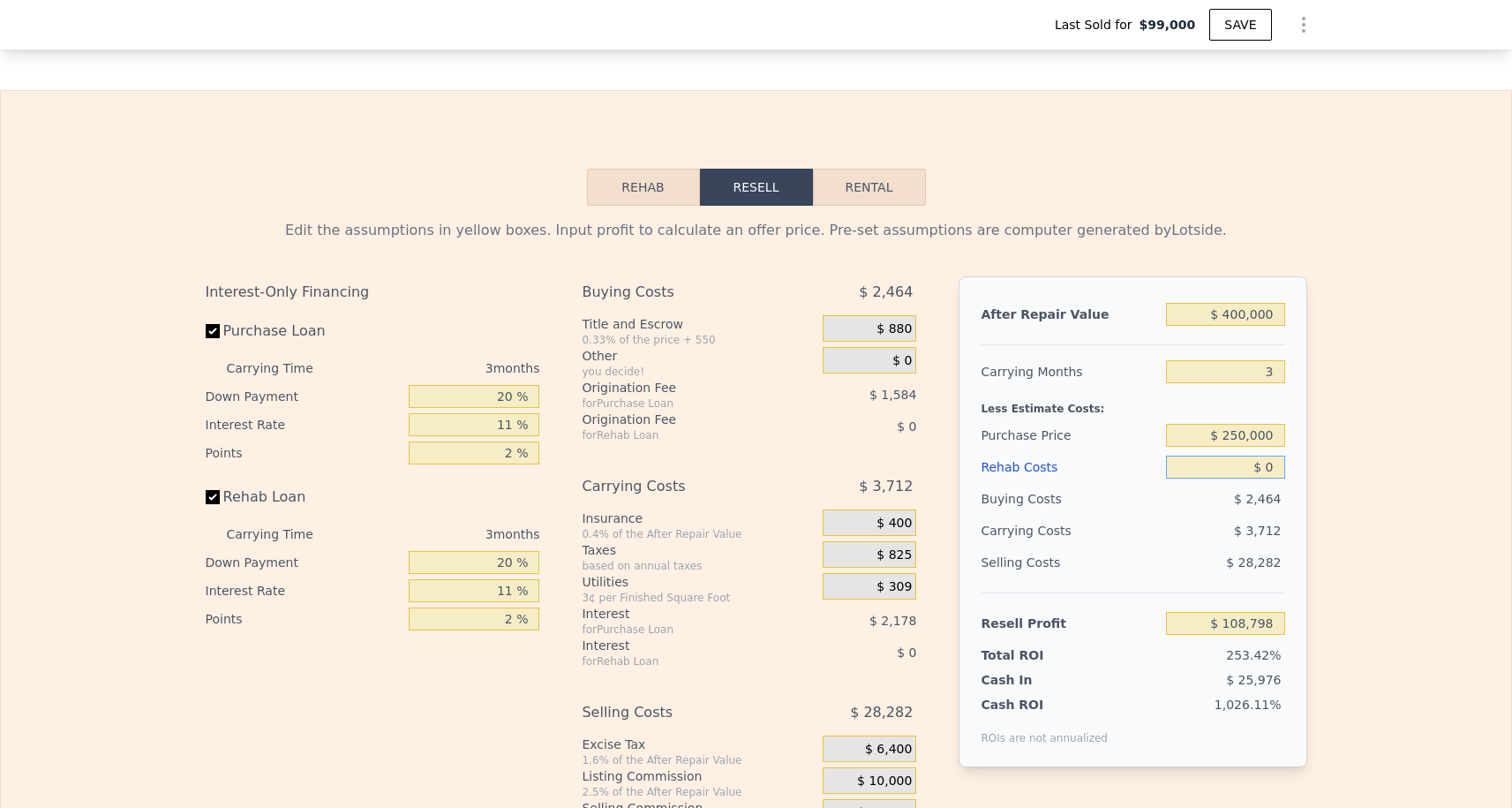
type input "$ 109,302"
type input "$ 5"
type input "$ 109,297"
type input "$ 50"
type input "$ 109,251"
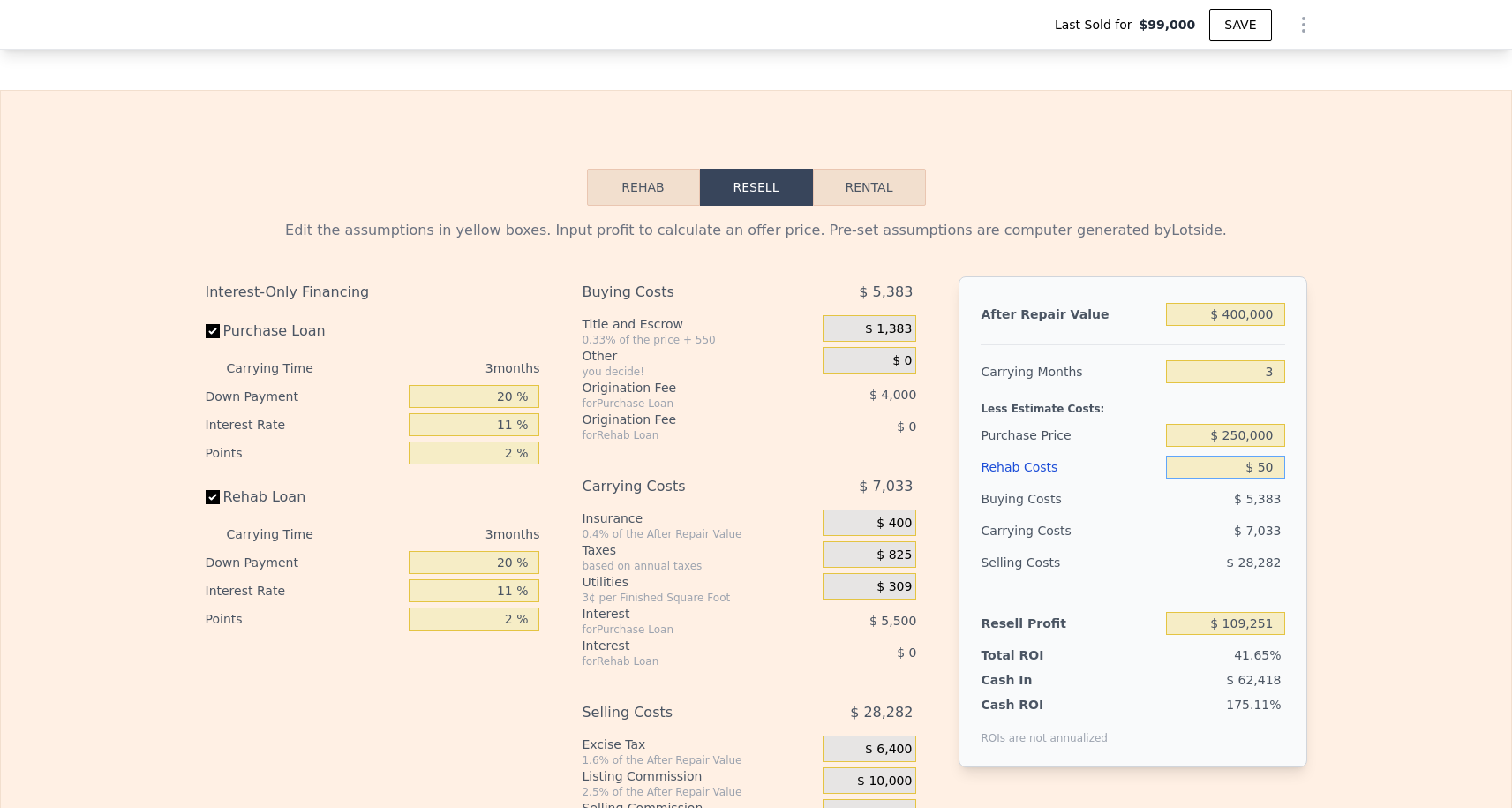
type input "$ 500"
type input "$ 108,782"
type input "$ 5,000"
type input "$ 104,111"
type input "$ 50,000"
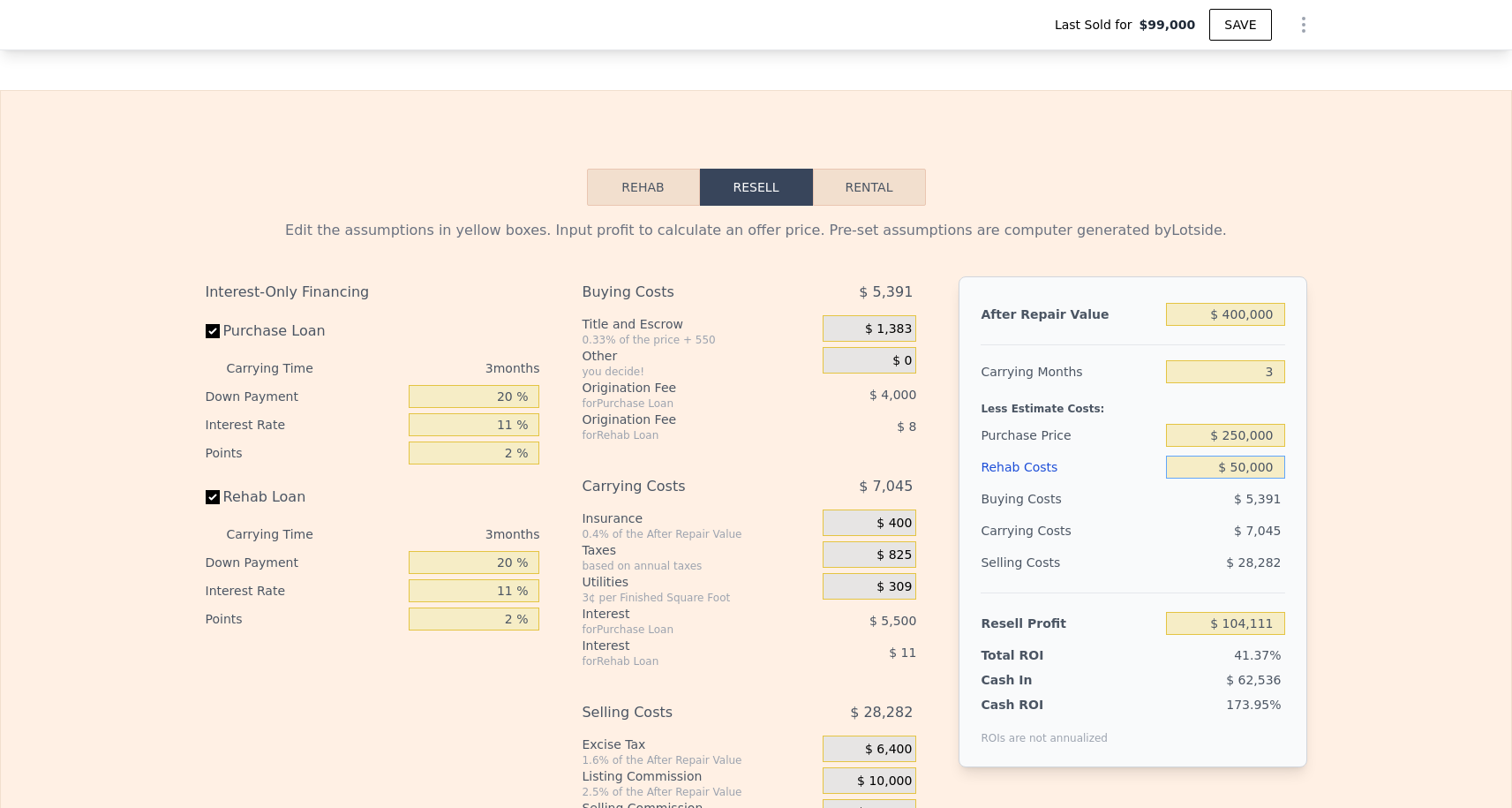
type input "$ 57,401"
click at [1217, 128] on div "Rehab Resell Rental Edit the assumptions in yellow boxes. Input profit to calcu…" at bounding box center [756, 515] width 1512 height 851
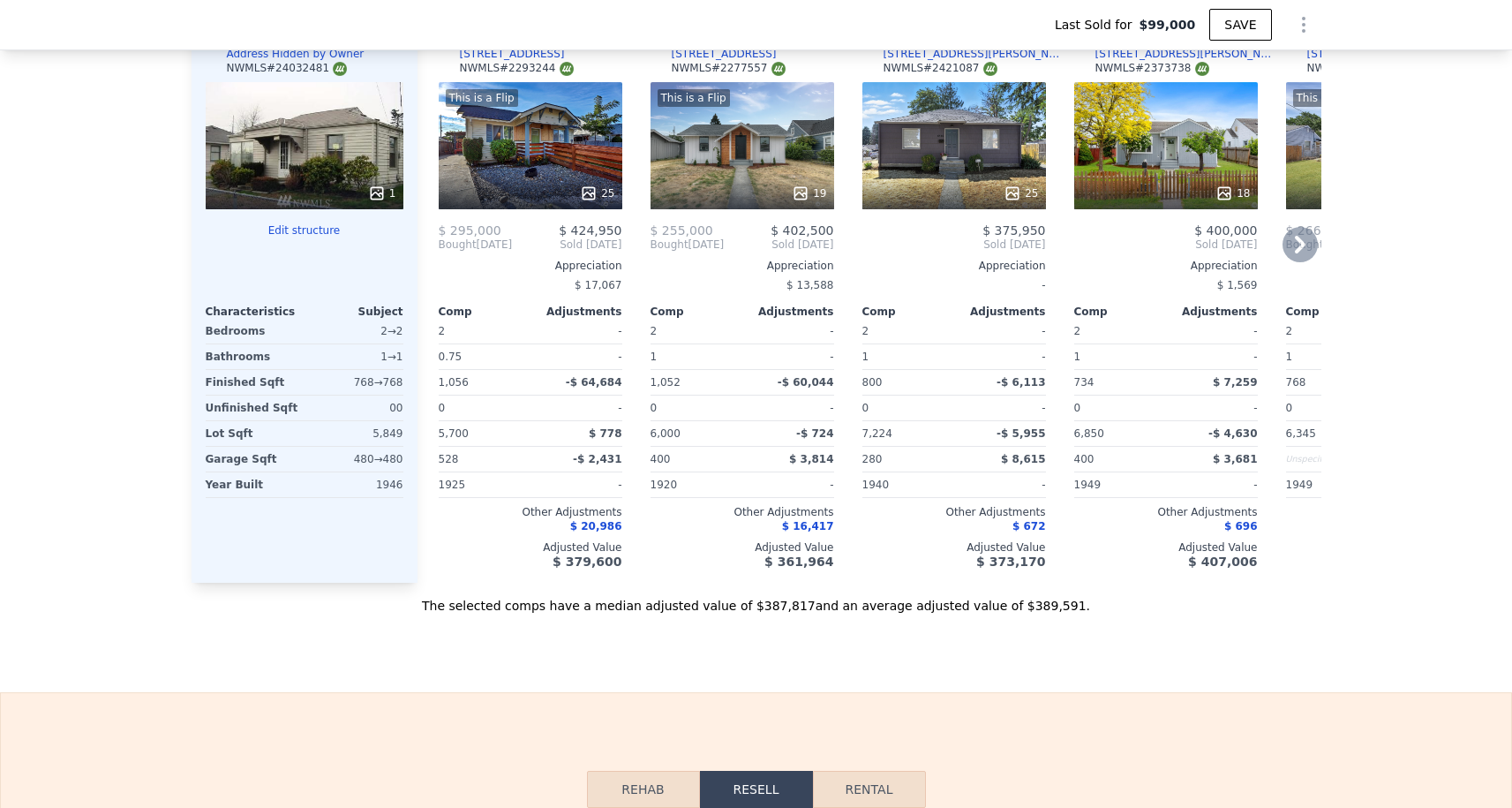
scroll to position [1947, 0]
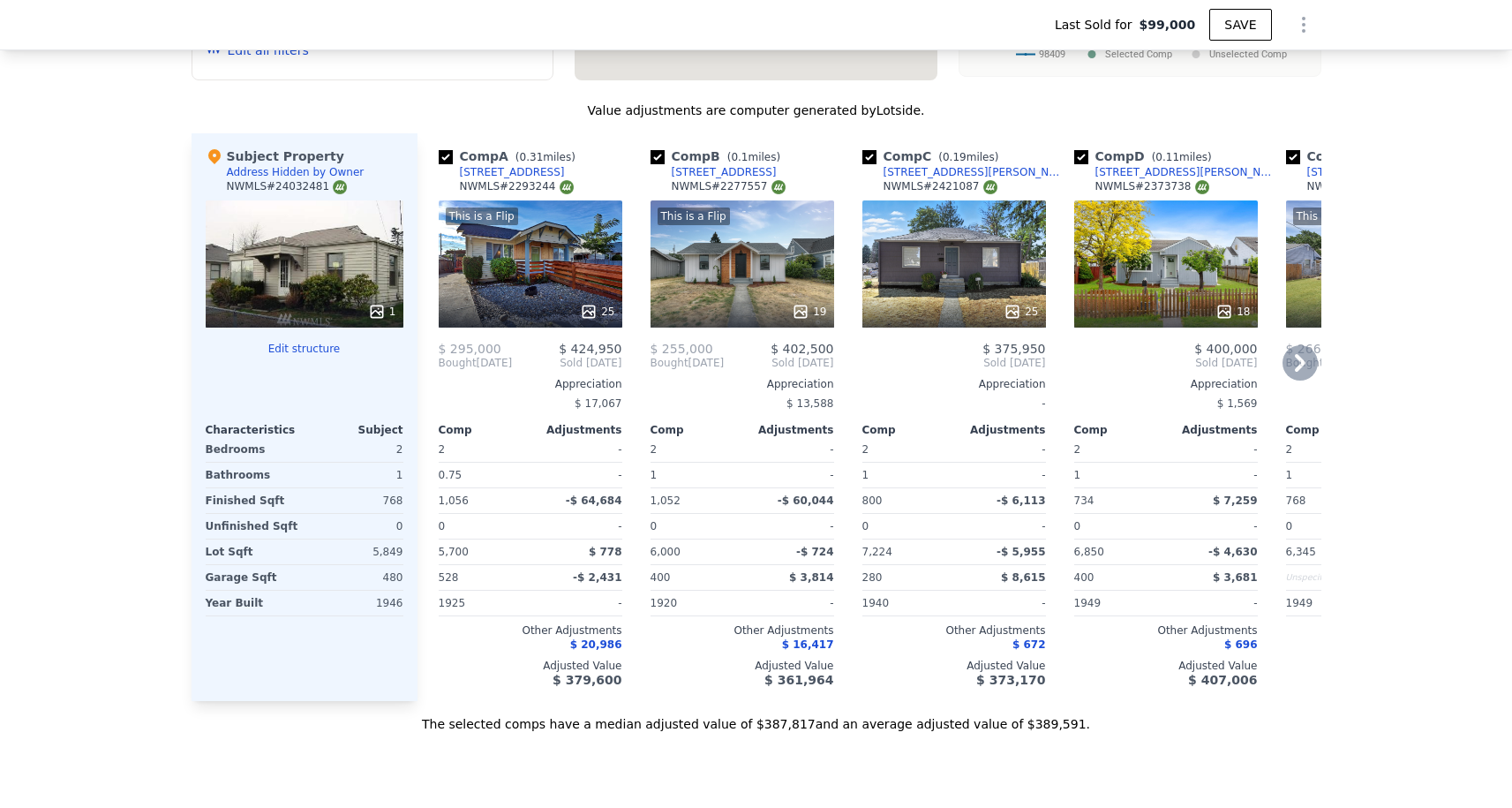
type input "$ 385,000"
type input "5"
type input "$ 0"
type input "$ 250,133"
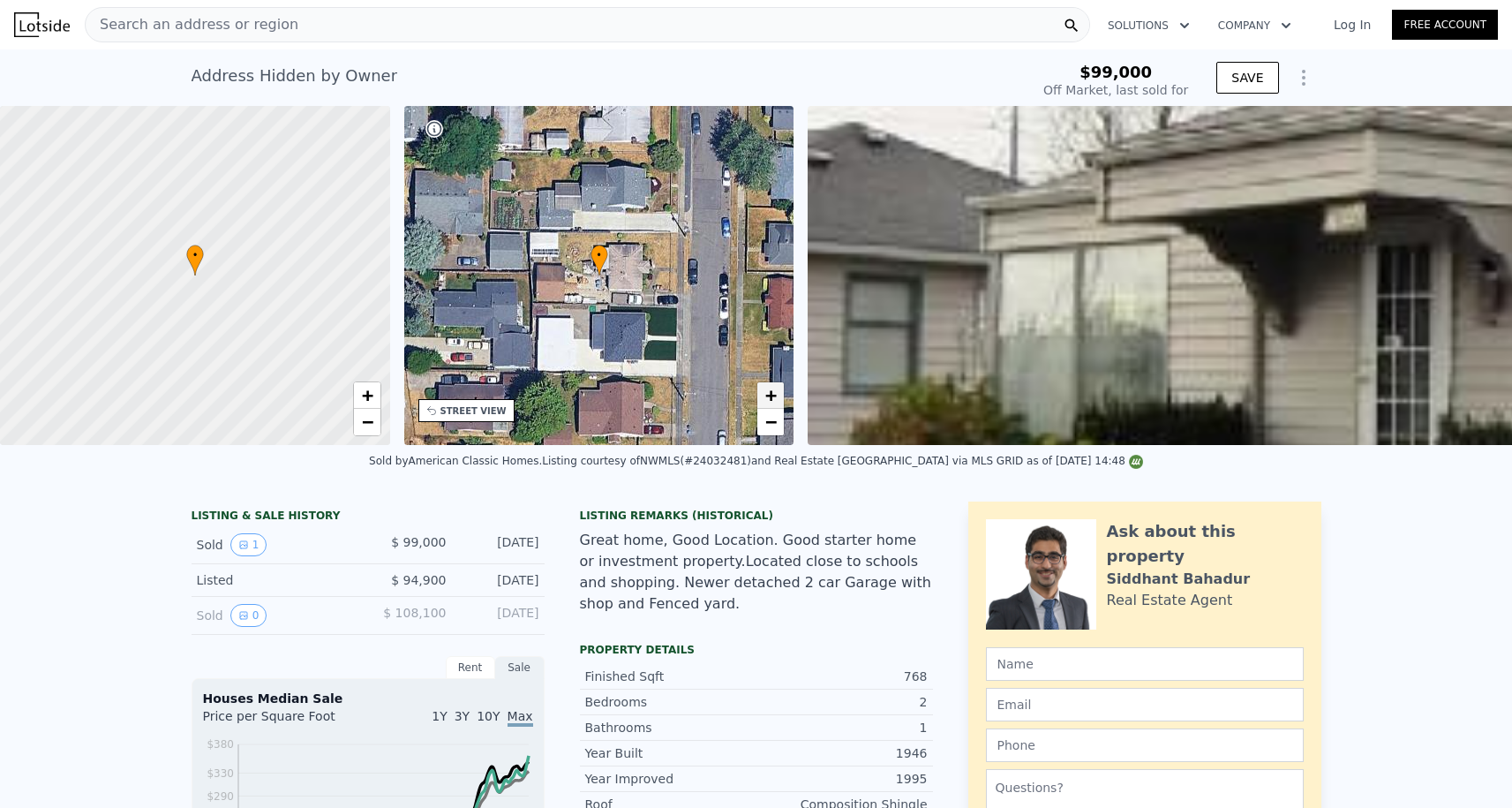
scroll to position [0, 0]
click at [767, 409] on link "−" at bounding box center [771, 422] width 26 height 26
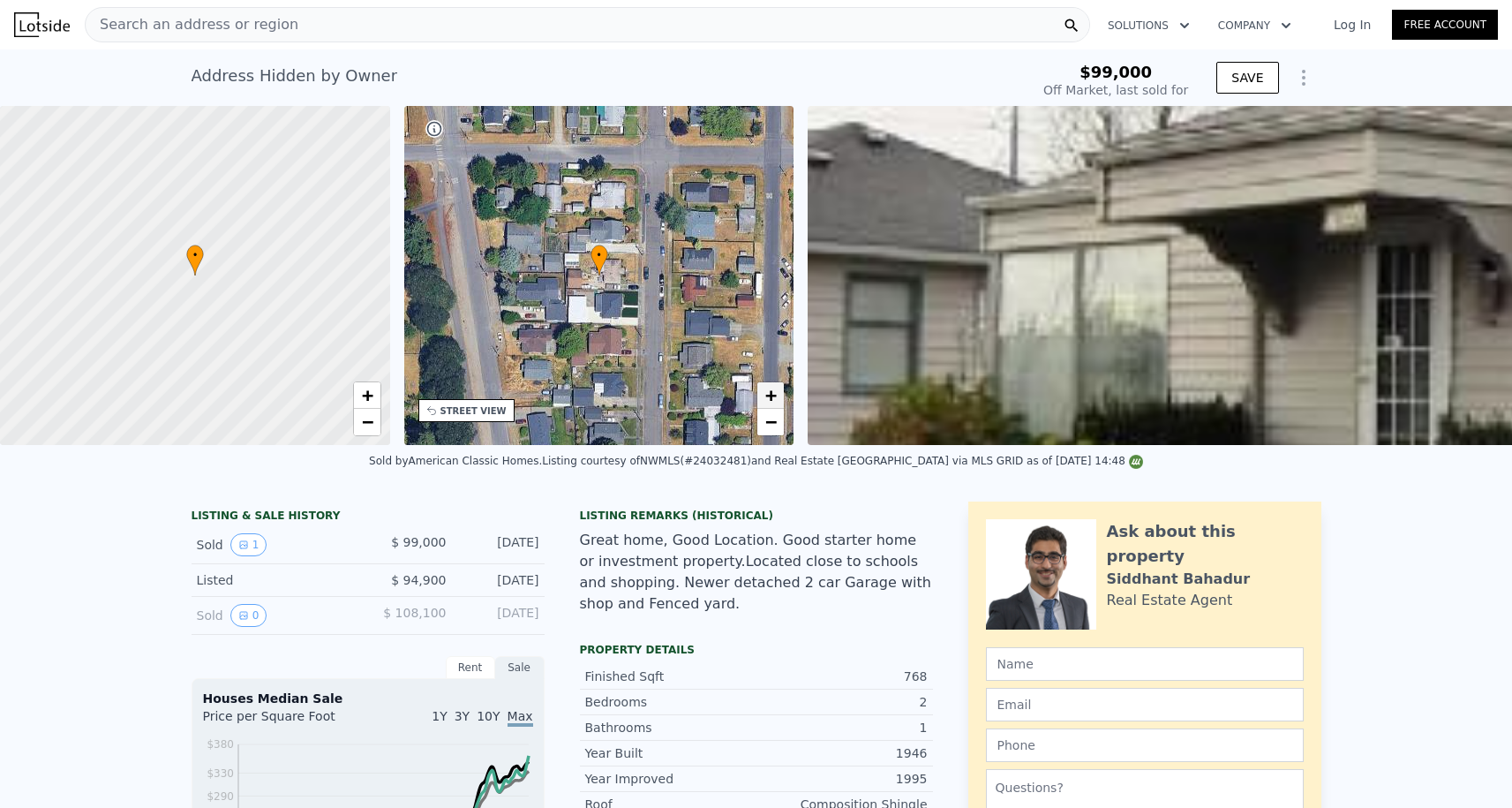
click at [767, 393] on span "+" at bounding box center [771, 395] width 11 height 23
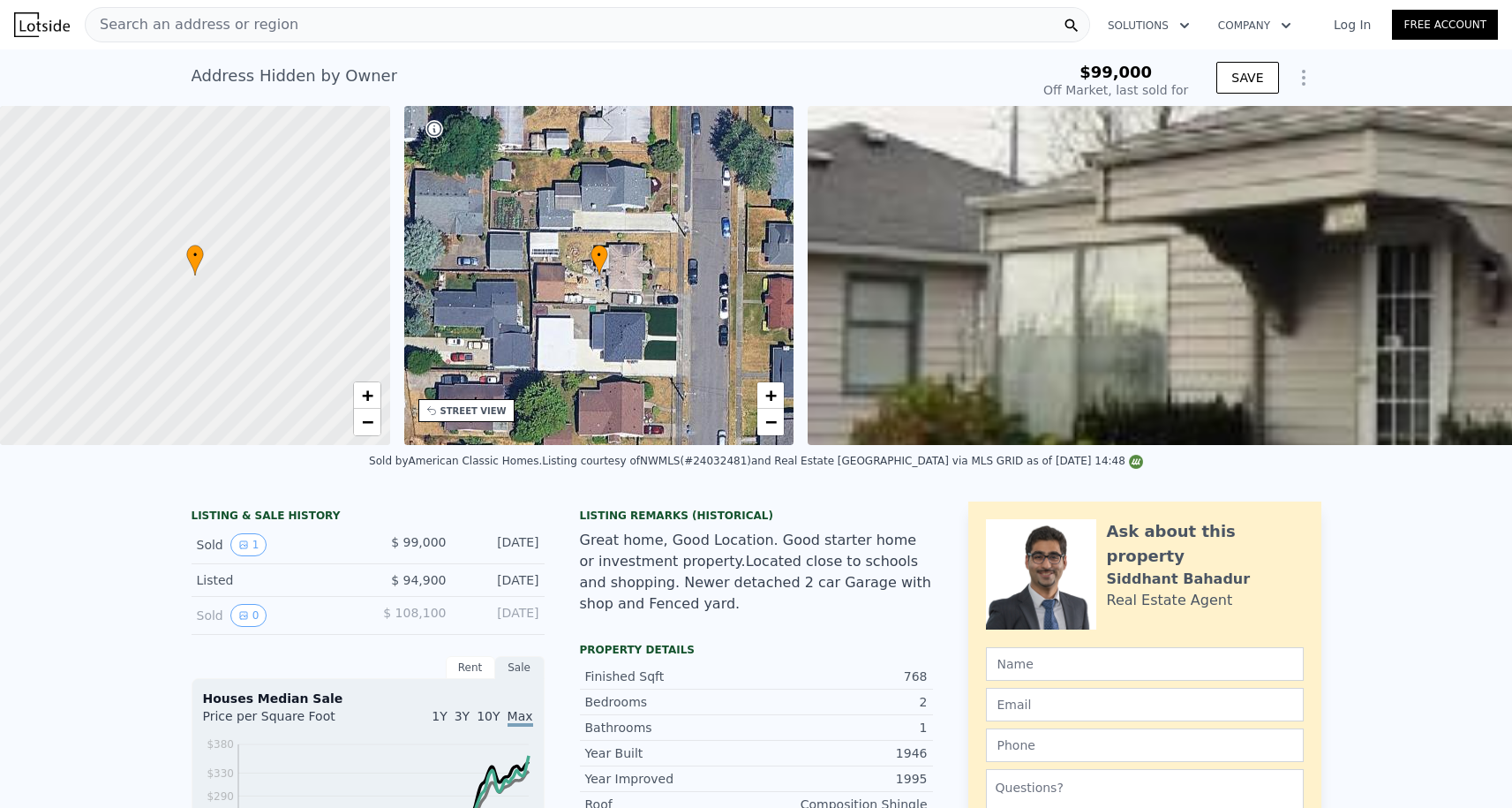
scroll to position [195, 0]
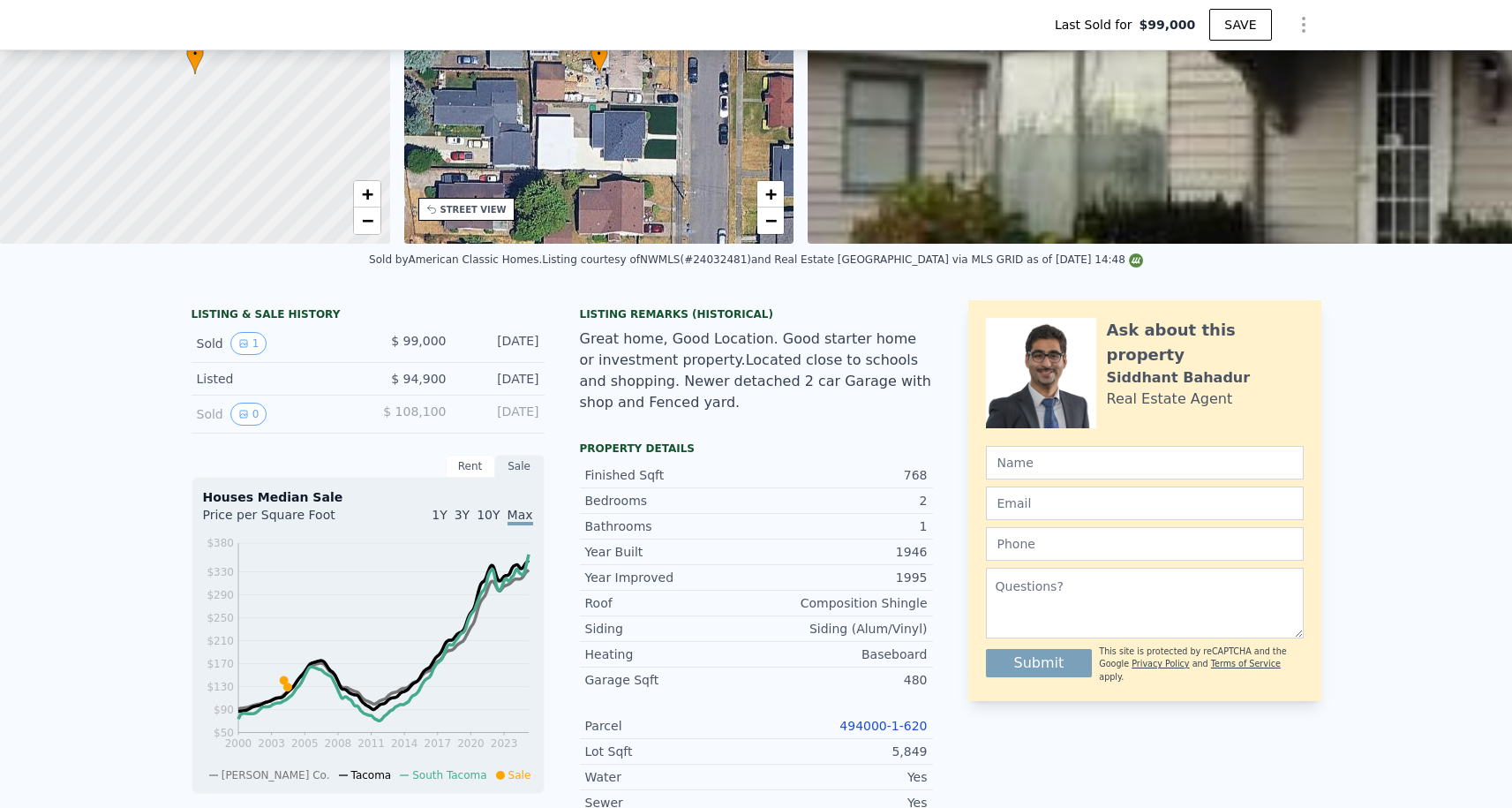
click at [885, 727] on link "494000-1-620" at bounding box center [883, 725] width 87 height 14
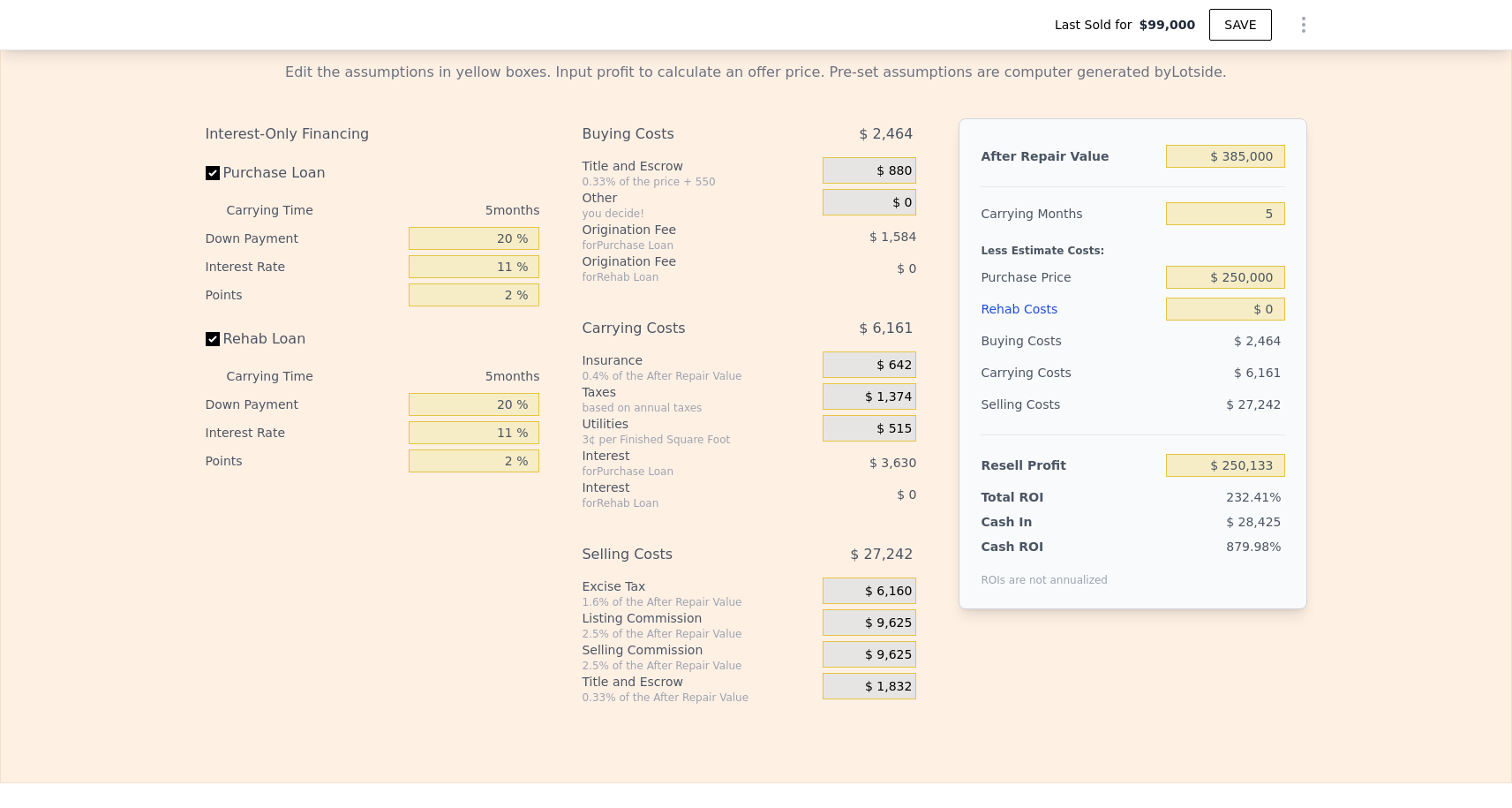
scroll to position [2818, 0]
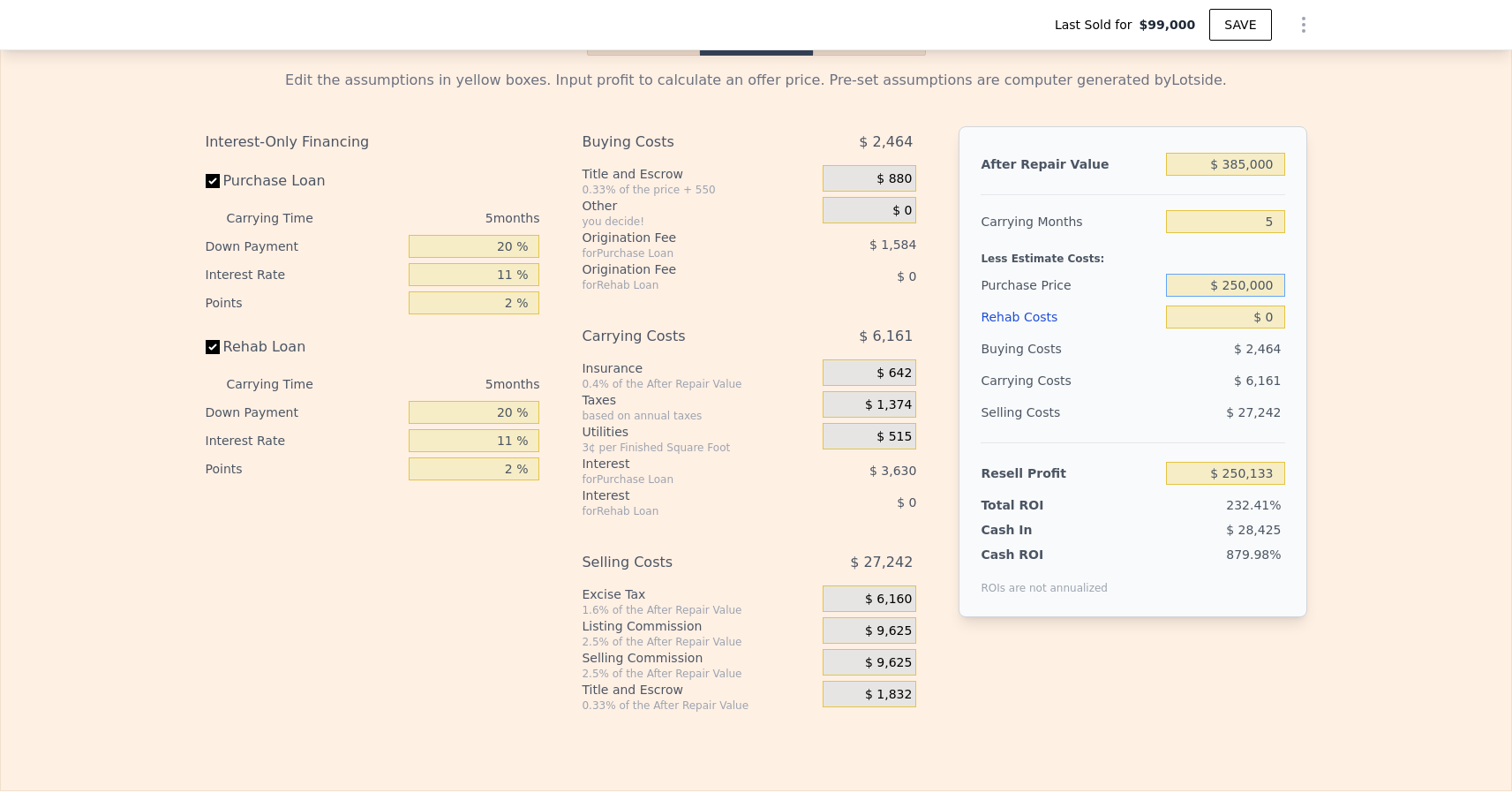
click at [1238, 289] on input "$ 250,000" at bounding box center [1225, 285] width 118 height 23
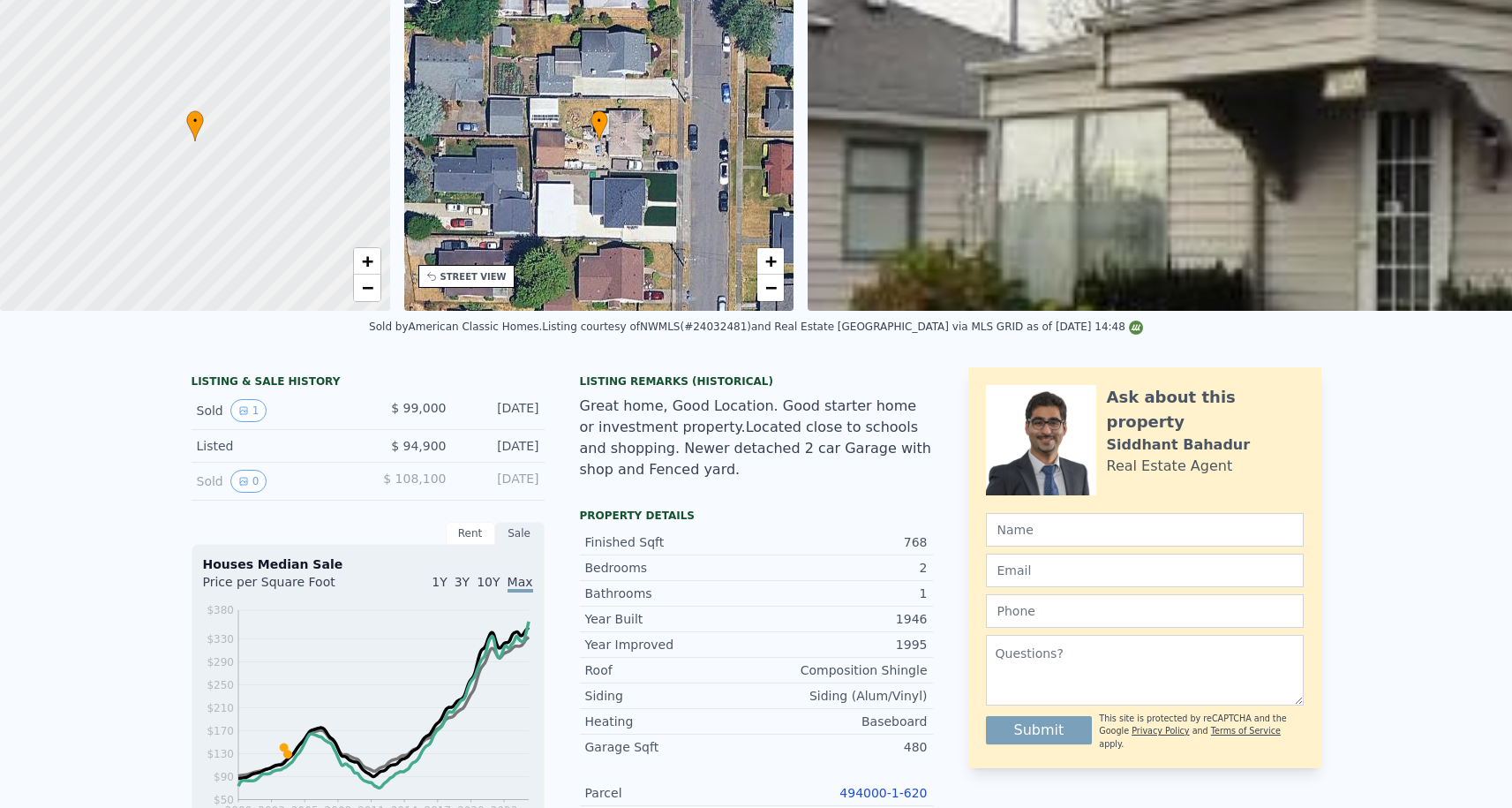
type input "$ 250,000"
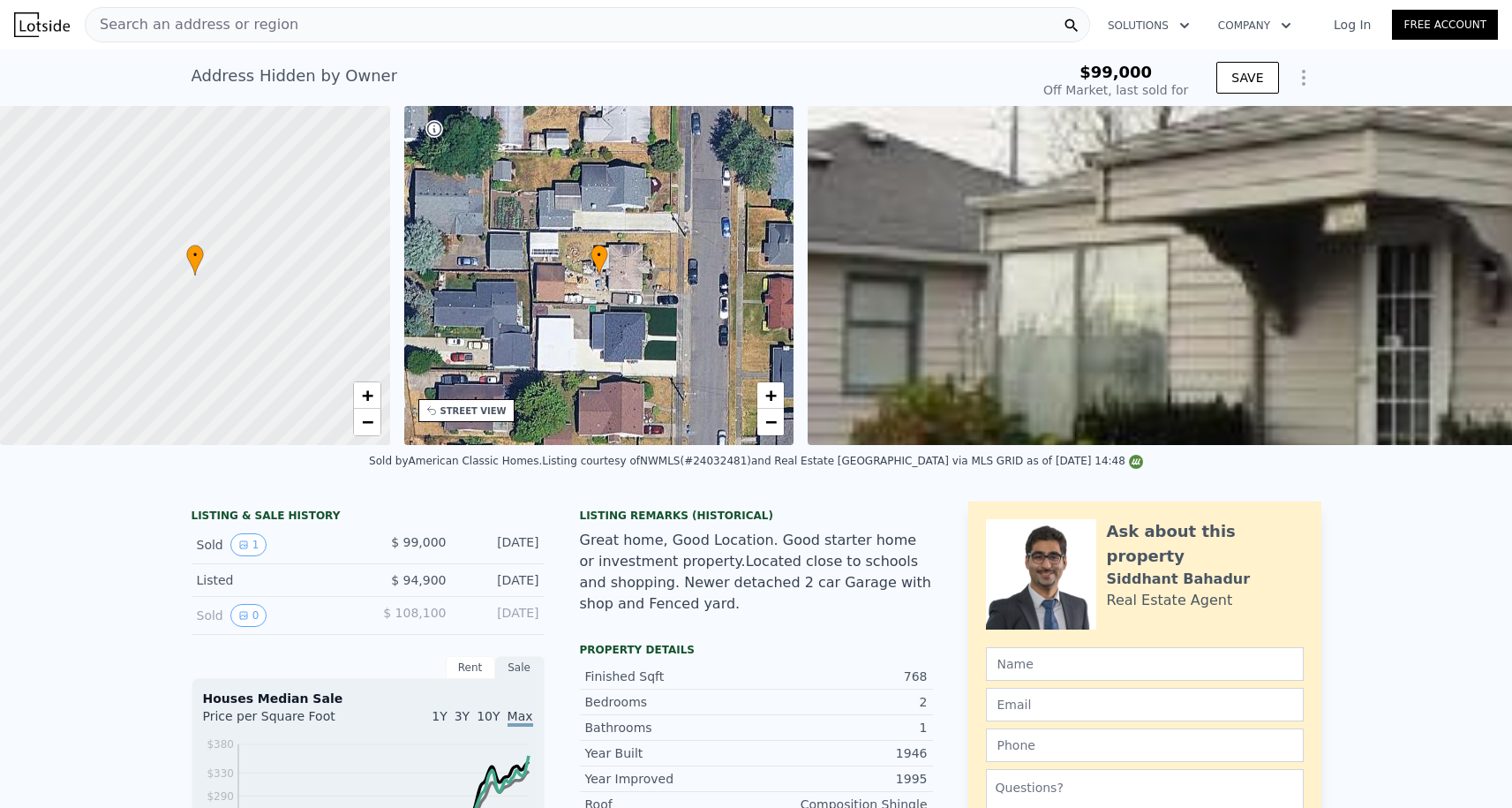
scroll to position [0, 0]
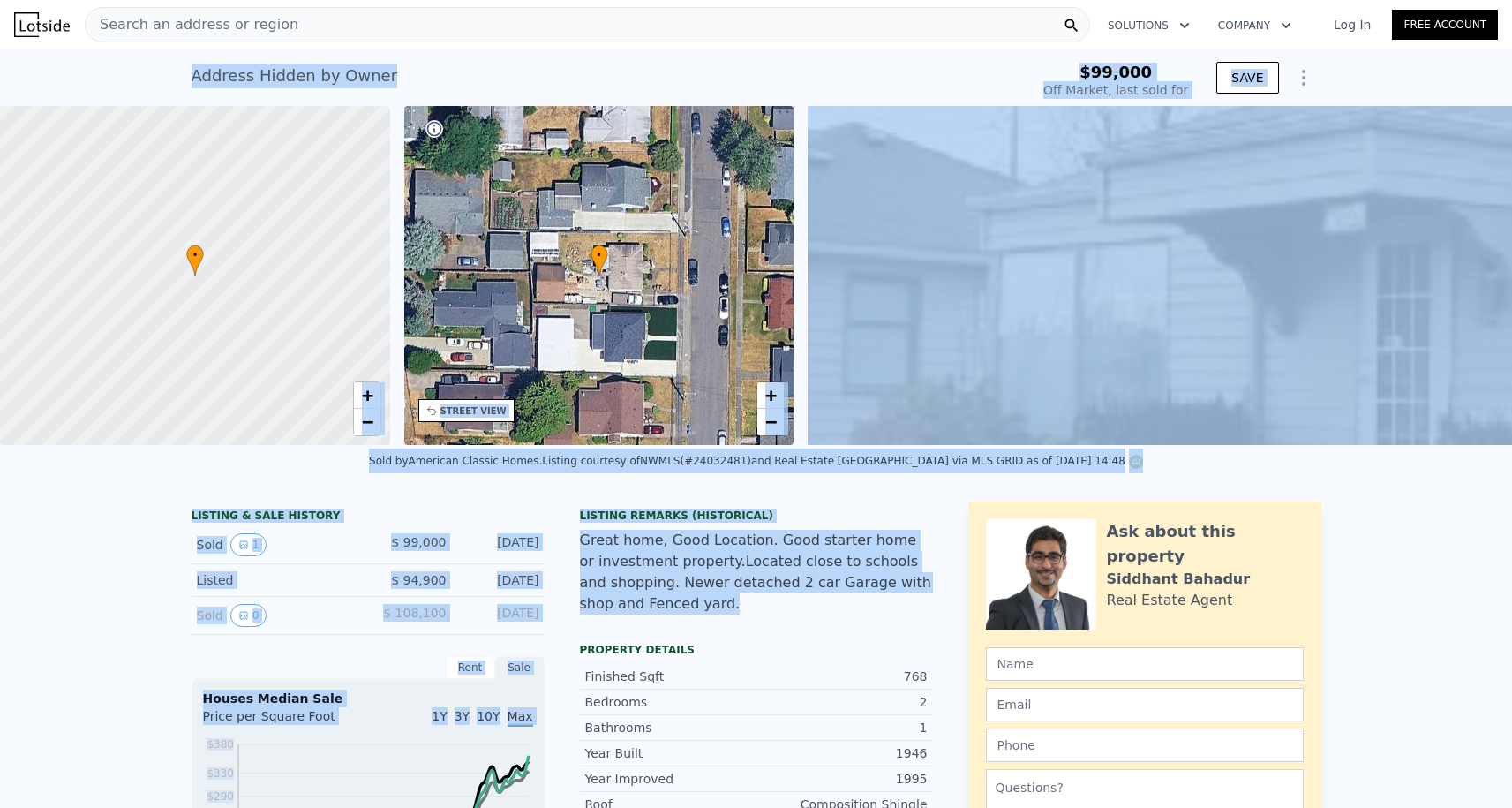
drag, startPoint x: 182, startPoint y: 83, endPoint x: 565, endPoint y: 634, distance: 671.0
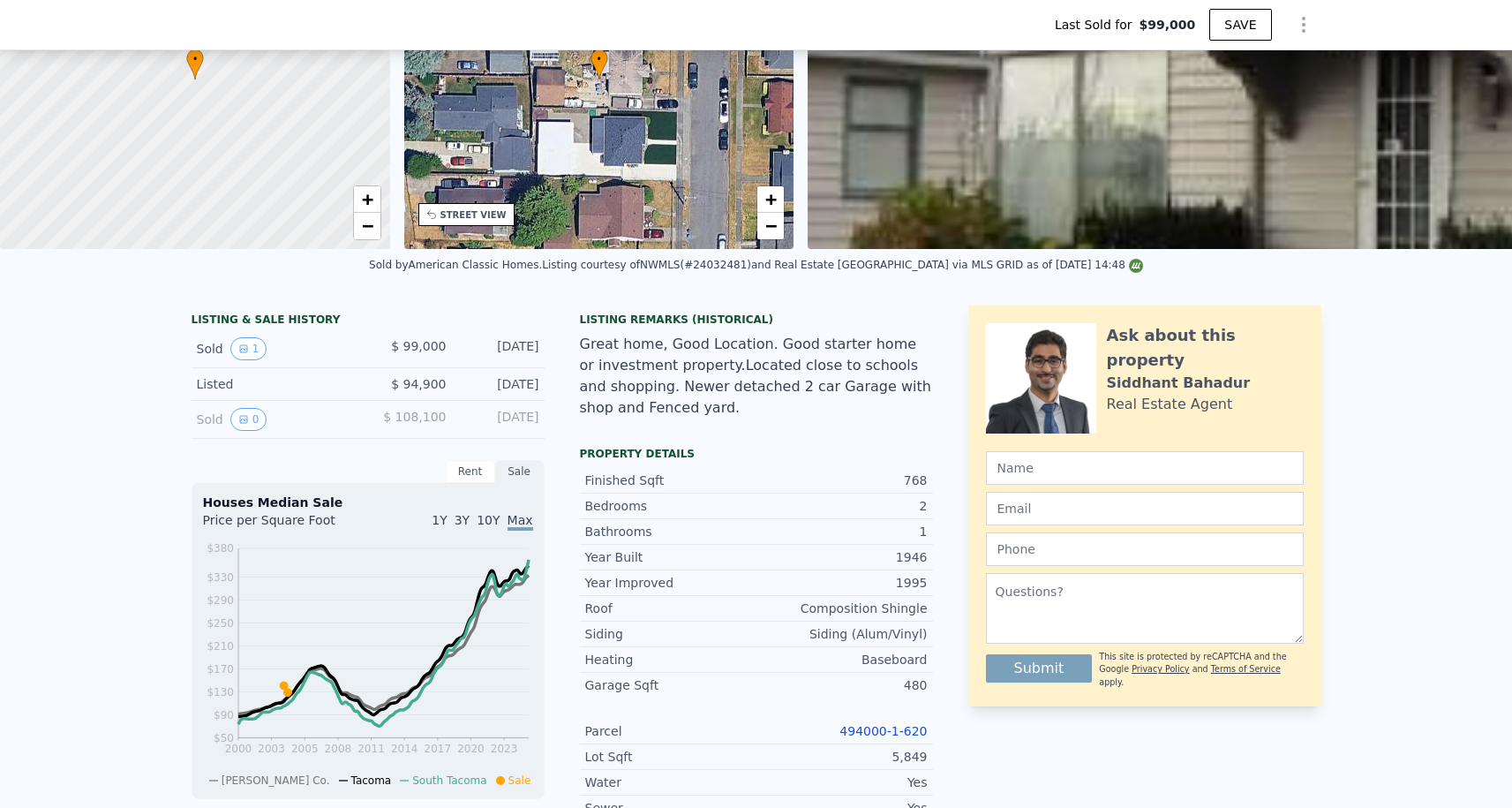
scroll to position [343, 0]
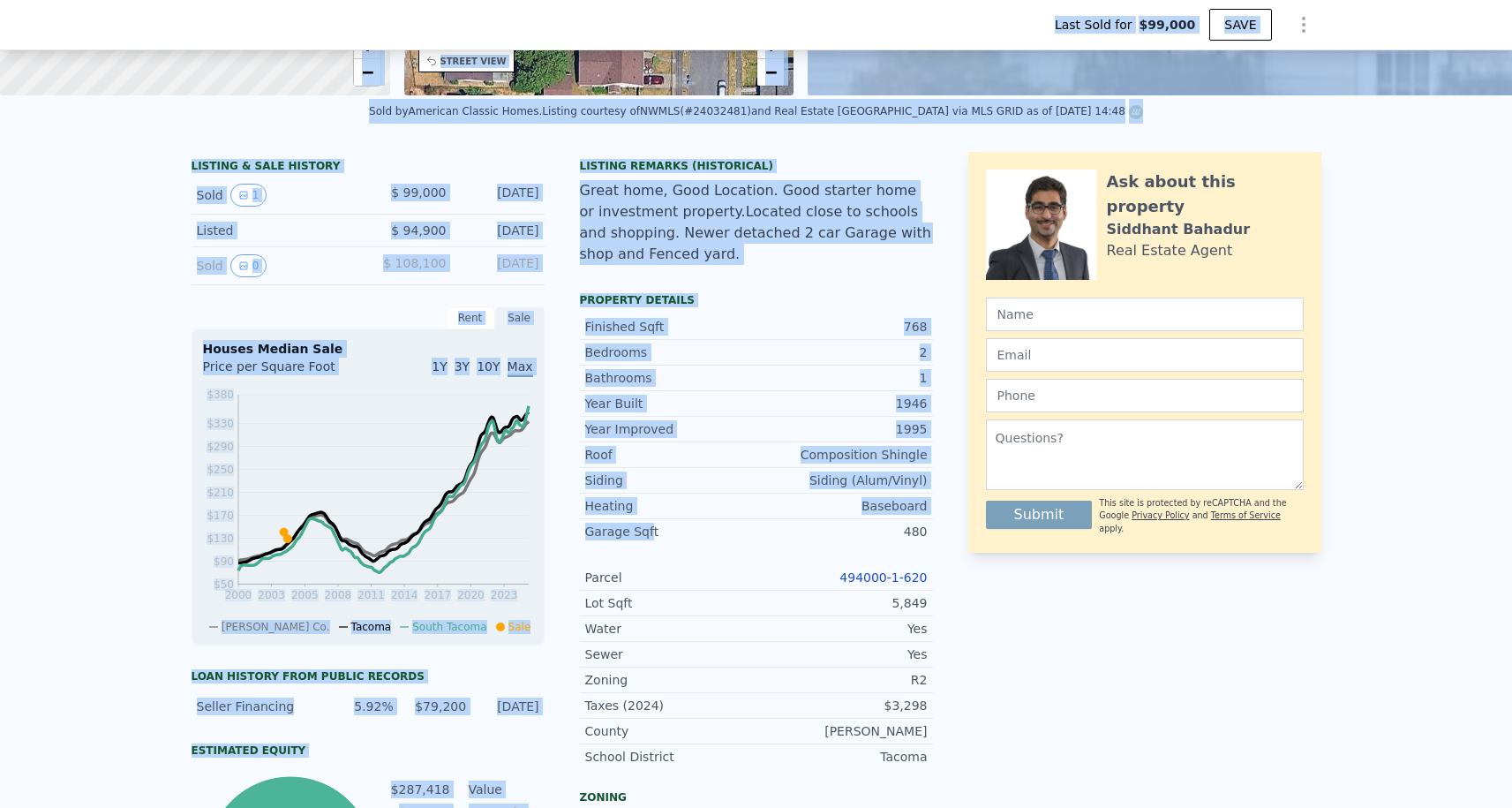
drag, startPoint x: 185, startPoint y: 65, endPoint x: 644, endPoint y: 530, distance: 653.4
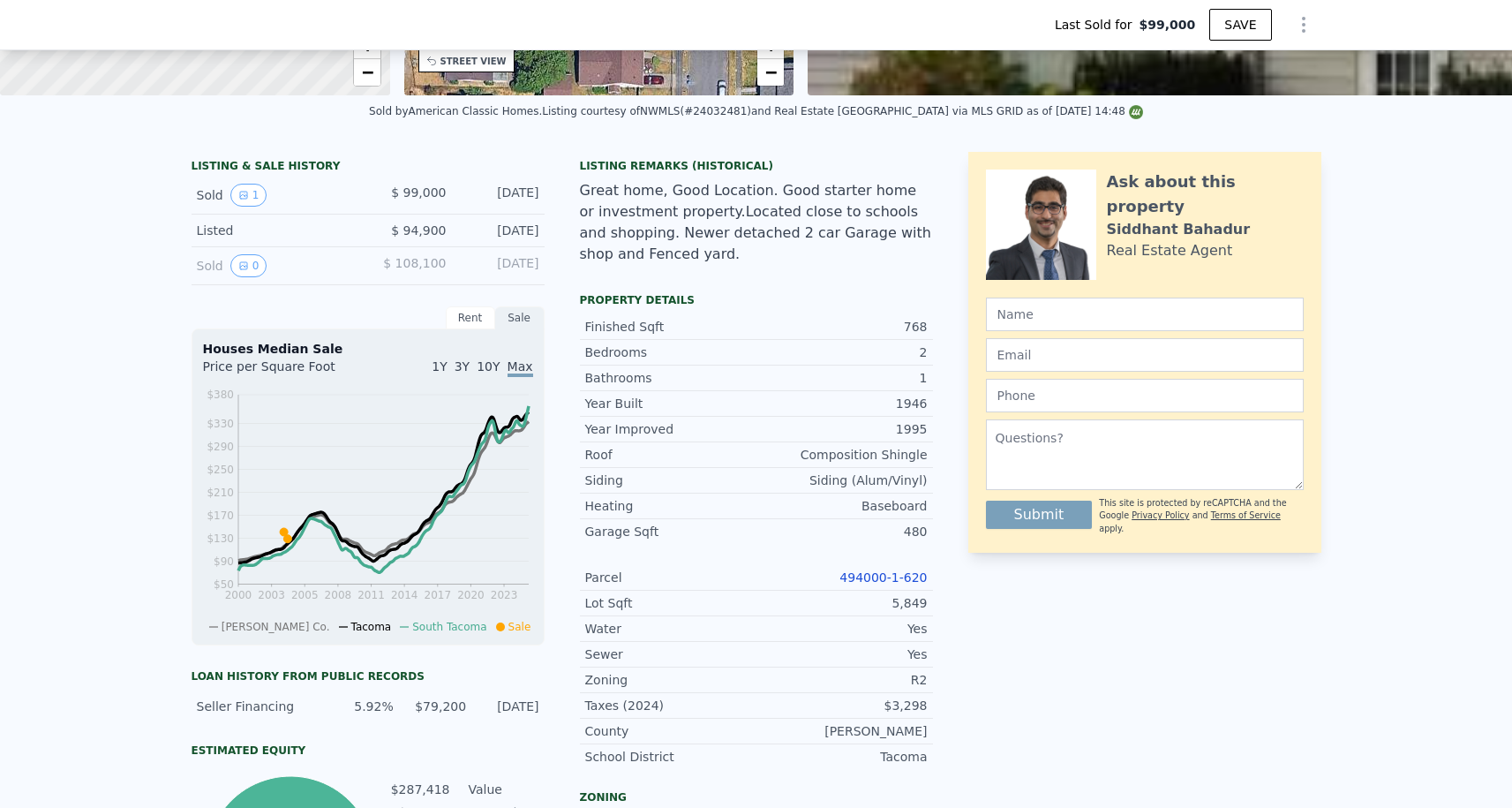
click at [578, 278] on div "LISTING & SALE HISTORY Sold 1 $ 99,000 Jun 7, 2004 Listed $ 94,900 Mar 11, 2004…" at bounding box center [562, 642] width 742 height 980
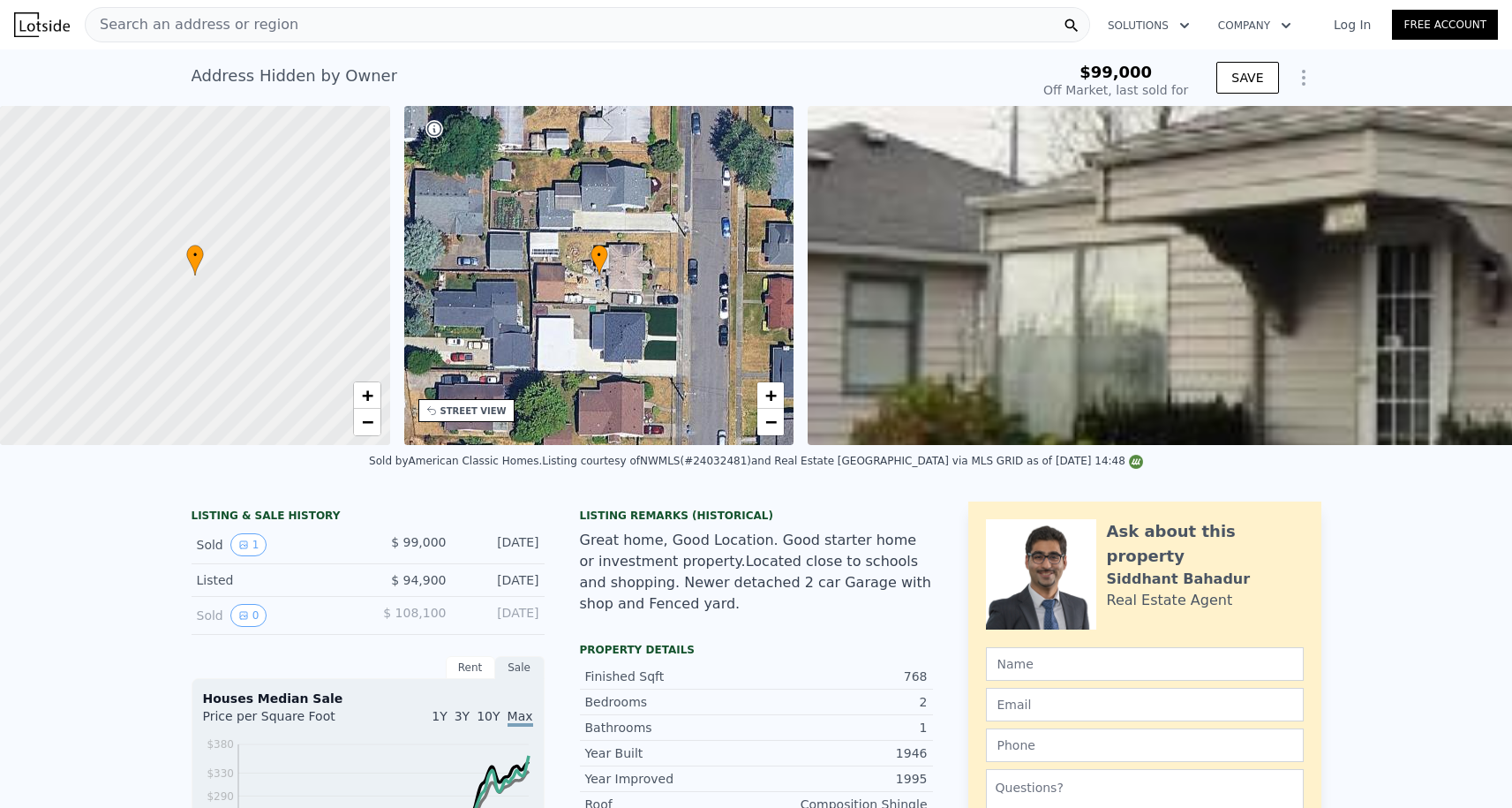
scroll to position [0, 0]
type input "$ 250,133"
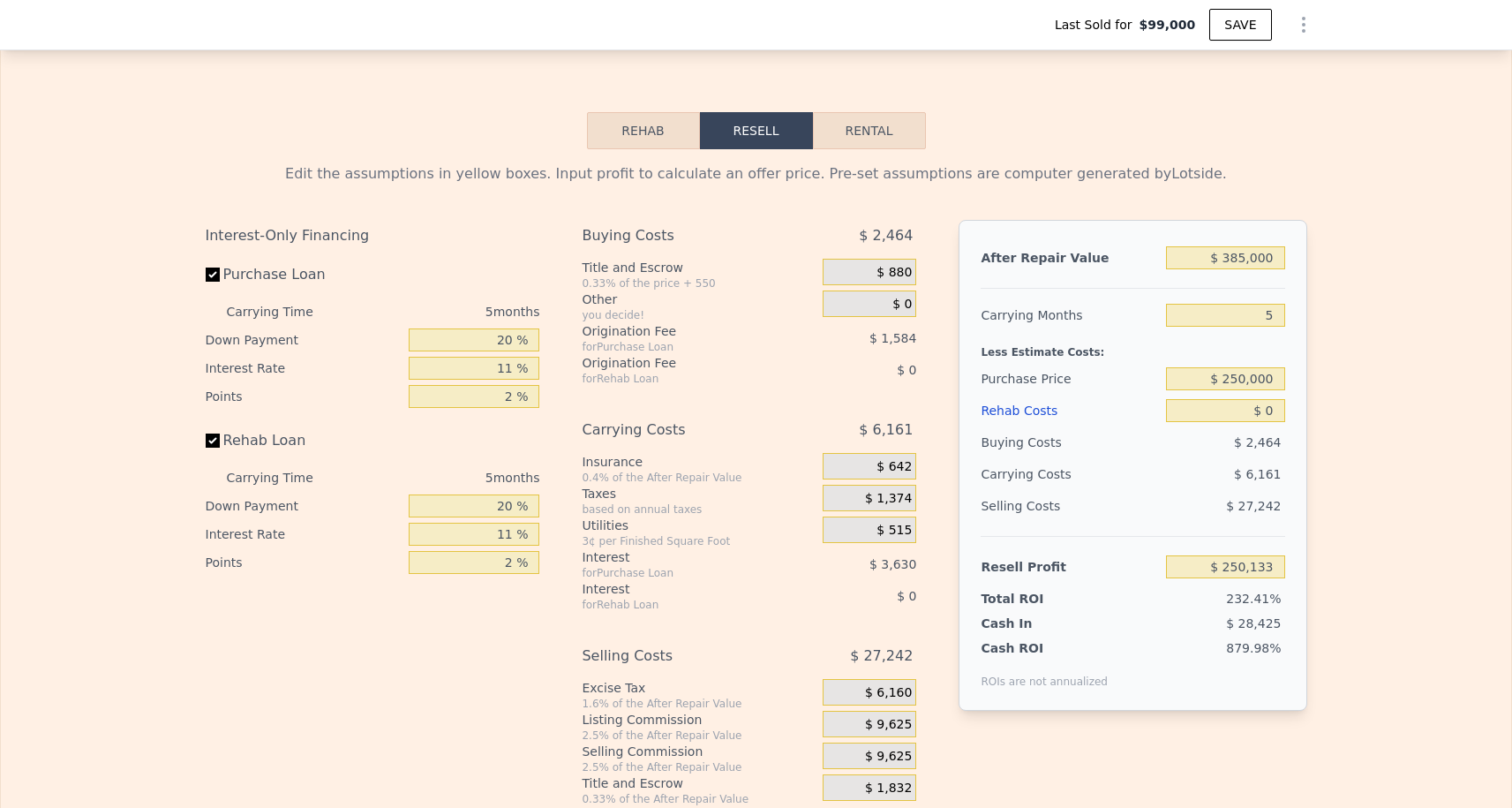
scroll to position [2654, 0]
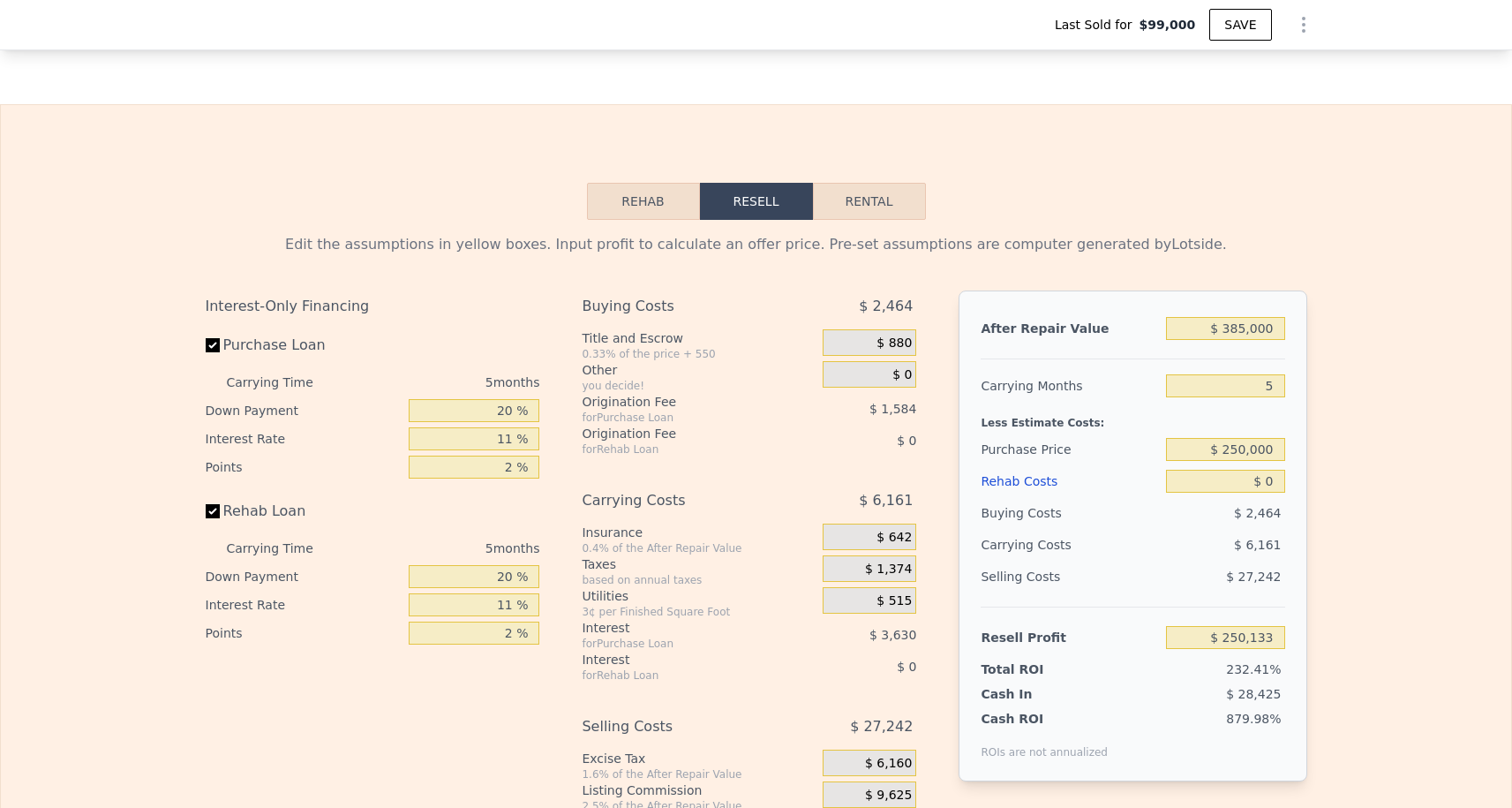
click at [1295, 383] on div "After Repair Value $ 385,000 Carrying Months 5 Less Estimate Costs: Purchase Pr…" at bounding box center [1132, 536] width 348 height 491
click at [1288, 383] on div "After Repair Value $ 385,000 Carrying Months 5 Less Estimate Costs: Purchase Pr…" at bounding box center [1132, 536] width 348 height 491
click at [1278, 387] on input "5" at bounding box center [1225, 386] width 118 height 23
type input "3"
type input "$ 252,597"
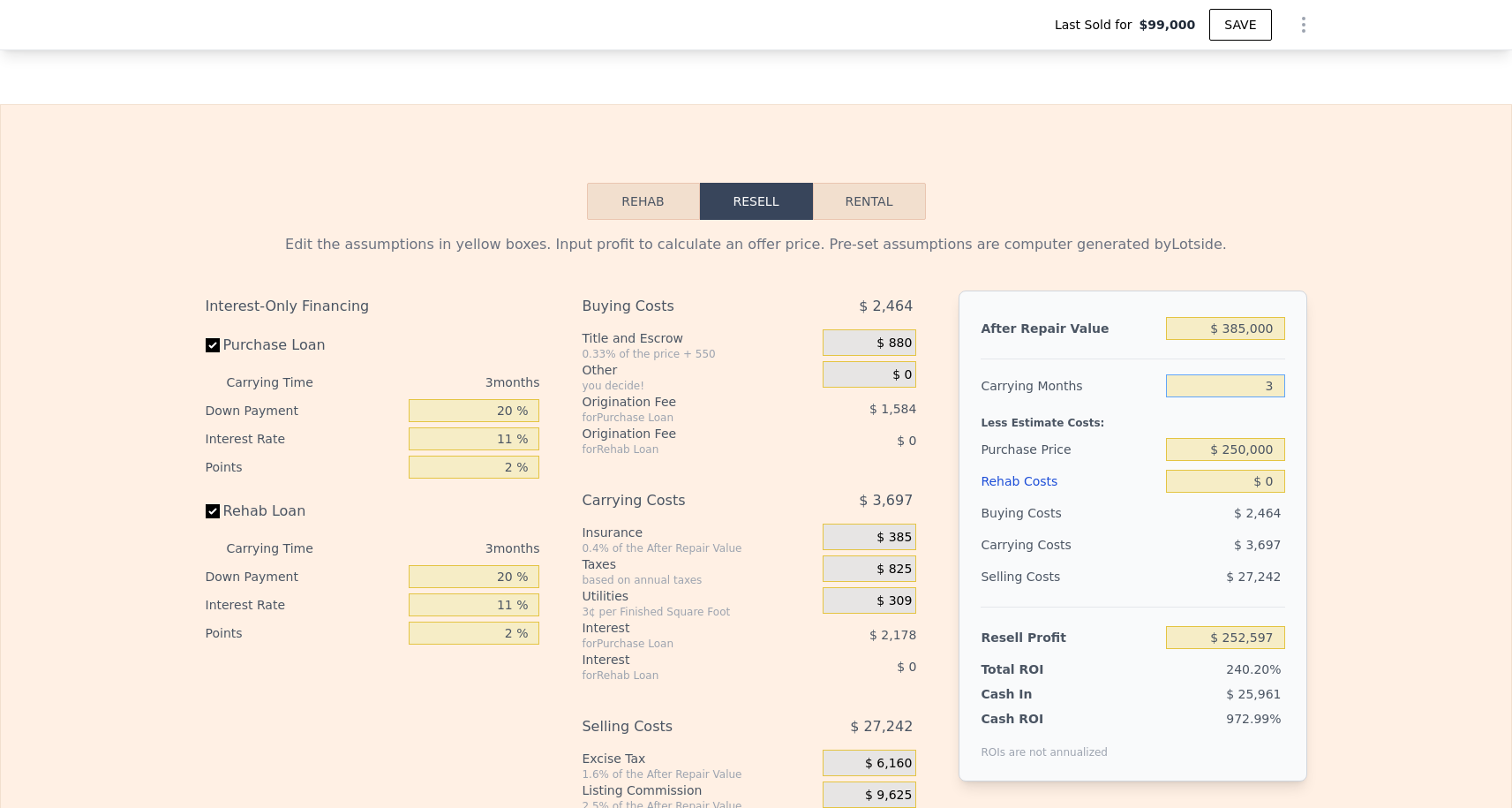
type input "3"
click at [1241, 439] on input "$ 250,000" at bounding box center [1225, 450] width 118 height 23
click at [1241, 450] on input "$ 250,000" at bounding box center [1225, 450] width 118 height 23
type input "$ 270,000"
click at [1269, 488] on input "$ 0" at bounding box center [1225, 481] width 118 height 23
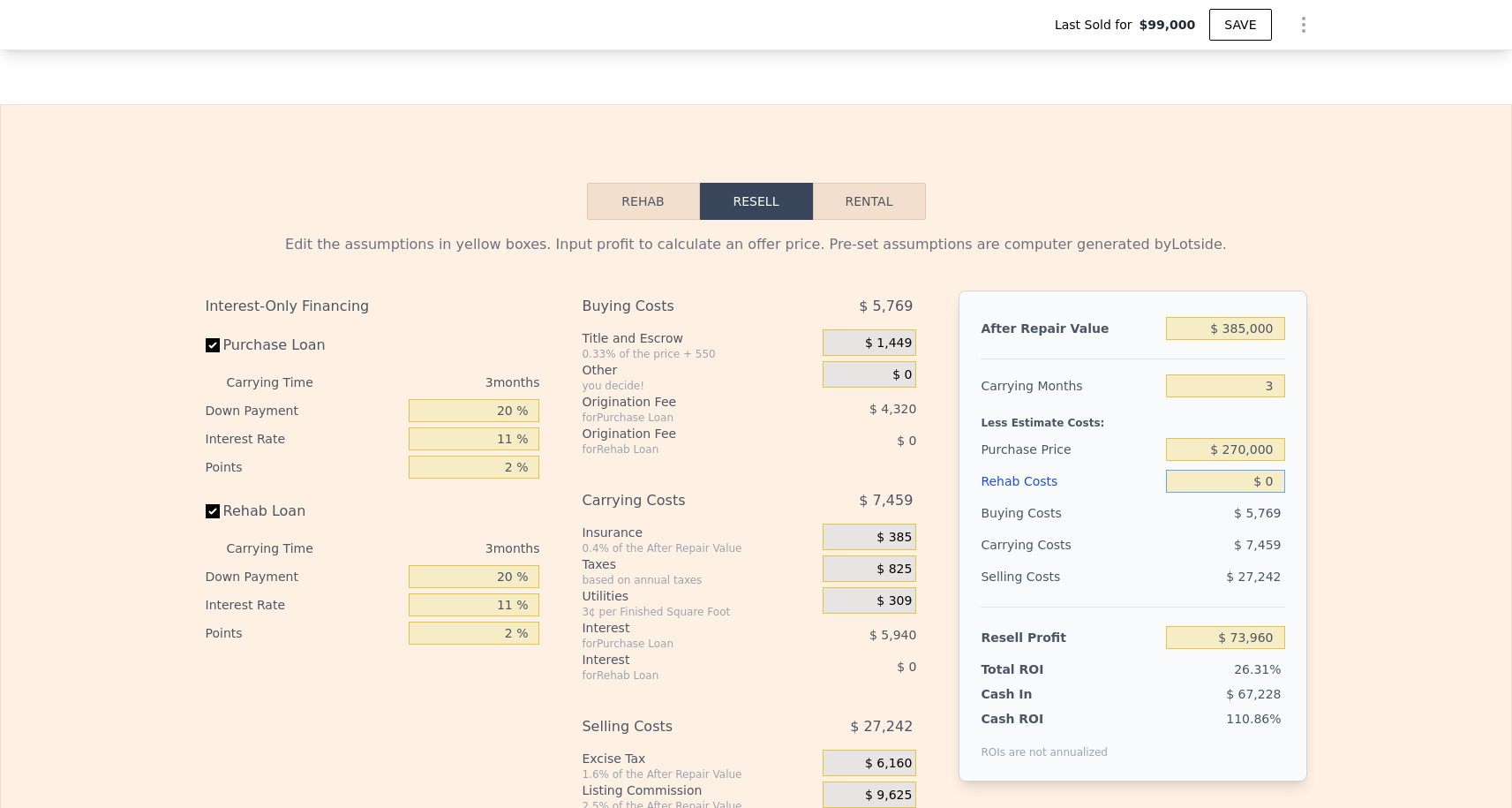
type input "$ 74,530"
click at [1285, 486] on div "After Repair Value $ 385,000 Carrying Months 3 Less Estimate Costs: Purchase Pr…" at bounding box center [1132, 536] width 348 height 491
click at [1279, 484] on input "$ 0" at bounding box center [1225, 481] width 118 height 23
type input "$ 5"
type input "$ 74,525"
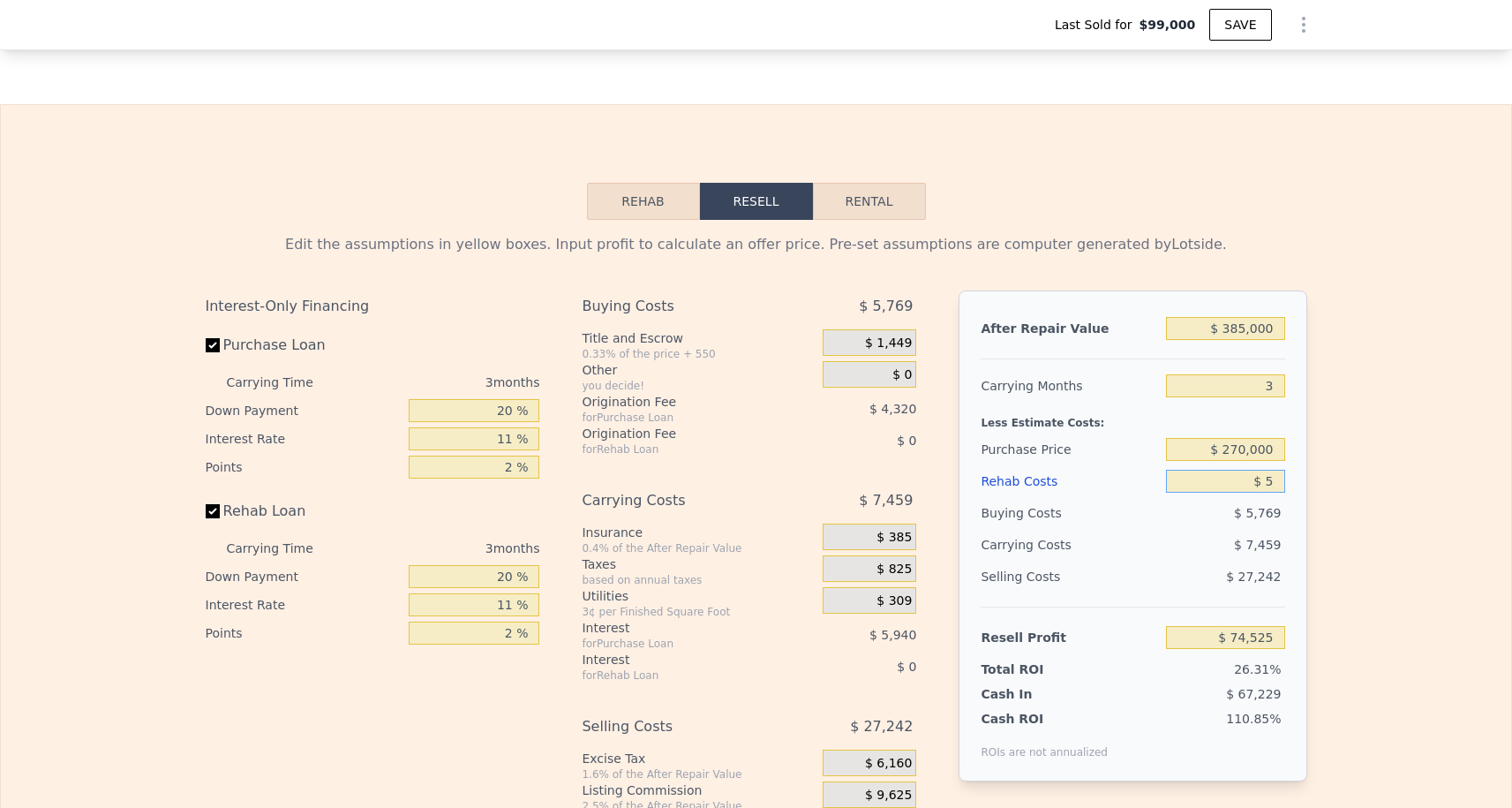
type input "$ 50"
type input "$ 74,479"
type input "$ 500"
type input "$ 74,010"
type input "$ 5,000"
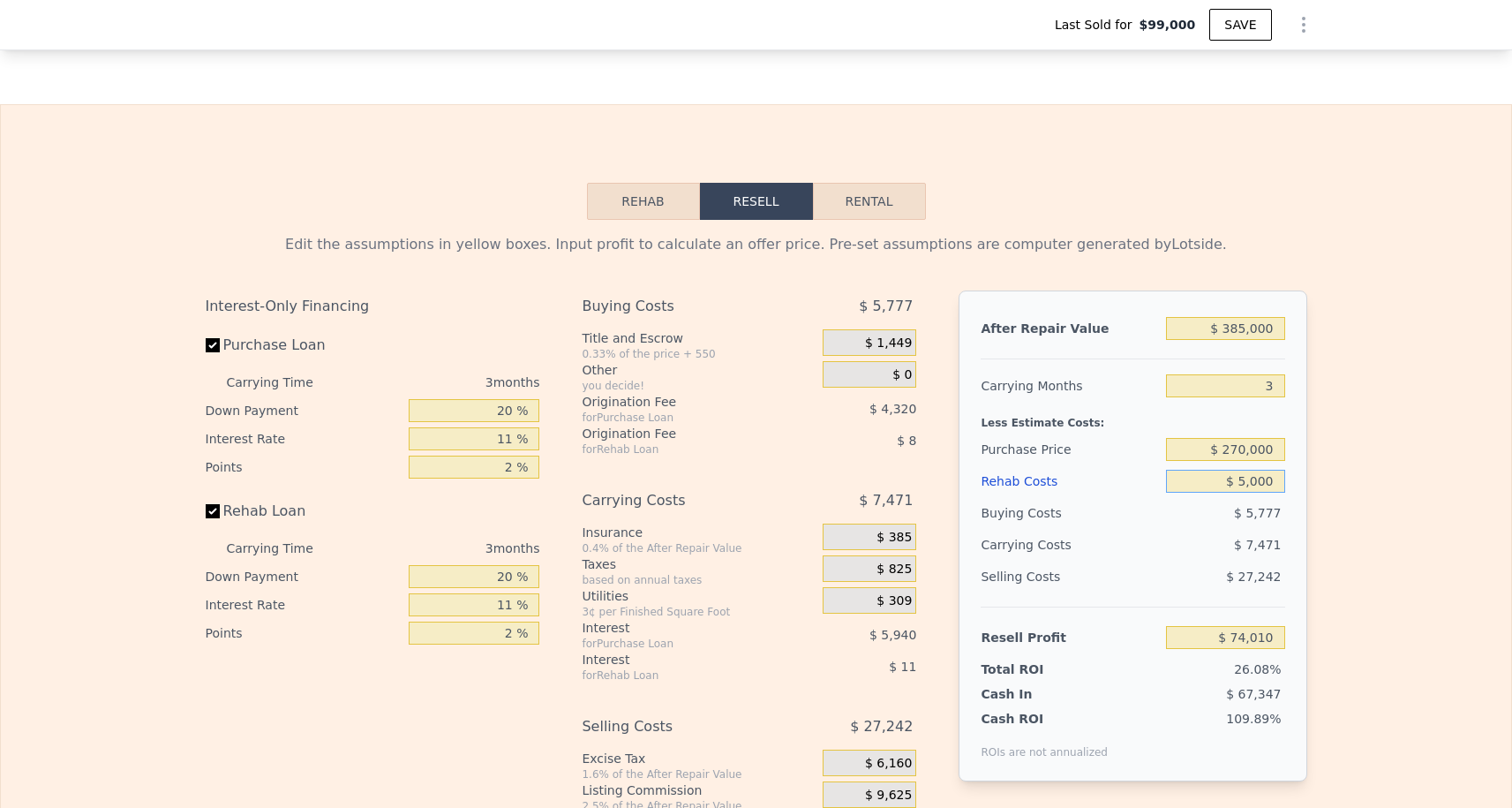
type input "$ 69,339"
type input "$ 50,000"
type input "$ 22,629"
click at [1187, 512] on div "$ 6,569" at bounding box center [1225, 513] width 119 height 32
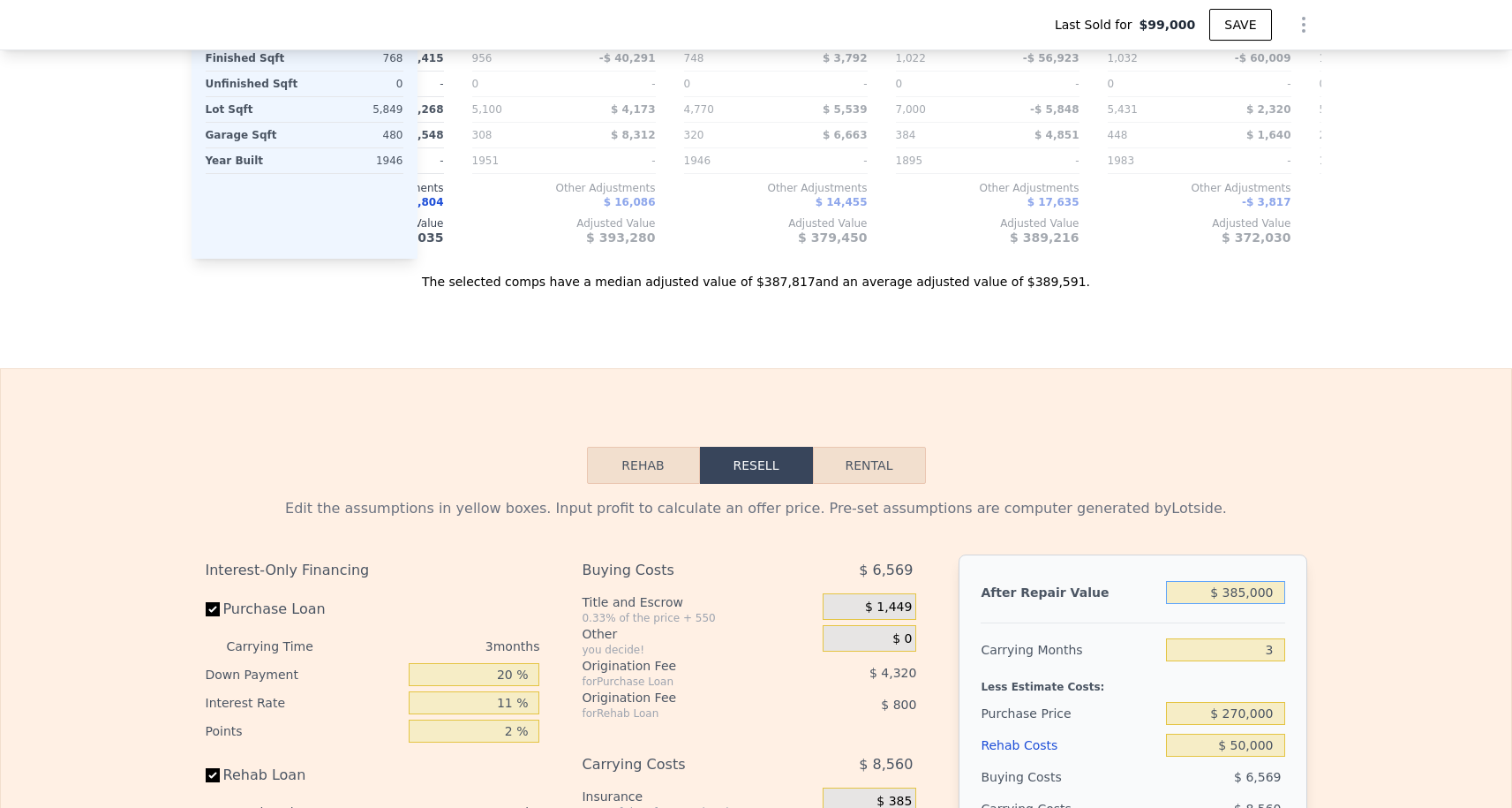
click at [1235, 591] on input "$ 385,000" at bounding box center [1225, 592] width 118 height 23
type input "$ 4"
type input "-$ 335,290"
type input "$ 40"
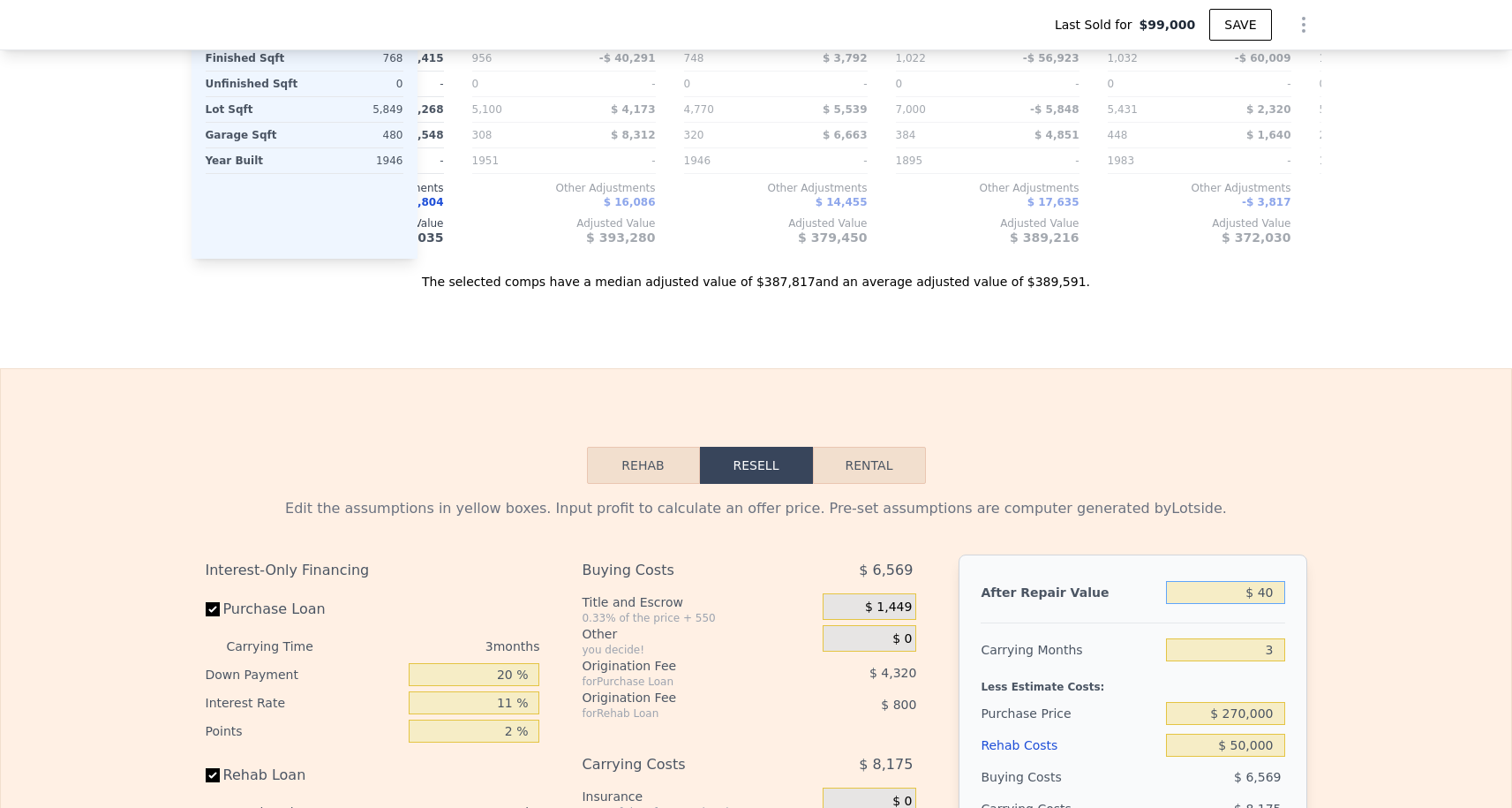
type input "-$ 335,257"
type input "$ 400"
type input "-$ 334,921"
type input "$ 4,000"
type input "-$ 331,575"
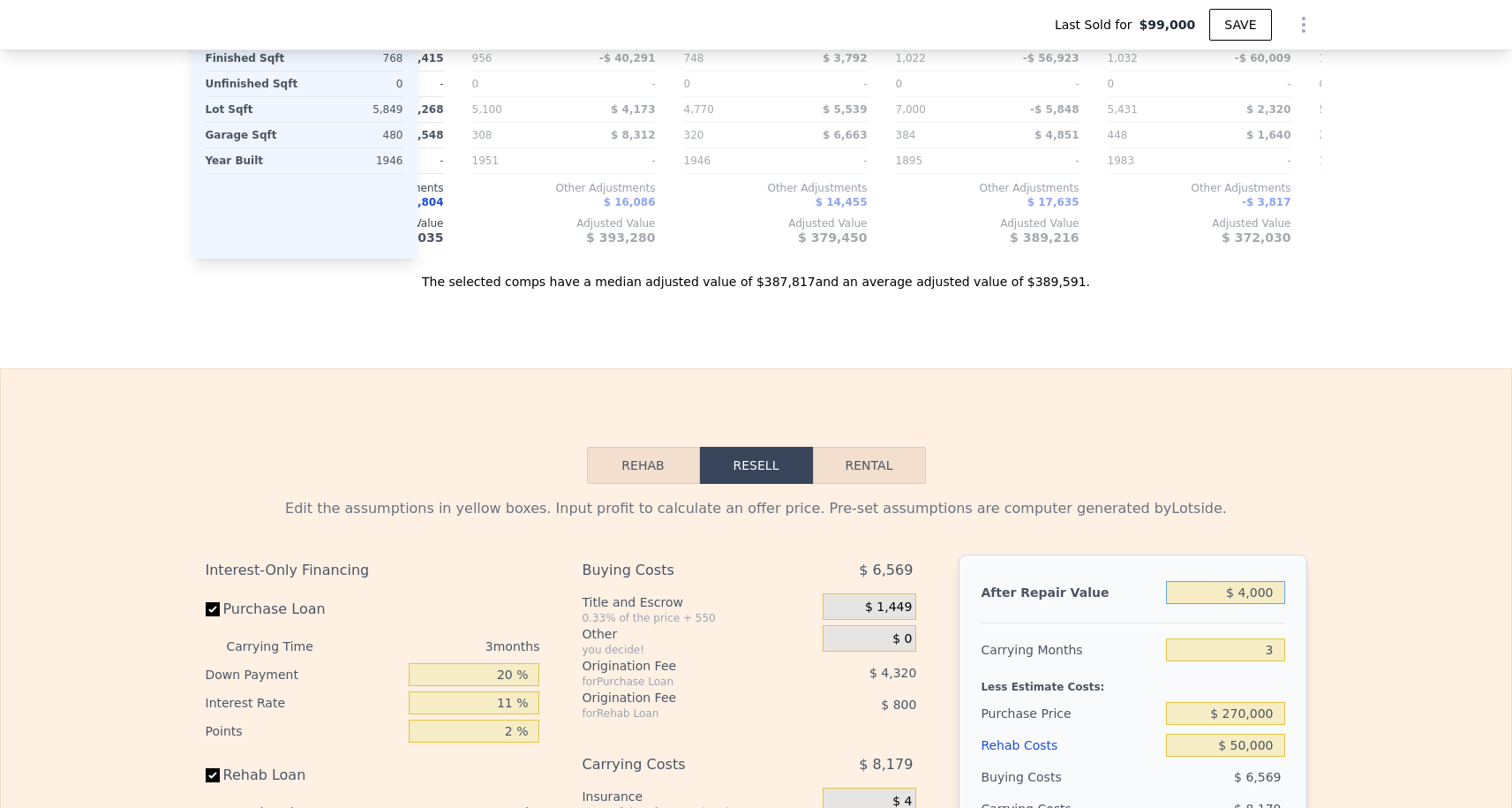
type input "$ 40,000"
type input "-$ 298,107"
type input "$ 400,000"
type input "$ 36,574"
click at [1211, 454] on div "Rehab Resell Rental Edit the assumptions in yellow boxes. Input profit to calcu…" at bounding box center [756, 793] width 1512 height 851
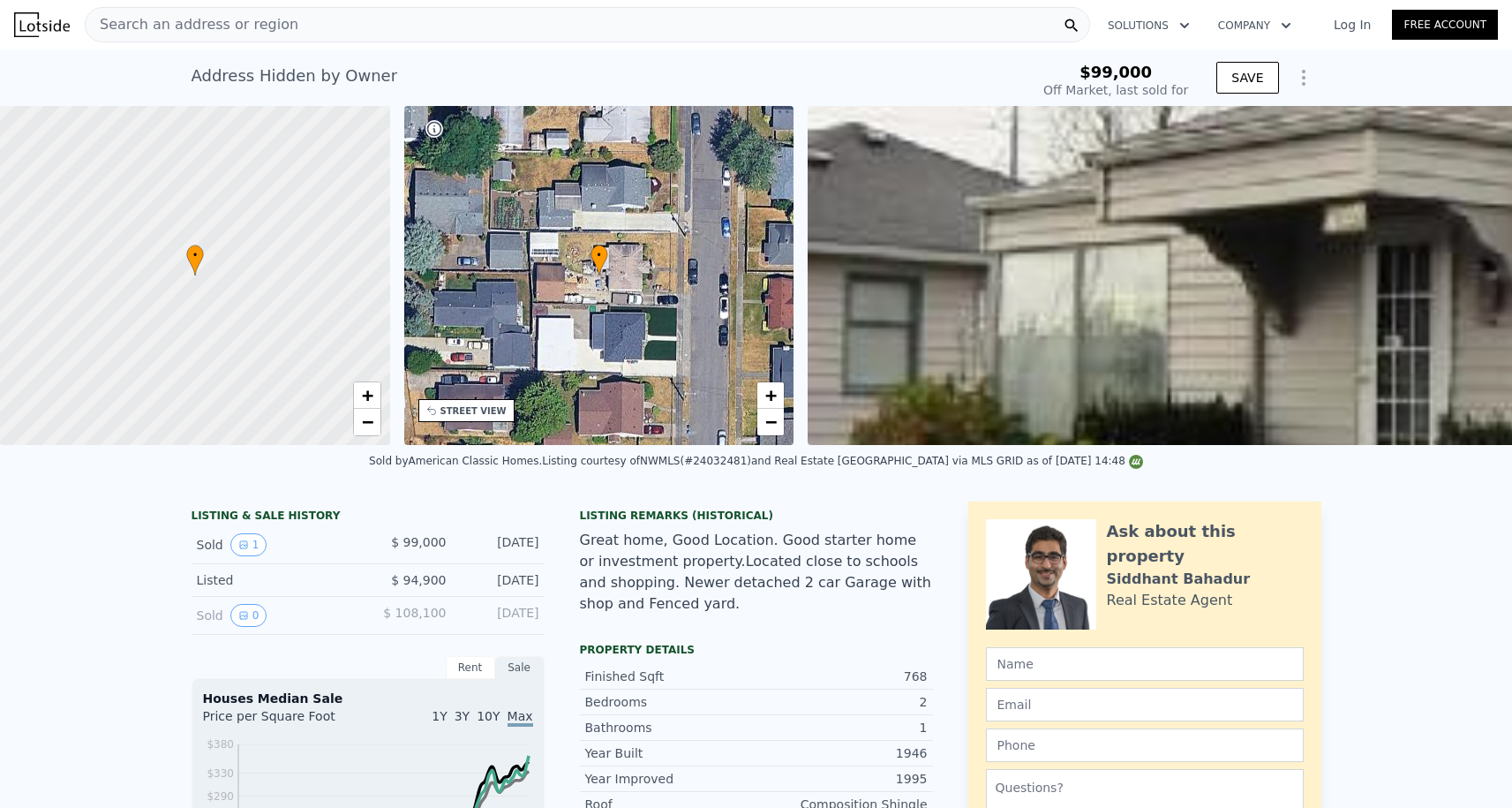
scroll to position [0, 0]
click at [375, 418] on link "−" at bounding box center [367, 422] width 26 height 26
click at [362, 393] on span "+" at bounding box center [367, 395] width 11 height 23
click at [363, 436] on div at bounding box center [195, 276] width 468 height 407
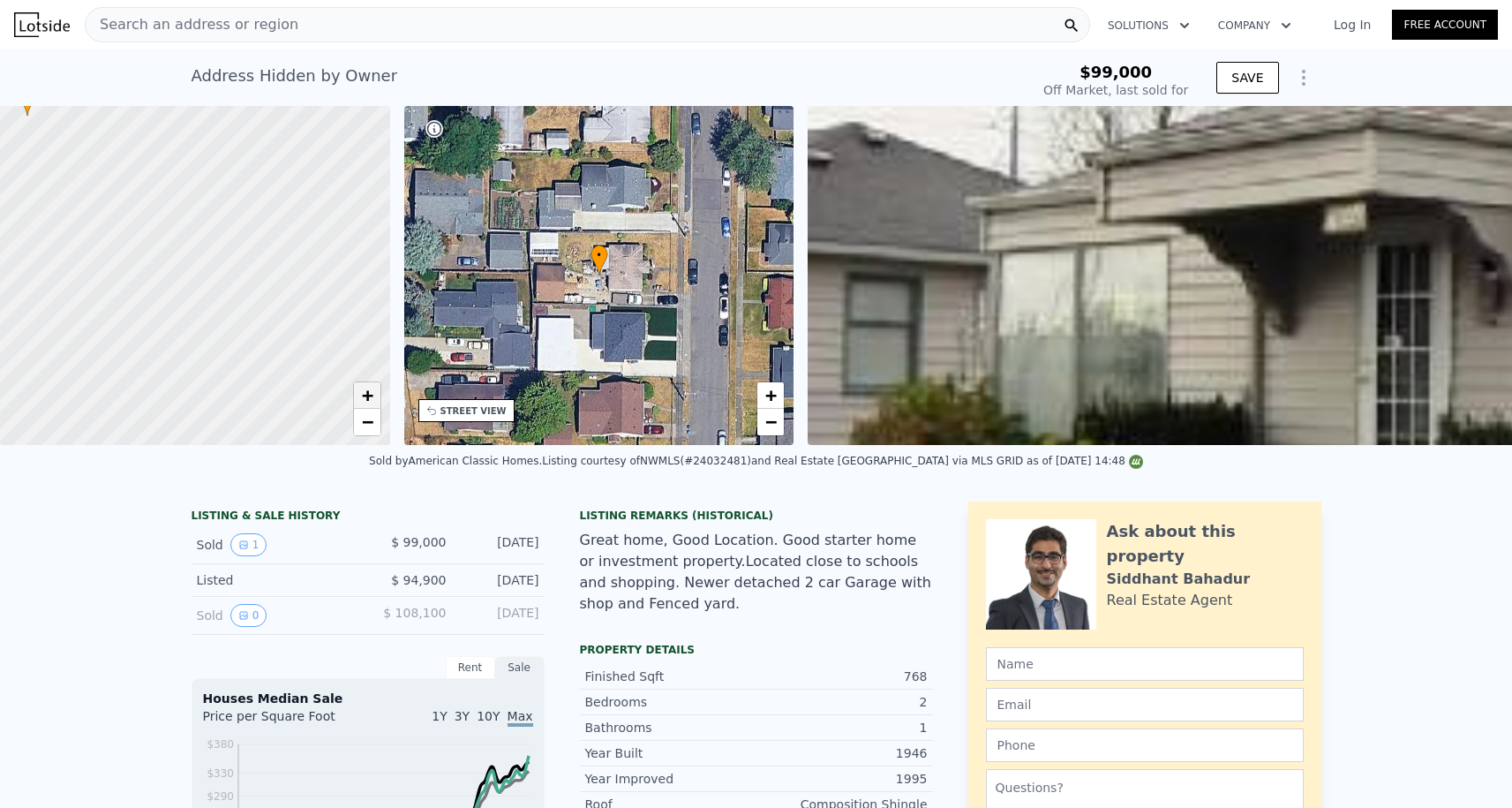
click at [369, 404] on span "+" at bounding box center [367, 395] width 11 height 23
click at [369, 429] on span "−" at bounding box center [367, 422] width 11 height 23
click at [368, 401] on span "+" at bounding box center [367, 395] width 11 height 23
click at [370, 428] on span "−" at bounding box center [367, 422] width 11 height 23
click at [367, 392] on span "+" at bounding box center [367, 395] width 11 height 23
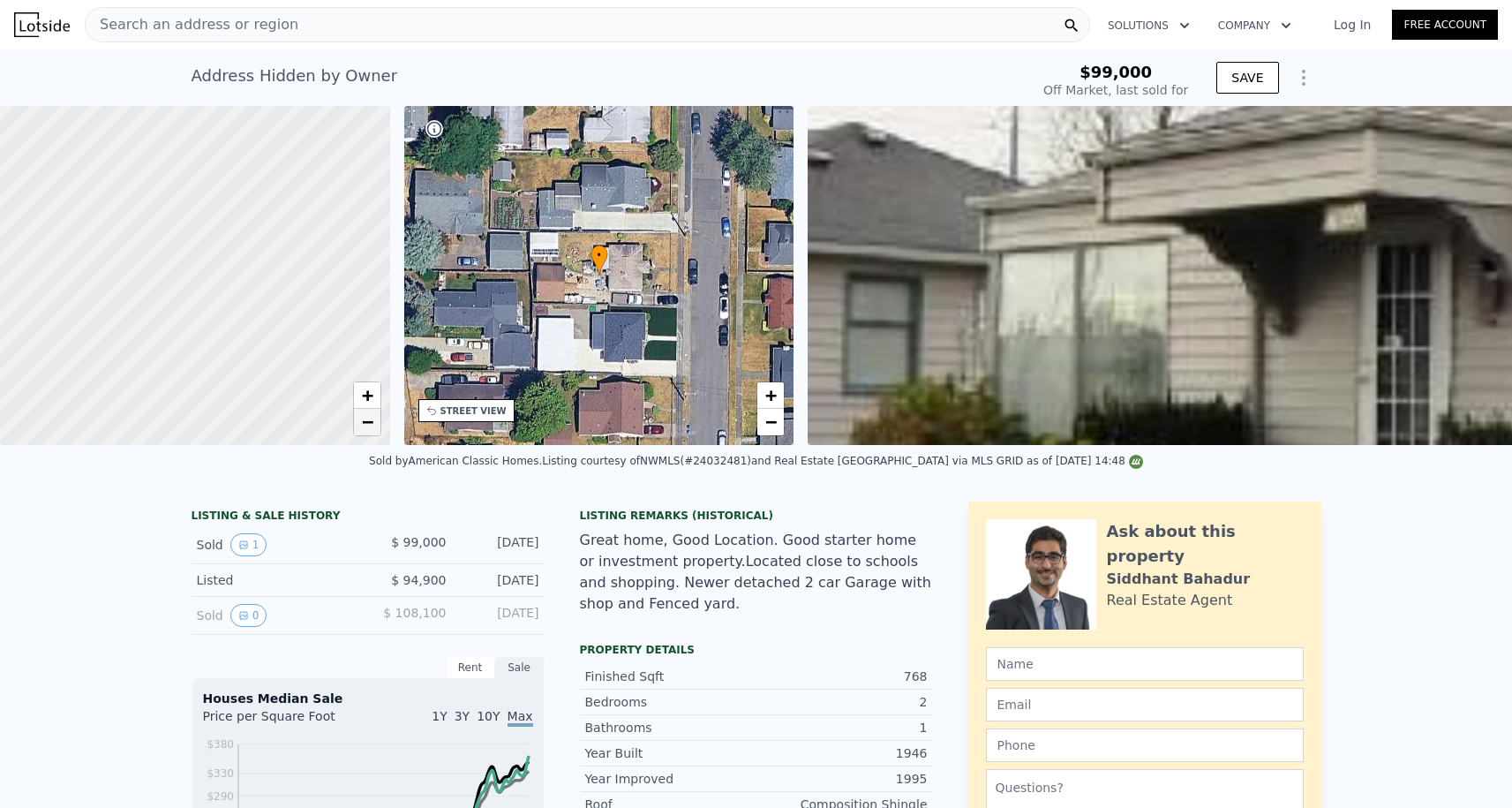
click at [367, 423] on span "−" at bounding box center [367, 422] width 11 height 23
click at [368, 428] on span "−" at bounding box center [367, 422] width 11 height 23
click at [368, 394] on span "+" at bounding box center [367, 395] width 11 height 23
click at [368, 433] on span "−" at bounding box center [367, 422] width 11 height 23
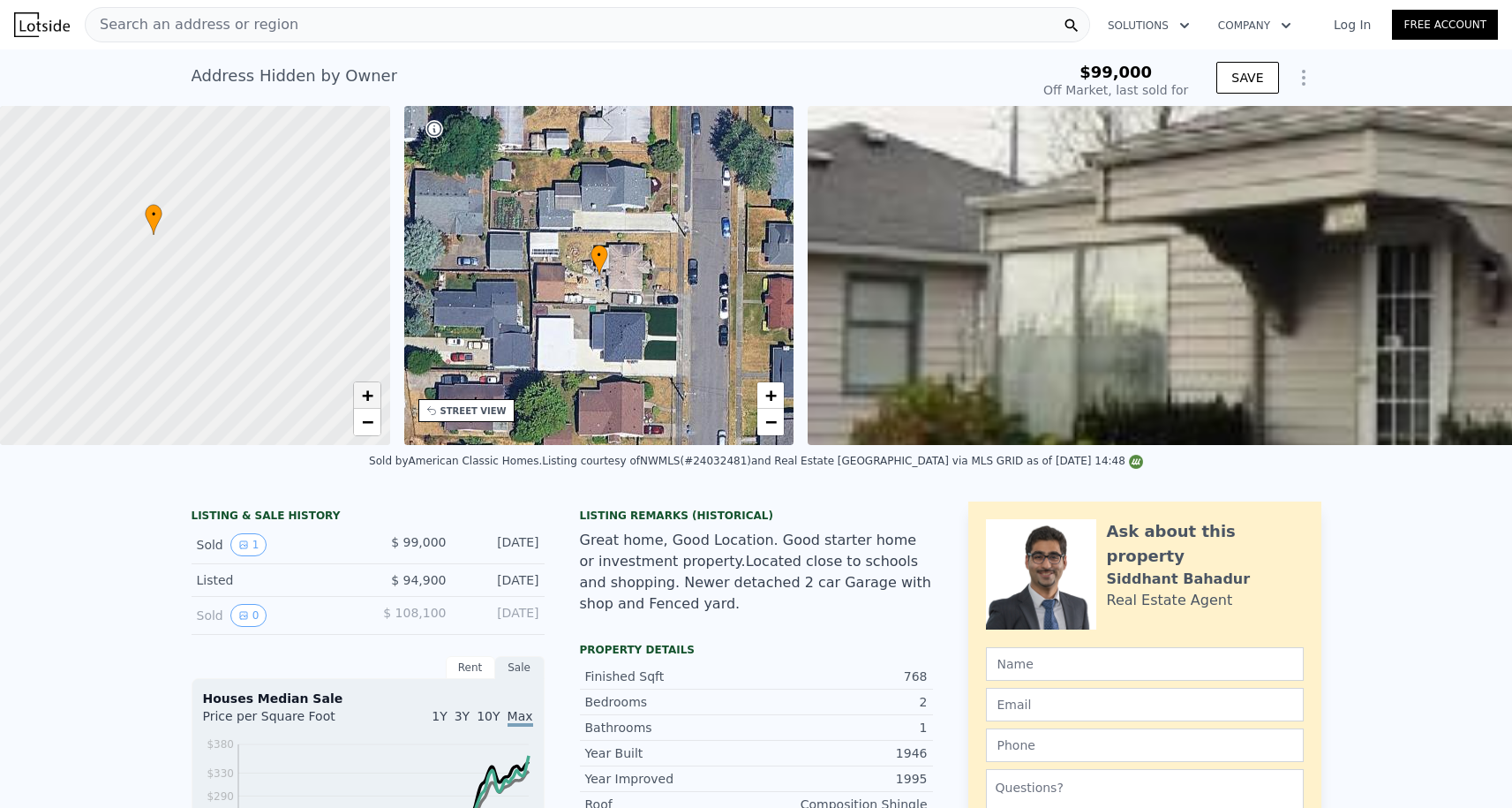
click at [368, 400] on span "+" at bounding box center [367, 395] width 11 height 23
click at [368, 422] on span "−" at bounding box center [367, 422] width 11 height 23
click at [368, 390] on span "+" at bounding box center [367, 395] width 11 height 23
click at [368, 429] on span "−" at bounding box center [367, 422] width 11 height 23
click at [368, 400] on span "+" at bounding box center [367, 395] width 11 height 23
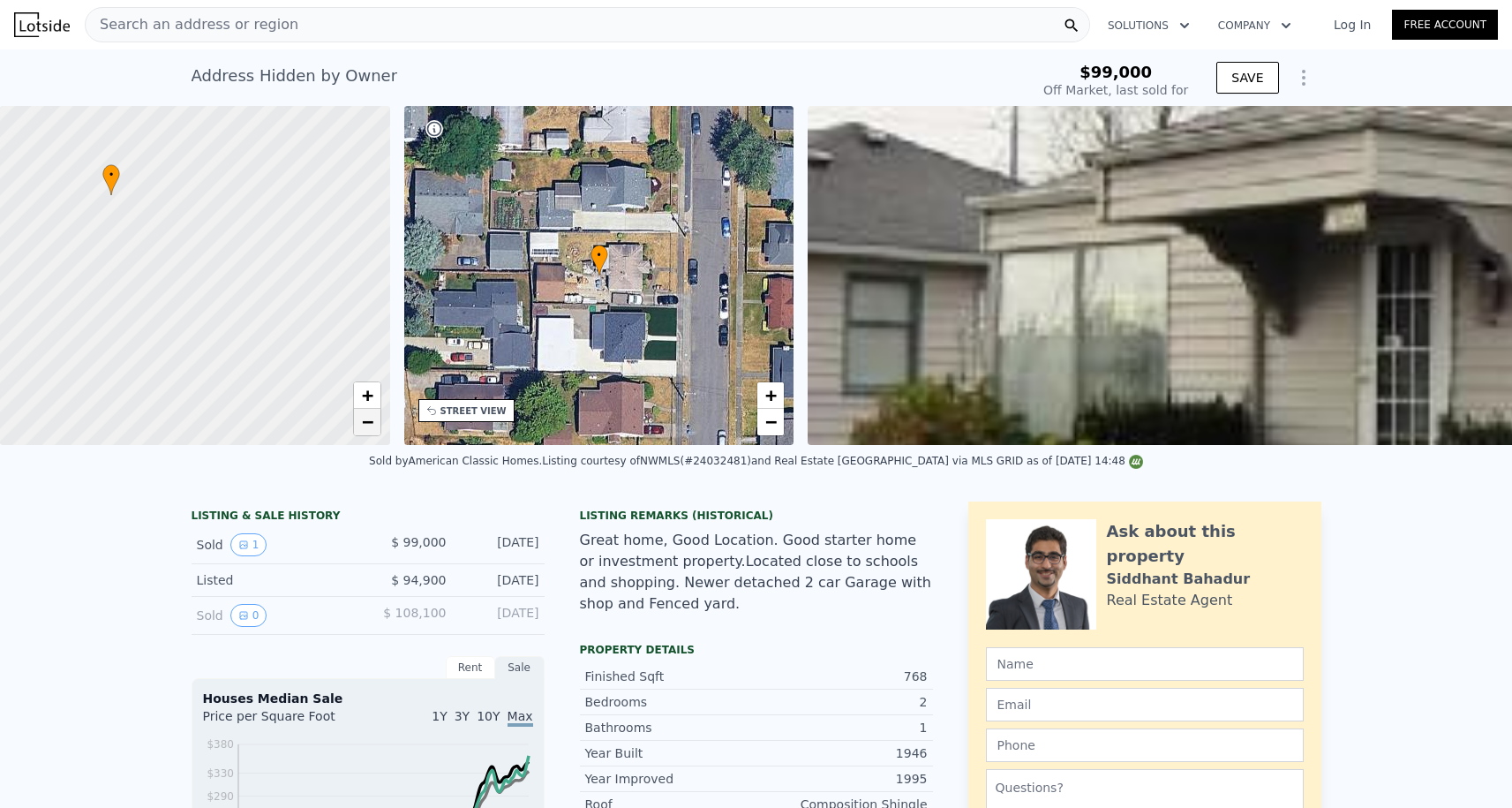
click at [368, 428] on span "−" at bounding box center [367, 422] width 11 height 23
click at [368, 391] on span "+" at bounding box center [367, 395] width 11 height 23
click at [368, 422] on span "−" at bounding box center [367, 422] width 11 height 23
click at [368, 398] on span "+" at bounding box center [367, 395] width 11 height 23
click at [374, 434] on link "−" at bounding box center [367, 422] width 26 height 26
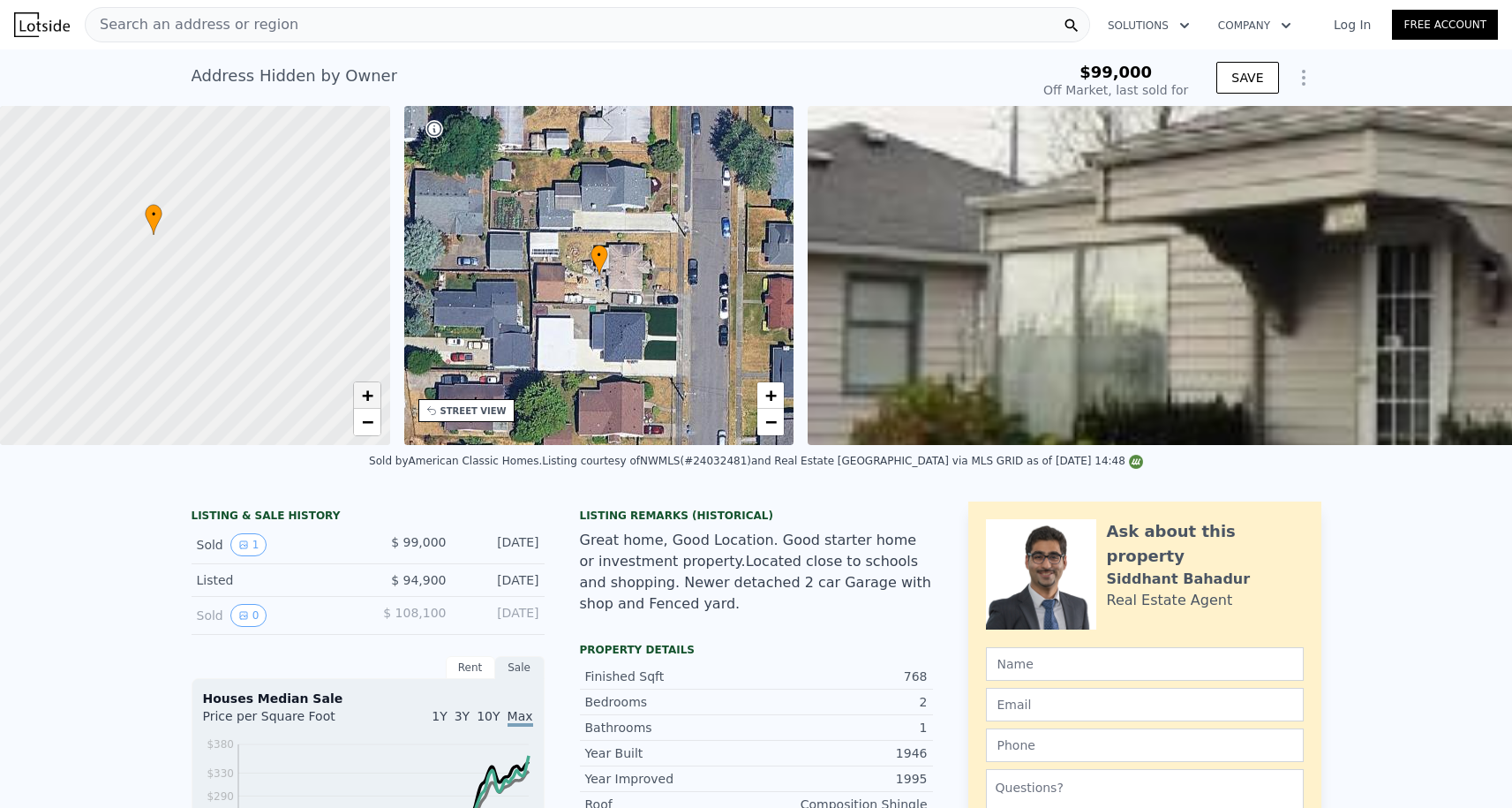
click at [372, 389] on span "+" at bounding box center [367, 395] width 11 height 23
click at [778, 424] on link "−" at bounding box center [771, 422] width 26 height 26
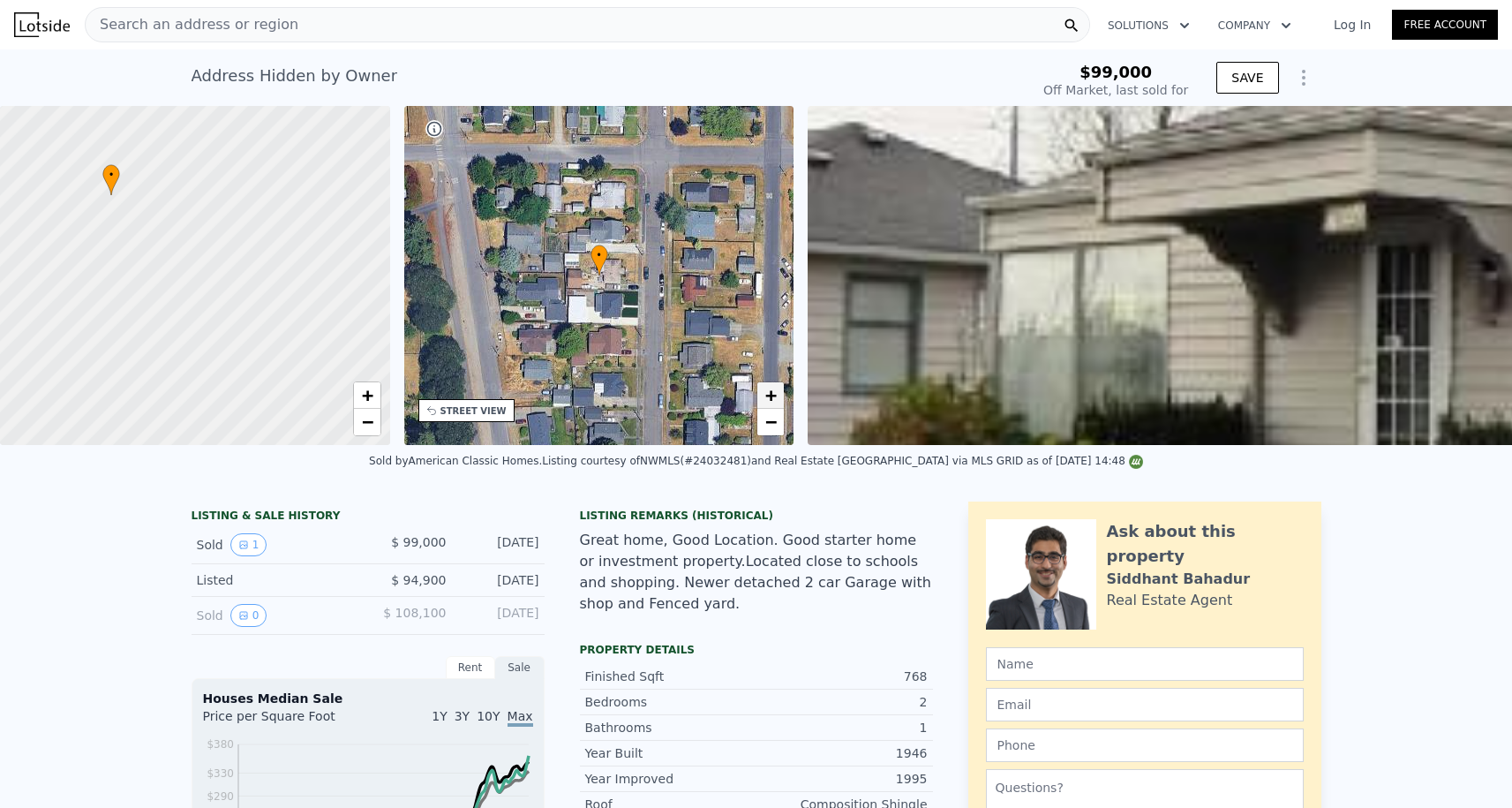
click at [771, 392] on span "+" at bounding box center [771, 395] width 11 height 23
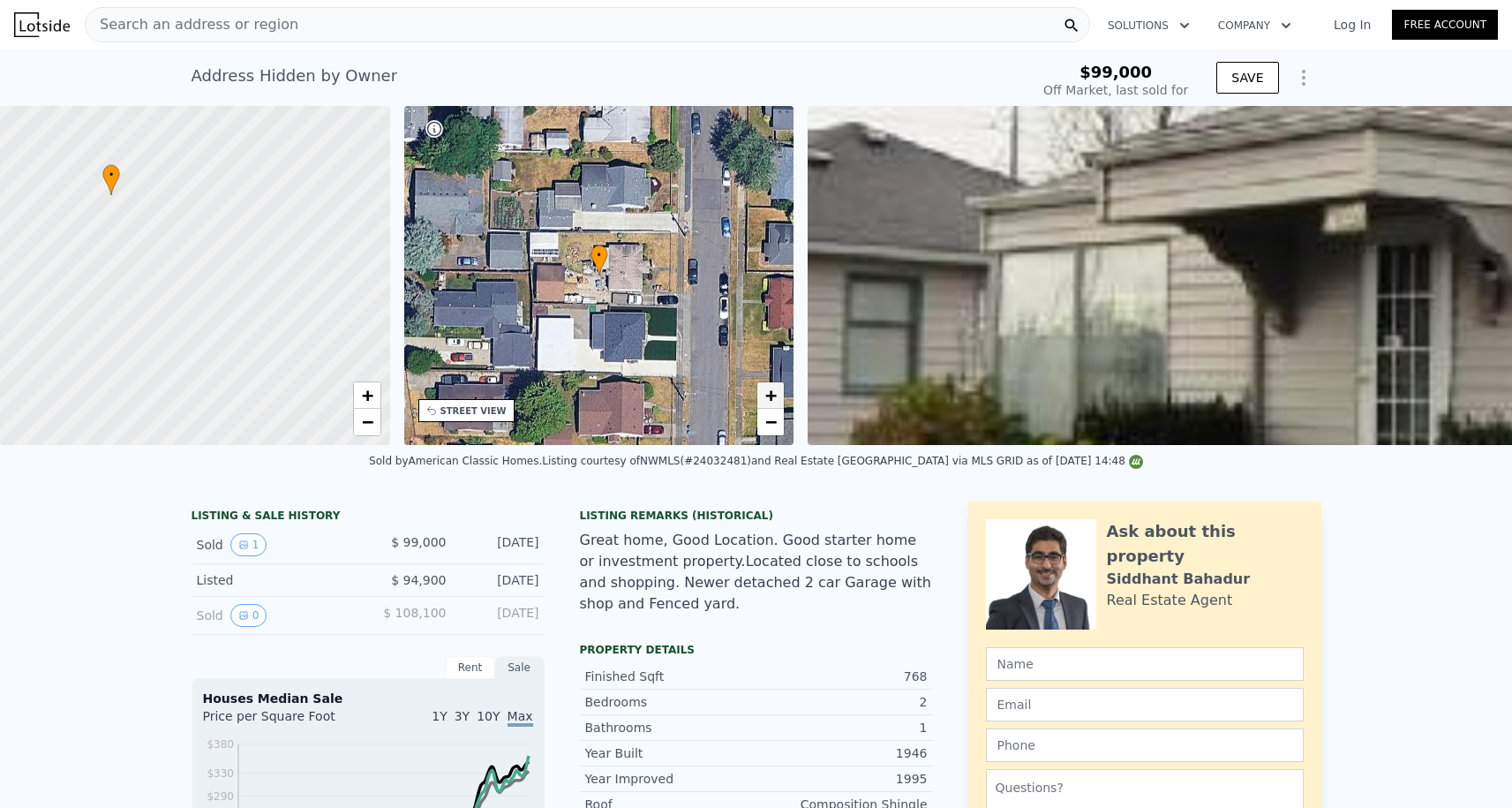
click at [771, 392] on span "+" at bounding box center [771, 395] width 11 height 23
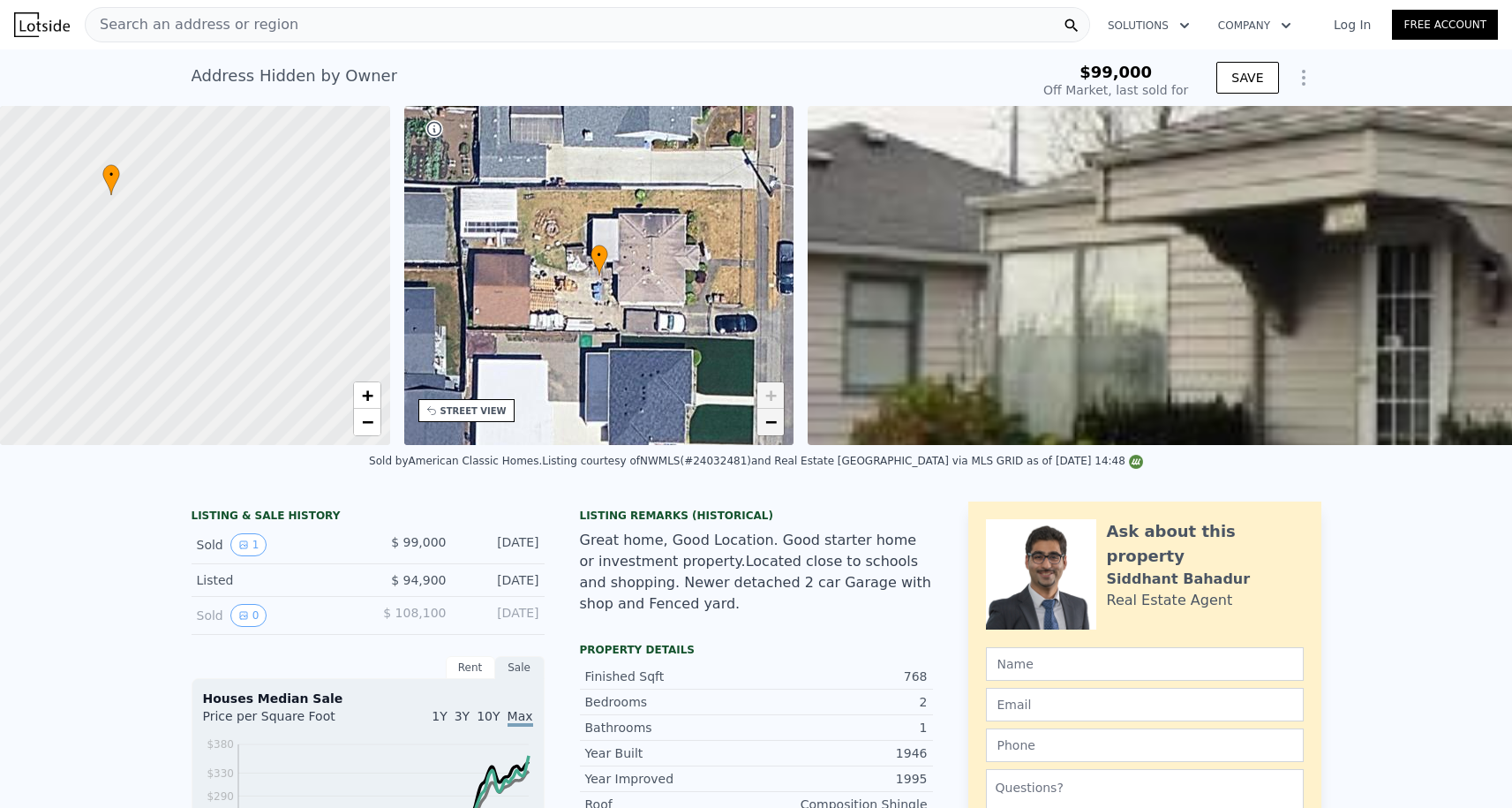
click at [772, 433] on span "−" at bounding box center [771, 422] width 11 height 23
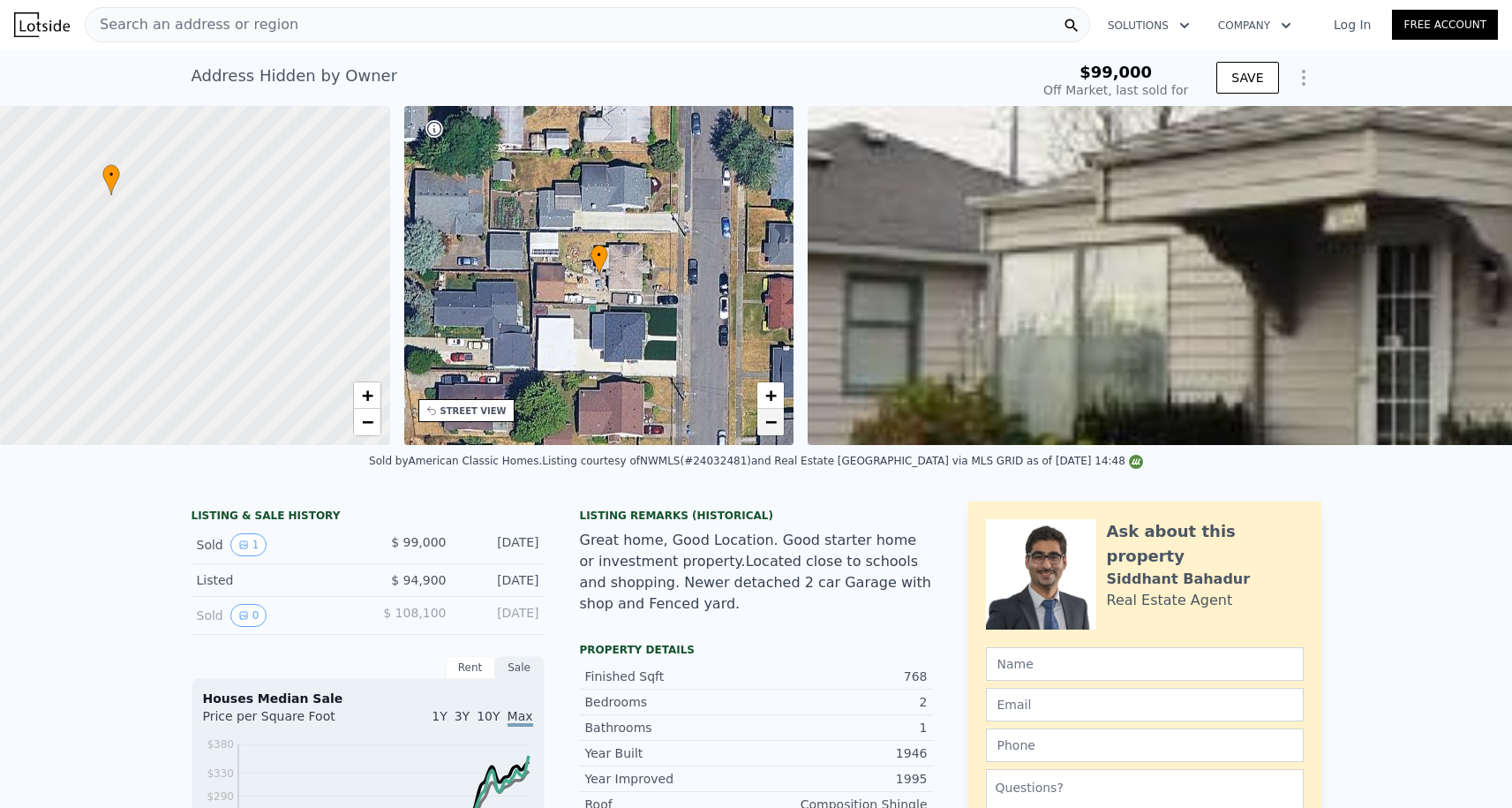
click at [769, 419] on span "−" at bounding box center [771, 422] width 11 height 23
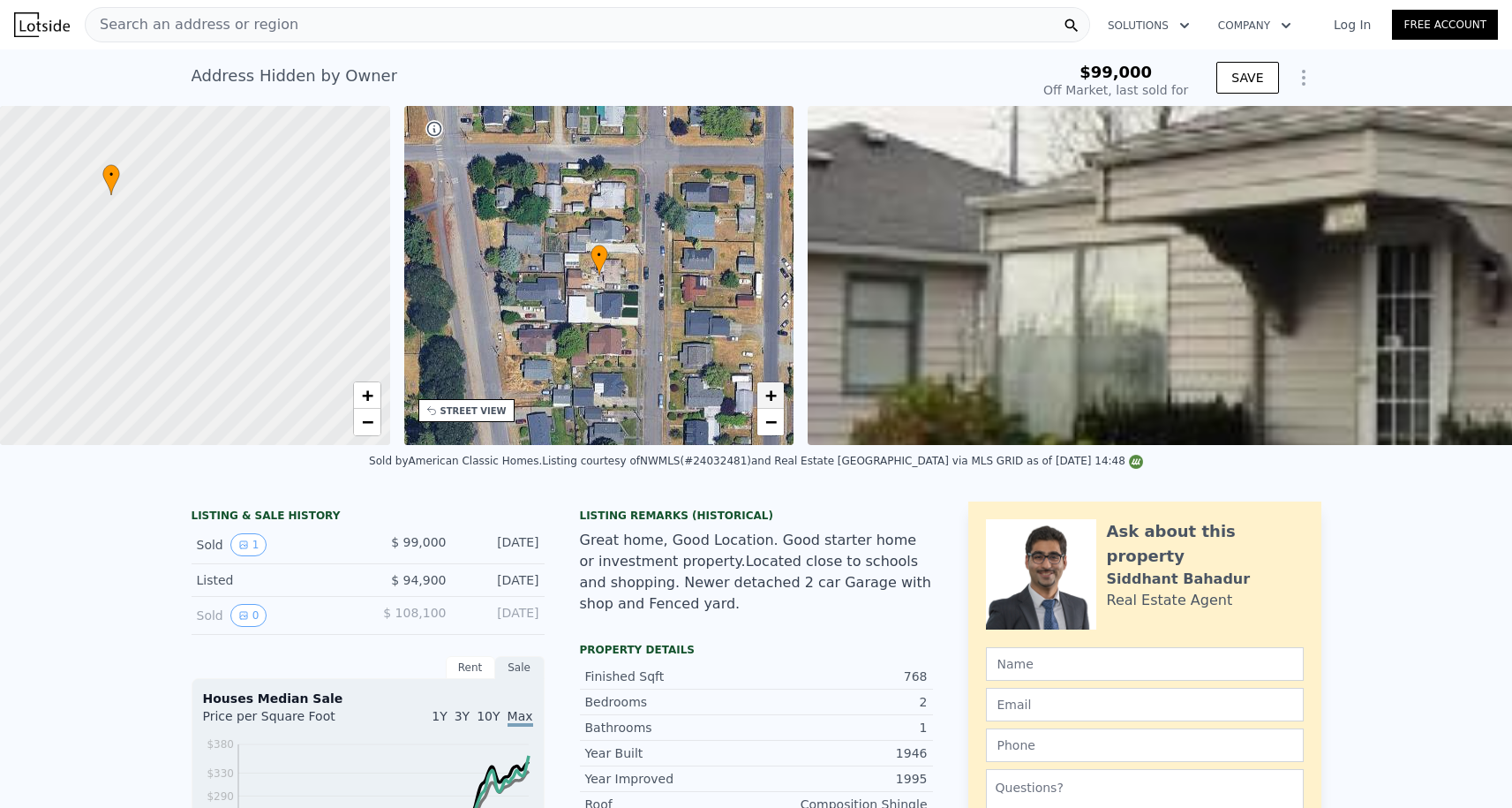
click at [769, 397] on span "+" at bounding box center [771, 395] width 11 height 23
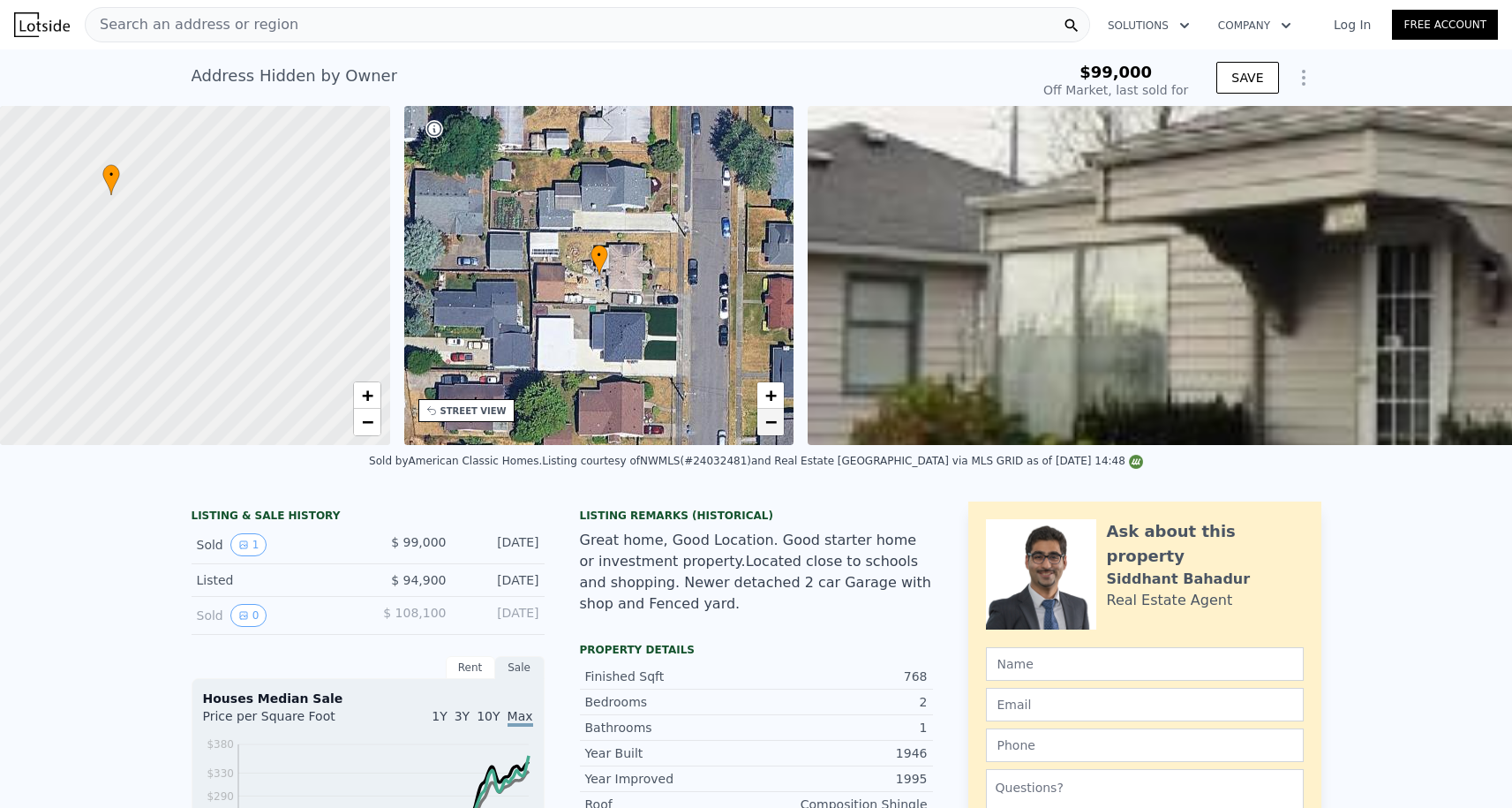
click at [769, 429] on span "−" at bounding box center [771, 422] width 11 height 23
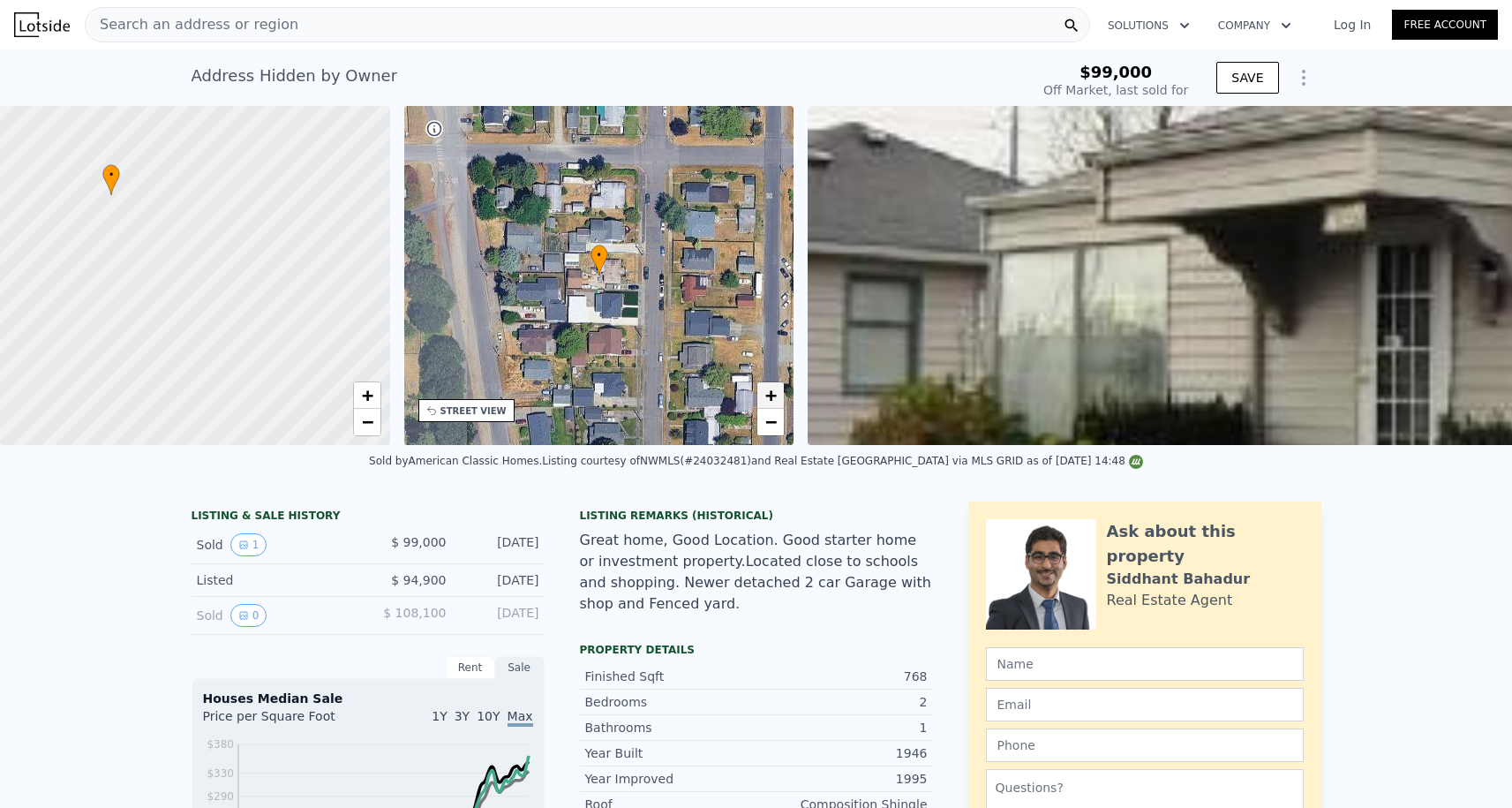
click at [769, 406] on span "+" at bounding box center [771, 395] width 11 height 23
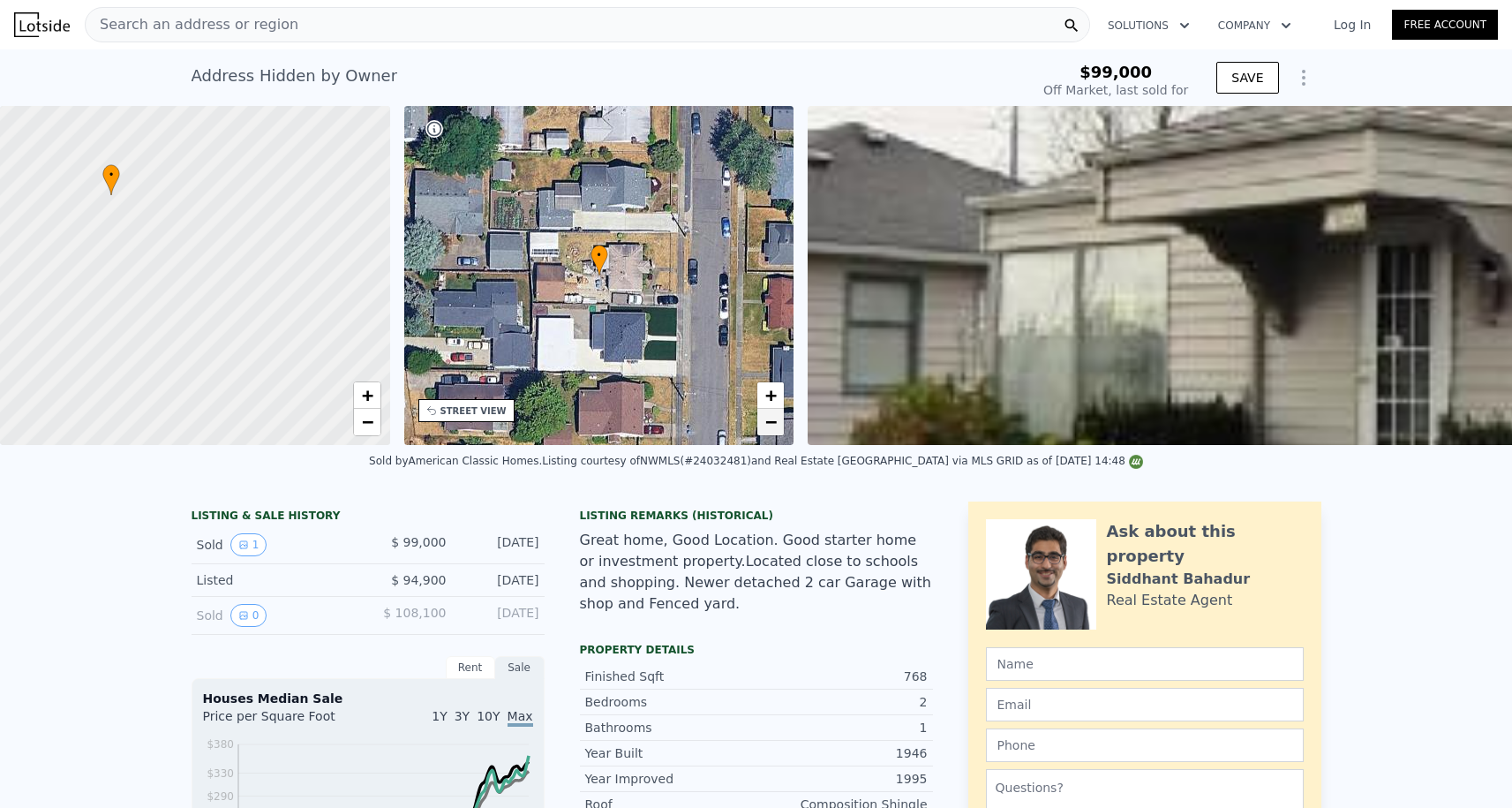
click at [767, 428] on span "−" at bounding box center [771, 422] width 11 height 23
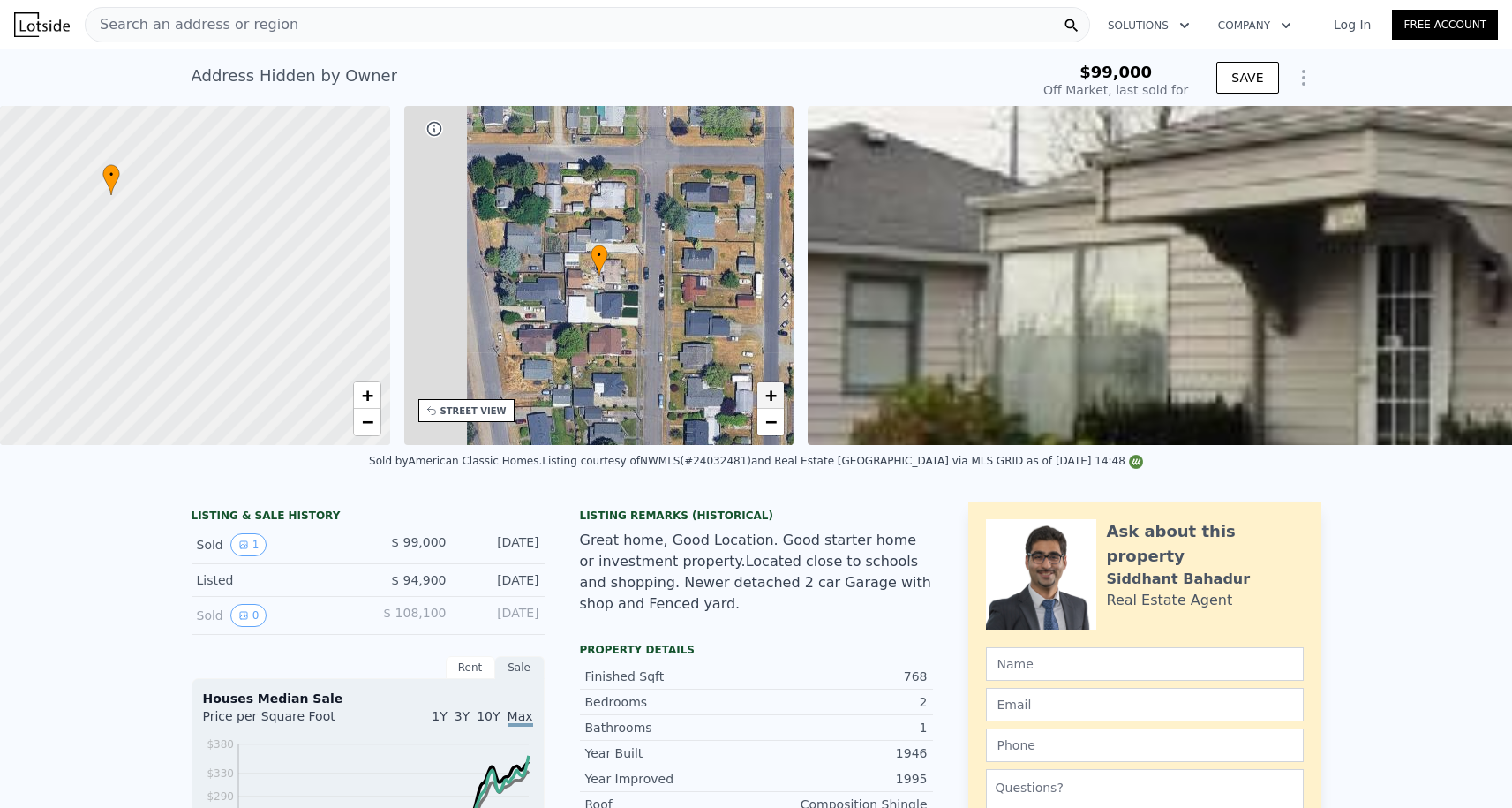
click at [767, 398] on span "+" at bounding box center [771, 395] width 11 height 23
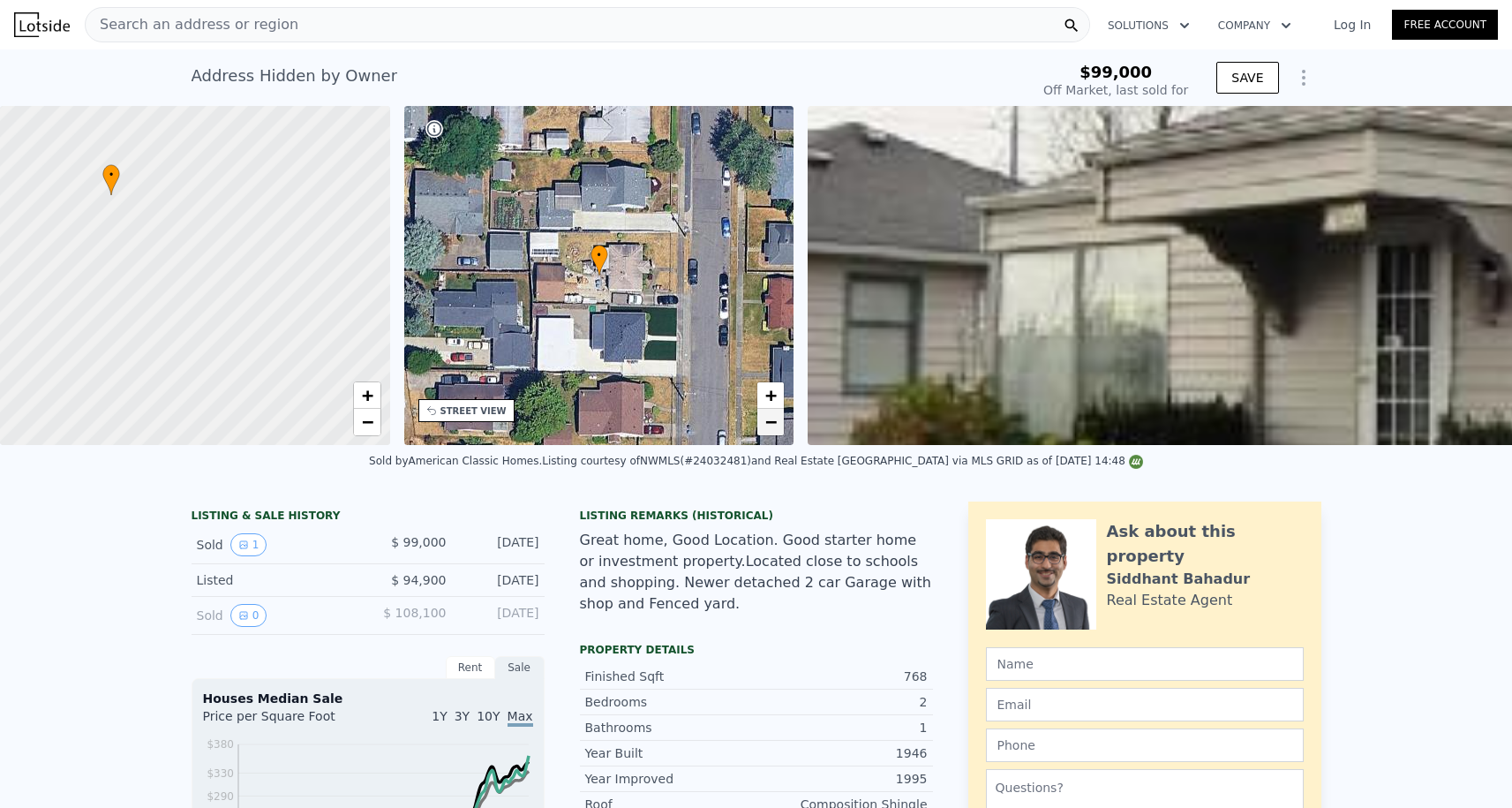
click at [774, 433] on span "−" at bounding box center [771, 422] width 11 height 23
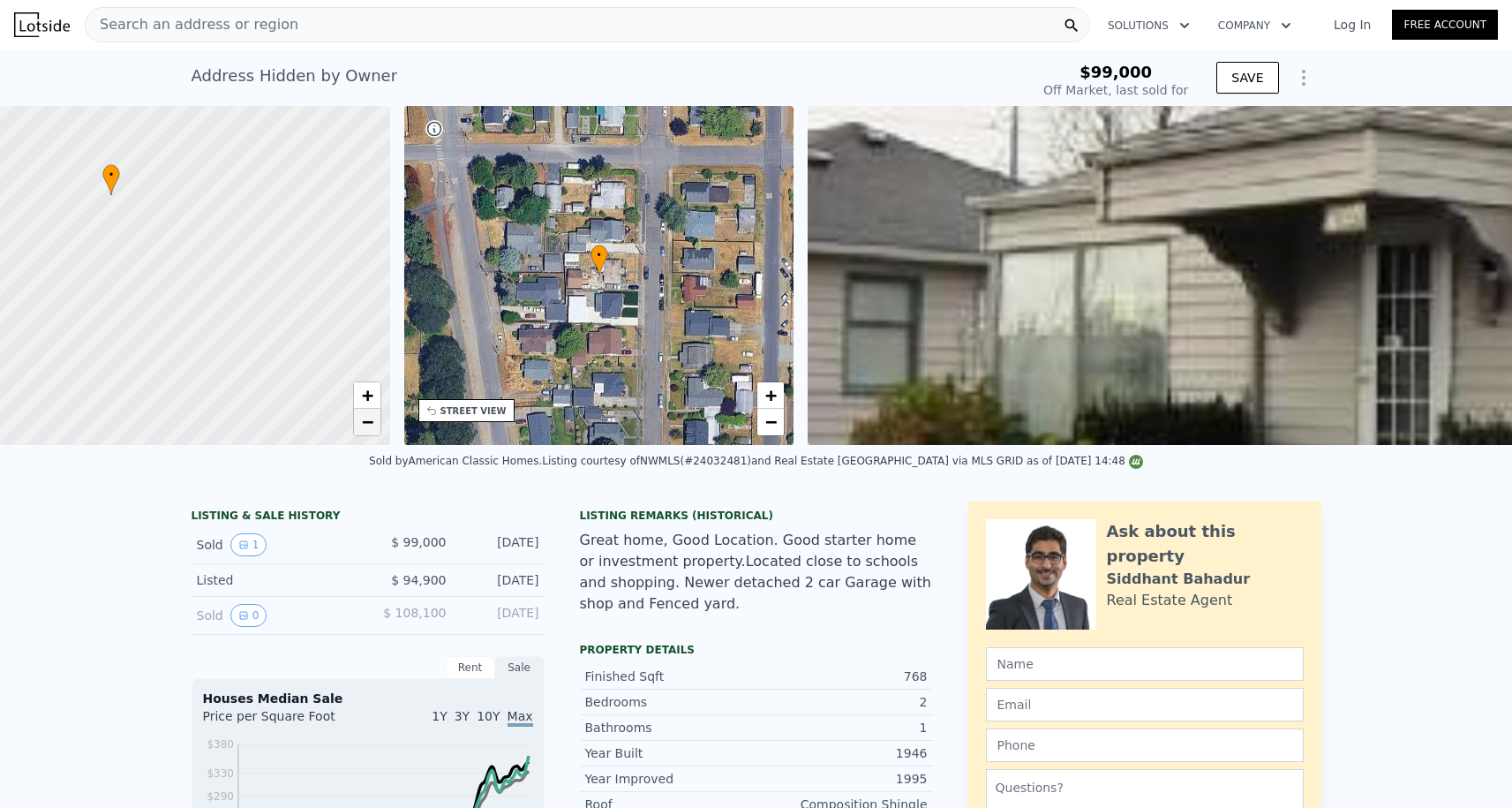
click at [370, 419] on span "−" at bounding box center [367, 422] width 11 height 23
click at [369, 399] on span "+" at bounding box center [367, 395] width 11 height 23
click at [364, 426] on span "−" at bounding box center [367, 422] width 11 height 23
click at [371, 394] on span "+" at bounding box center [367, 395] width 11 height 23
click at [370, 424] on span "−" at bounding box center [367, 422] width 11 height 23
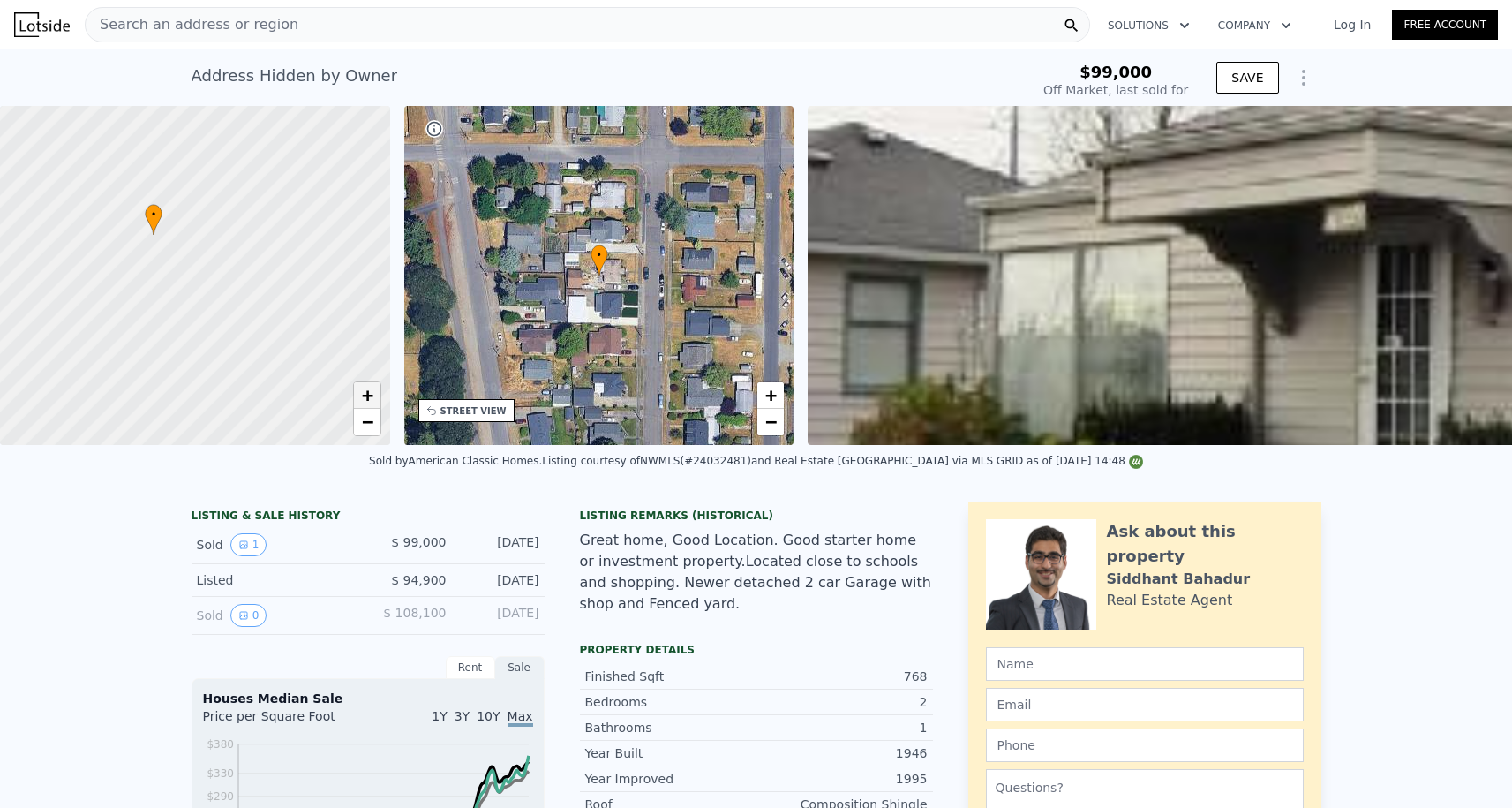
click at [365, 391] on span "+" at bounding box center [367, 395] width 11 height 23
click at [369, 399] on span "+" at bounding box center [367, 395] width 11 height 23
drag, startPoint x: 162, startPoint y: 233, endPoint x: 326, endPoint y: 368, distance: 212.4
click at [327, 369] on div at bounding box center [195, 276] width 468 height 407
click at [203, 233] on div at bounding box center [195, 276] width 468 height 407
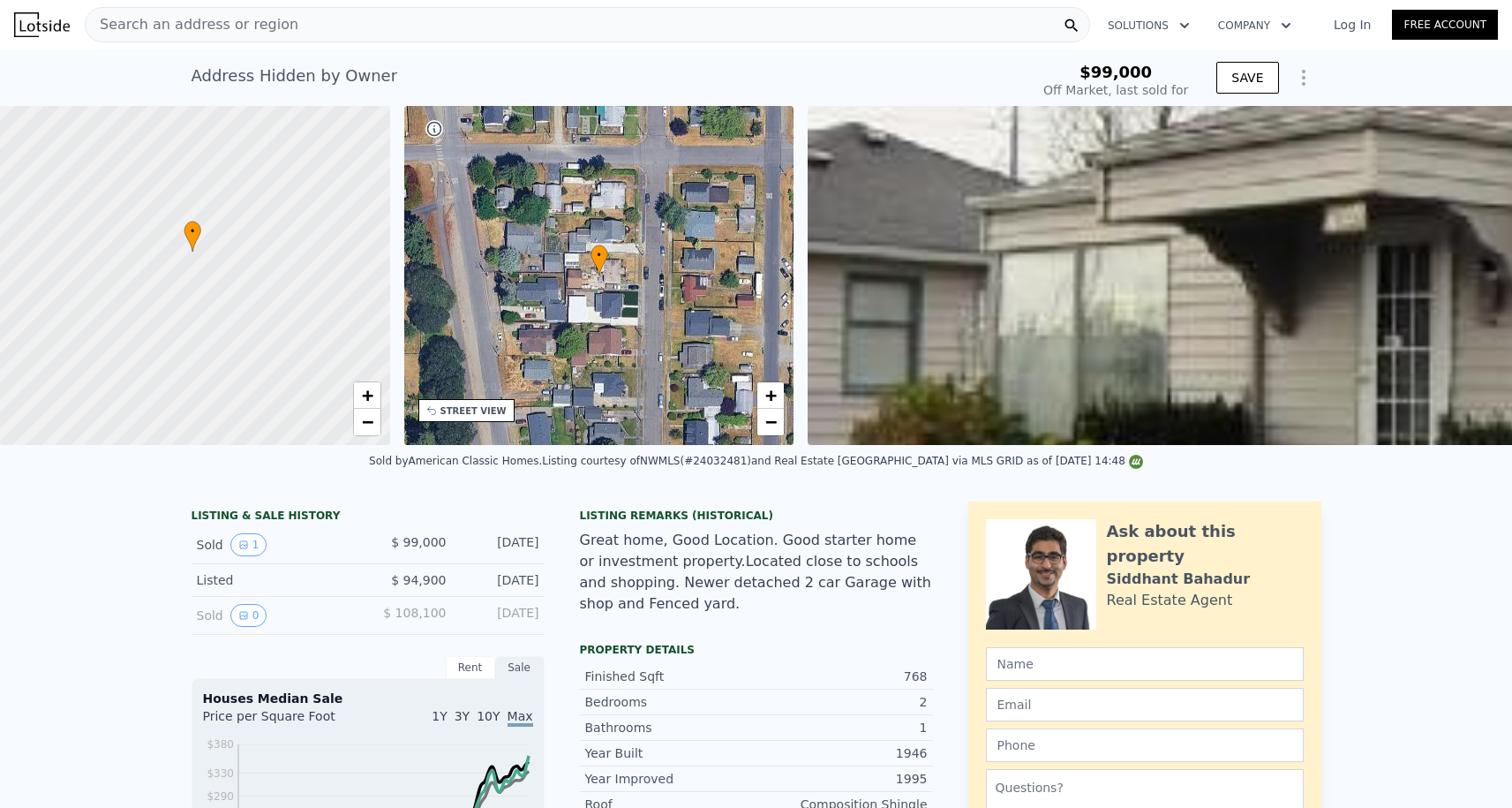
click at [187, 233] on span "•" at bounding box center [192, 231] width 18 height 16
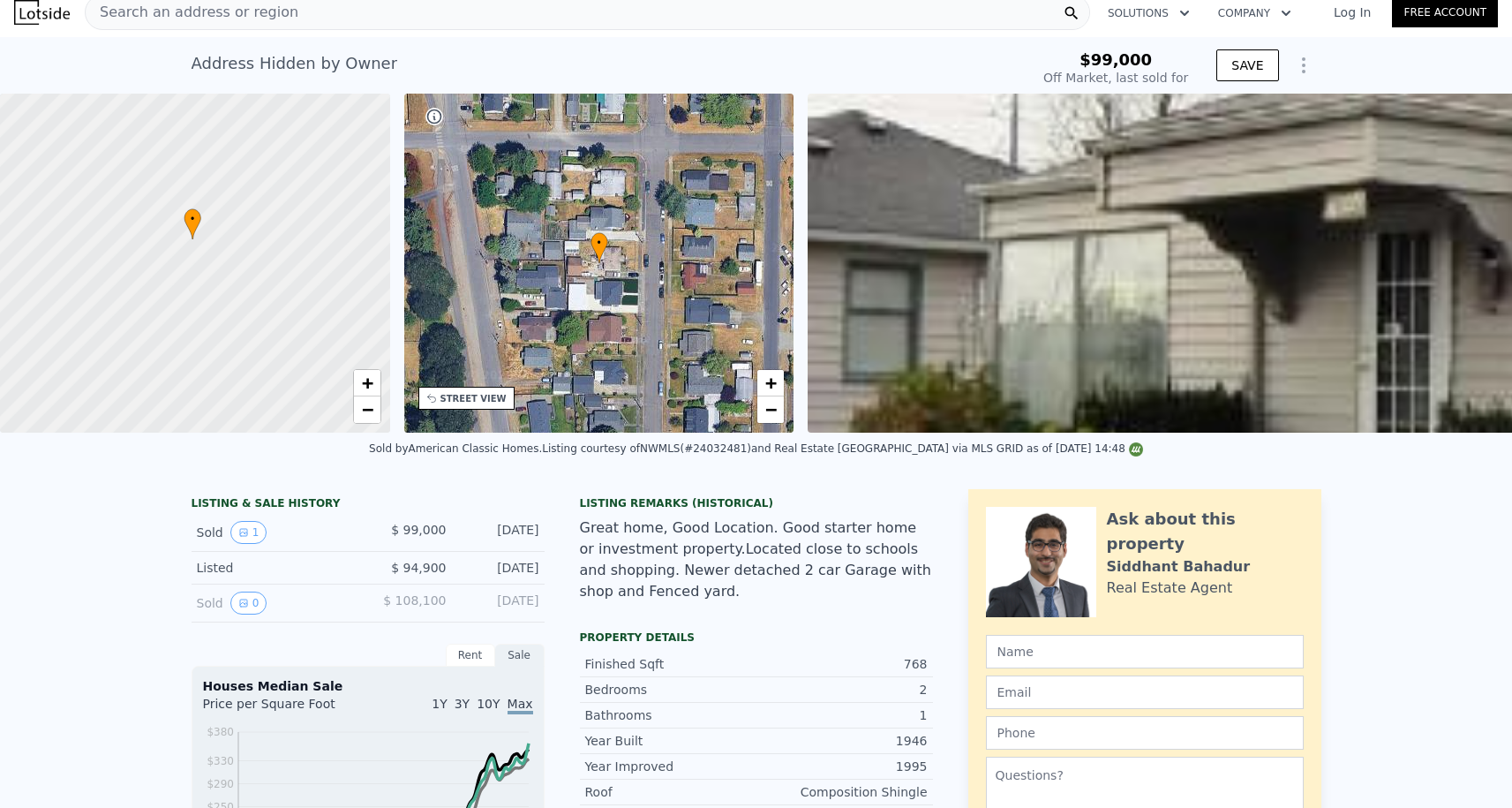
scroll to position [13, 0]
click at [364, 390] on span "+" at bounding box center [367, 382] width 11 height 23
type input "$ 385,000"
type input "5"
type input "$ 0"
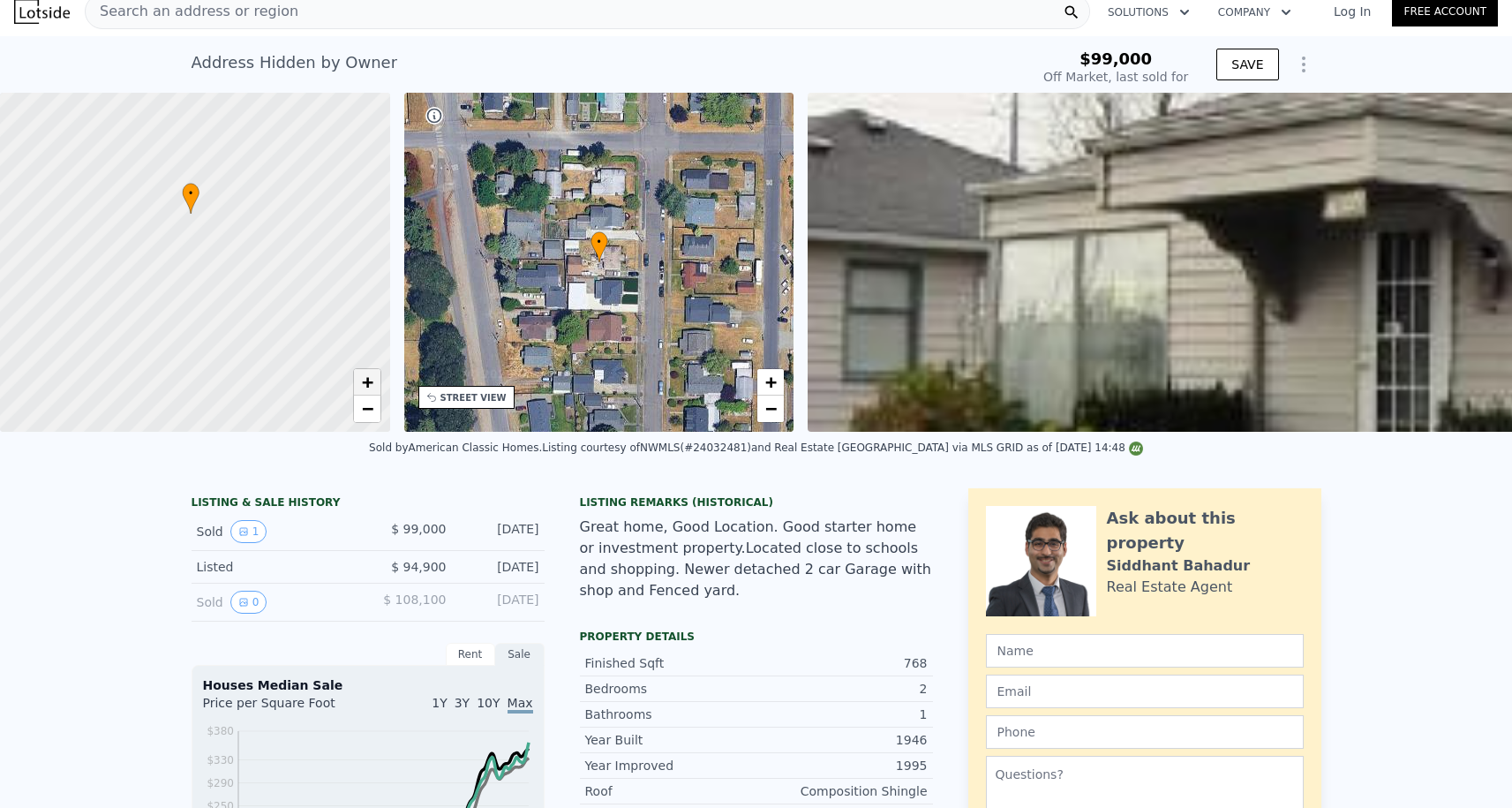
type input "$ 250,133"
click at [361, 411] on span "−" at bounding box center [367, 409] width 11 height 23
click at [367, 387] on span "+" at bounding box center [367, 382] width 11 height 23
click at [367, 406] on span "−" at bounding box center [367, 409] width 11 height 23
click at [367, 368] on div at bounding box center [195, 263] width 468 height 407
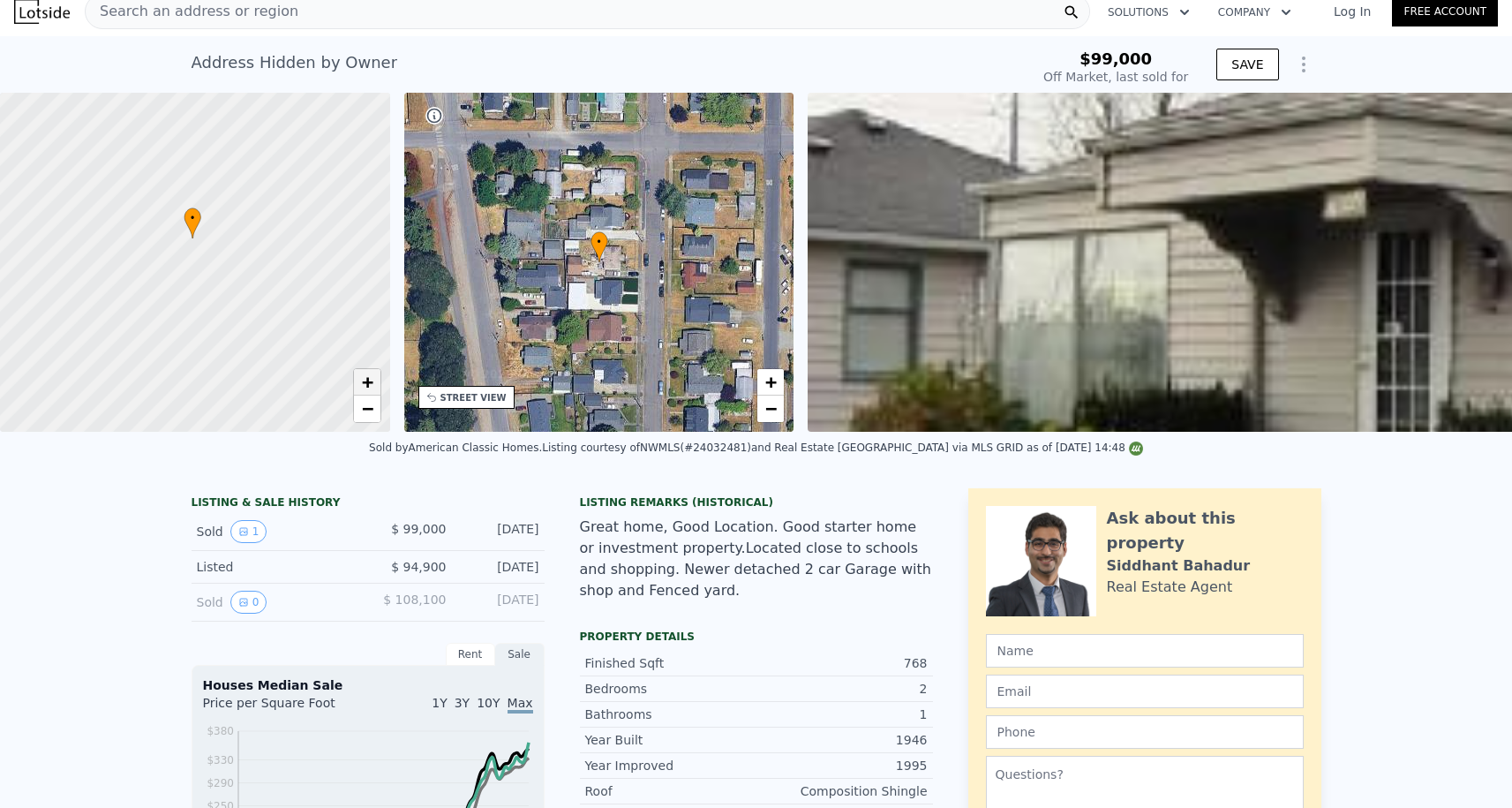
click at [367, 386] on span "+" at bounding box center [367, 382] width 11 height 23
click at [369, 401] on span "−" at bounding box center [367, 409] width 11 height 23
click at [369, 393] on span "+" at bounding box center [367, 382] width 11 height 23
click at [369, 409] on span "−" at bounding box center [367, 409] width 11 height 23
click at [369, 376] on span "+" at bounding box center [367, 382] width 11 height 23
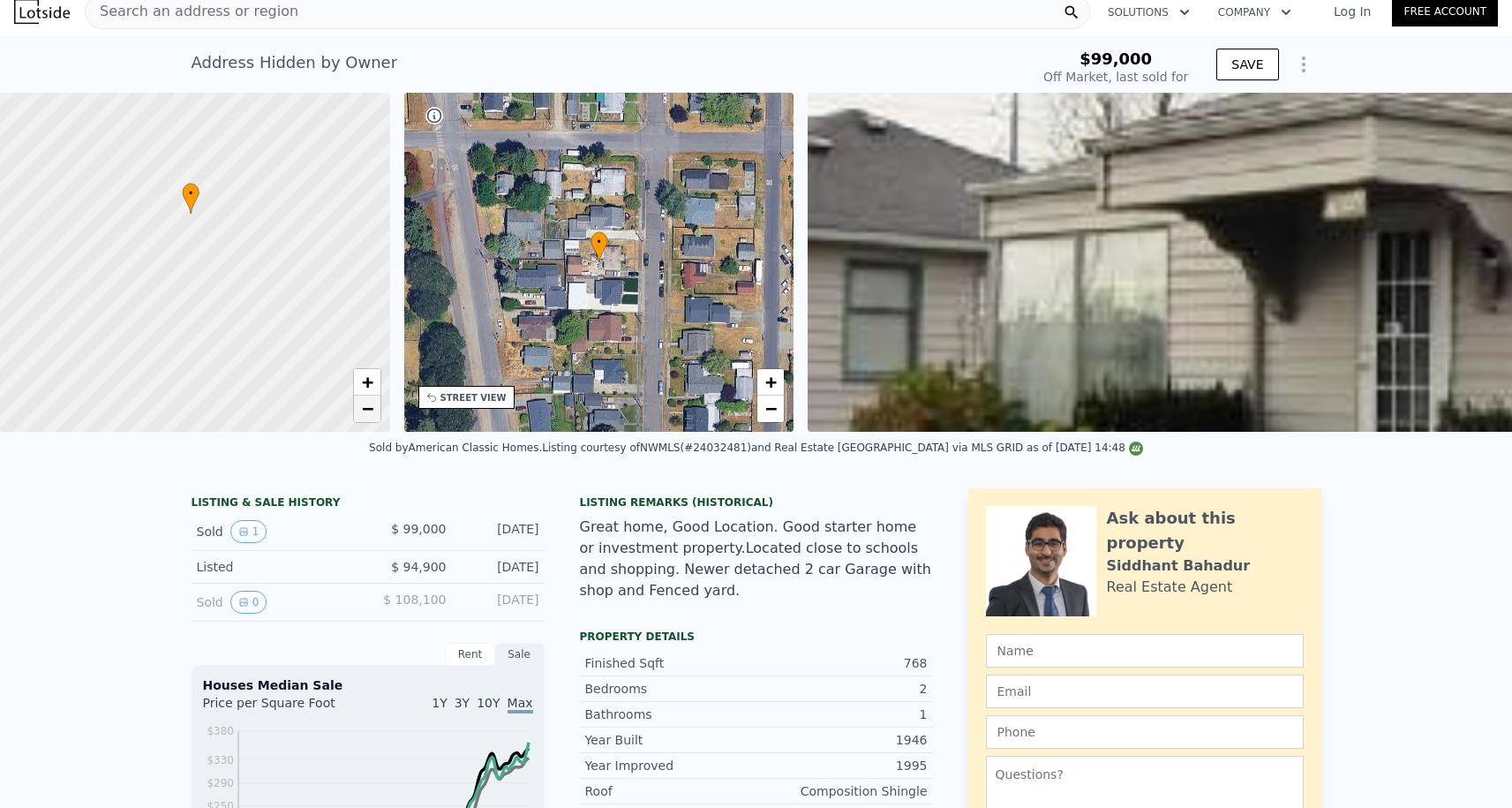
click at [369, 413] on span "−" at bounding box center [367, 409] width 11 height 23
click at [369, 387] on span "+" at bounding box center [367, 382] width 11 height 23
click at [365, 409] on span "−" at bounding box center [367, 409] width 11 height 23
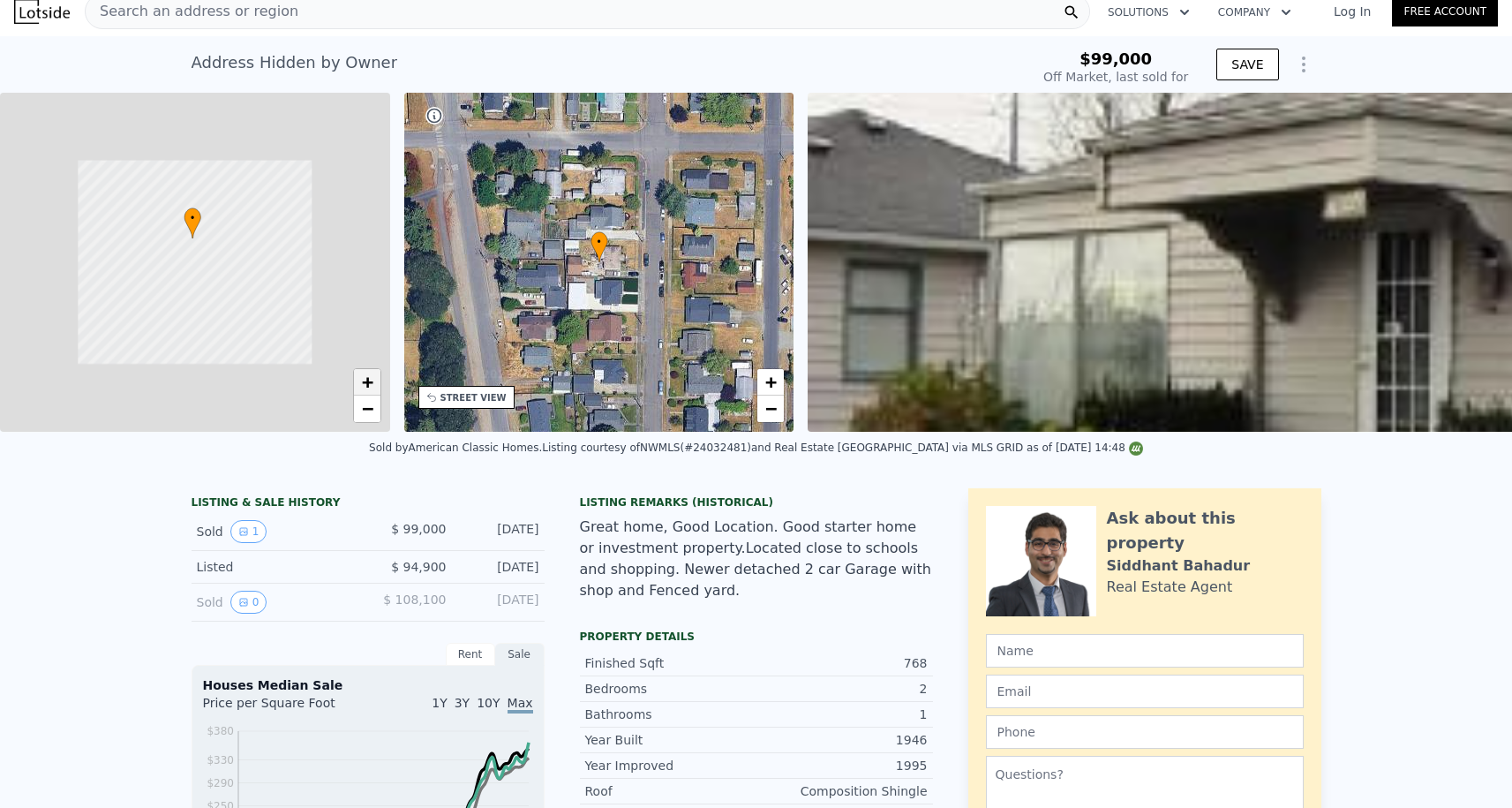
click at [365, 385] on span "+" at bounding box center [367, 382] width 11 height 23
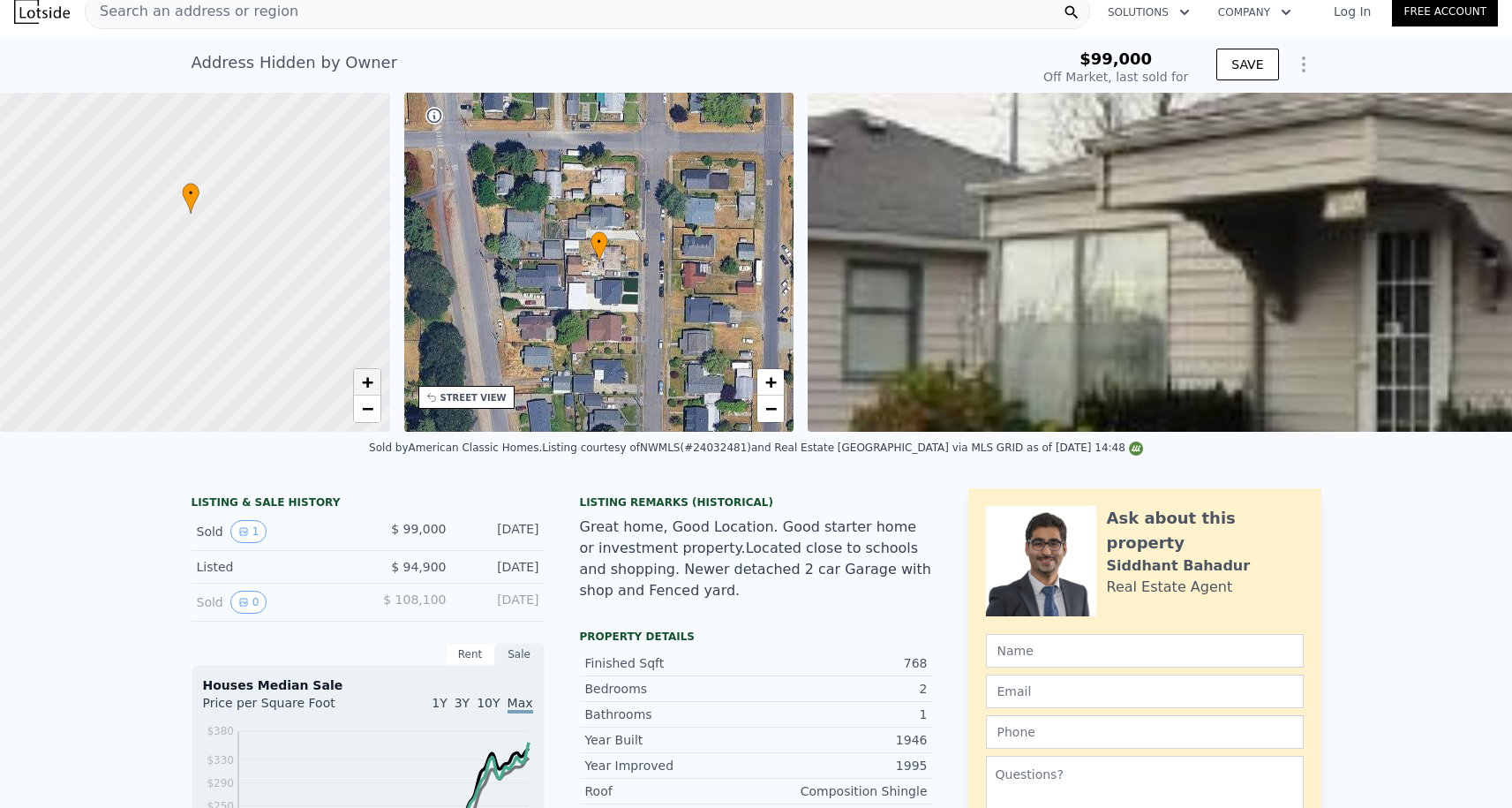
click at [365, 385] on span "+" at bounding box center [367, 382] width 11 height 23
drag, startPoint x: 220, startPoint y: 177, endPoint x: 248, endPoint y: 325, distance: 150.6
click at [249, 328] on div at bounding box center [195, 263] width 468 height 407
click at [355, 410] on link "−" at bounding box center [367, 409] width 26 height 26
click at [365, 385] on span "+" at bounding box center [367, 382] width 11 height 23
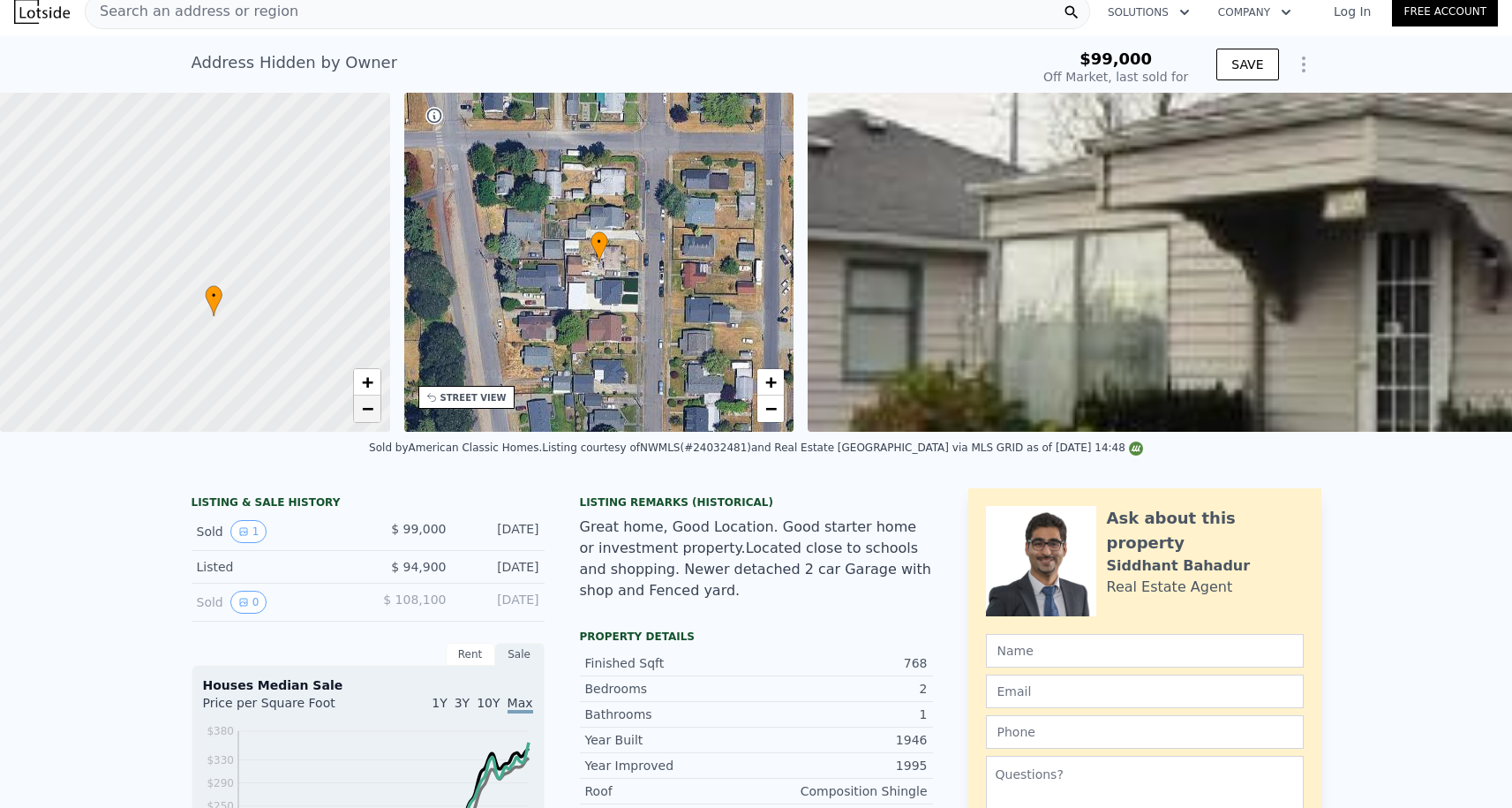
click at [376, 415] on link "−" at bounding box center [367, 409] width 26 height 26
click at [367, 405] on span "−" at bounding box center [367, 409] width 11 height 23
click at [368, 384] on span "+" at bounding box center [367, 382] width 11 height 23
click at [366, 407] on span "−" at bounding box center [367, 409] width 11 height 23
click at [368, 392] on span "+" at bounding box center [367, 382] width 11 height 23
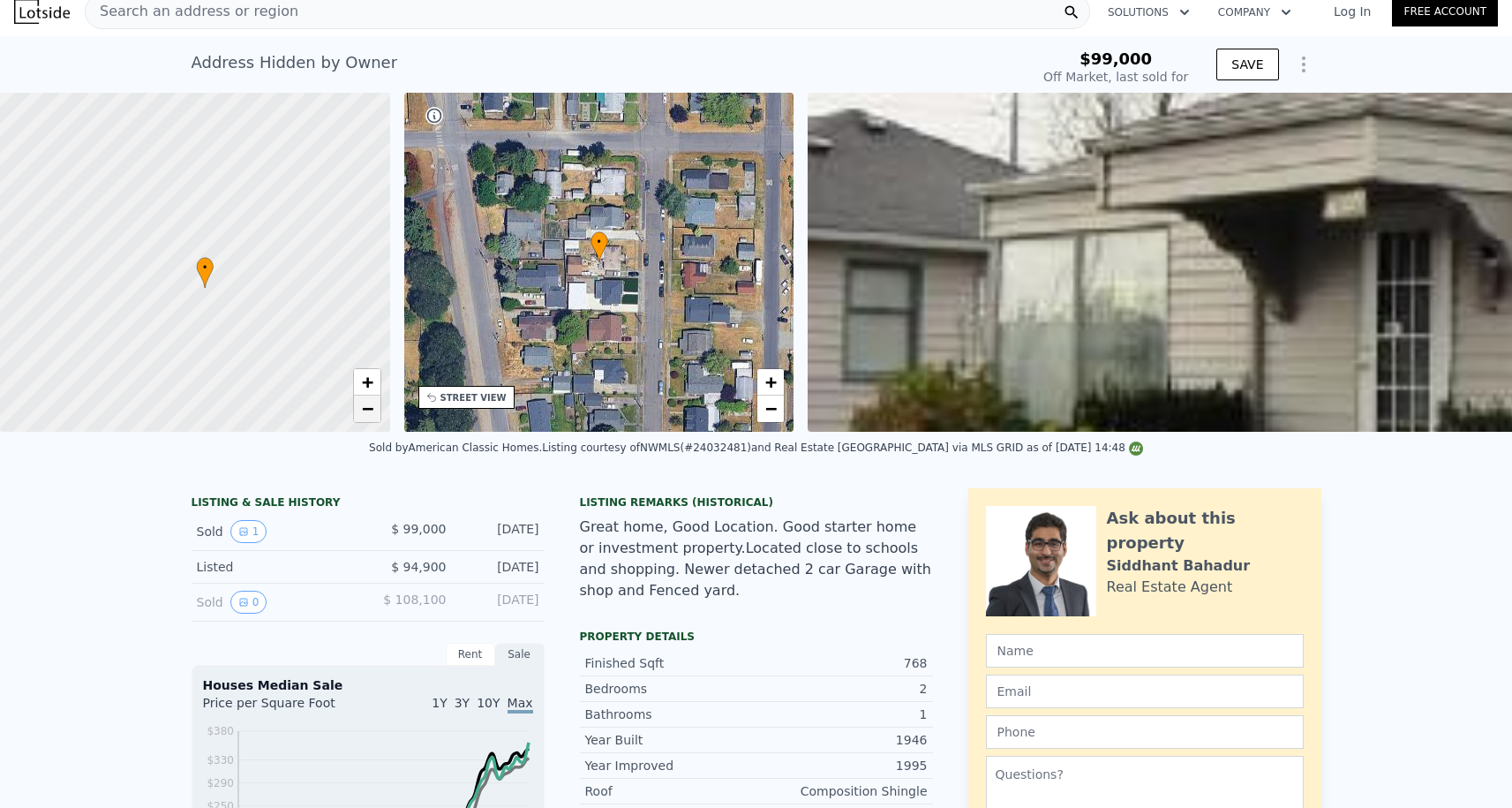
click at [366, 407] on span "−" at bounding box center [367, 409] width 11 height 23
click at [366, 384] on span "+" at bounding box center [367, 382] width 11 height 23
click at [366, 408] on span "−" at bounding box center [367, 409] width 11 height 23
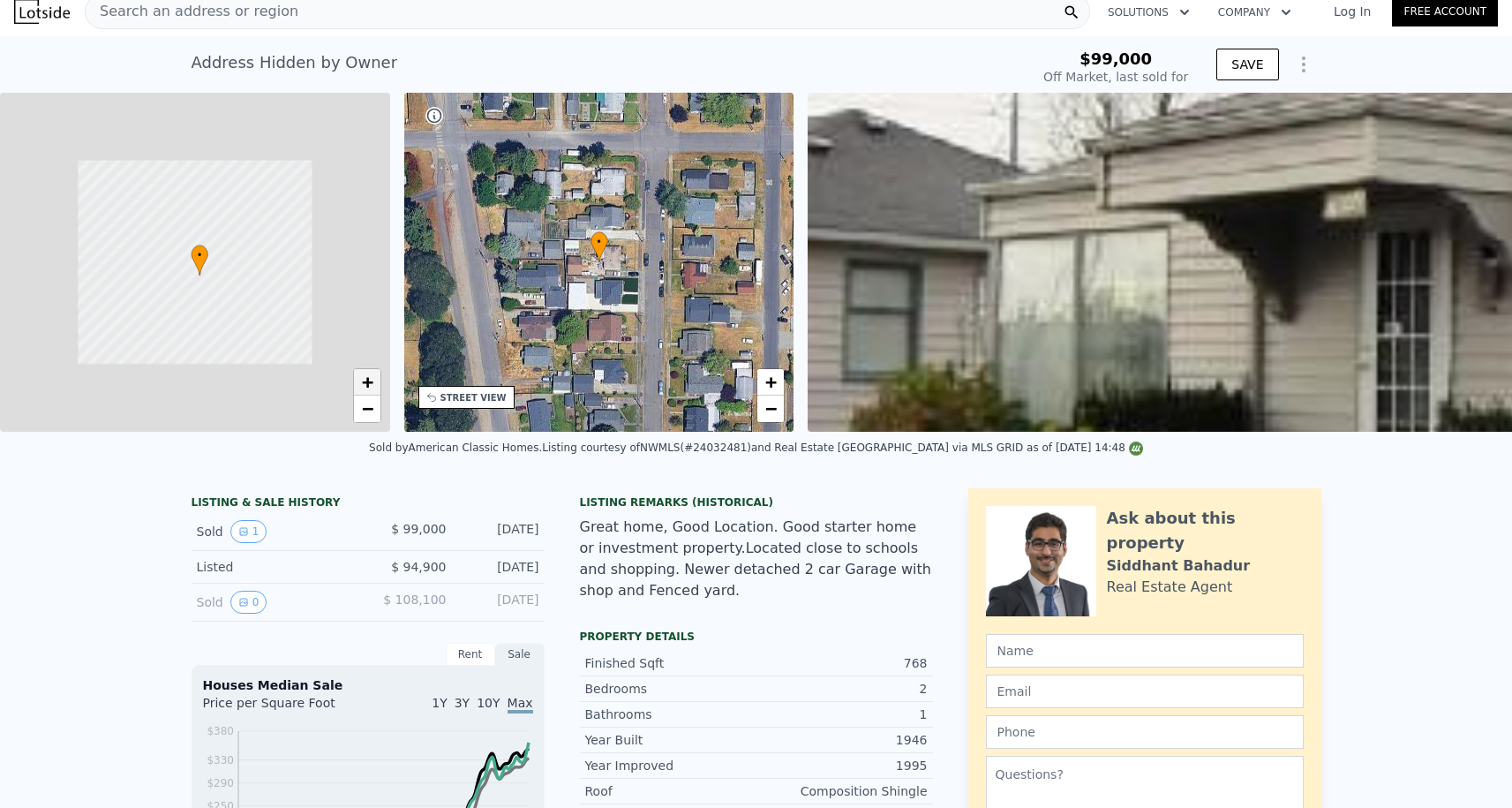
click at [366, 379] on span "+" at bounding box center [367, 382] width 11 height 23
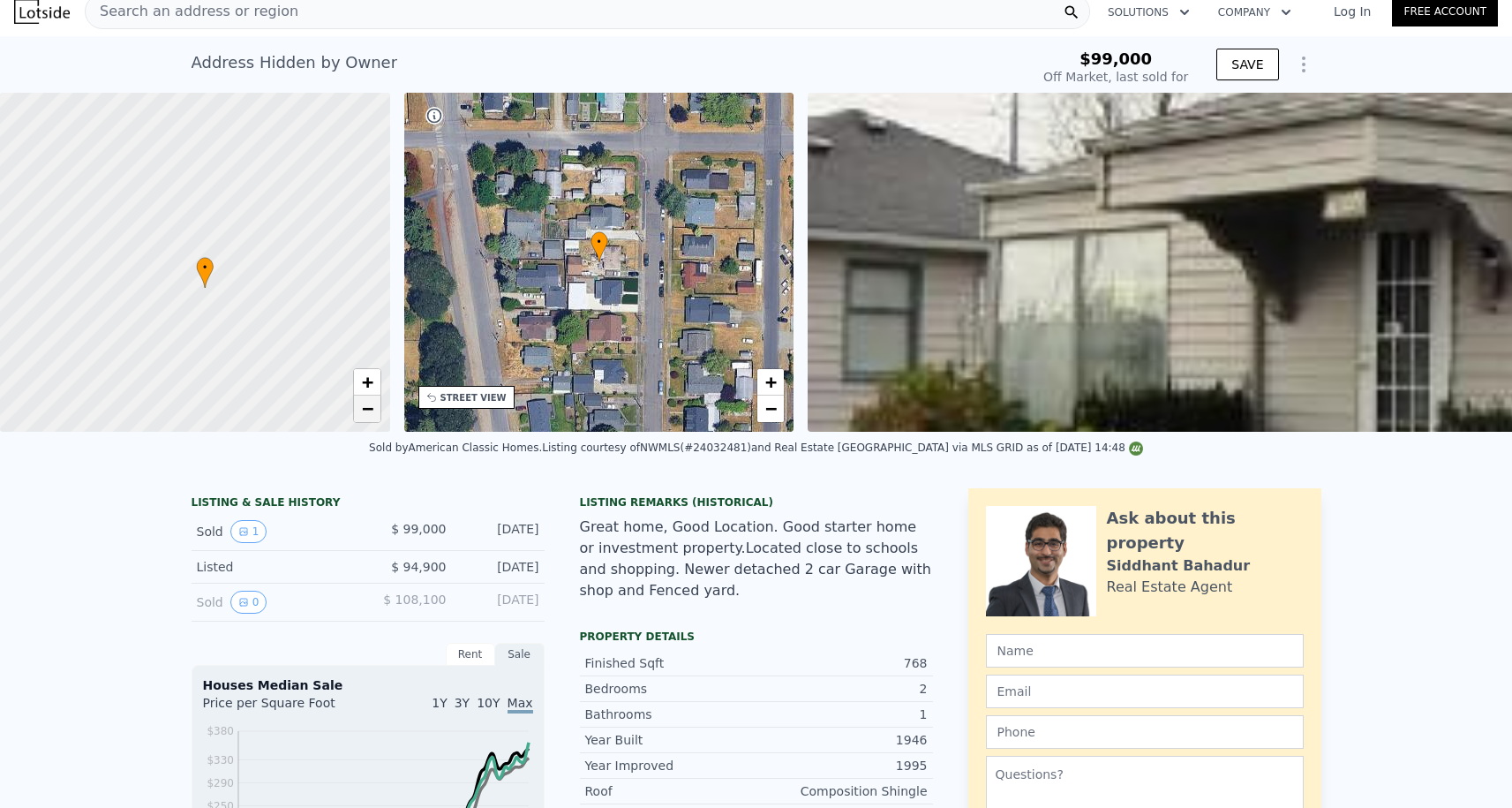
click at [368, 411] on span "−" at bounding box center [367, 409] width 11 height 23
click at [368, 392] on span "+" at bounding box center [367, 382] width 11 height 23
click at [366, 409] on span "−" at bounding box center [367, 409] width 11 height 23
click at [366, 381] on span "+" at bounding box center [367, 382] width 11 height 23
click at [366, 412] on span "−" at bounding box center [367, 409] width 11 height 23
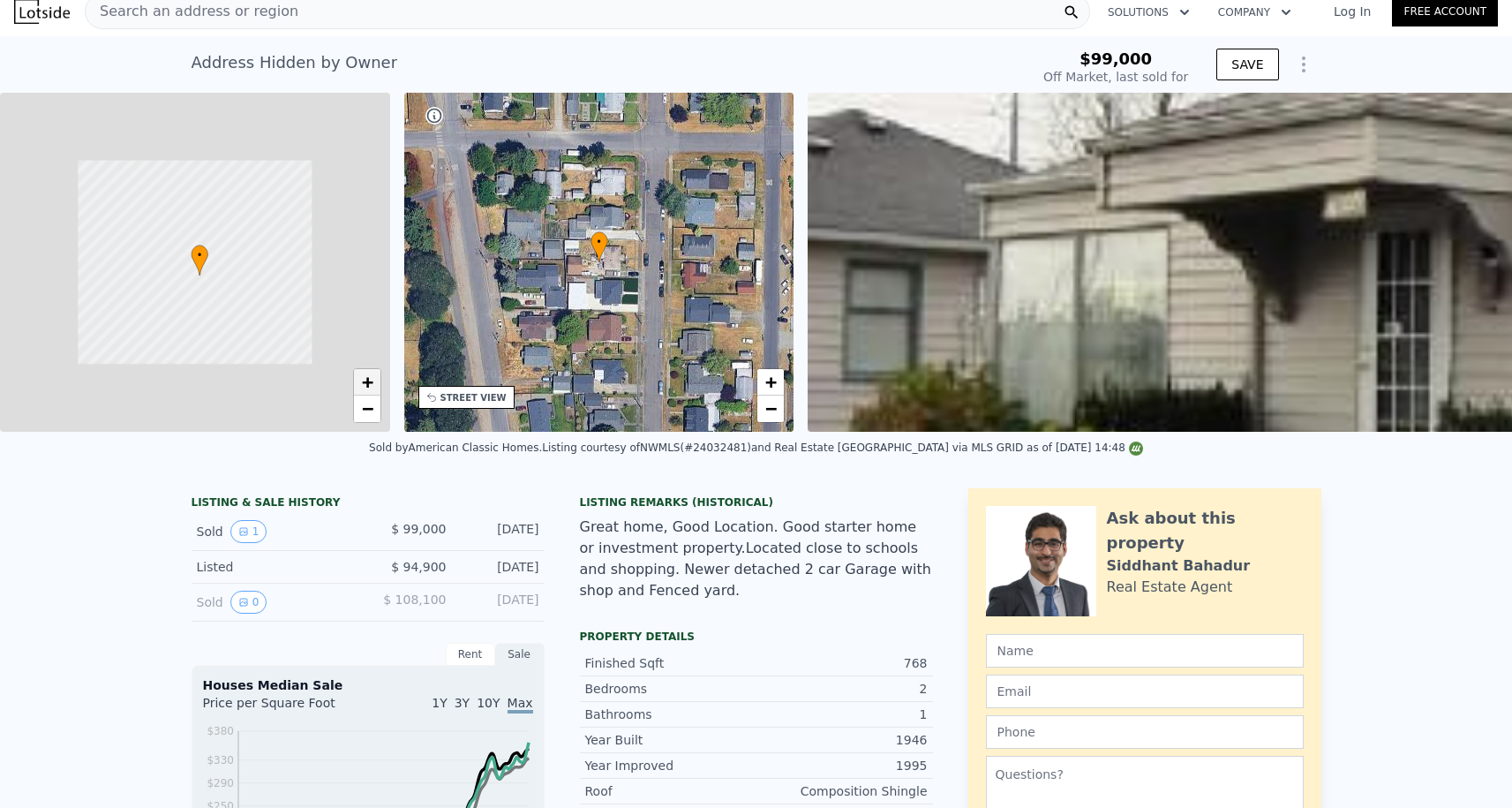
click at [366, 385] on span "+" at bounding box center [367, 382] width 11 height 23
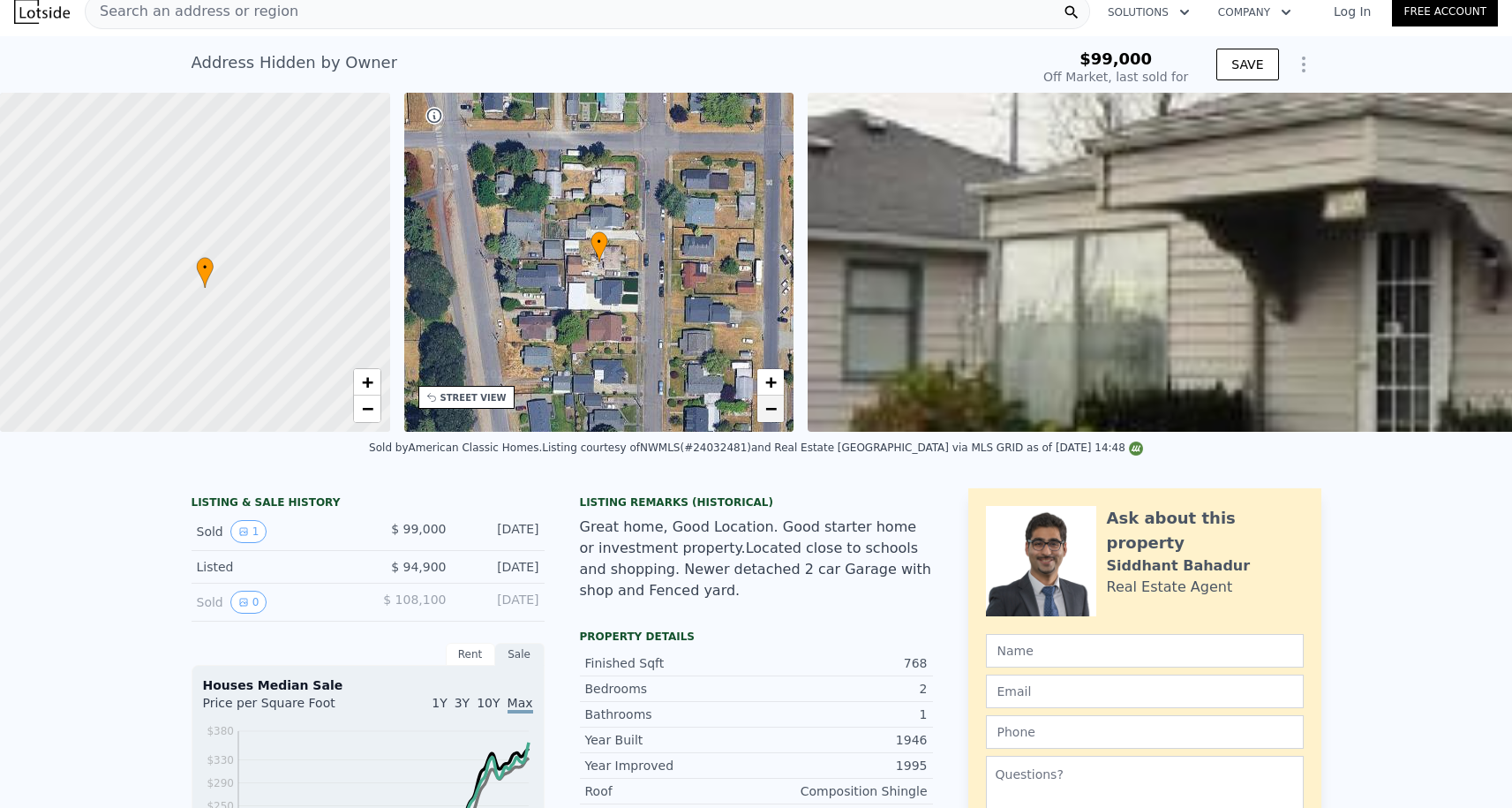
click at [774, 404] on span "−" at bounding box center [771, 409] width 11 height 23
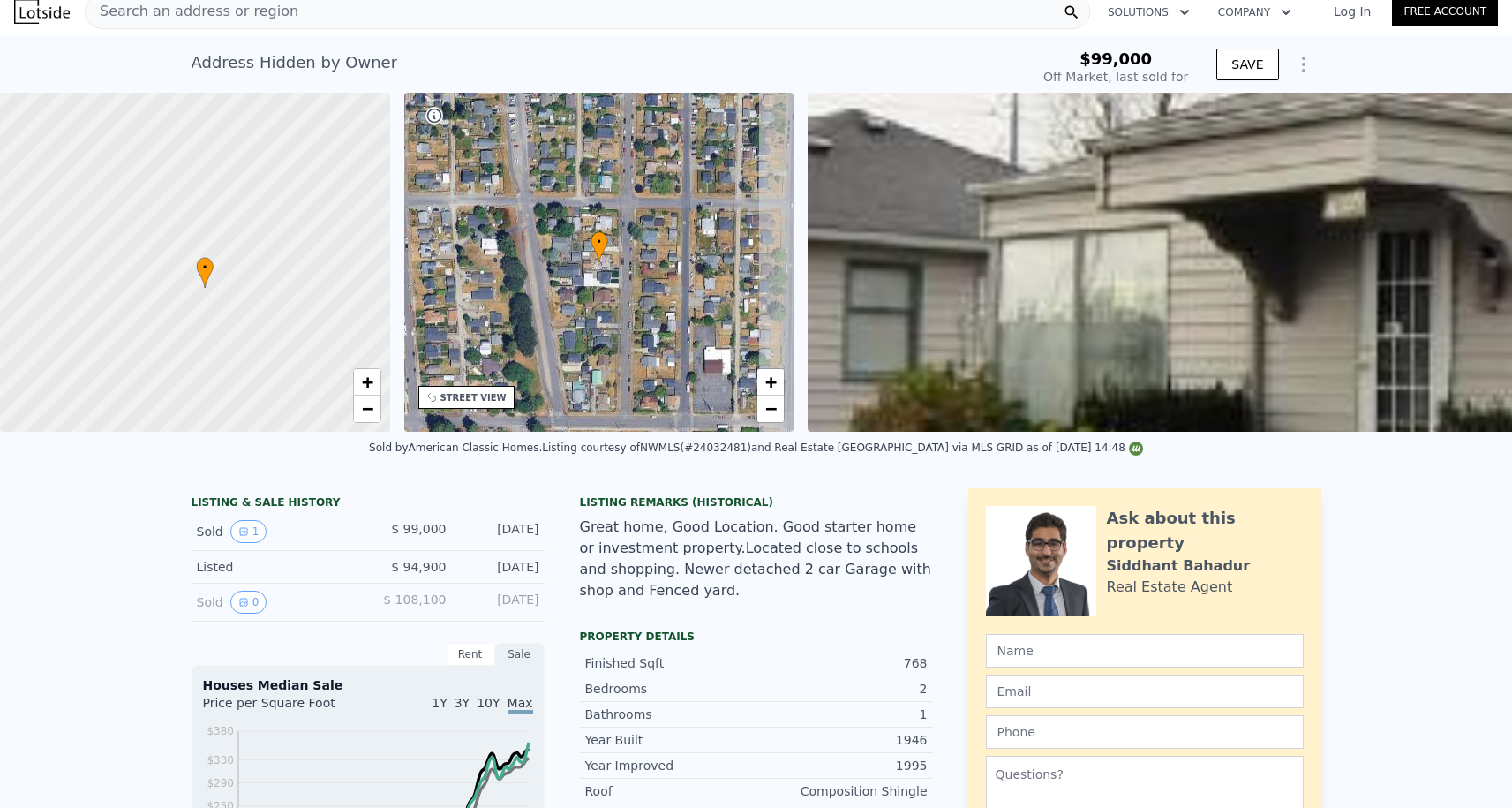
click at [768, 368] on div "+ −" at bounding box center [771, 395] width 28 height 54
click at [768, 389] on span "+" at bounding box center [771, 382] width 11 height 23
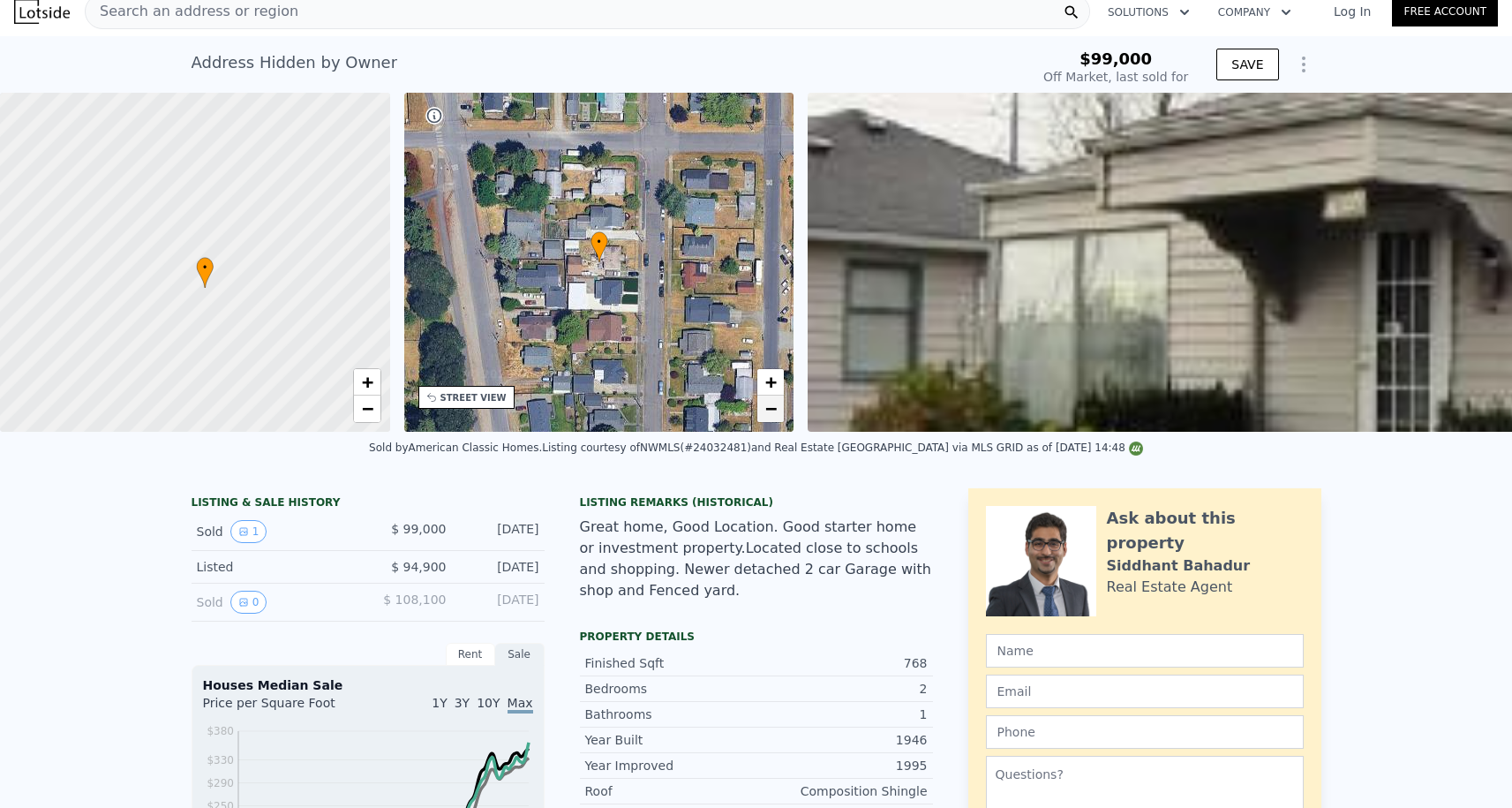
click at [767, 410] on span "−" at bounding box center [771, 409] width 11 height 23
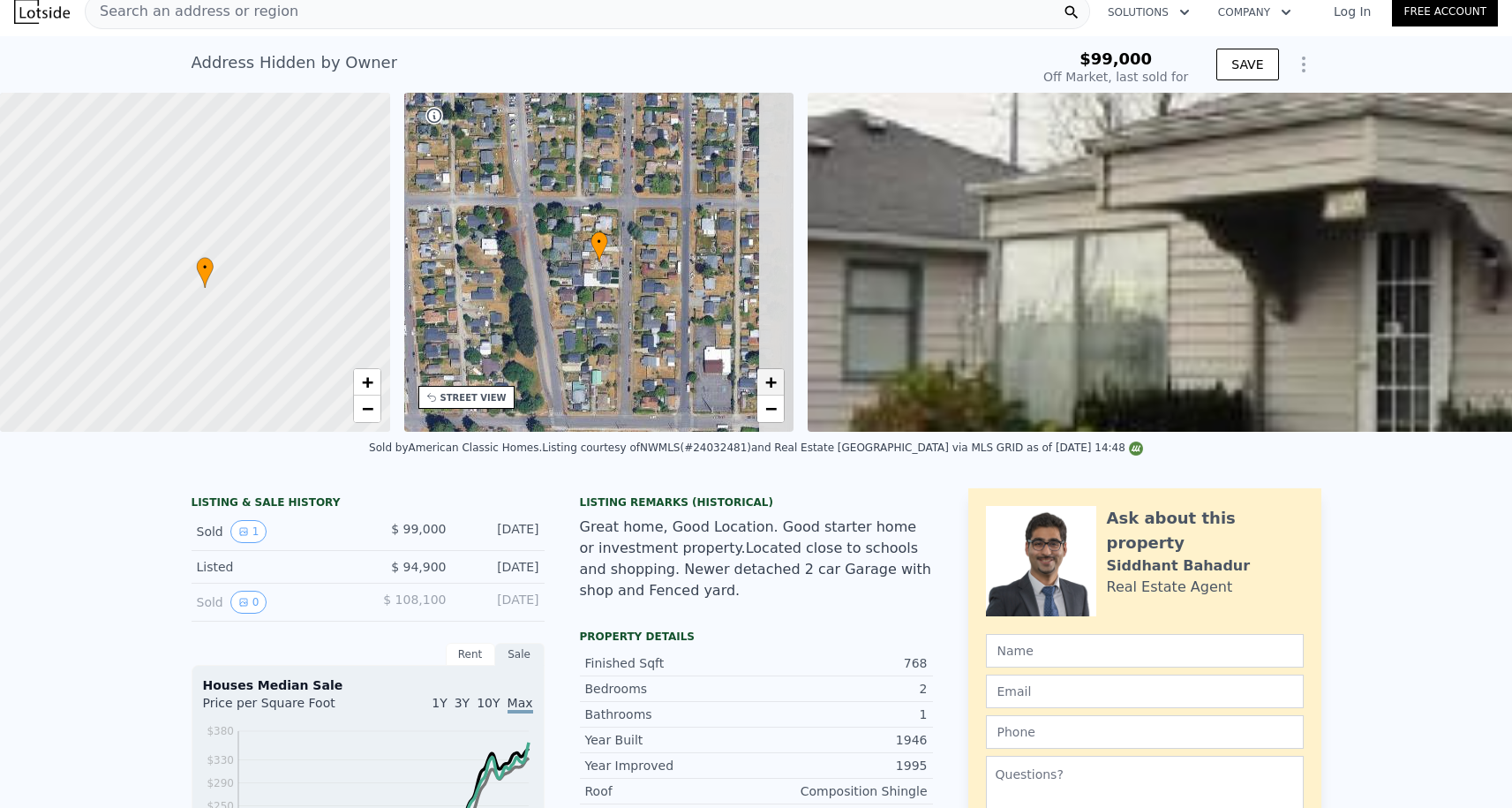
click at [768, 385] on span "+" at bounding box center [771, 382] width 11 height 23
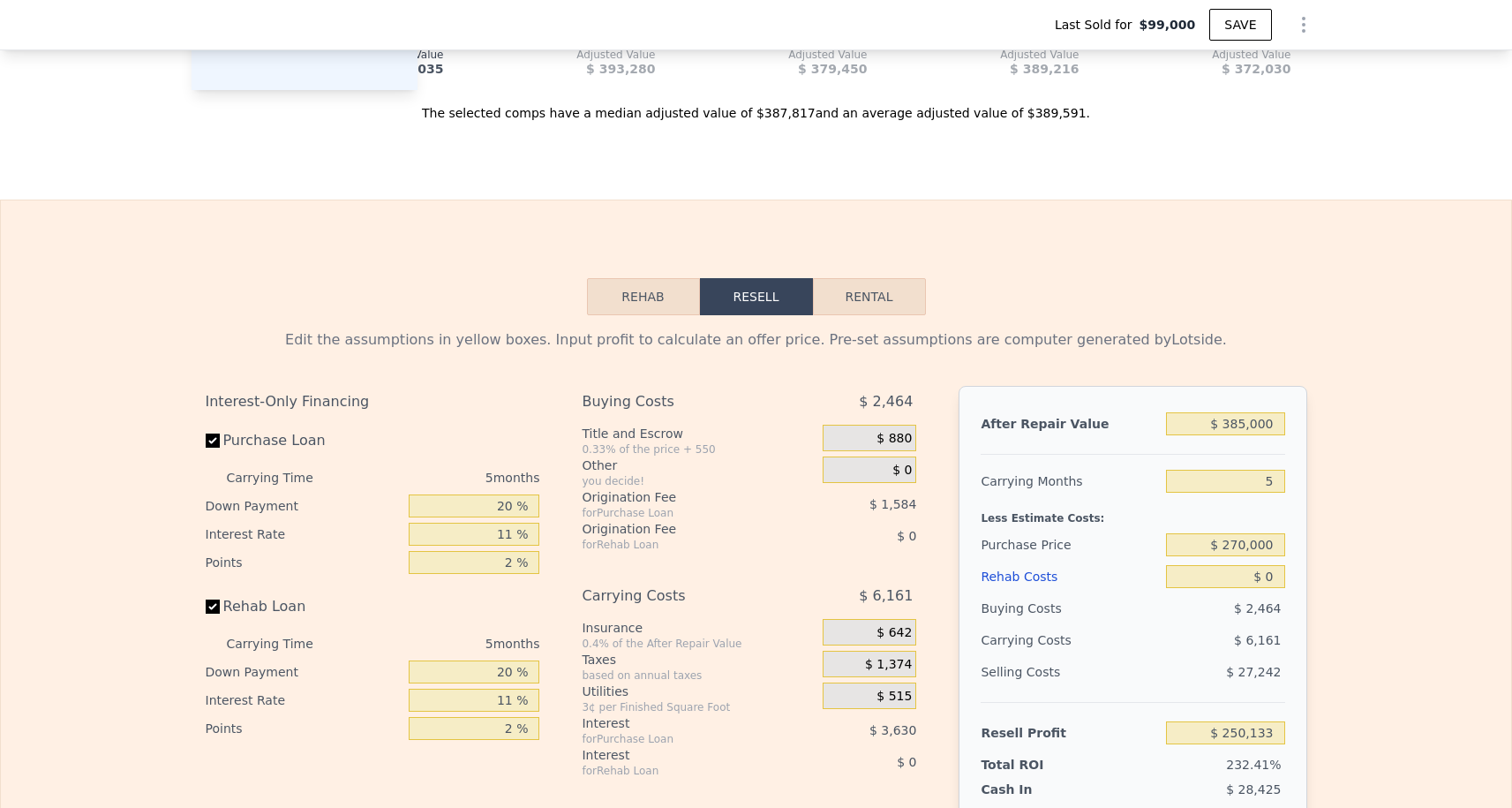
scroll to position [2835, 0]
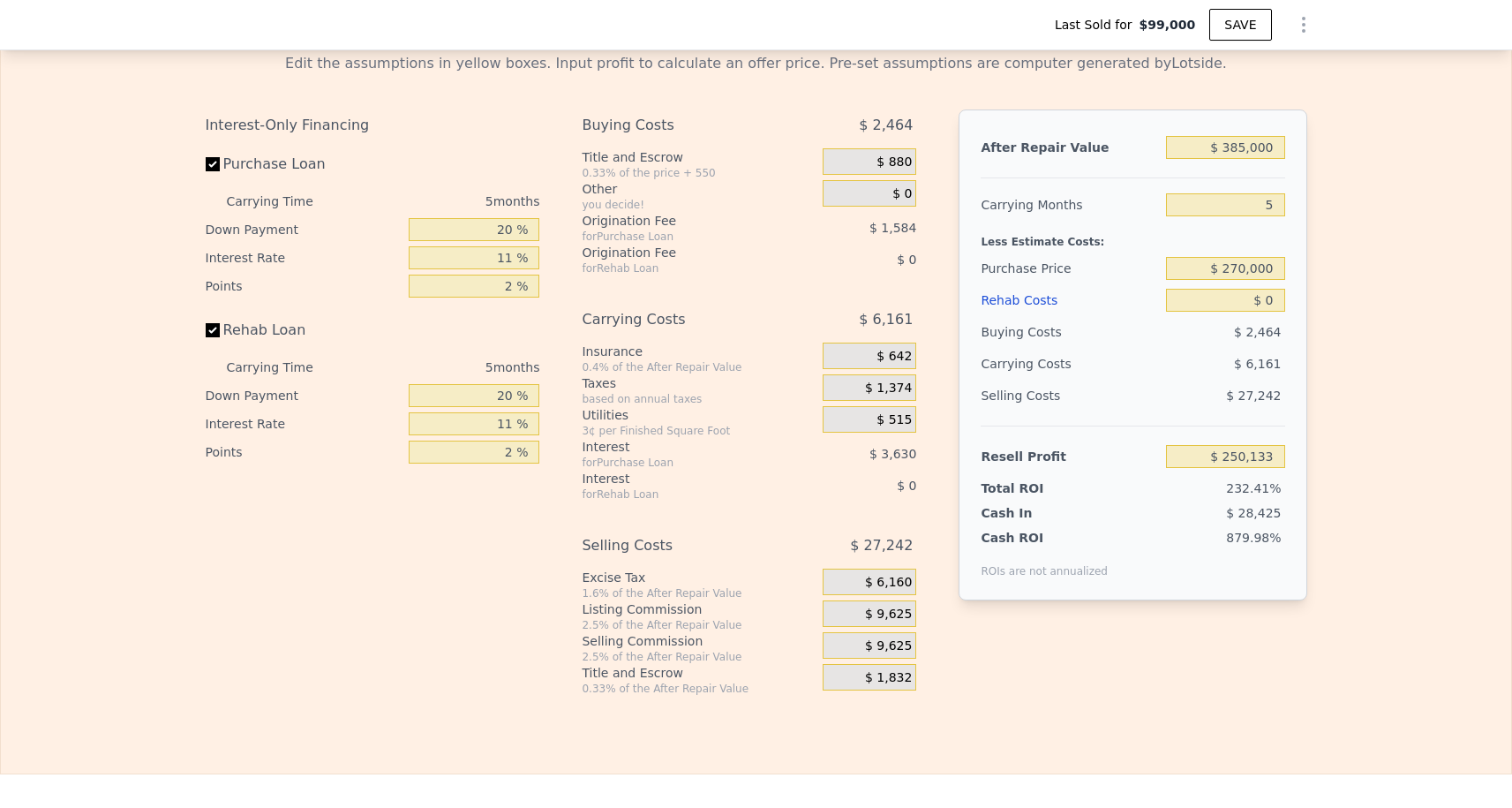
click at [1244, 133] on div "$ 385,000" at bounding box center [1225, 147] width 118 height 32
click at [1243, 143] on input "$ 385,000" at bounding box center [1225, 147] width 118 height 23
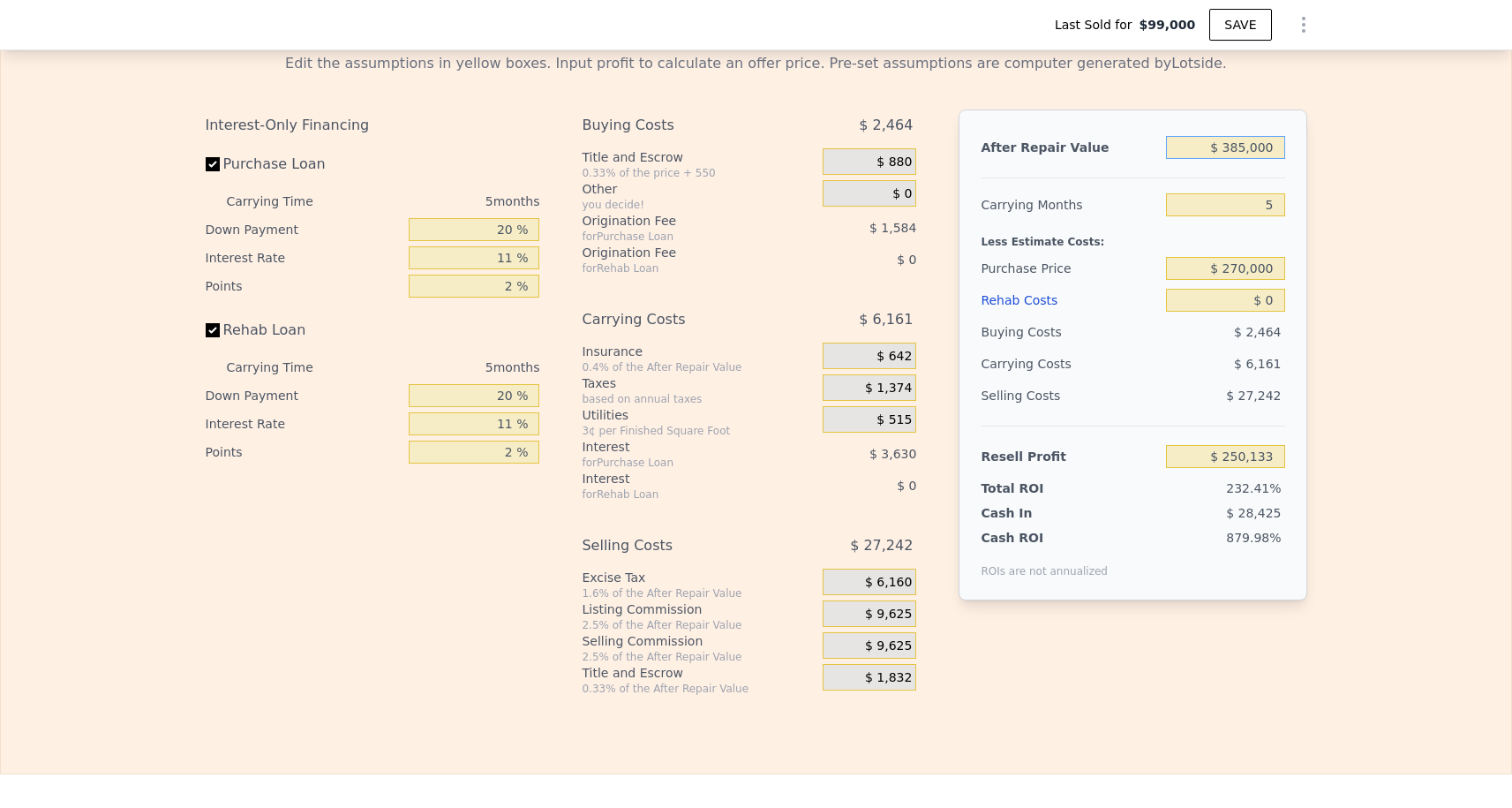
type input "$ 4"
type input "-$ 107,529"
type input "$ 40"
type input "-$ 107,496"
type input "$ 400"
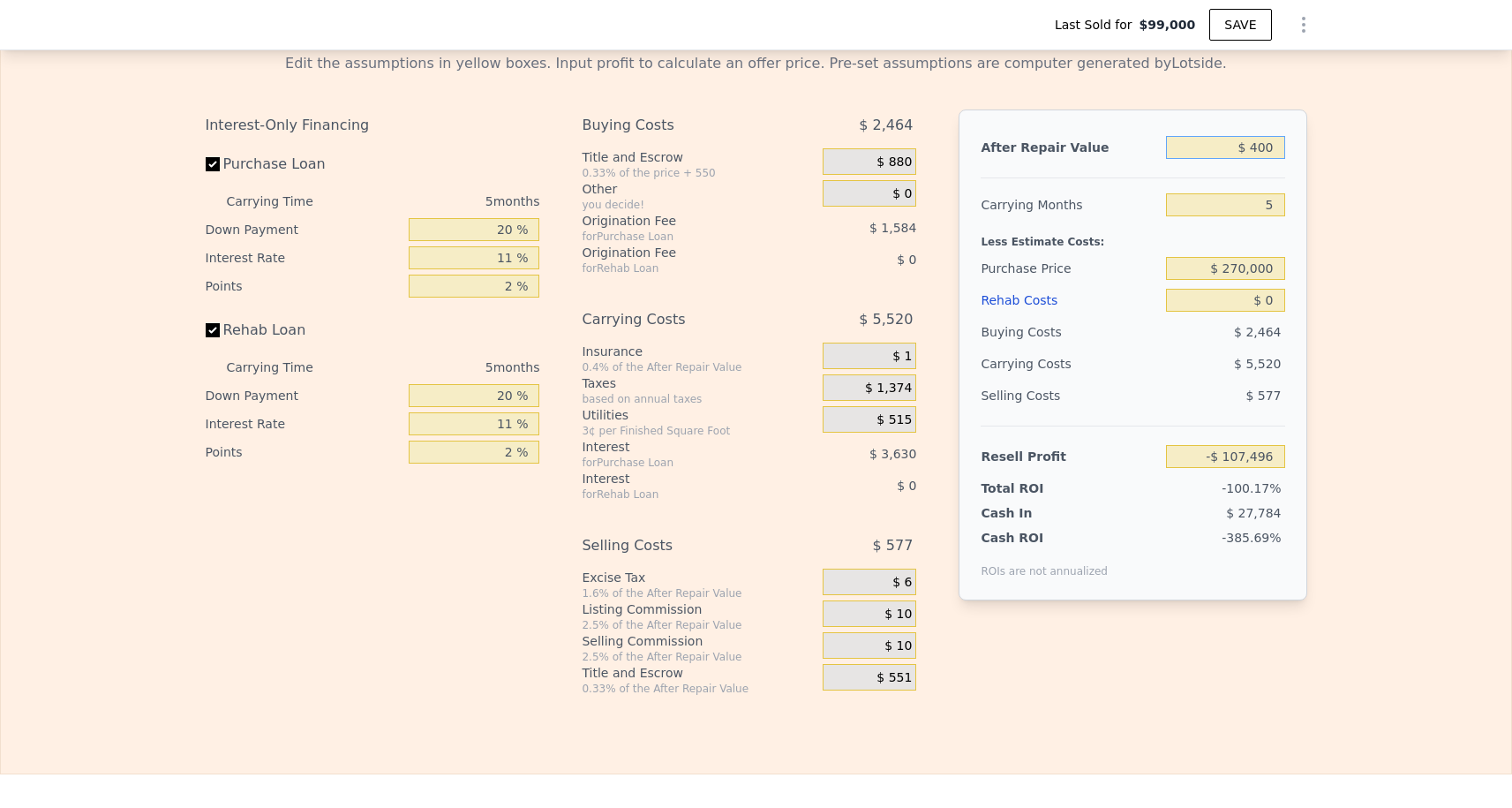
type input "-$ 107,161"
type input "$ 4,000"
type input "-$ 103,817"
type input "$ 40,000"
type input "-$ 70,373"
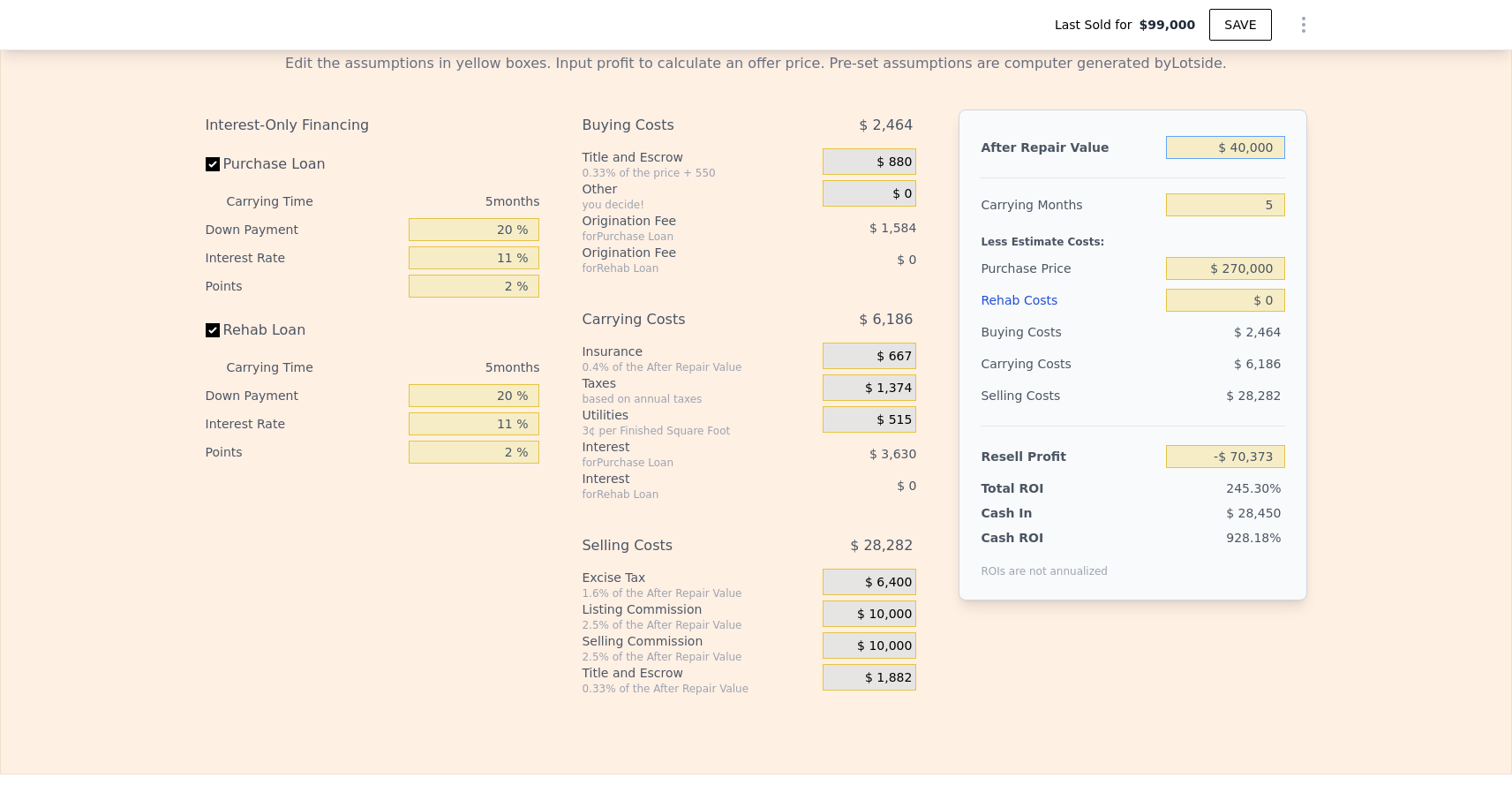
type input "$ 400,000"
type input "$ 264,068"
click at [1285, 213] on div "After Repair Value $ 400,000 Carrying Months 5 Less Estimate Costs: Purchase Pr…" at bounding box center [1132, 355] width 348 height 491
click at [1272, 204] on input "5" at bounding box center [1225, 205] width 118 height 23
type input "3"
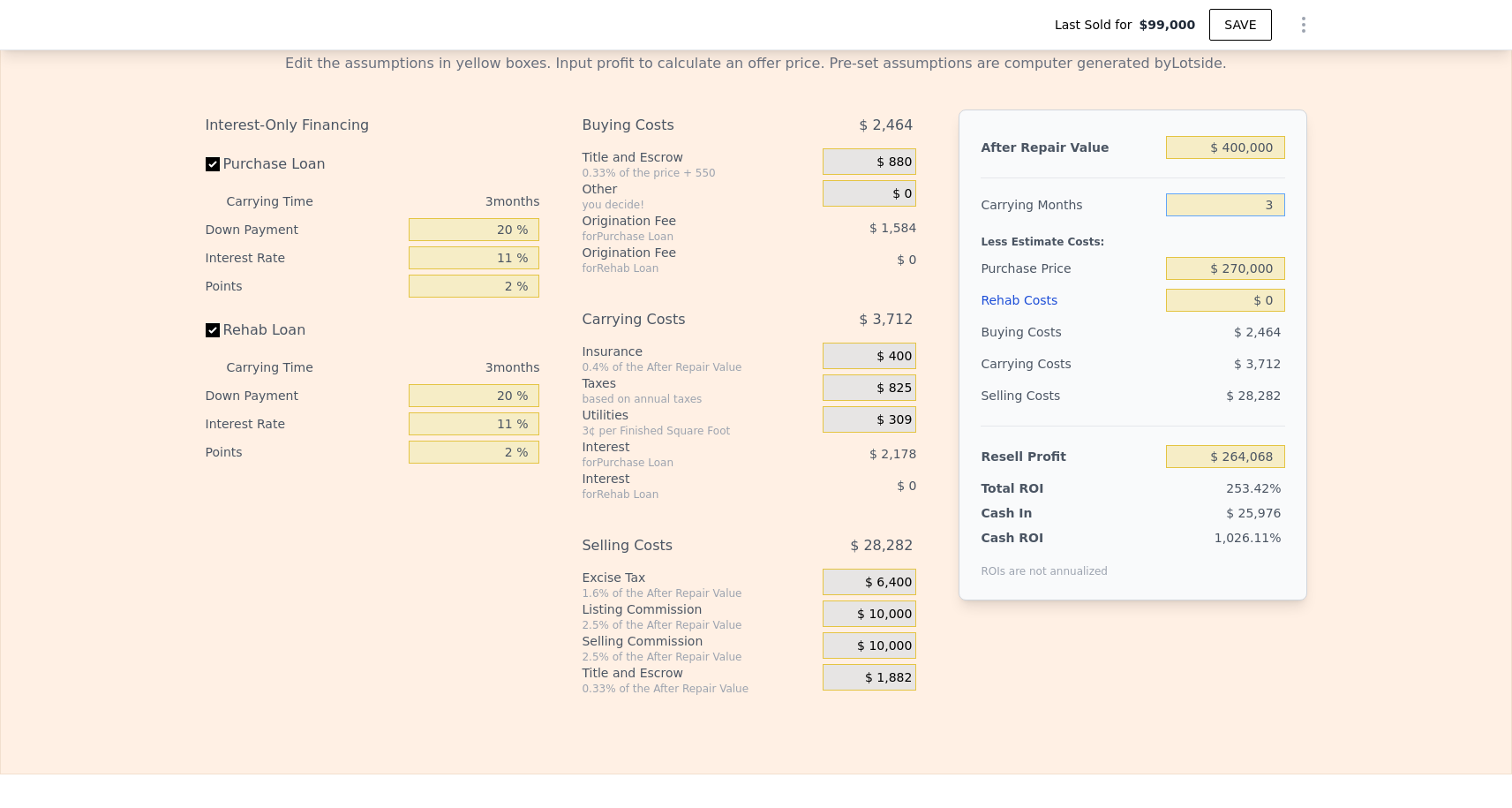
type input "$ 266,542"
type input "3"
click at [1270, 284] on div "$ 0" at bounding box center [1225, 300] width 118 height 32
click at [1263, 276] on input "$ 270,000" at bounding box center [1225, 268] width 118 height 23
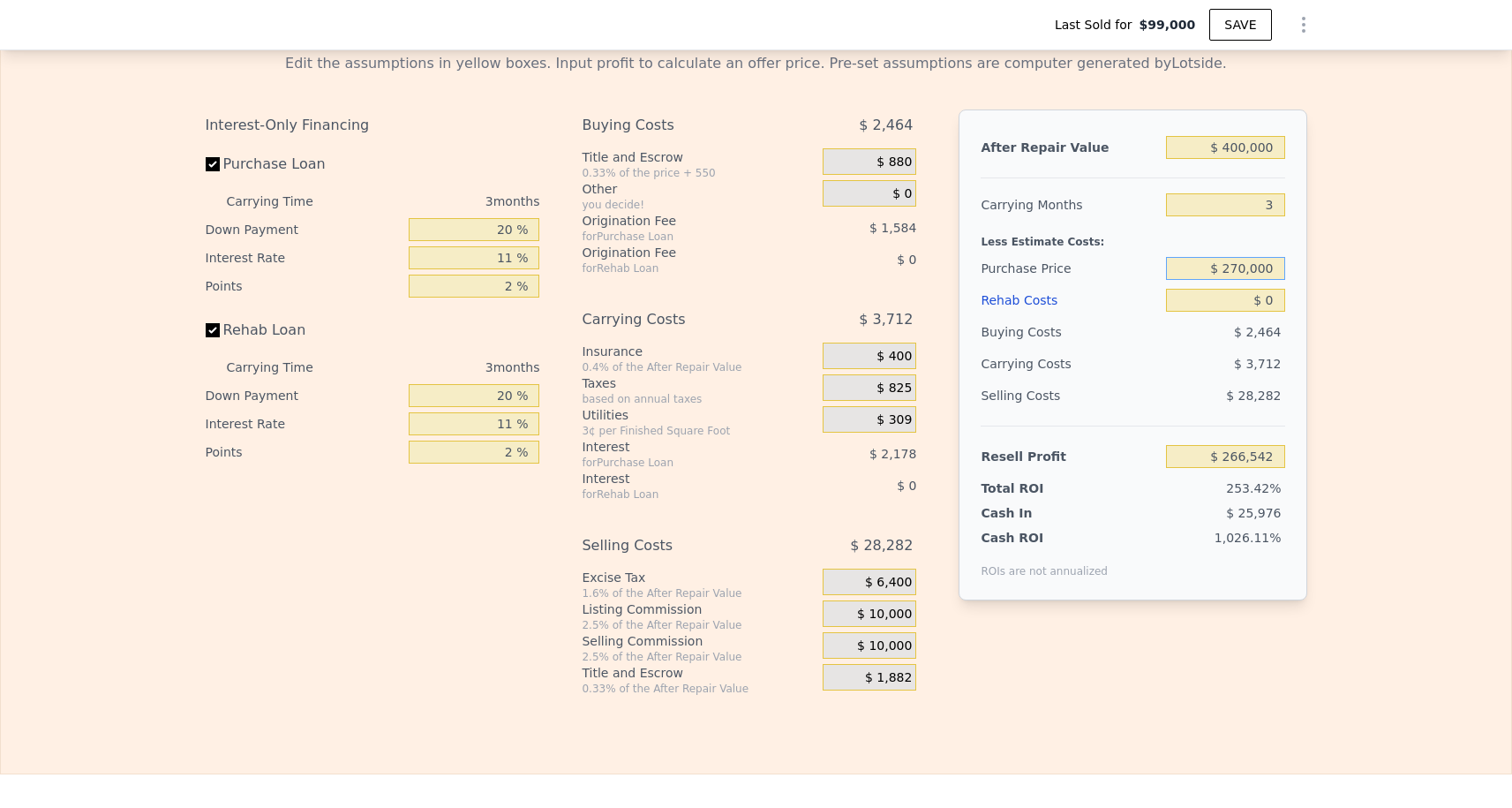
click at [1263, 276] on input "$ 270,000" at bounding box center [1225, 268] width 118 height 23
type input "$ 260,000"
type input "$ 98,887"
click at [1275, 308] on input "$ 0" at bounding box center [1225, 300] width 118 height 23
type input "$ 4"
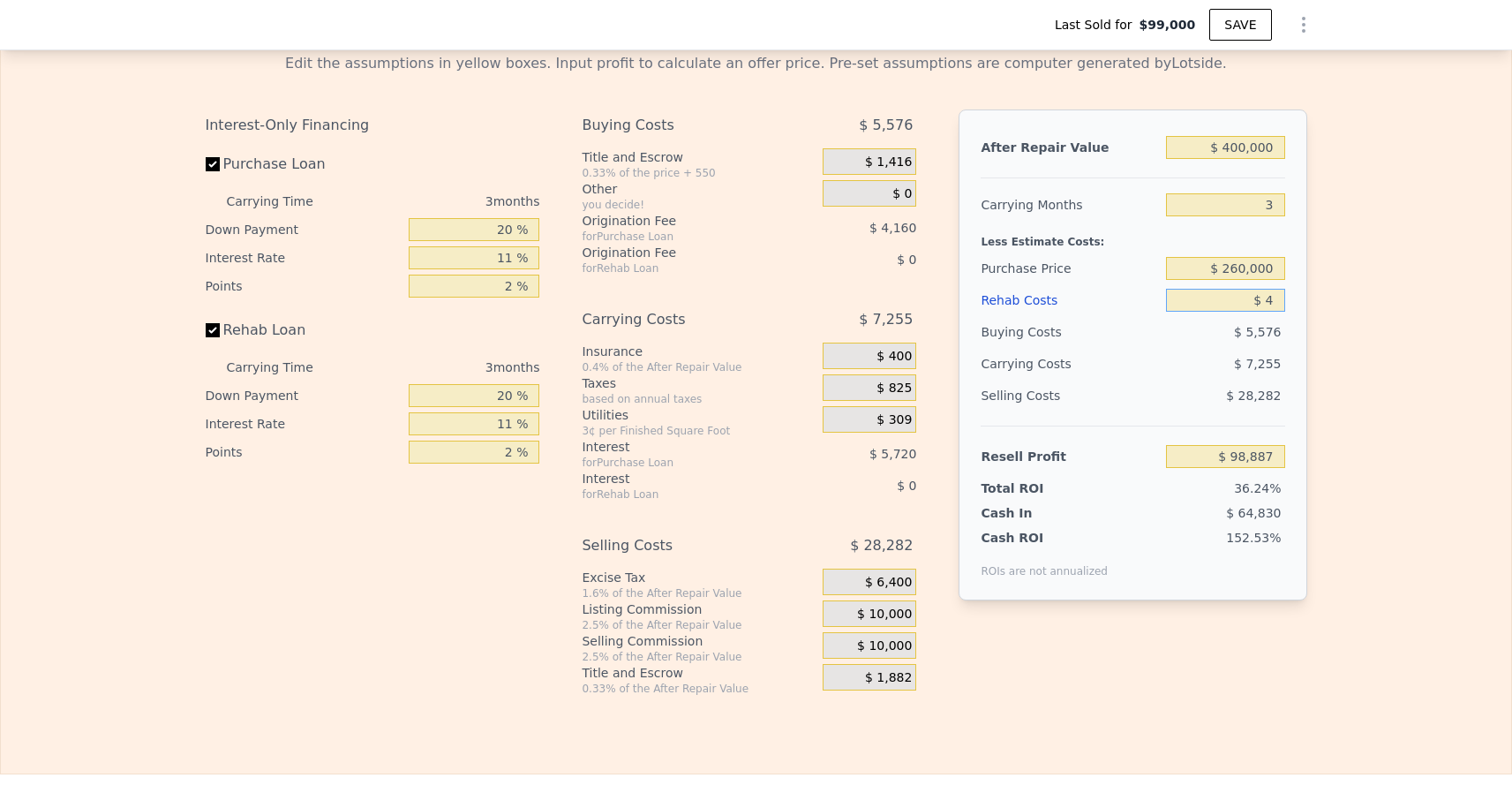
type input "$ 98,883"
type input "$ 40"
type input "$ 98,846"
type input "$ 400"
type input "$ 98,472"
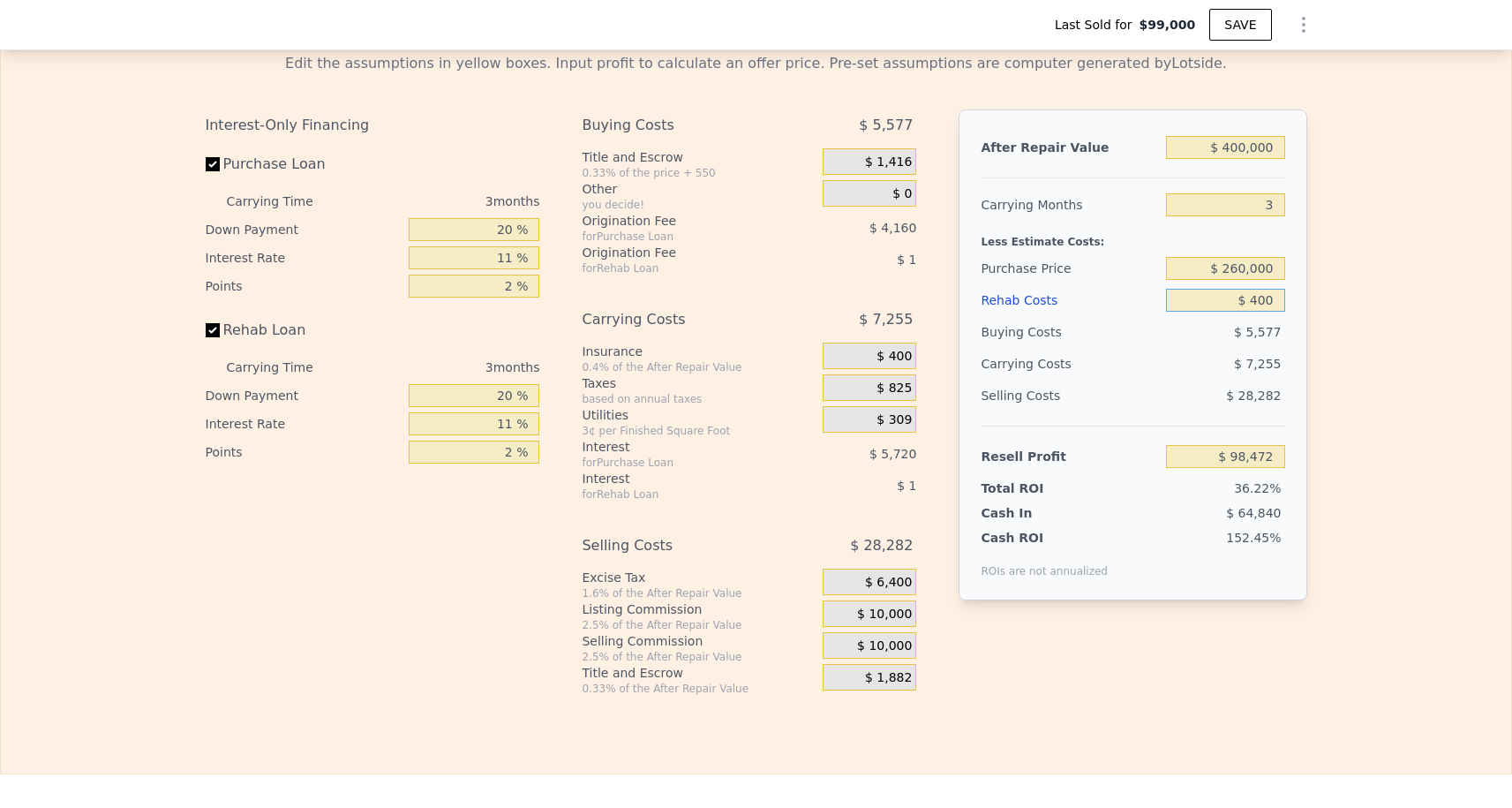
type input "$ 4,000"
type input "$ 94,736"
type input "$ 40,000"
type input "$ 57,368"
click at [1220, 356] on div "$ 8,134" at bounding box center [1192, 364] width 187 height 32
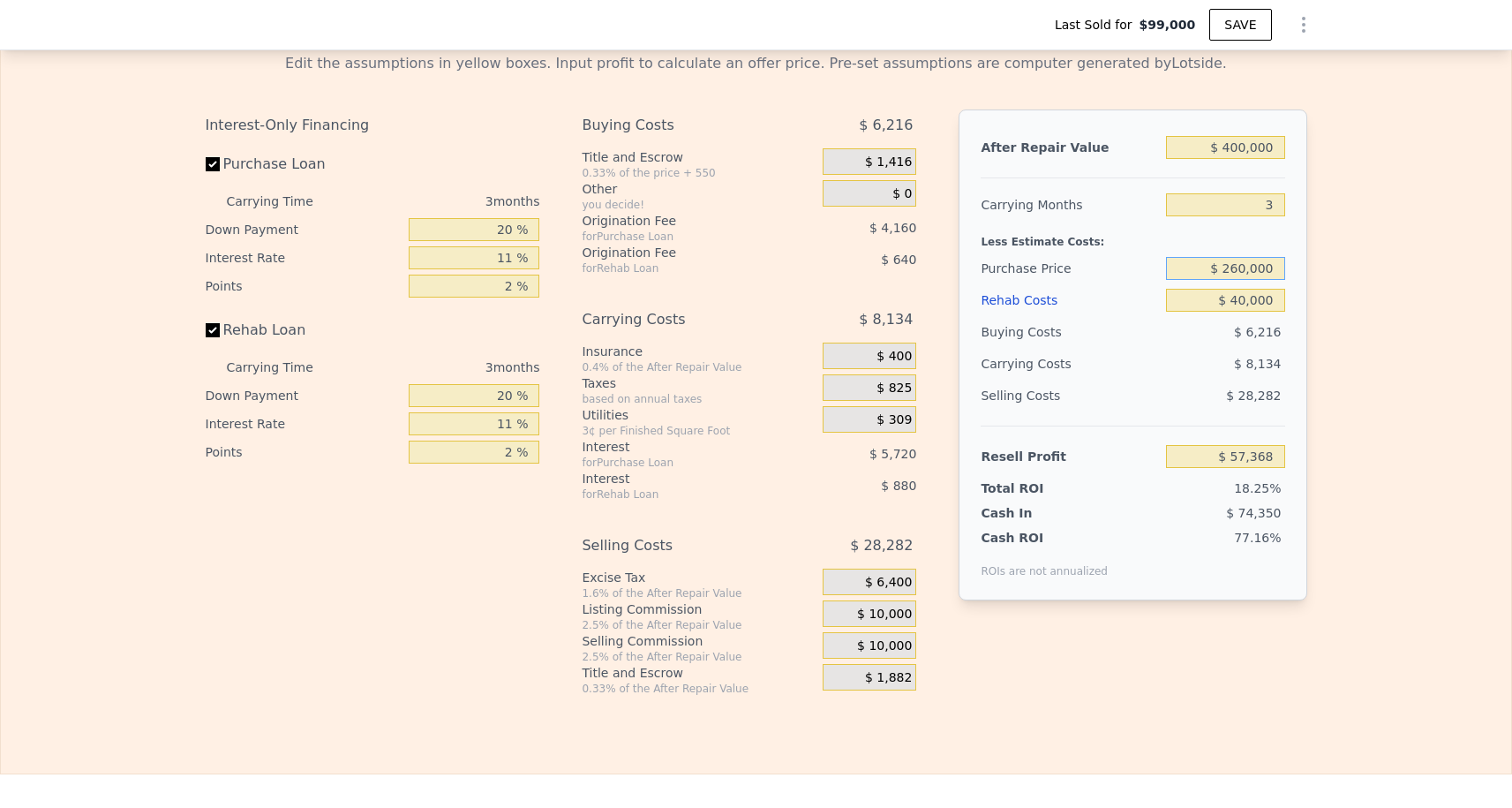
click at [1244, 272] on input "$ 260,000" at bounding box center [1225, 268] width 118 height 23
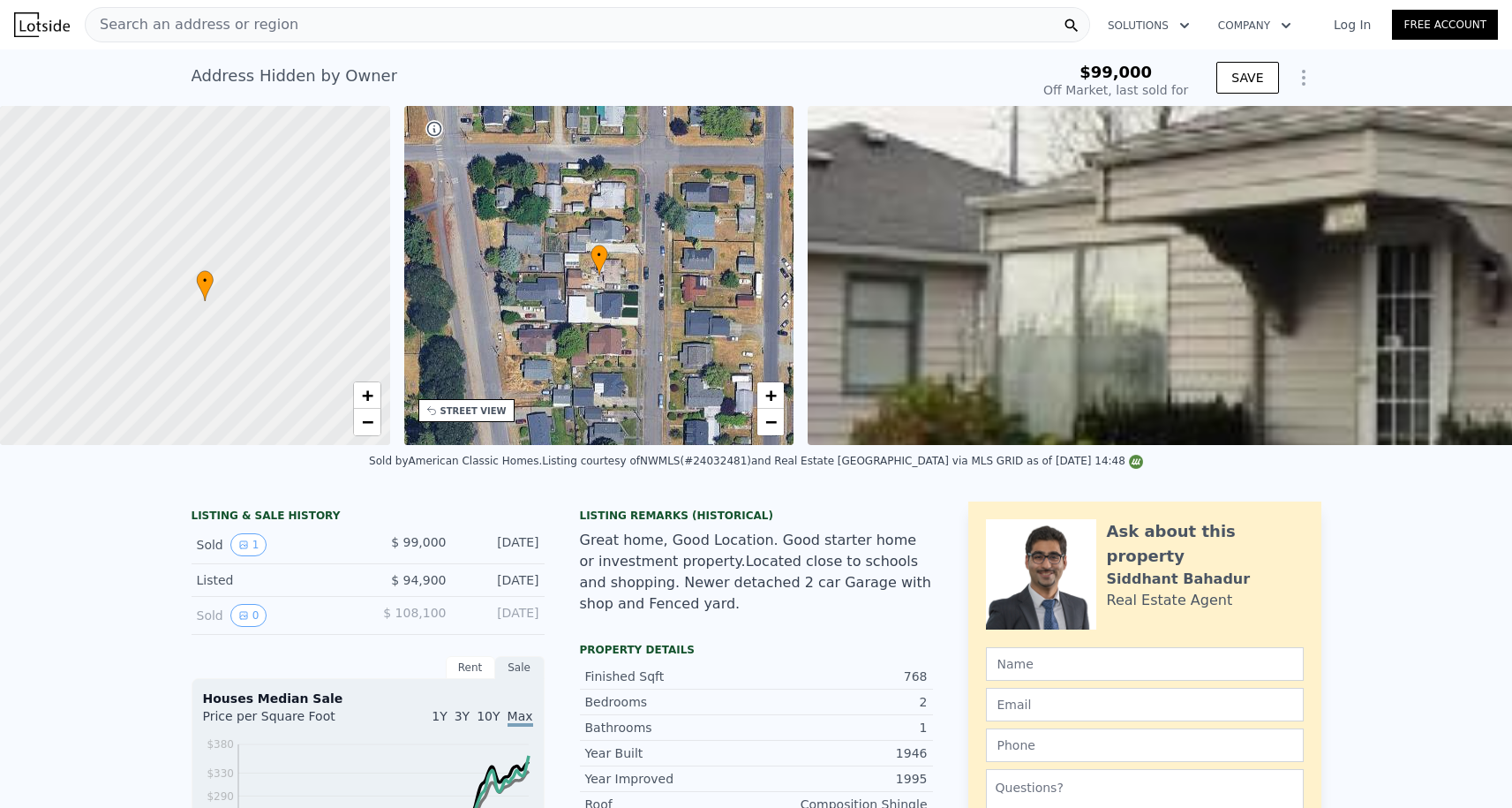
scroll to position [0, 0]
type input "$ 385,000"
type input "5"
type input "$ 0"
click at [785, 398] on div "+ −" at bounding box center [771, 409] width 28 height 54
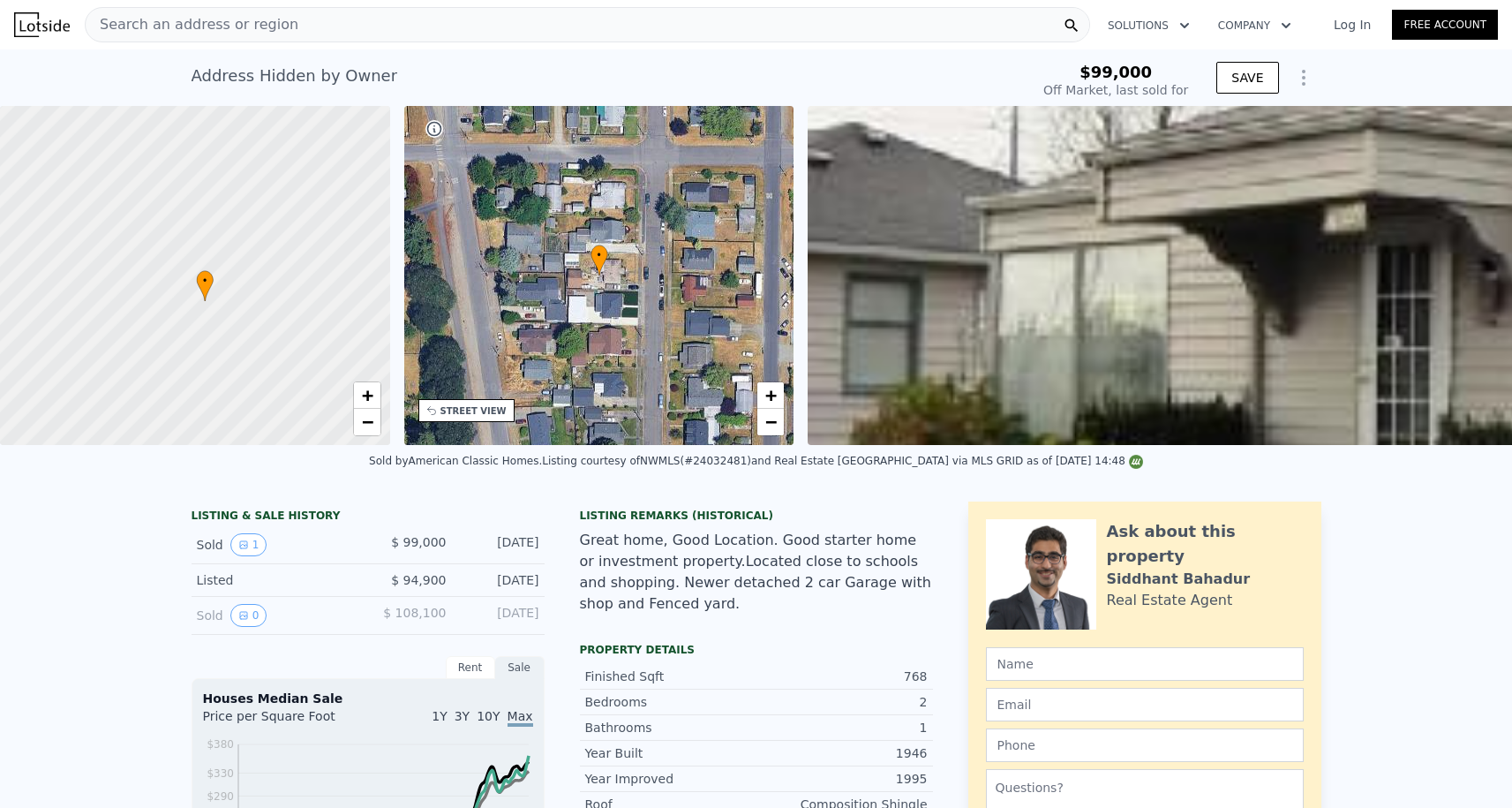
click at [785, 398] on div "+ −" at bounding box center [771, 409] width 28 height 54
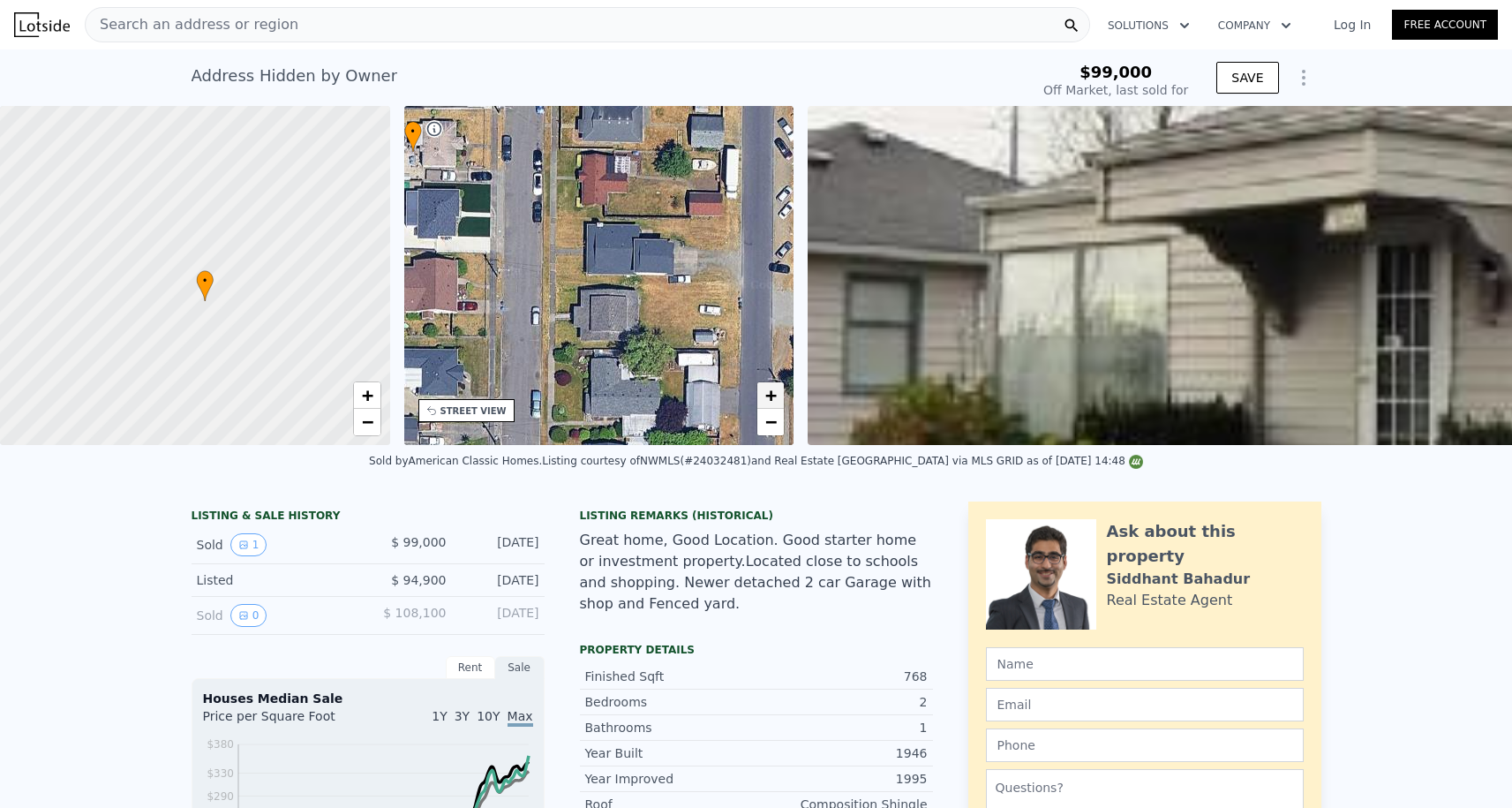
click at [778, 398] on link "+" at bounding box center [771, 396] width 26 height 26
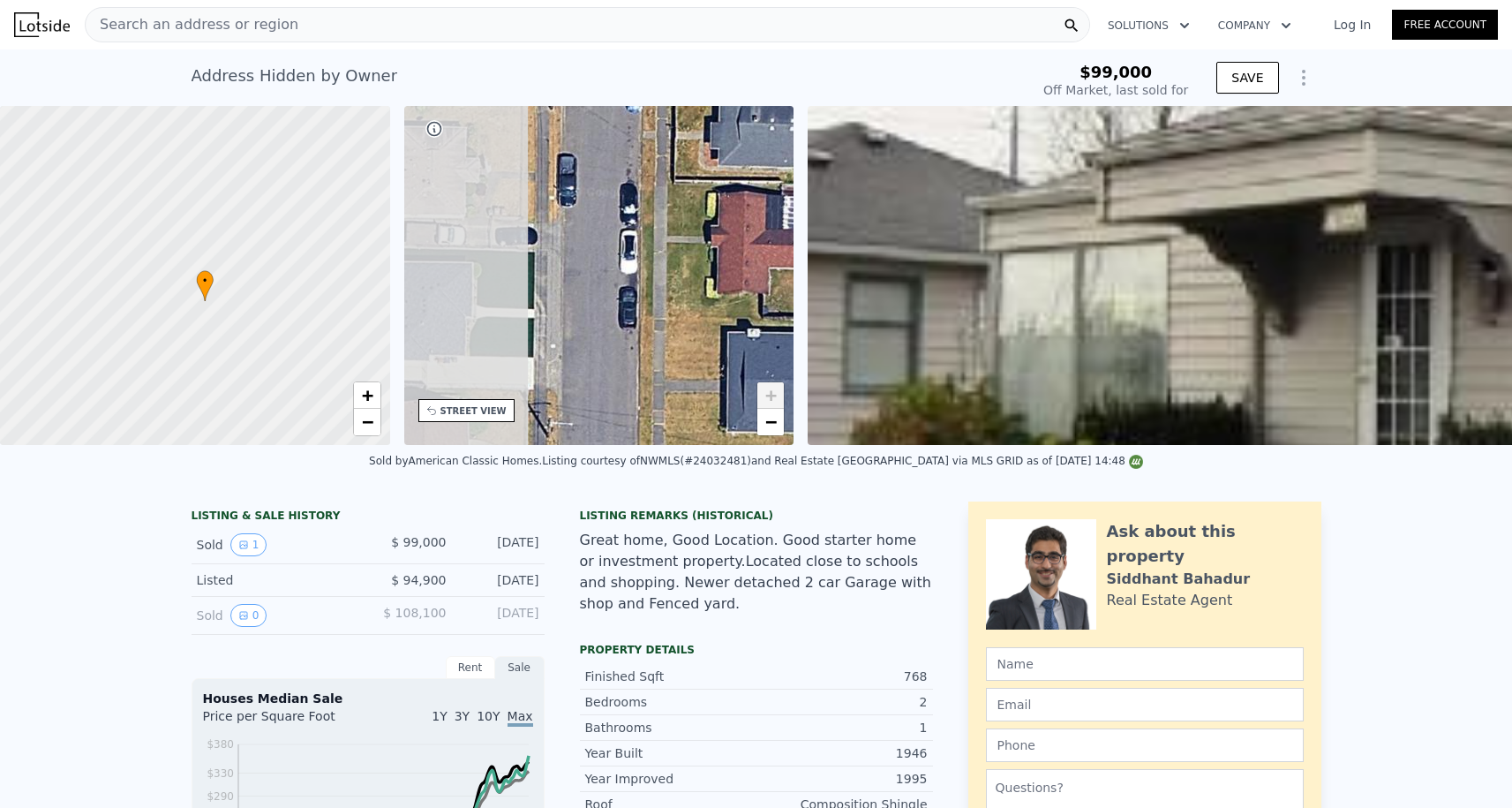
drag, startPoint x: 546, startPoint y: 211, endPoint x: 841, endPoint y: 413, distance: 357.5
click at [835, 415] on div "• + − • + − STREET VIEW ← Move left → Move right ↑ Move up ↓ Move down + Zoom i…" at bounding box center [756, 275] width 1512 height 339
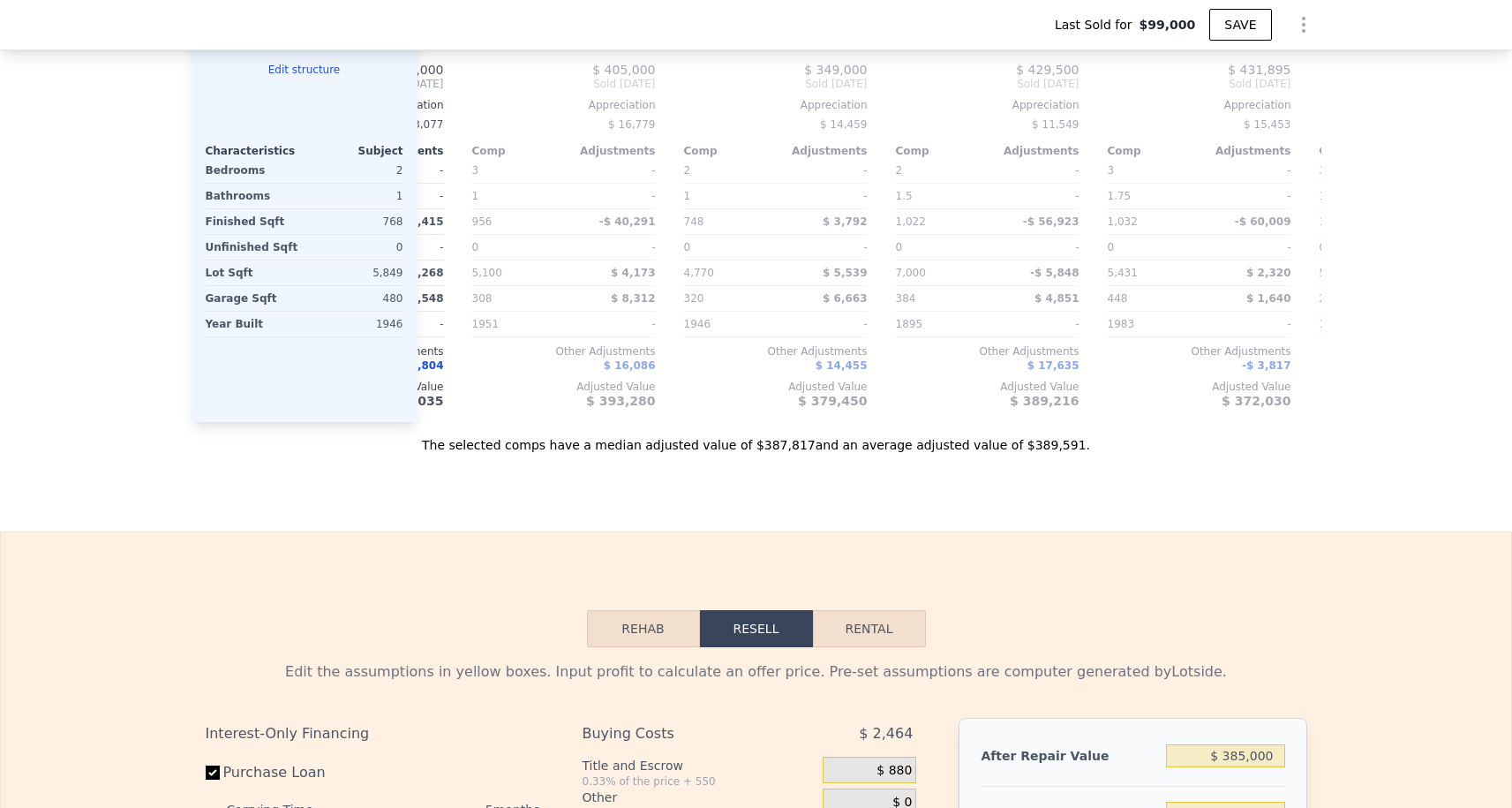
type input "$ 250,133"
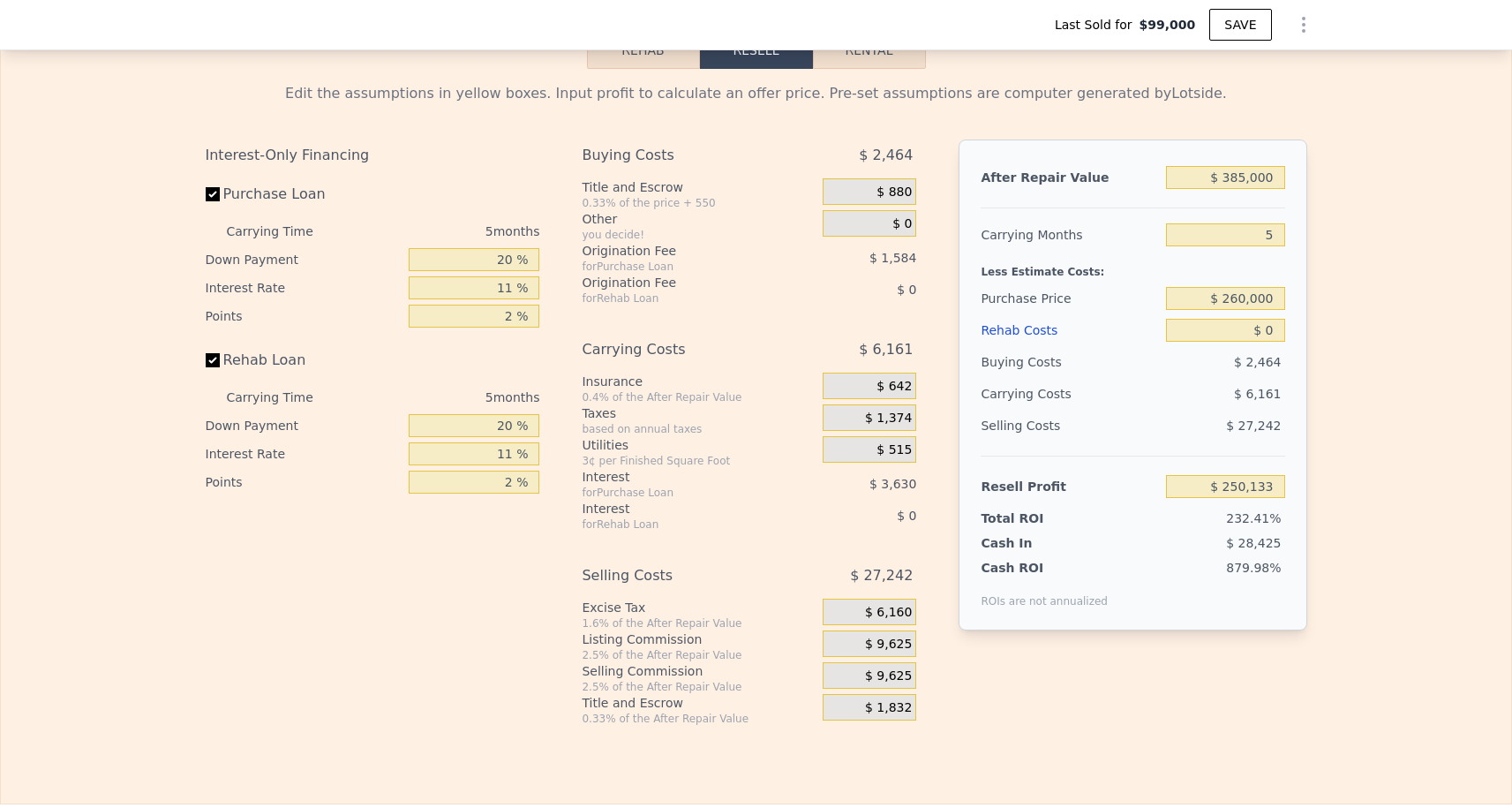
scroll to position [2692, 0]
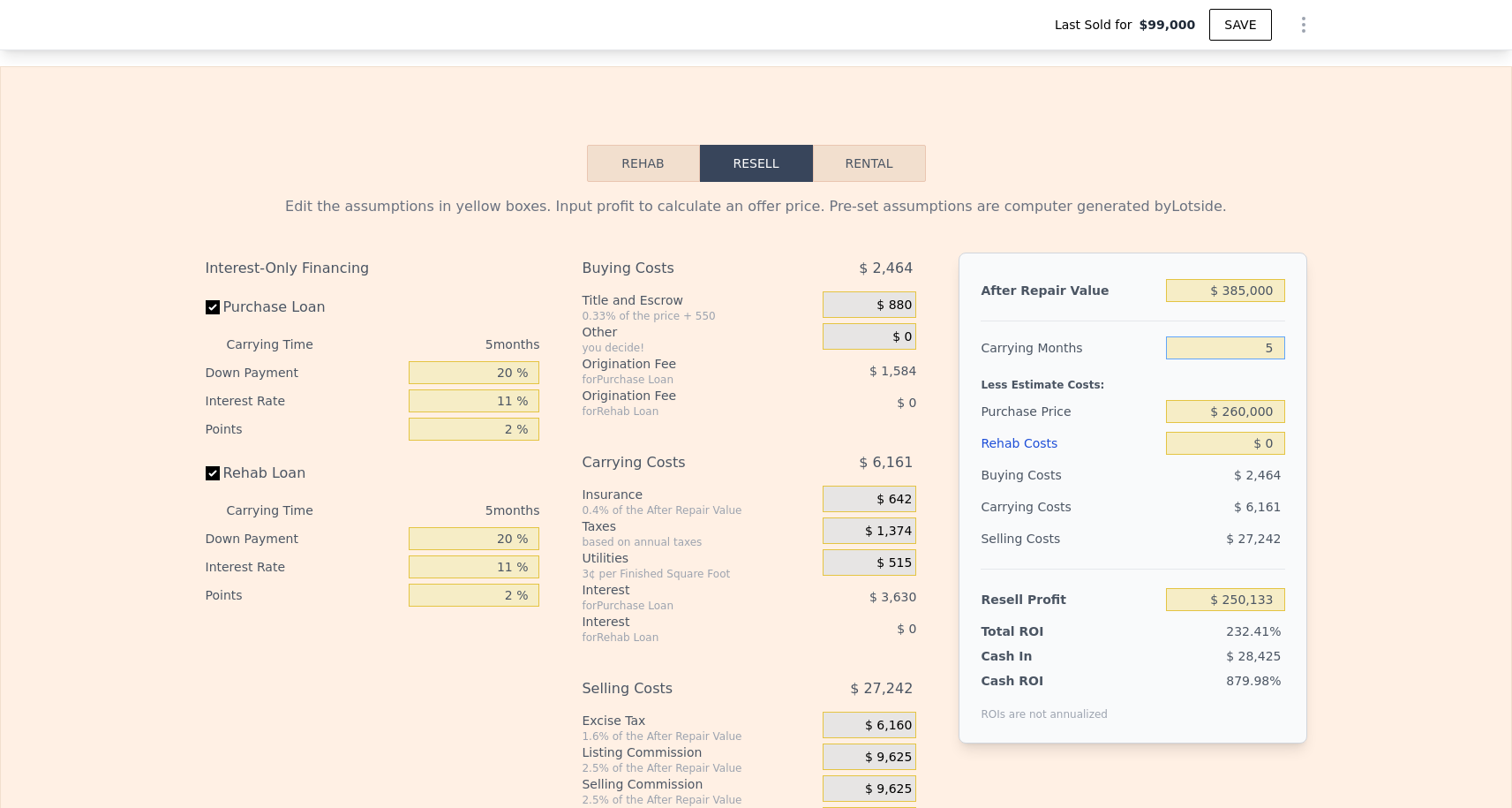
click at [1271, 338] on input "5" at bounding box center [1225, 348] width 118 height 23
click at [1271, 341] on input "5" at bounding box center [1225, 348] width 118 height 23
type input "3"
type input "$ 252,597"
type input "3"
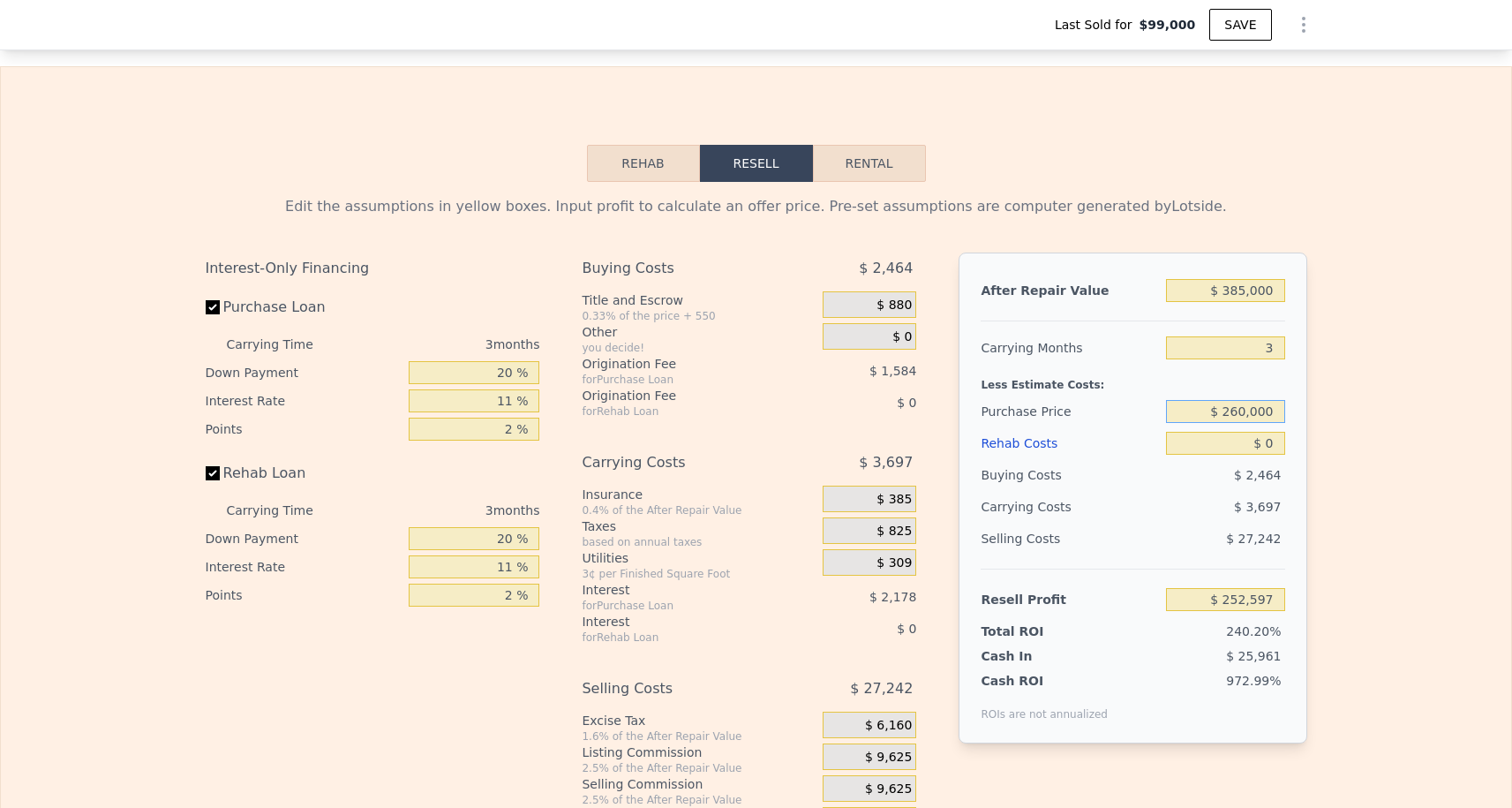
click at [1235, 419] on input "$ 260,000" at bounding box center [1225, 411] width 118 height 23
click at [1244, 416] on input "$ 260,000" at bounding box center [1225, 411] width 118 height 23
click at [1241, 416] on input "$ 260,000" at bounding box center [1225, 411] width 118 height 23
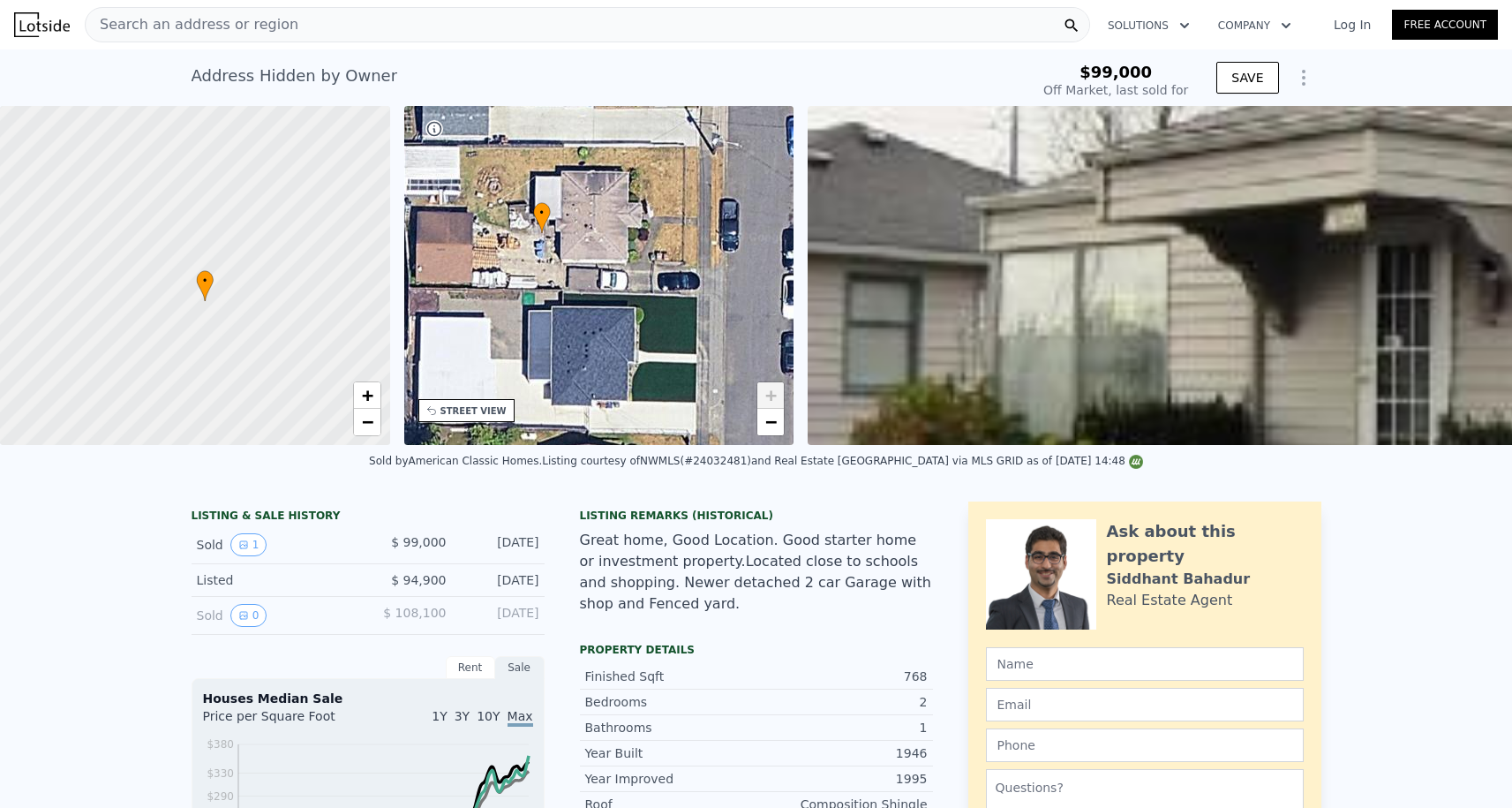
scroll to position [-1, 0]
click at [336, 30] on div "Search an address or region" at bounding box center [587, 25] width 1005 height 36
type input "$ 84,942"
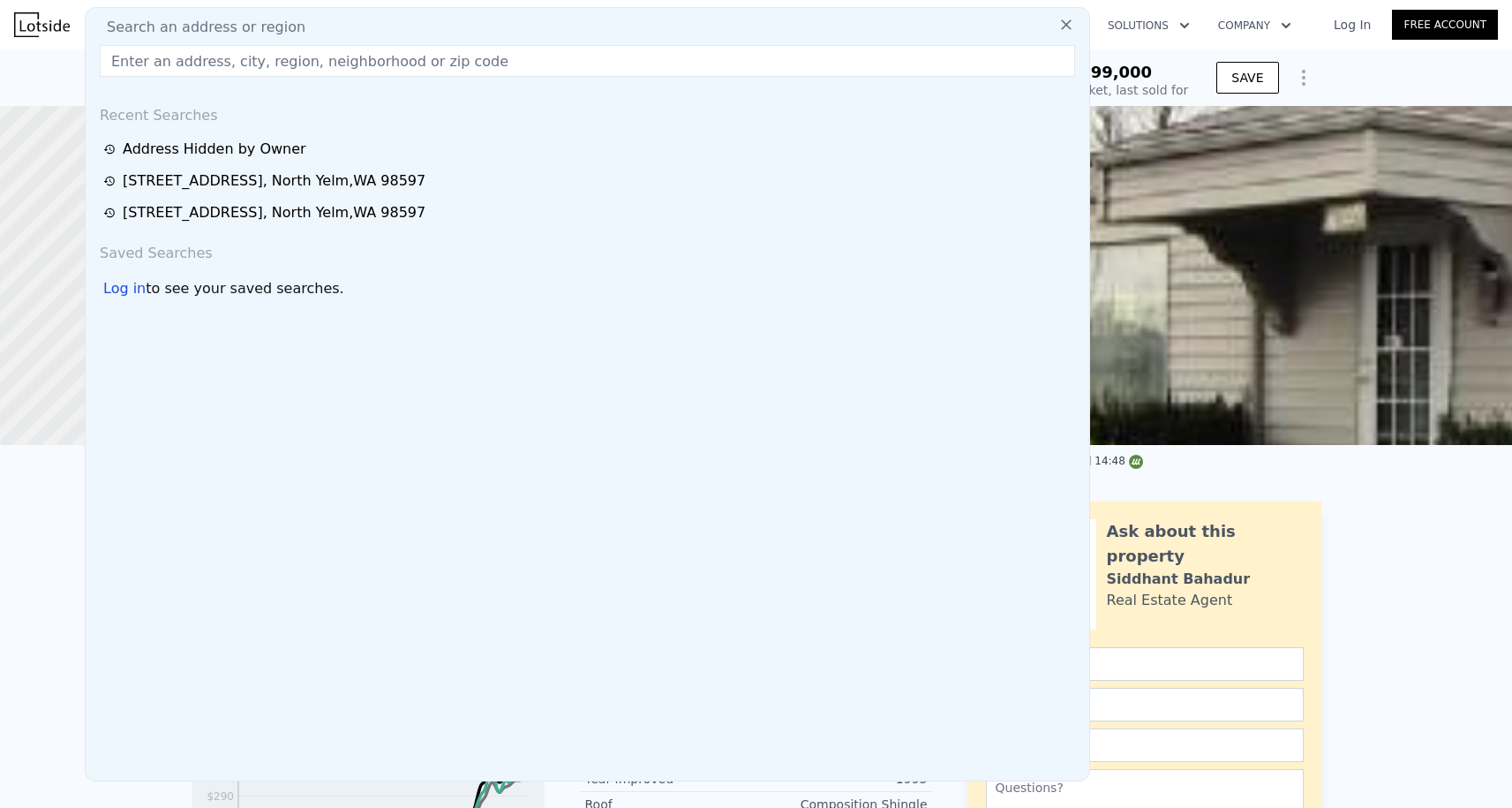
paste input "[STREET_ADDRESS]"
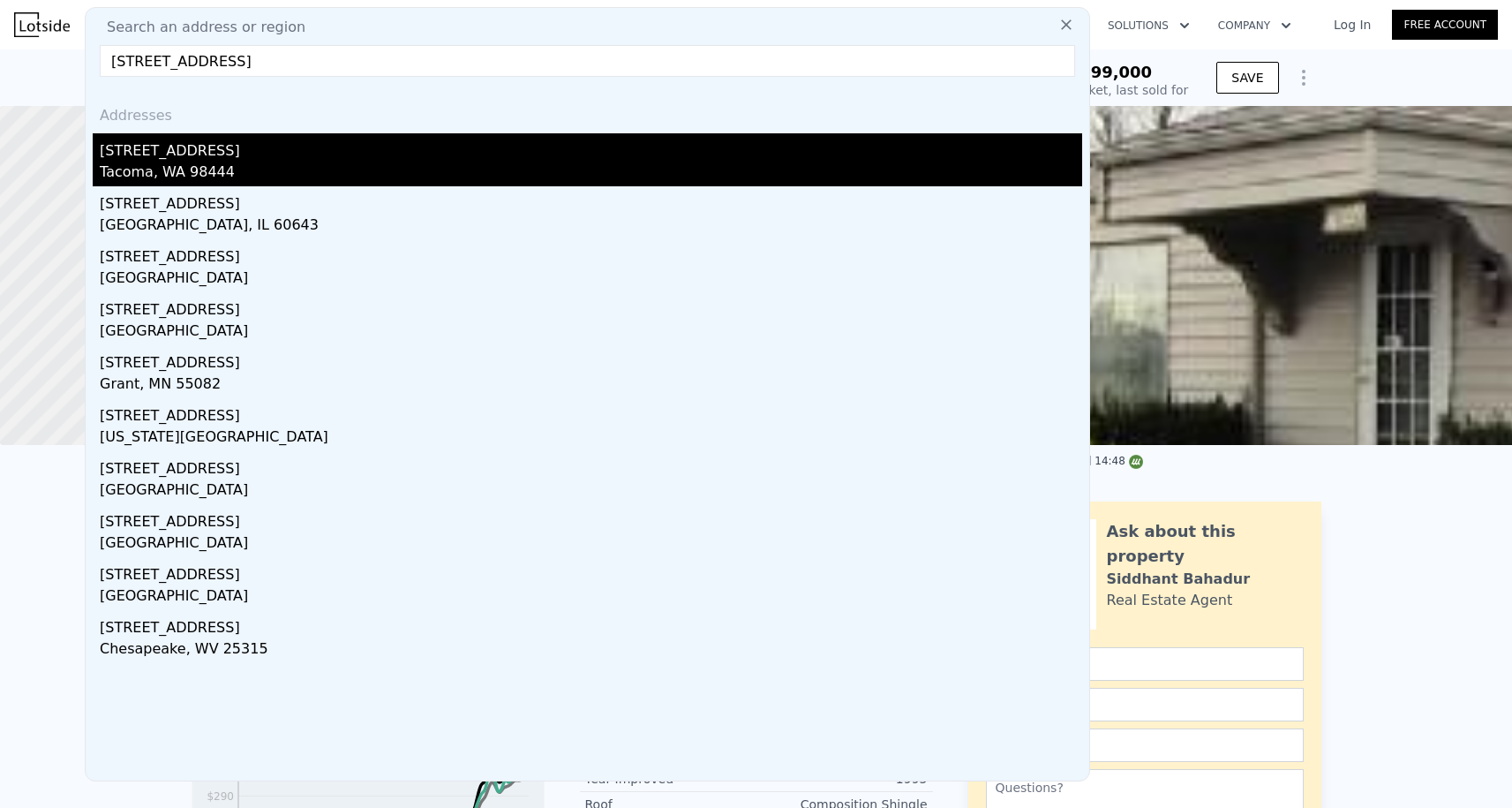
type input "[STREET_ADDRESS]"
click at [221, 173] on div "Tacoma, WA 98444" at bounding box center [591, 174] width 983 height 24
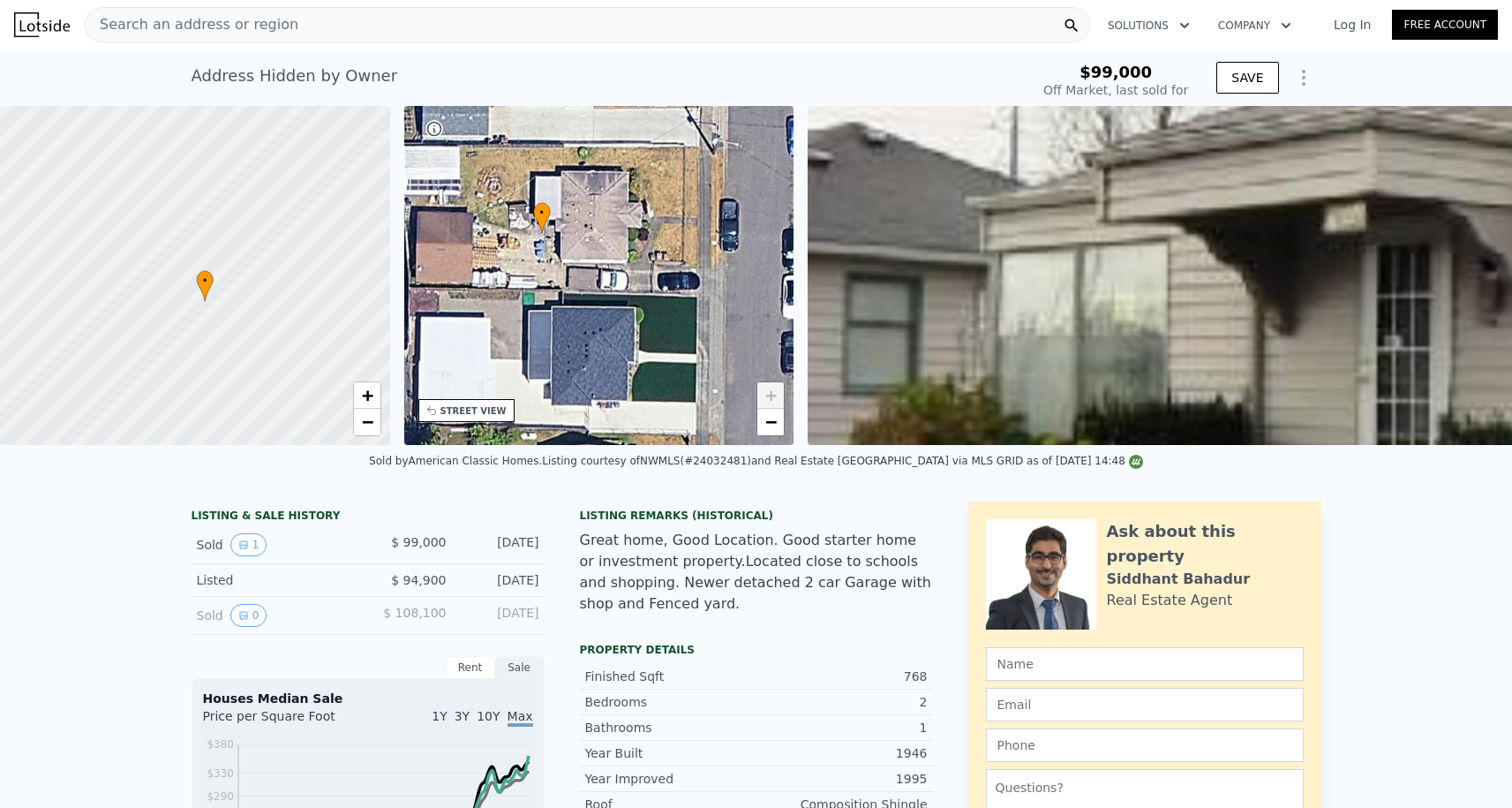
type input "5"
type input "$ 250,133"
click at [481, 24] on div "Search an address or region" at bounding box center [587, 25] width 1005 height 36
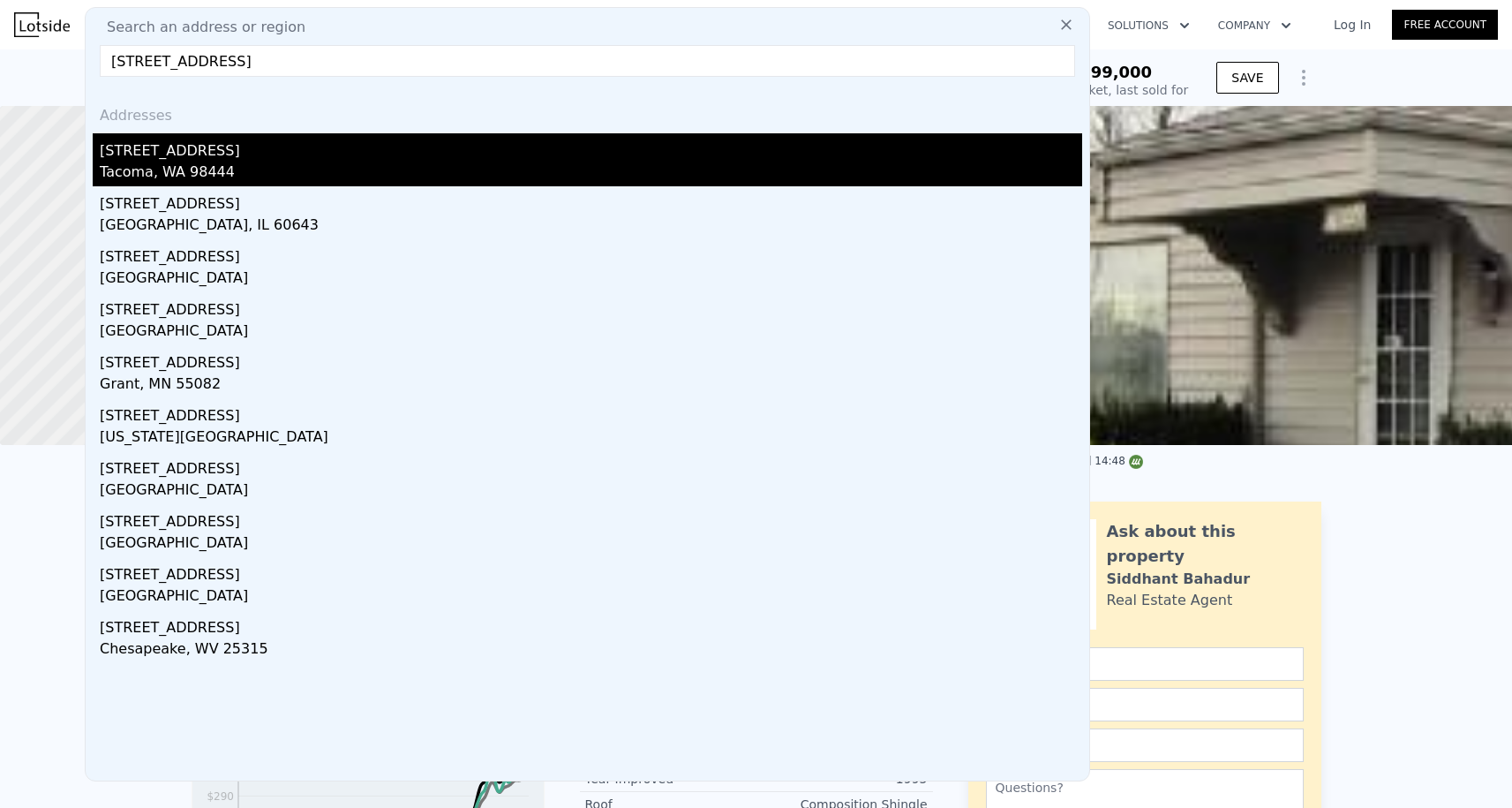
type input "[STREET_ADDRESS]"
click at [237, 149] on div "[STREET_ADDRESS]" at bounding box center [591, 147] width 983 height 28
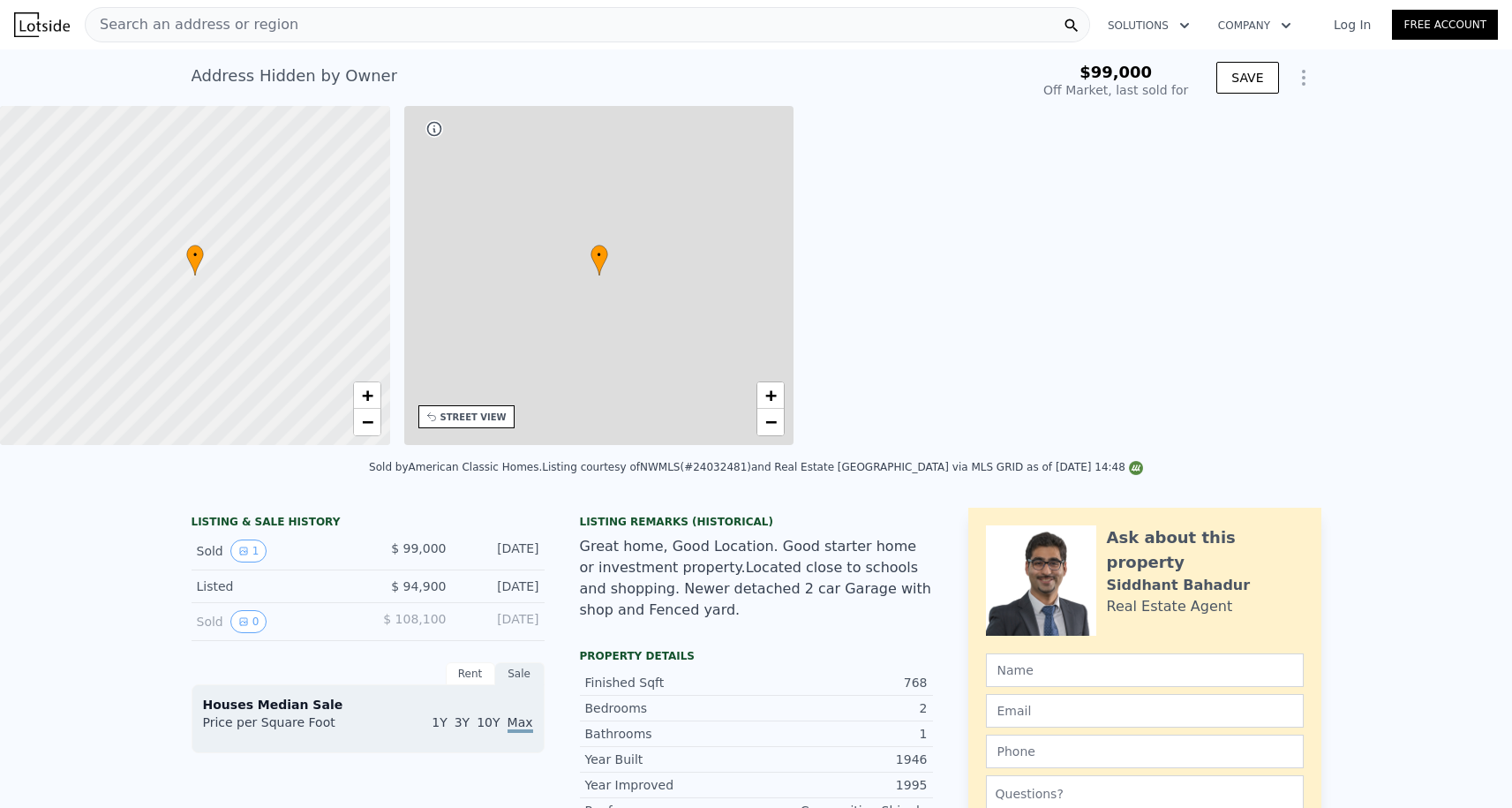
type input "1.75"
type input "734"
type input "1056"
type input "4028"
type input "7224"
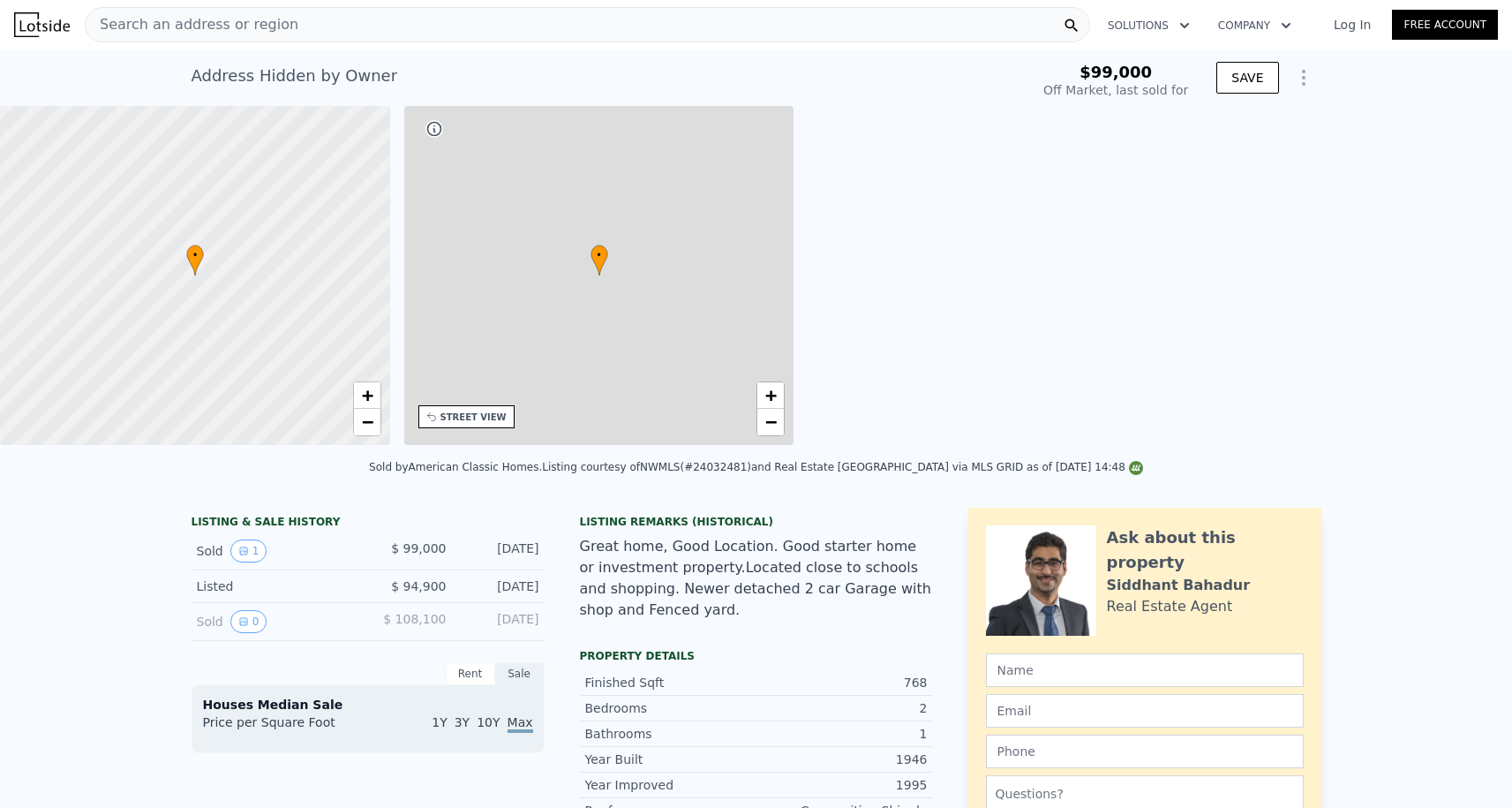
type input "$ 385,000"
type input "$ 250,133"
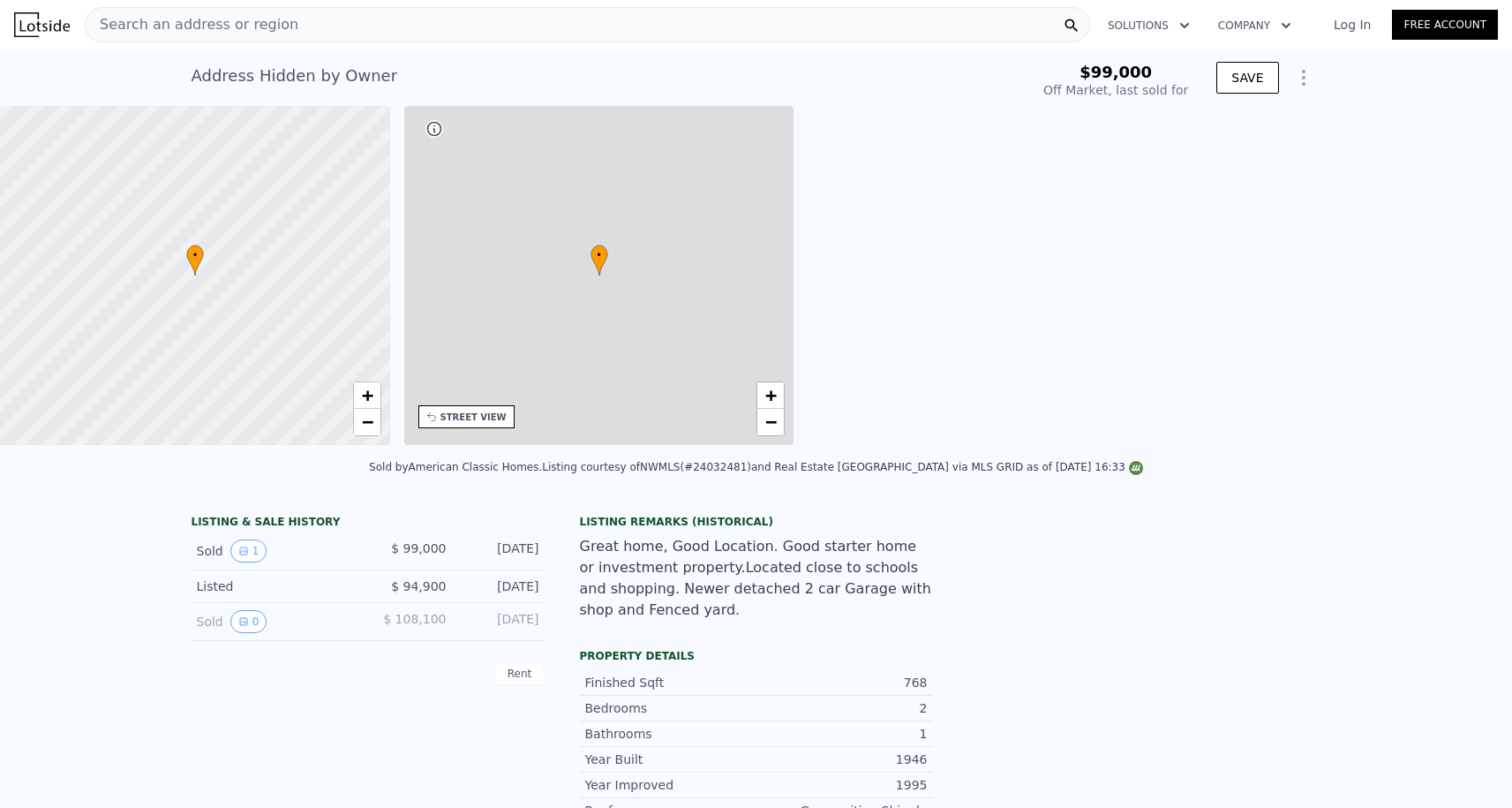
type input "2"
type input "724"
type input "1031"
type input "5000"
type input "7500"
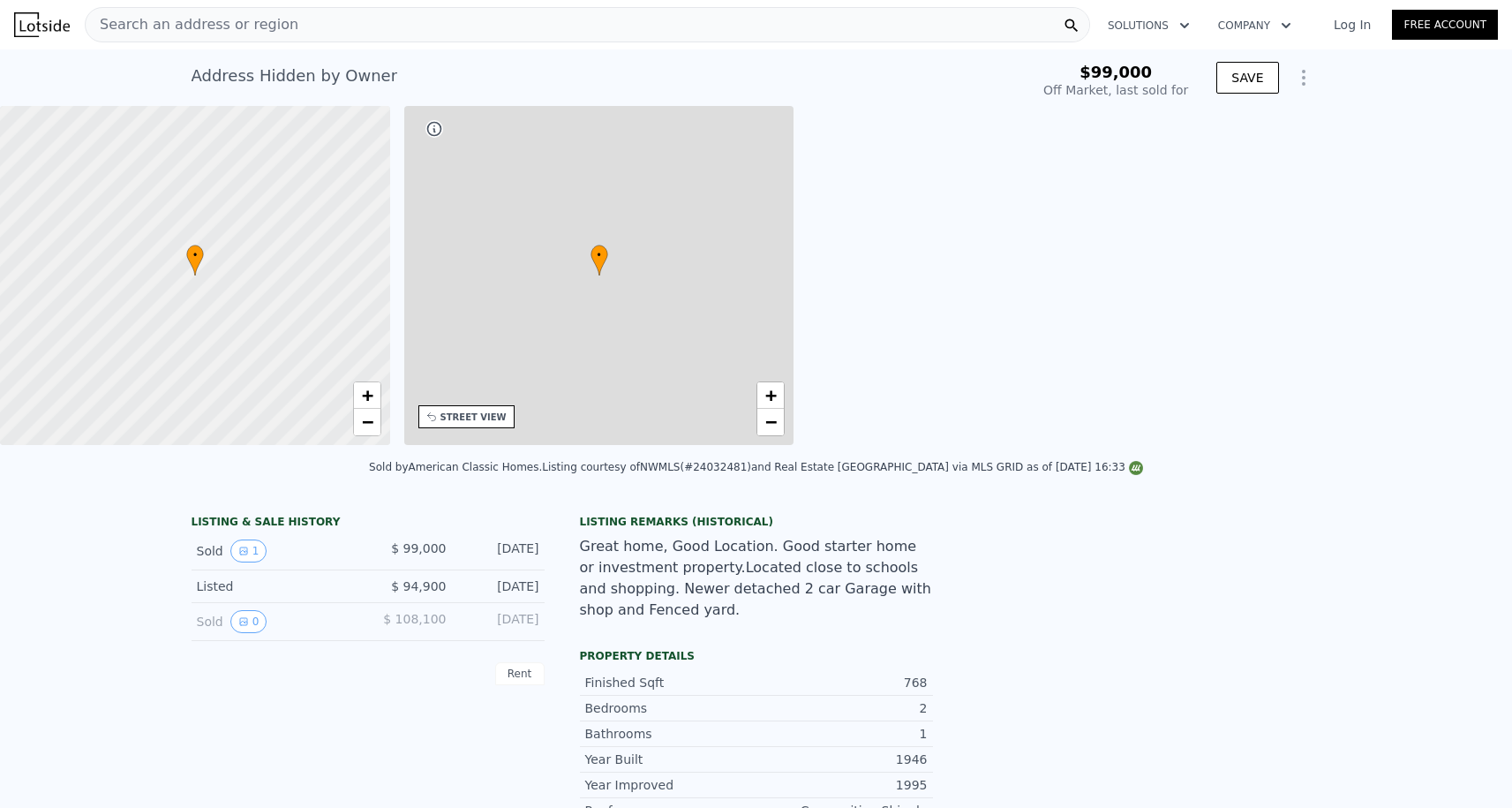
type input "$ 385,000"
type input "$ 250,133"
type input "1.75"
type input "734"
type input "1056"
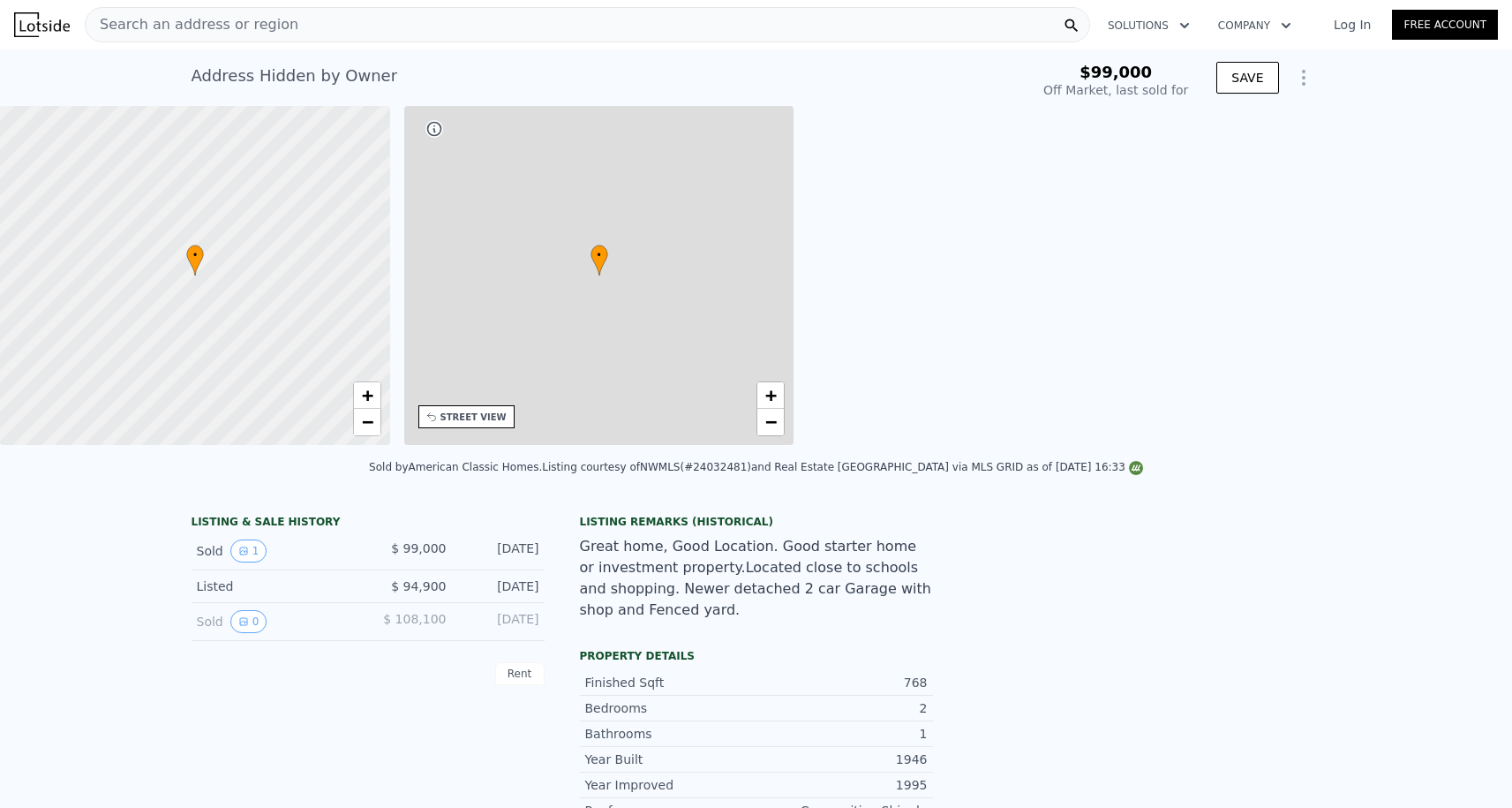
type input "4028"
type input "7224"
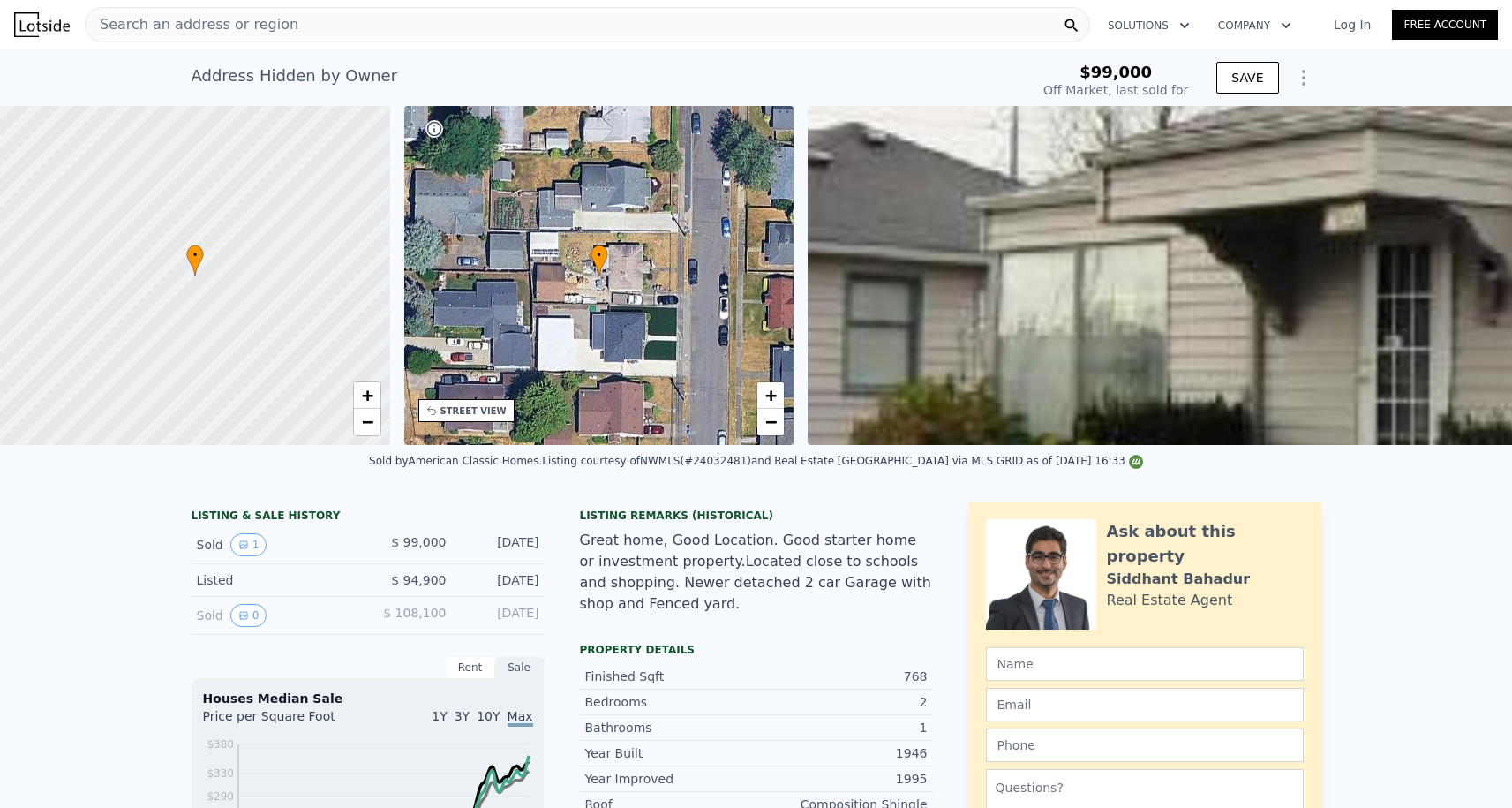
scroll to position [197, 0]
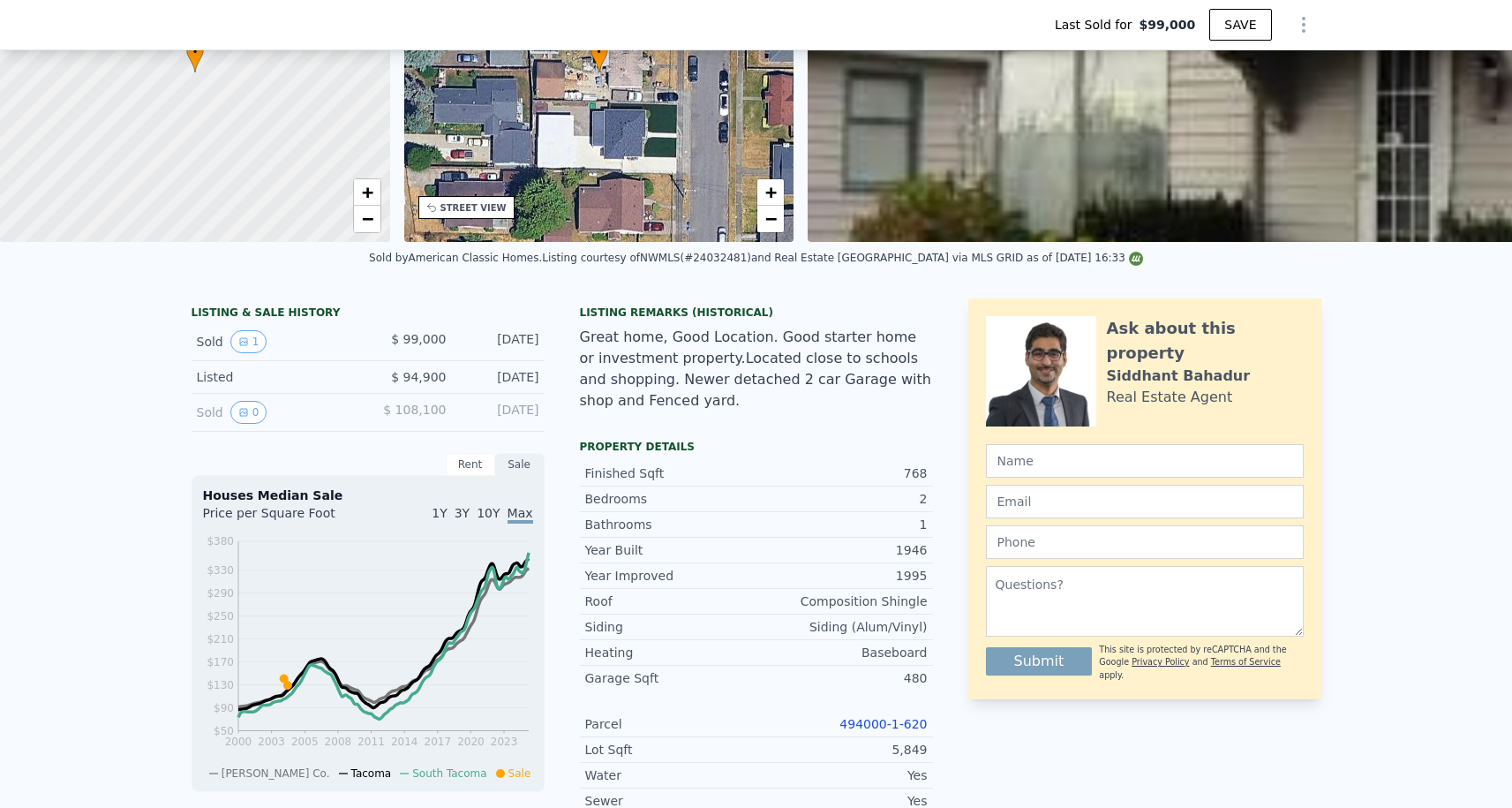
click at [876, 725] on link "494000-1-620" at bounding box center [883, 724] width 87 height 14
